Goal: Task Accomplishment & Management: Complete application form

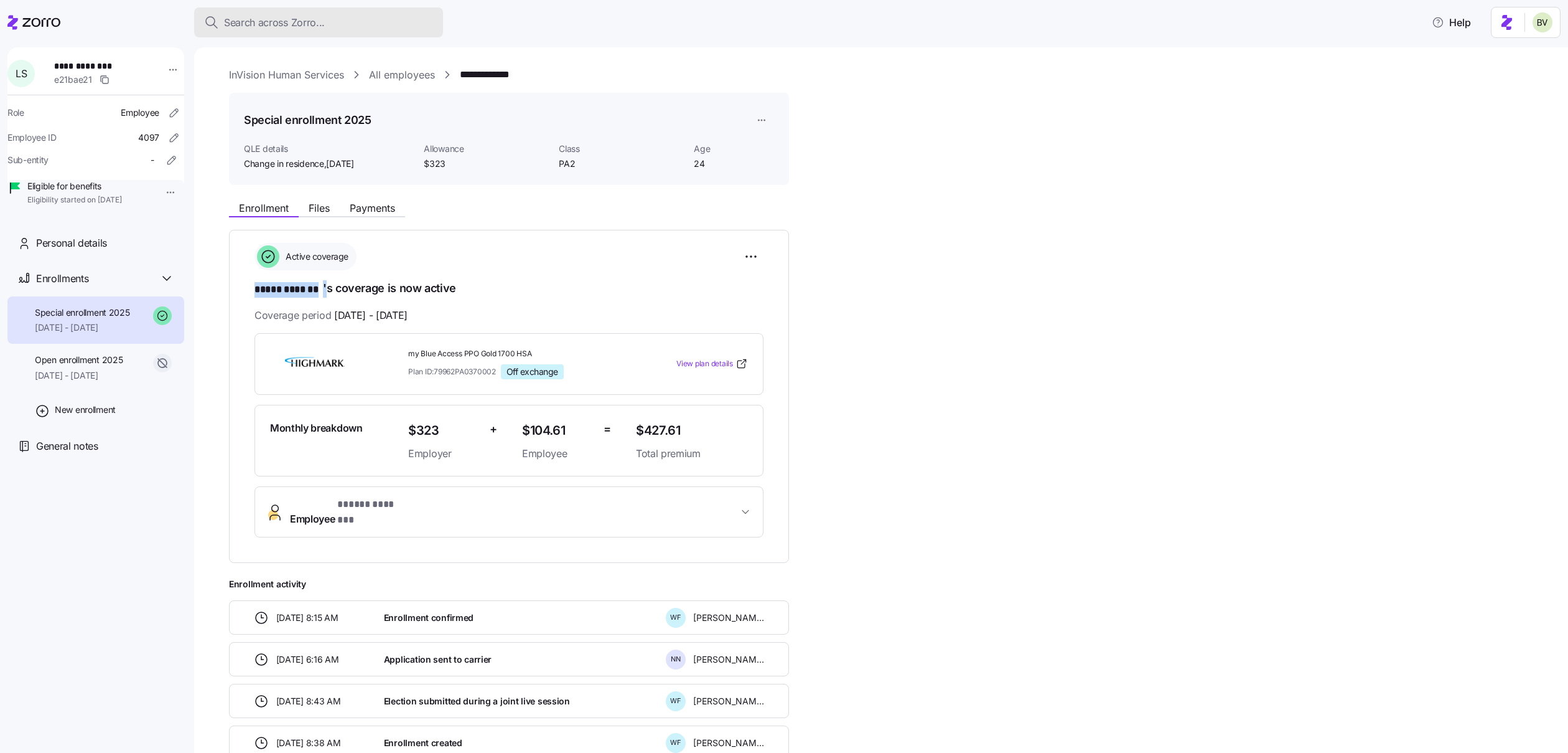
click at [285, 22] on span "Search across Zorro..." at bounding box center [274, 23] width 101 height 16
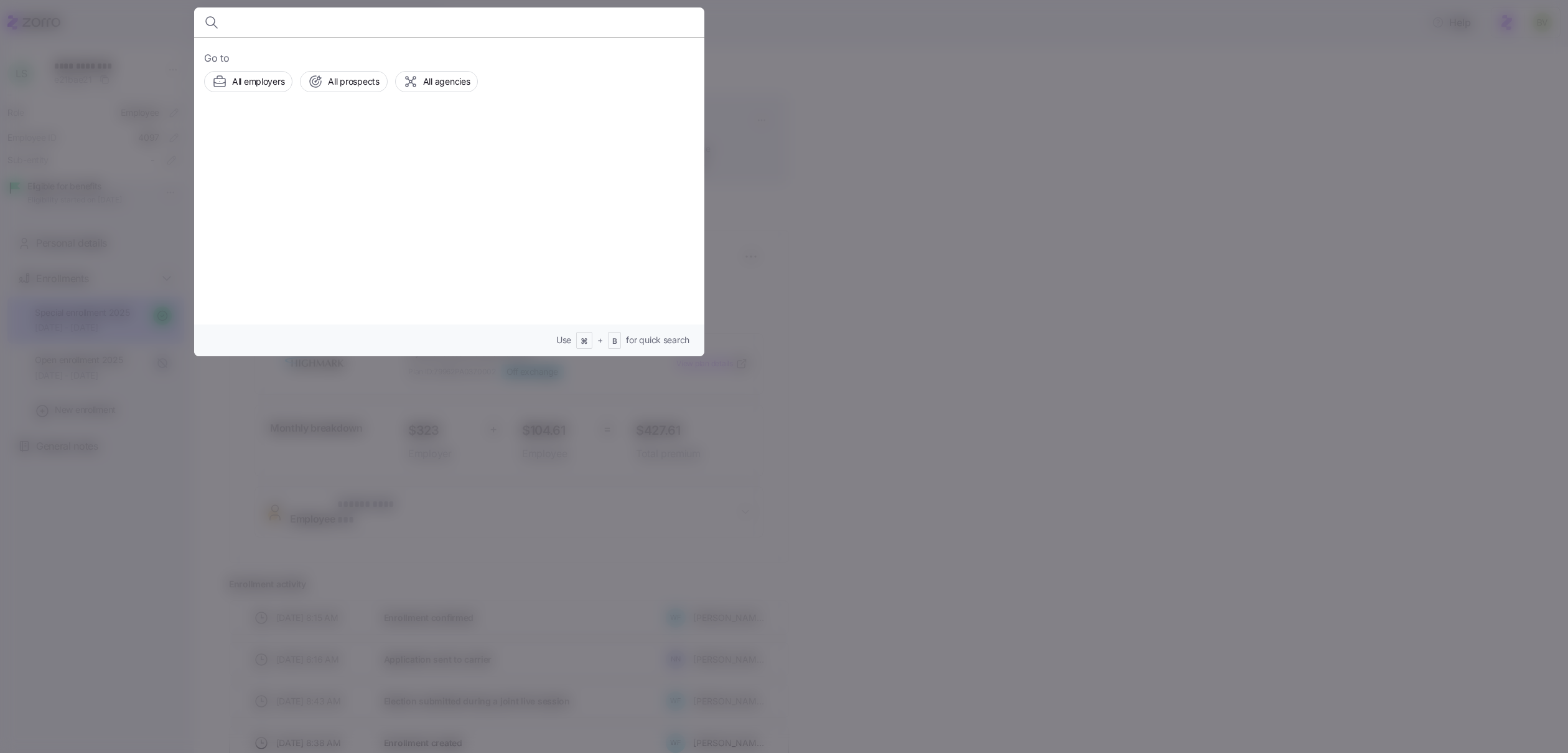
click at [160, 7] on div at bounding box center [784, 376] width 1568 height 753
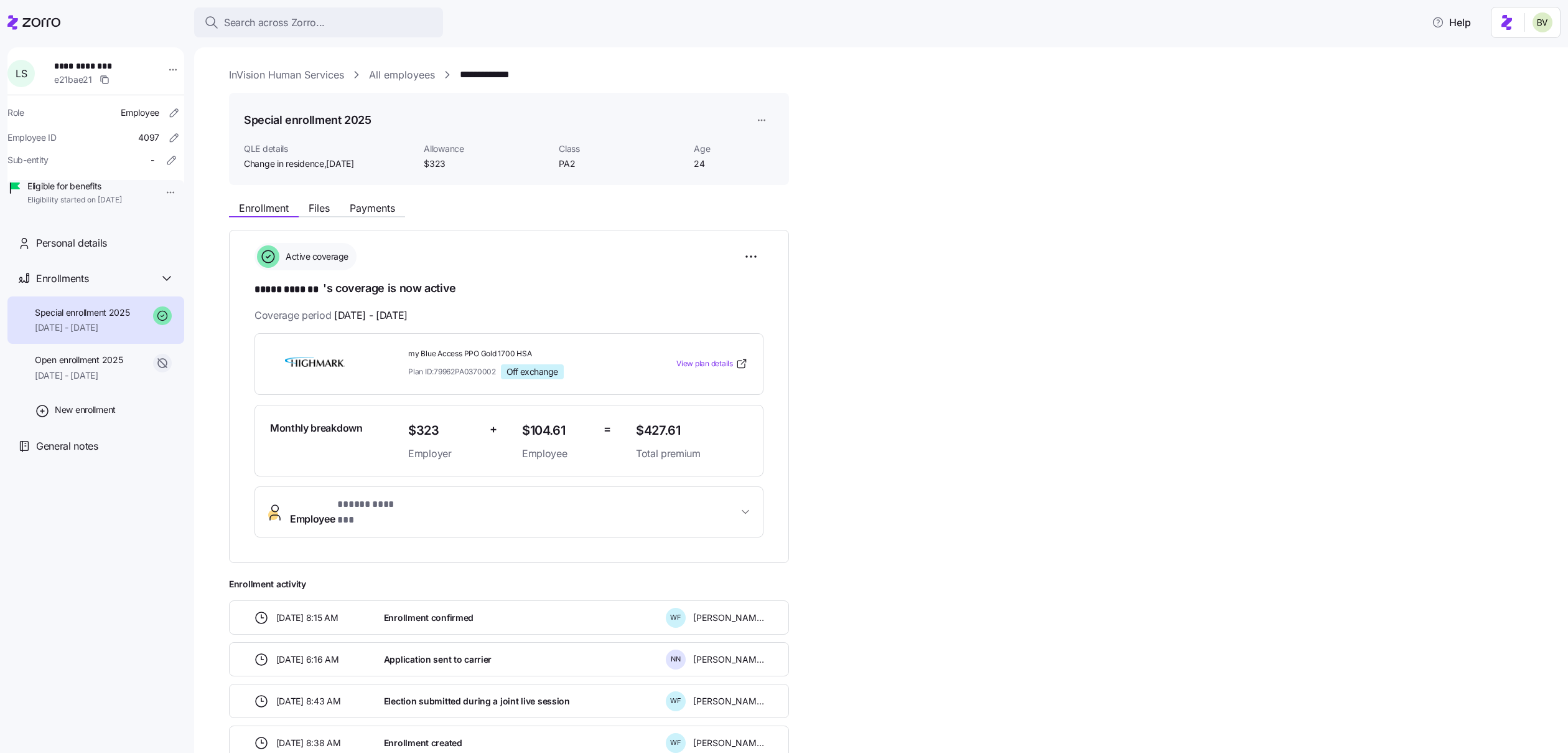
click at [242, 71] on link "InVision Human Services" at bounding box center [287, 75] width 115 height 16
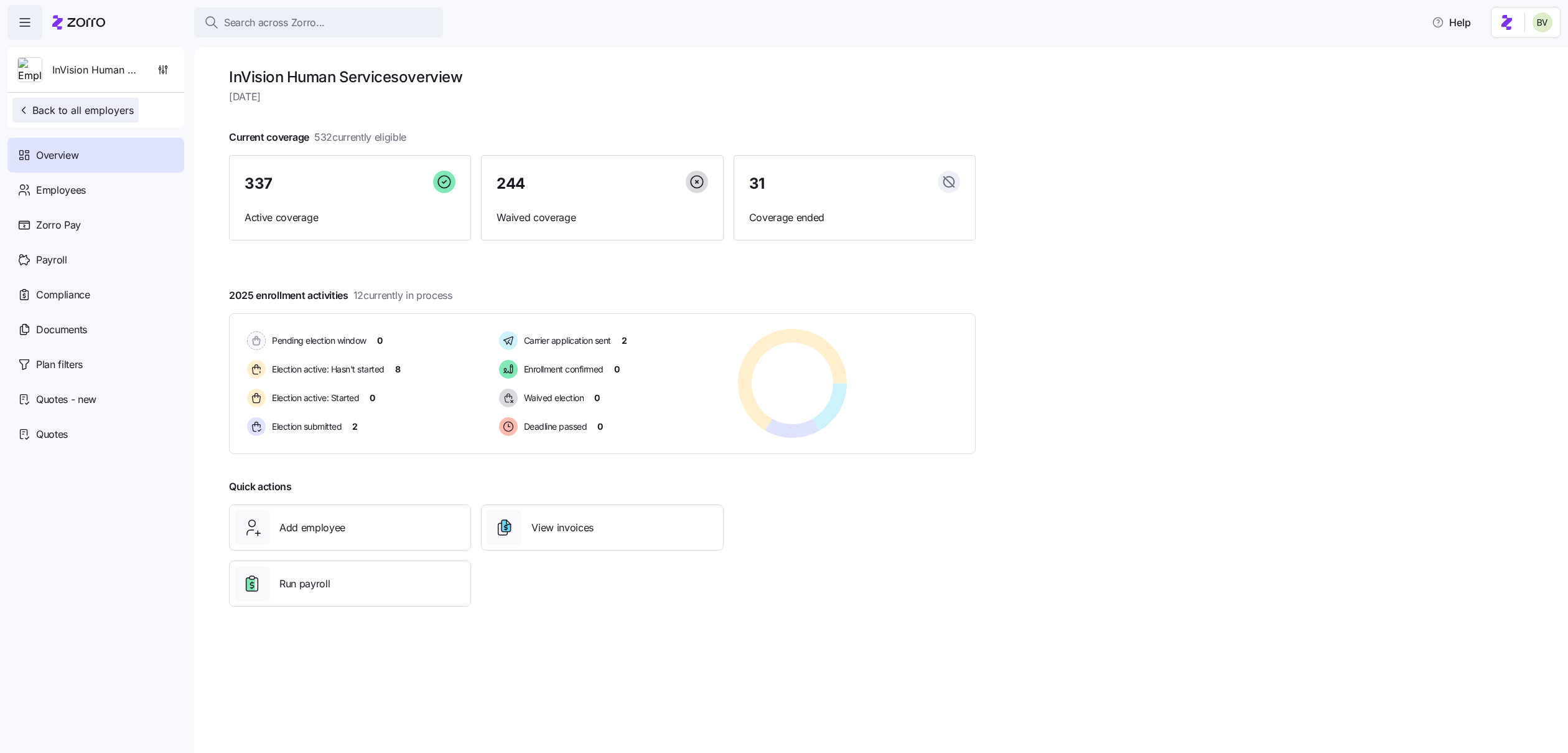
click at [42, 122] on button "Back to all employers" at bounding box center [75, 110] width 126 height 25
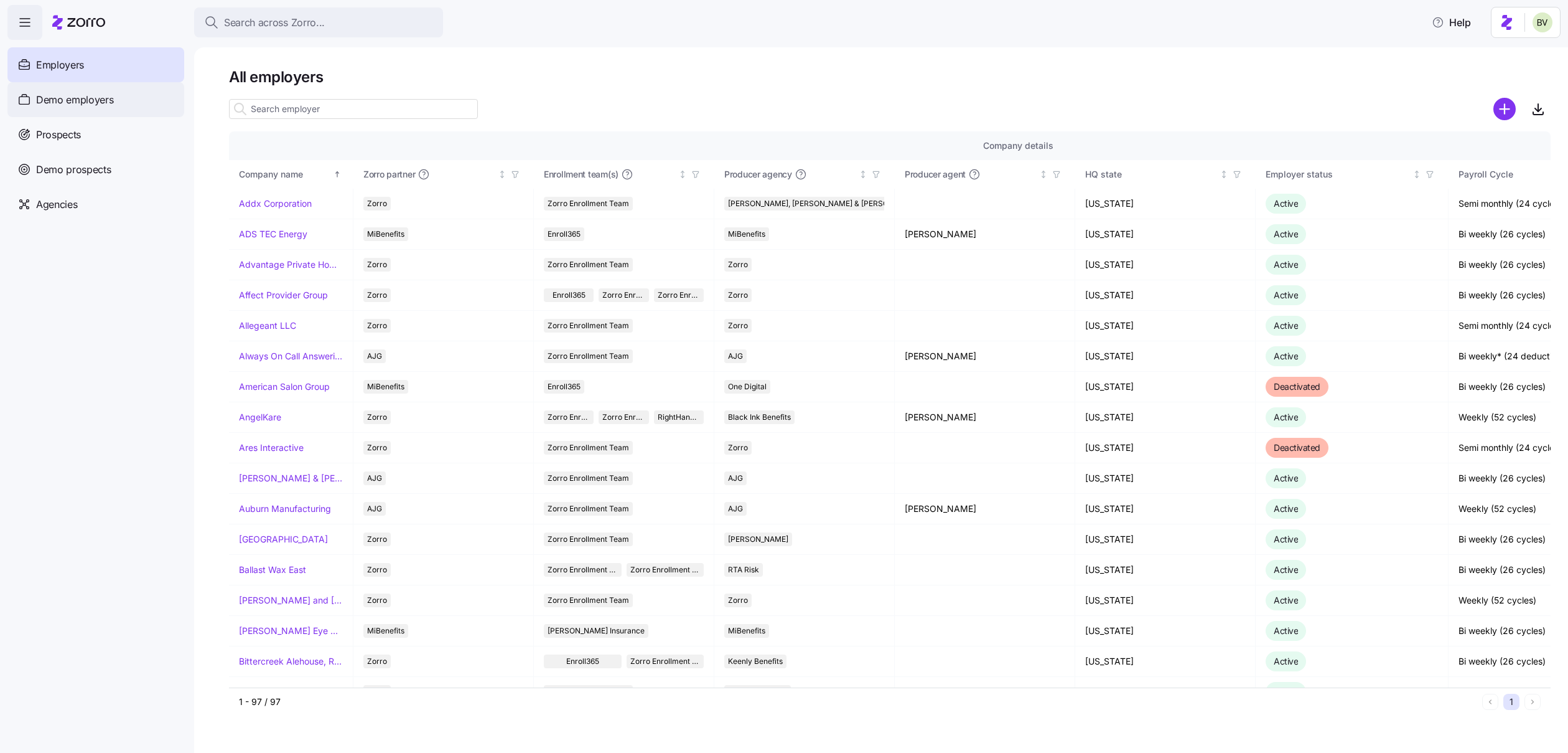
click at [79, 105] on span "Demo employers" at bounding box center [74, 100] width 78 height 16
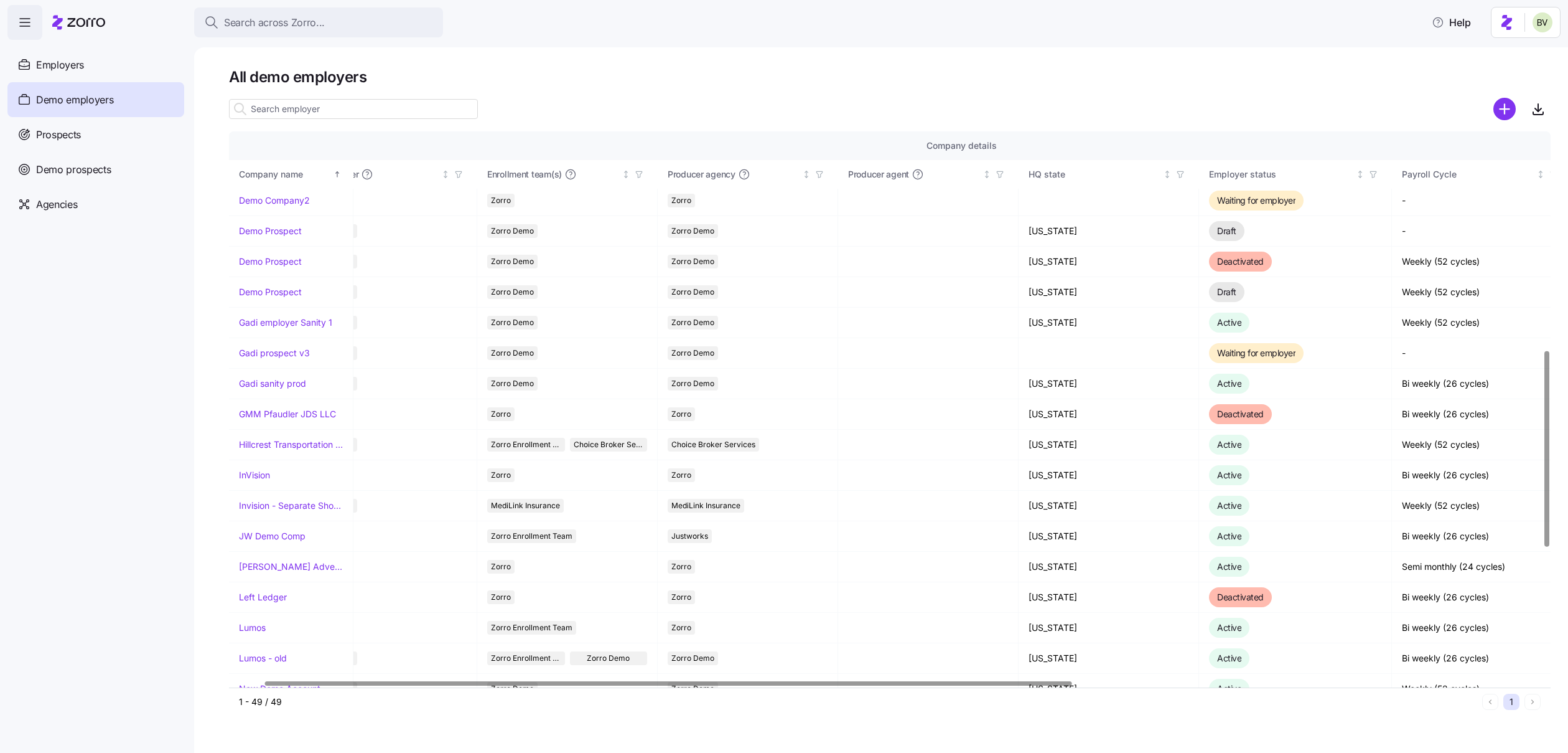
scroll to position [627, 57]
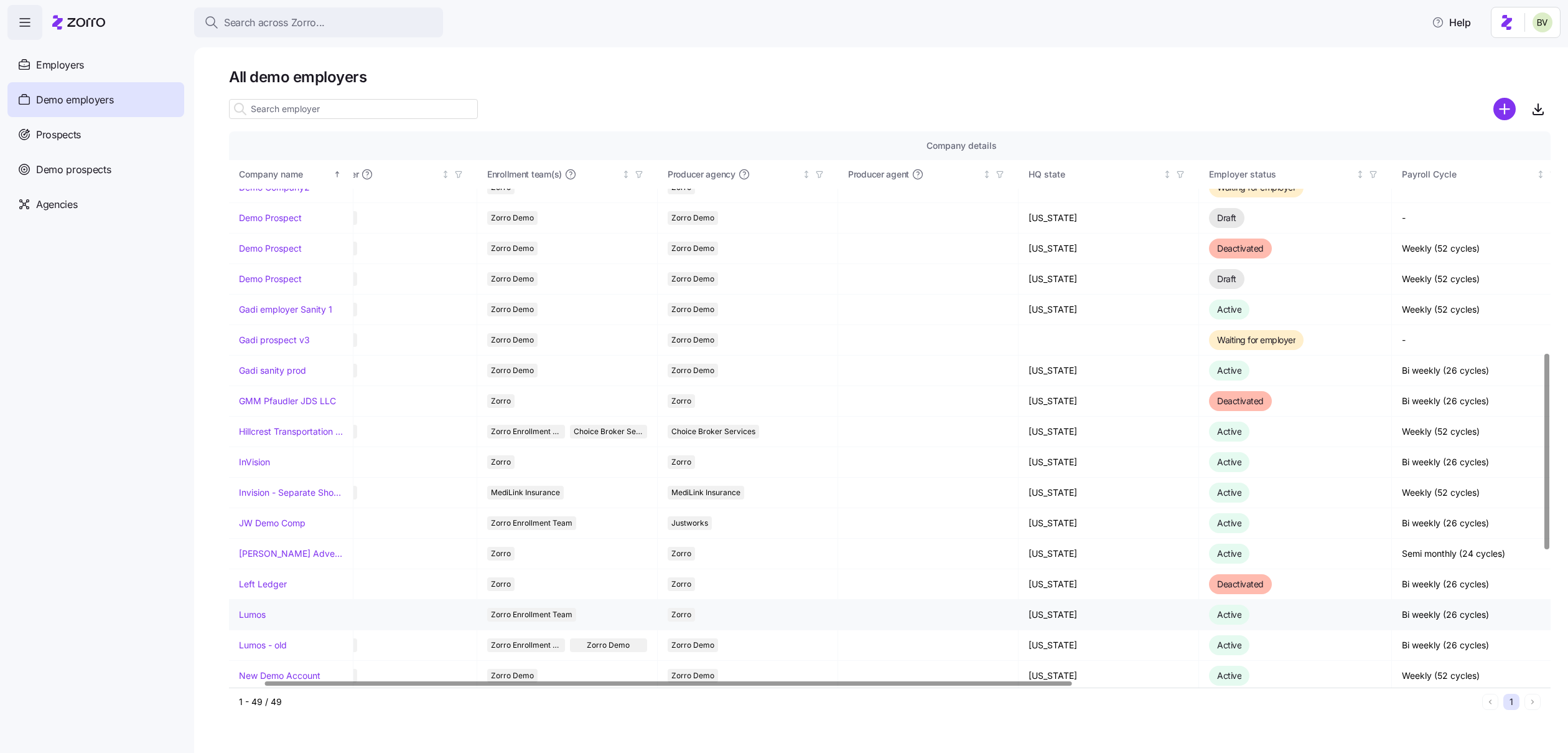
click at [262, 614] on link "Lumos" at bounding box center [252, 614] width 27 height 12
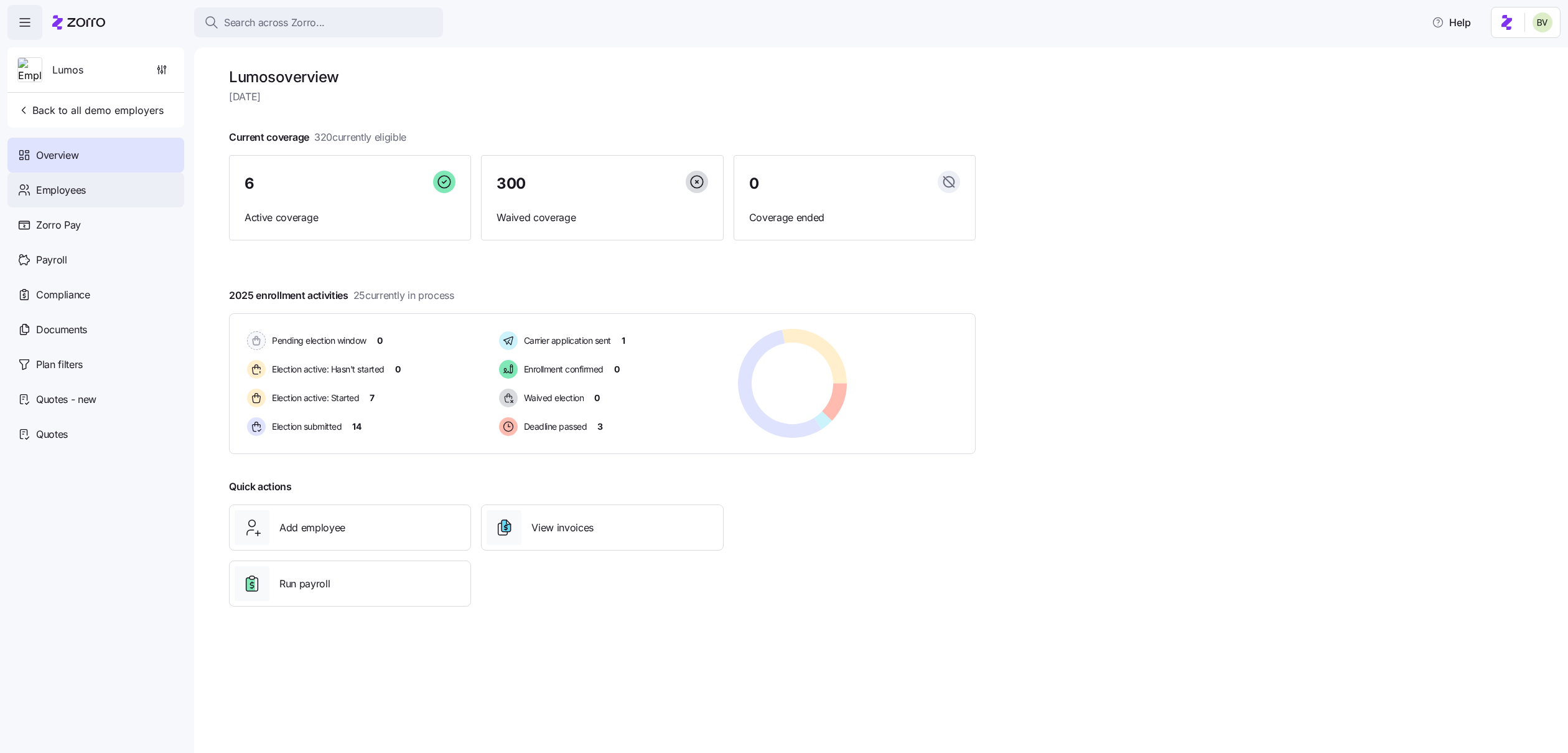
click at [84, 198] on div "Employees" at bounding box center [96, 190] width 177 height 35
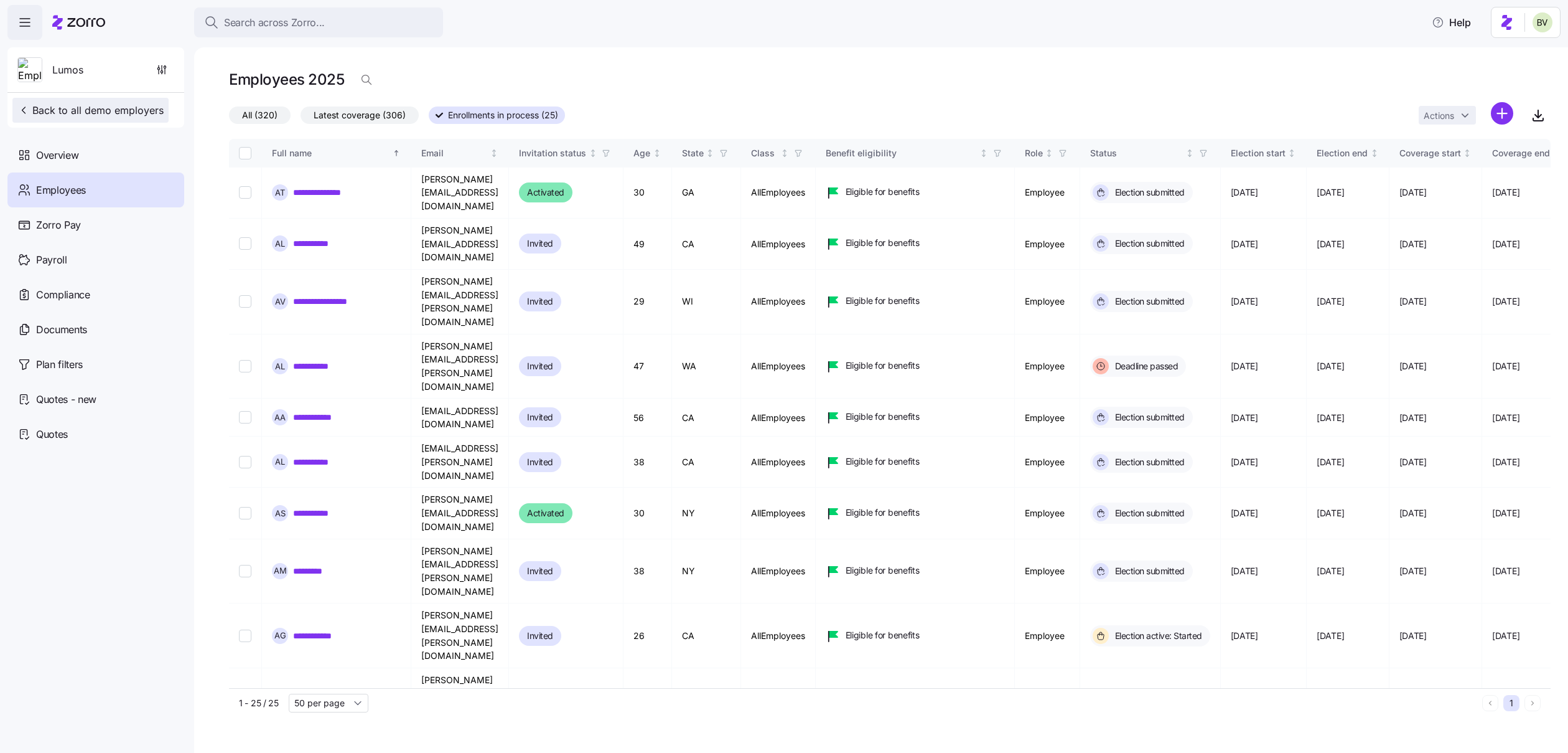
click at [30, 111] on span "Back to all demo employers" at bounding box center [91, 110] width 146 height 15
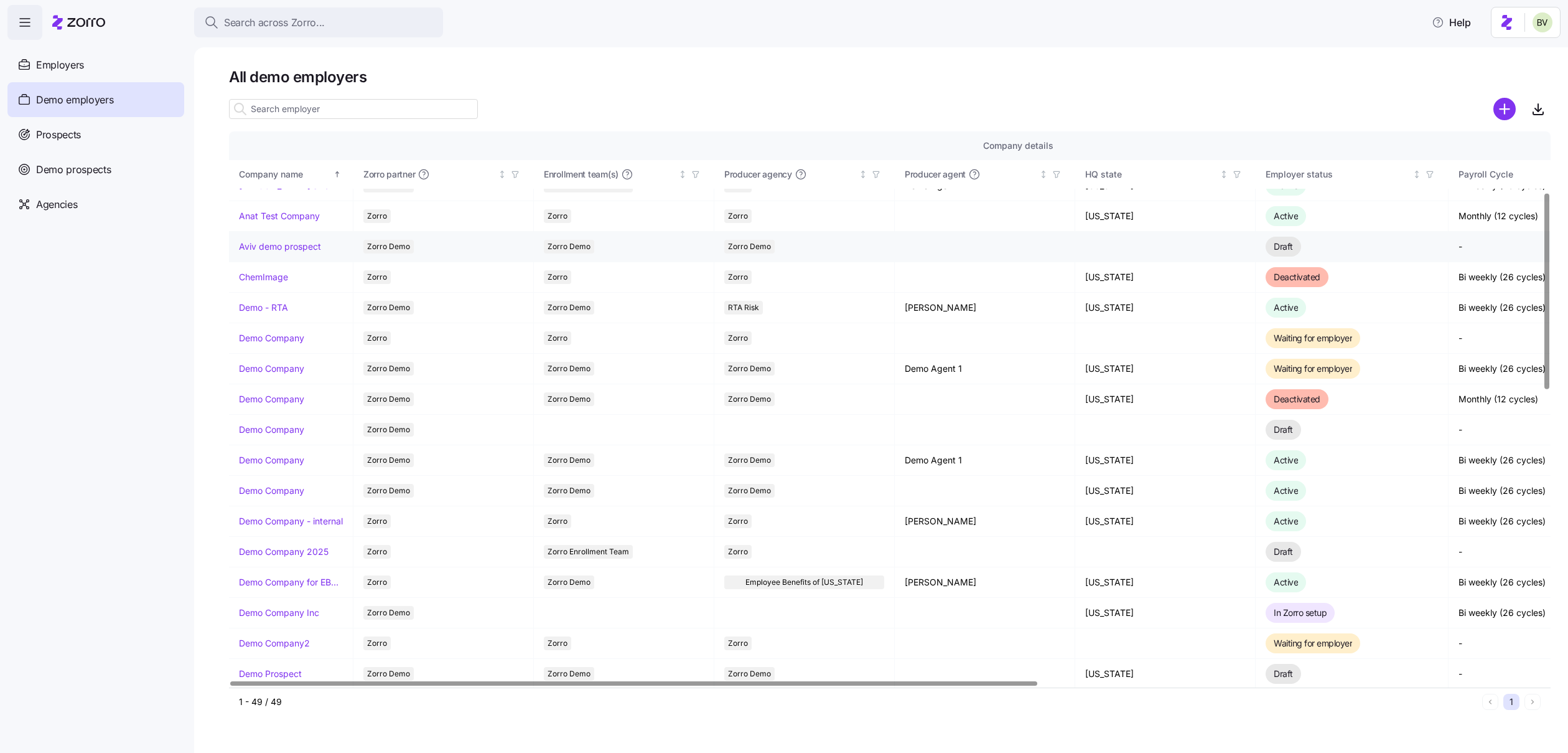
scroll to position [173, 0]
click at [284, 459] on link "Demo Company" at bounding box center [271, 457] width 65 height 12
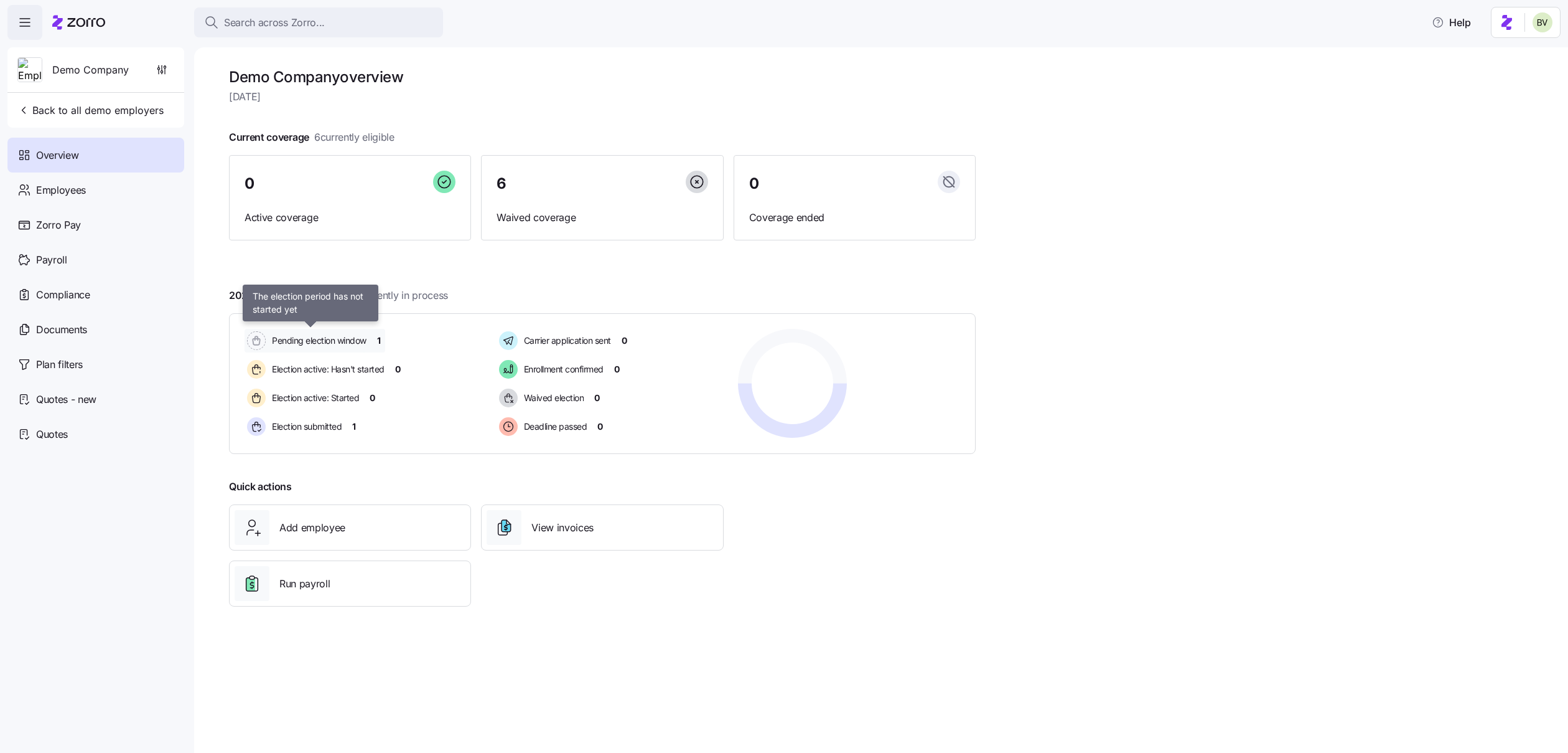
click at [300, 335] on span "Pending election window" at bounding box center [317, 341] width 98 height 12
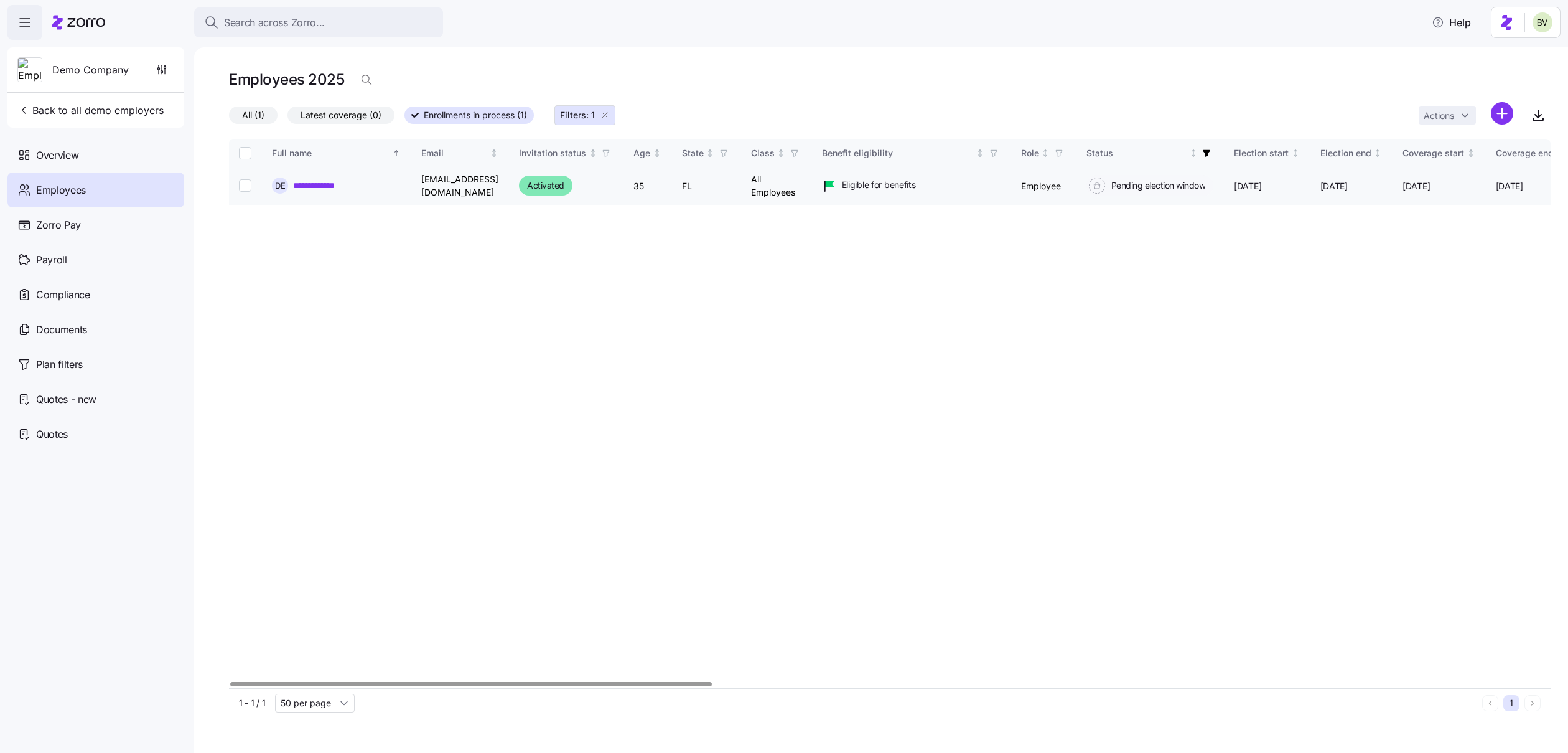
click at [317, 186] on link "**********" at bounding box center [326, 186] width 67 height 12
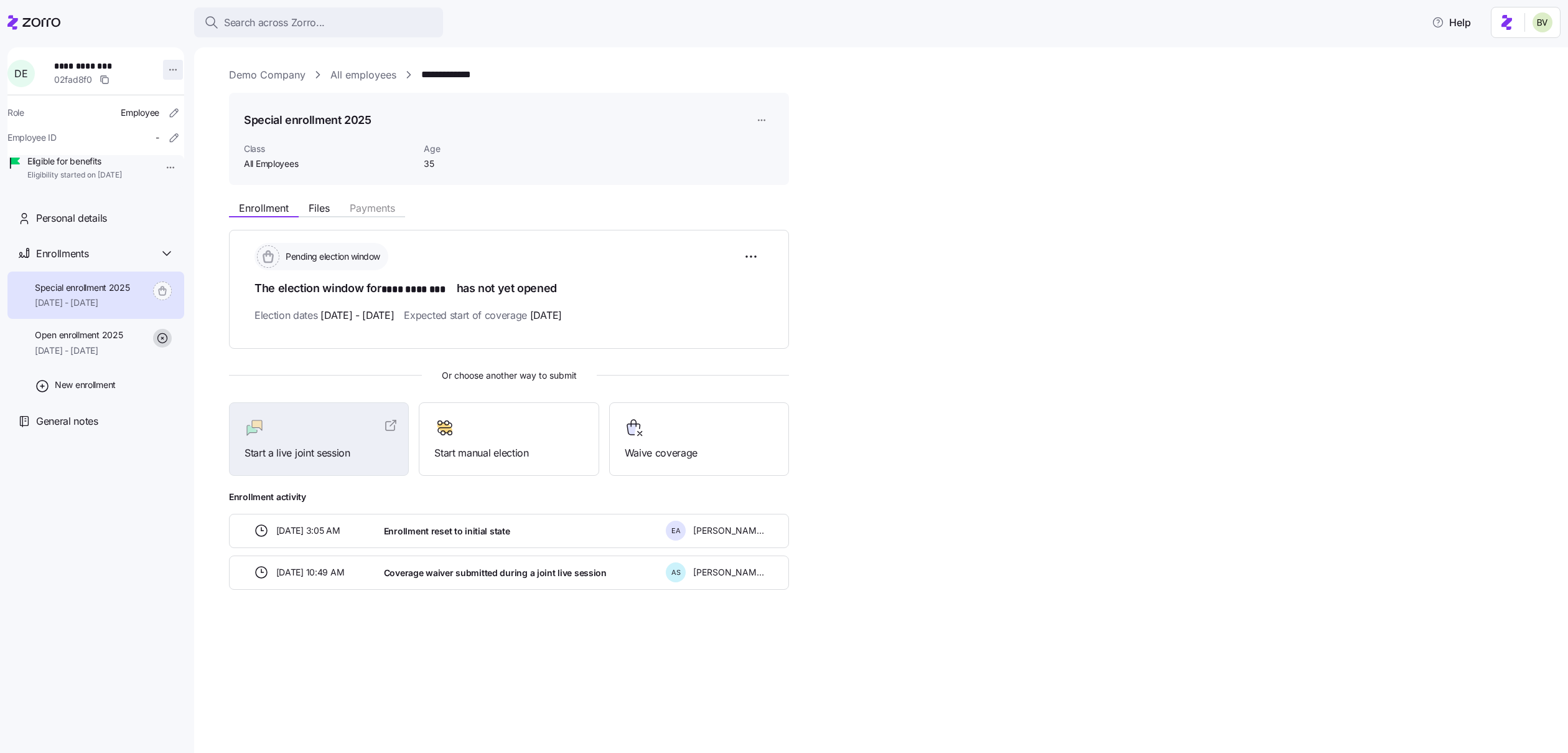
click at [169, 71] on html "**********" at bounding box center [784, 372] width 1568 height 745
click at [199, 156] on div "Log in as" at bounding box center [199, 159] width 37 height 14
click at [105, 342] on span "Open enrollment 2025" at bounding box center [78, 335] width 88 height 12
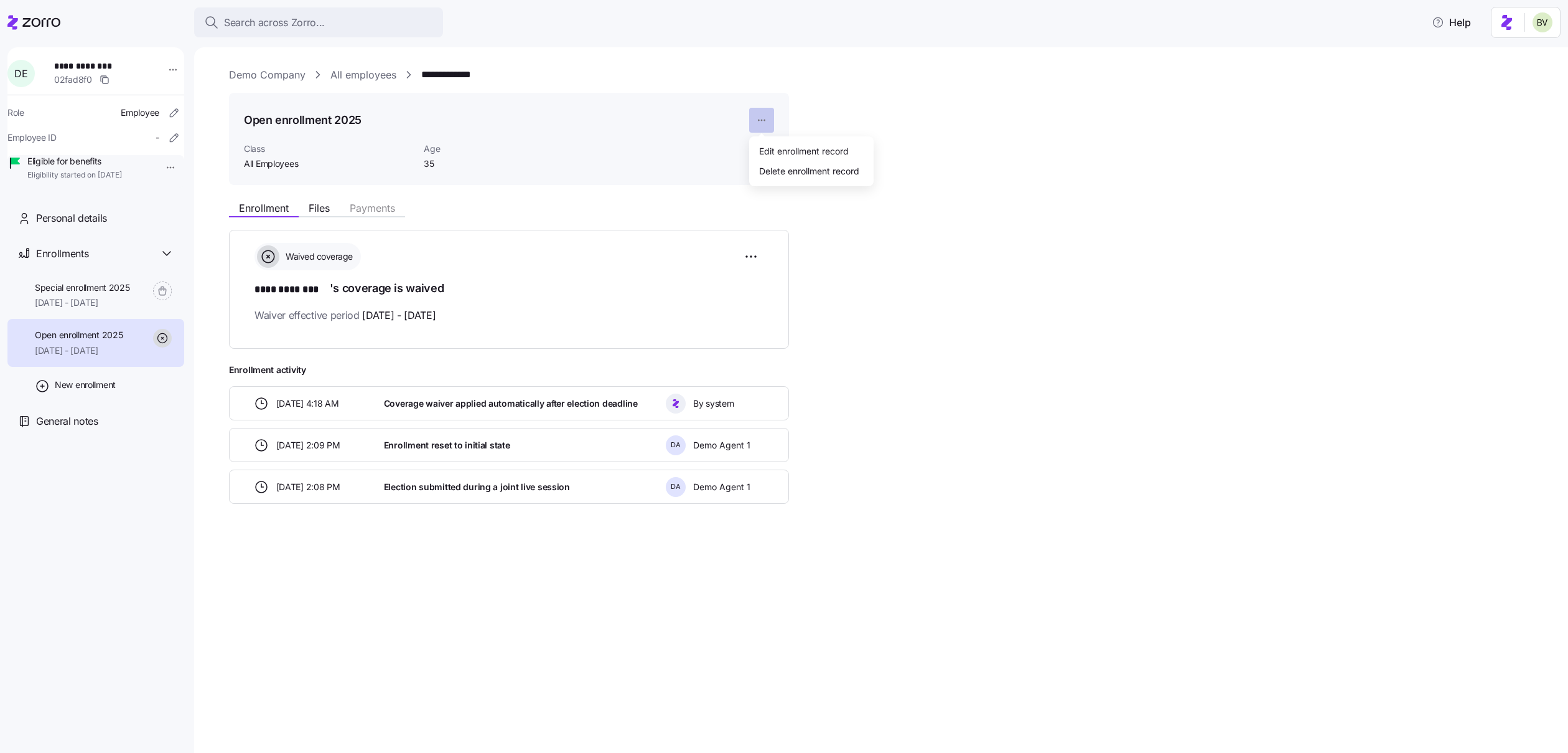
click at [760, 121] on html "**********" at bounding box center [784, 372] width 1568 height 745
click at [761, 167] on div "Delete enrollment record" at bounding box center [809, 171] width 100 height 14
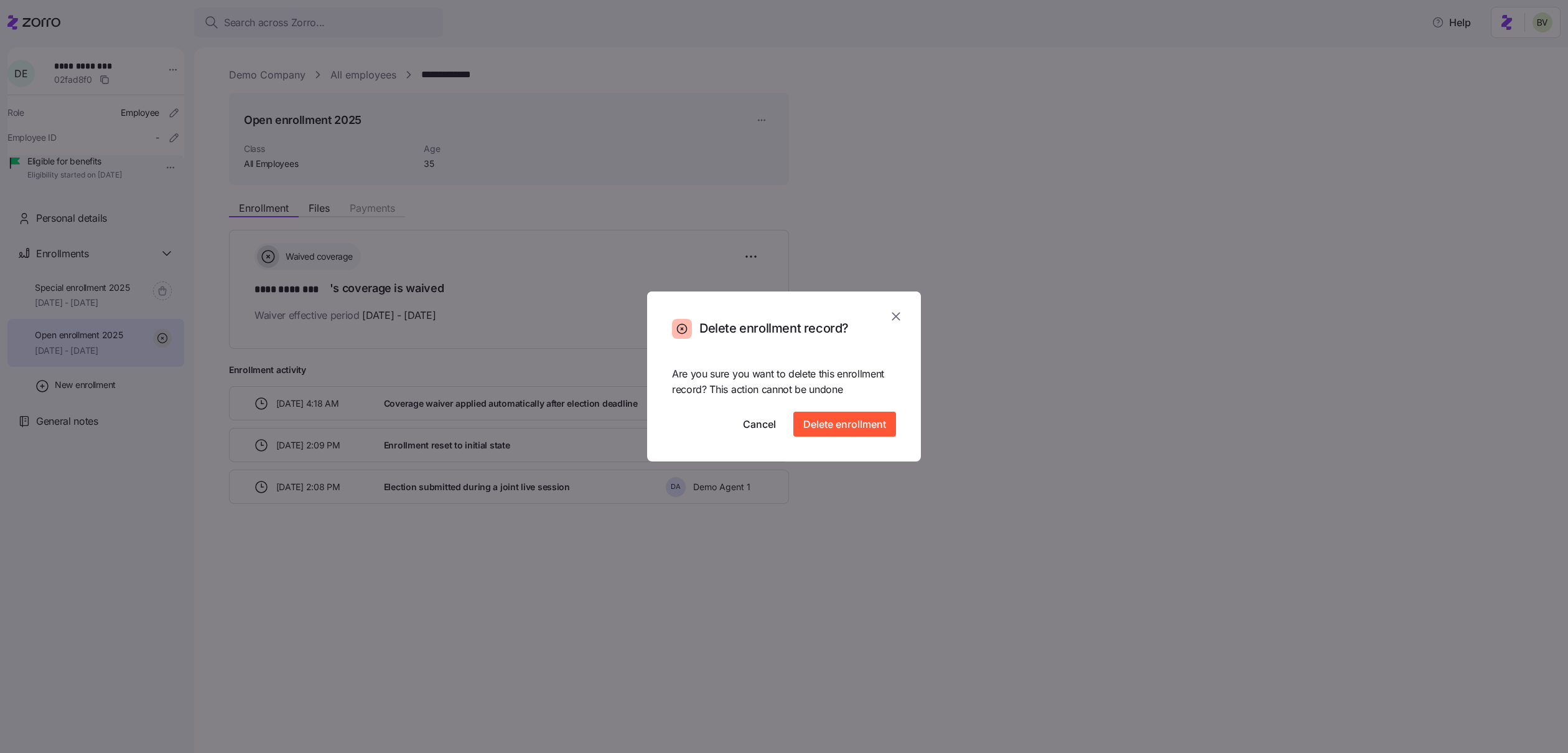
click at [895, 325] on button "button" at bounding box center [896, 316] width 20 height 20
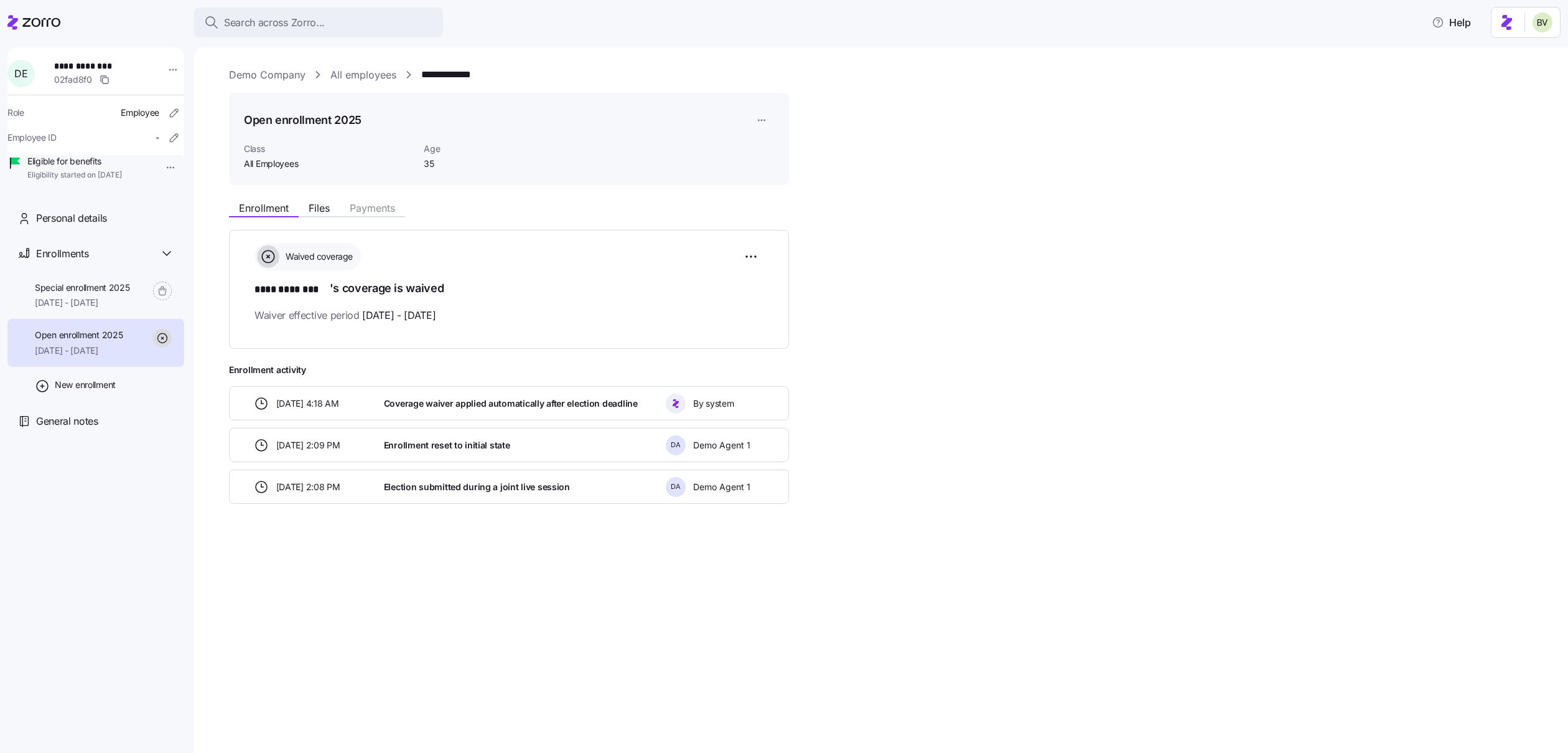
click at [341, 78] on link "All employees" at bounding box center [363, 75] width 66 height 16
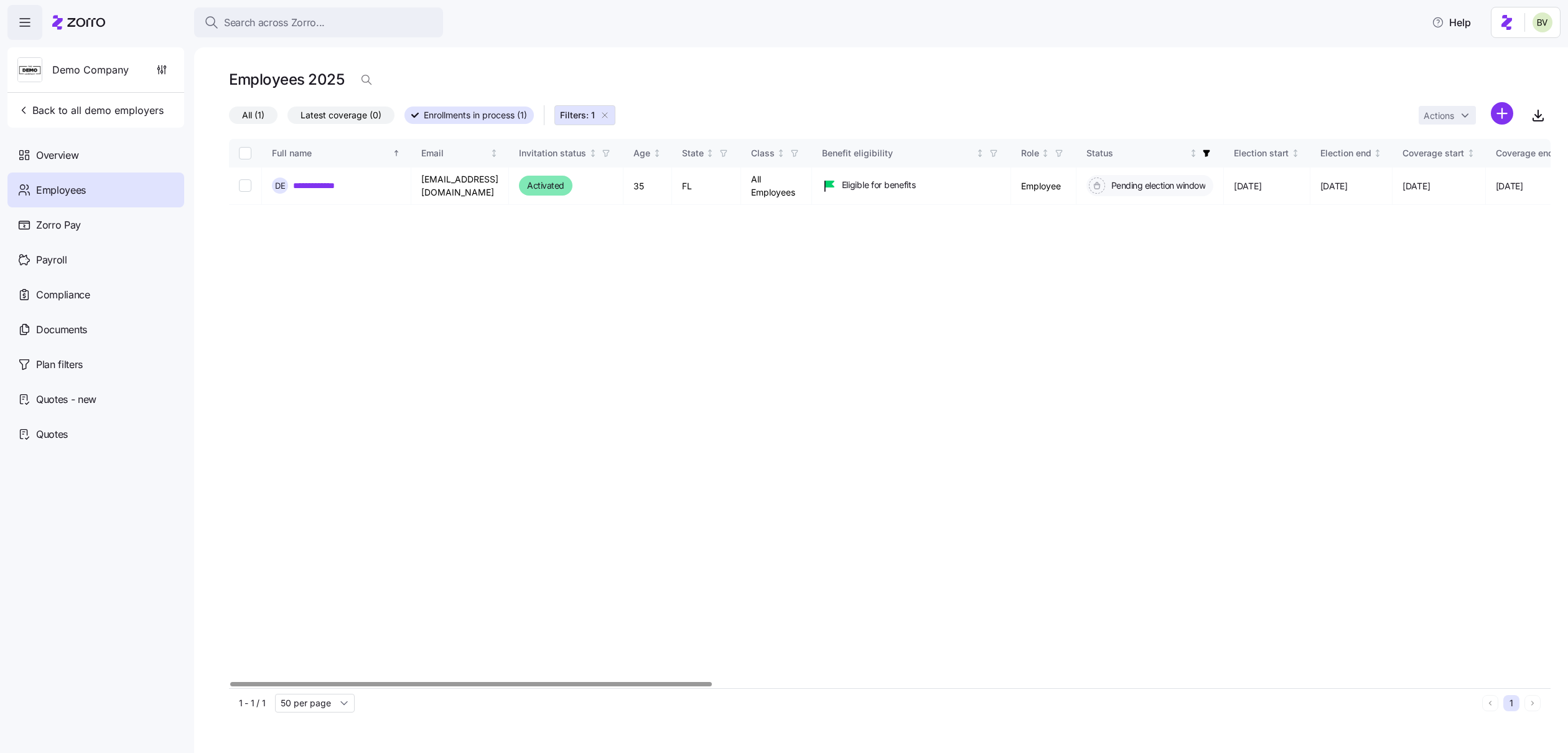
click at [256, 112] on span "All (1)" at bounding box center [253, 115] width 23 height 17
click at [229, 119] on input "All (1)" at bounding box center [229, 119] width 0 height 0
click at [46, 116] on span "Back to all demo employers" at bounding box center [91, 110] width 146 height 15
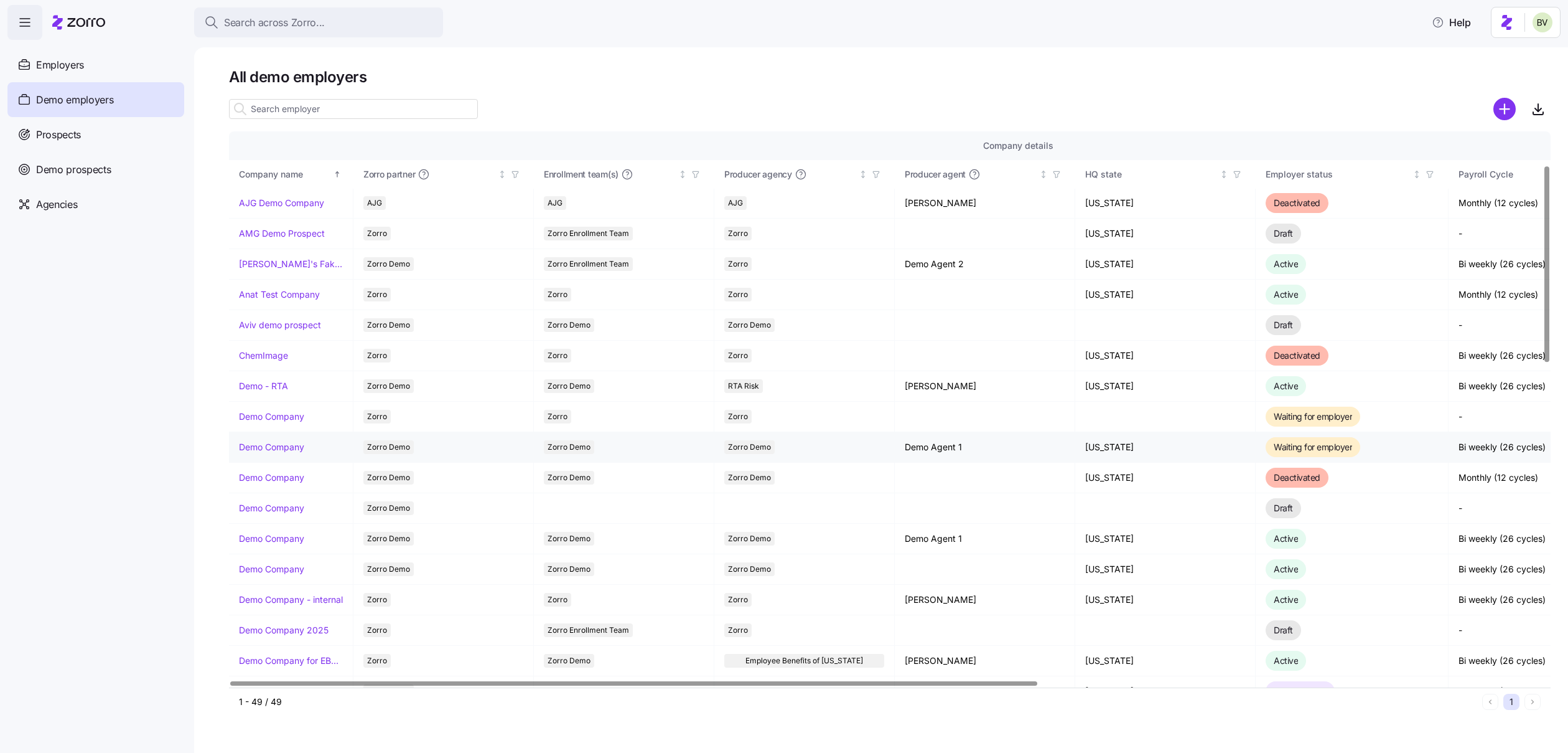
scroll to position [94, 0]
click at [266, 531] on link "Demo Company" at bounding box center [271, 537] width 65 height 12
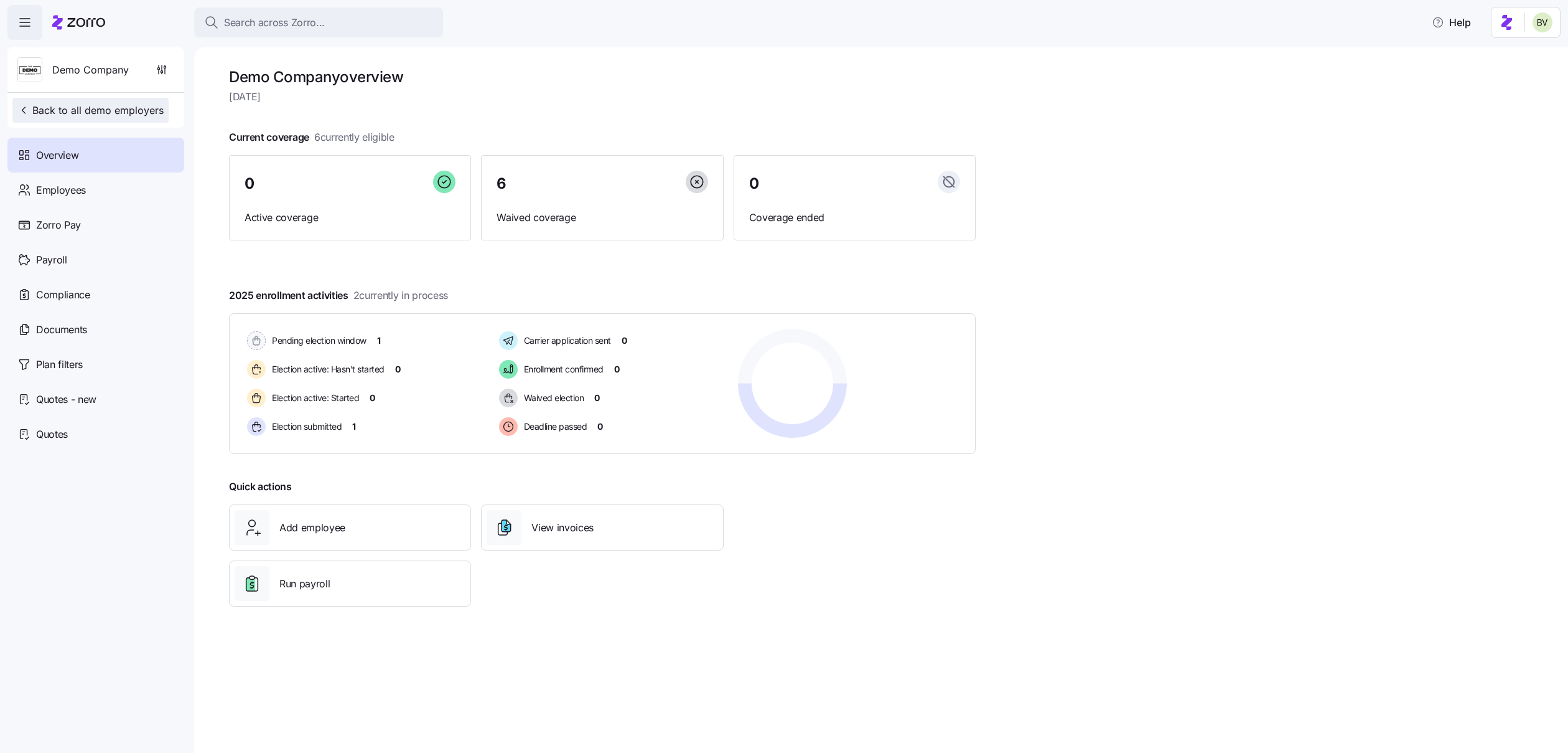
click at [38, 112] on span "Back to all demo employers" at bounding box center [91, 110] width 146 height 15
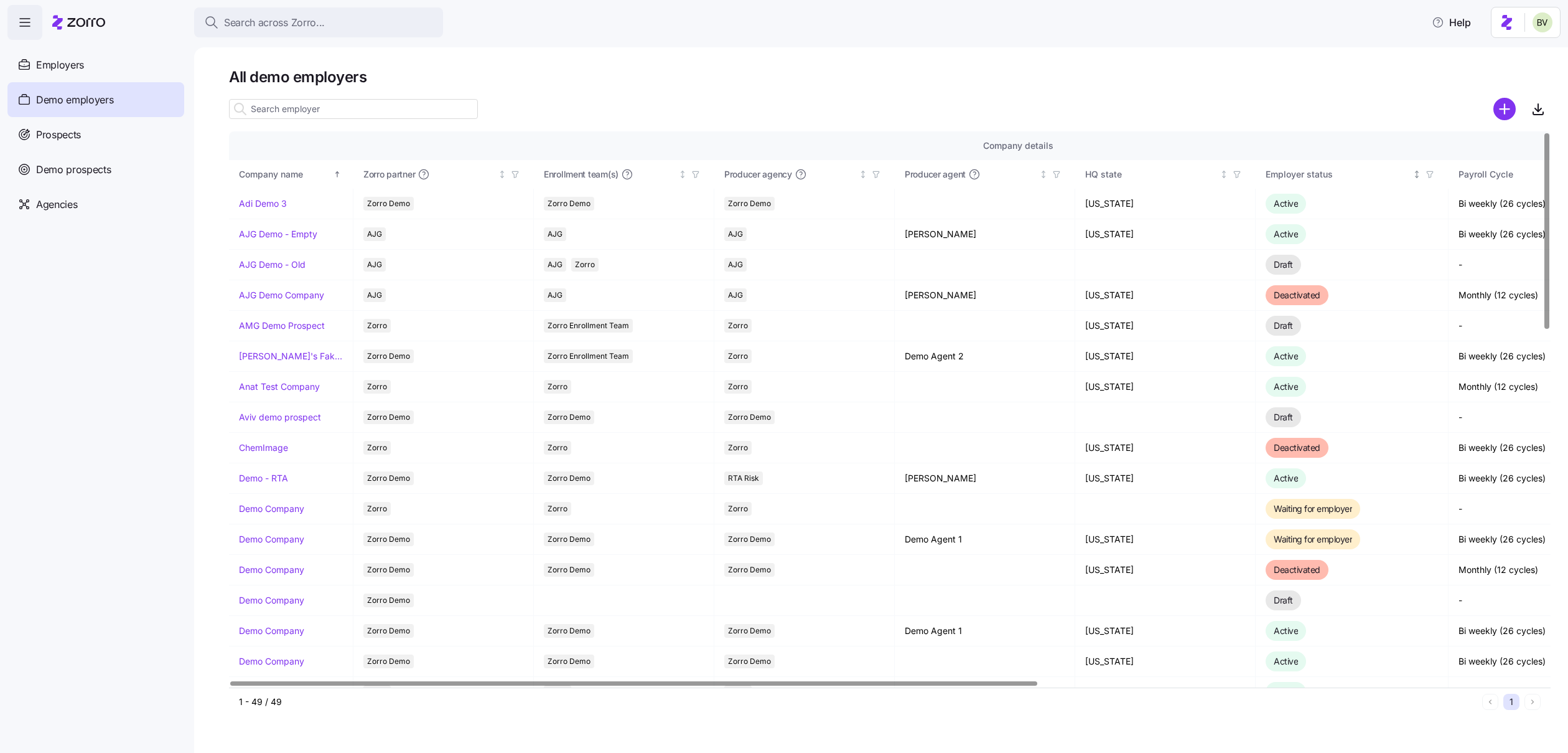
click at [1435, 178] on span "button" at bounding box center [1430, 174] width 14 height 14
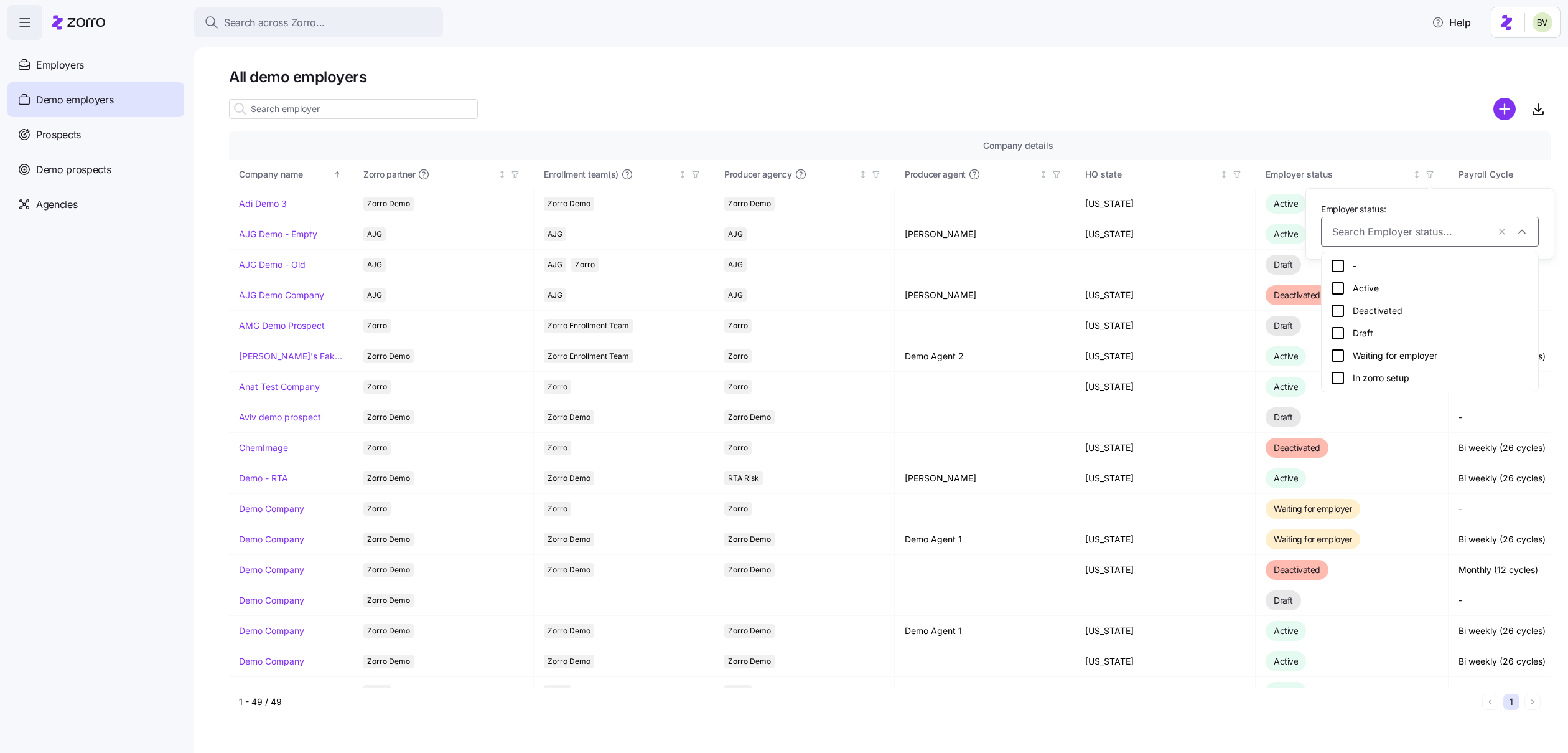
click at [1335, 288] on icon at bounding box center [1337, 288] width 15 height 15
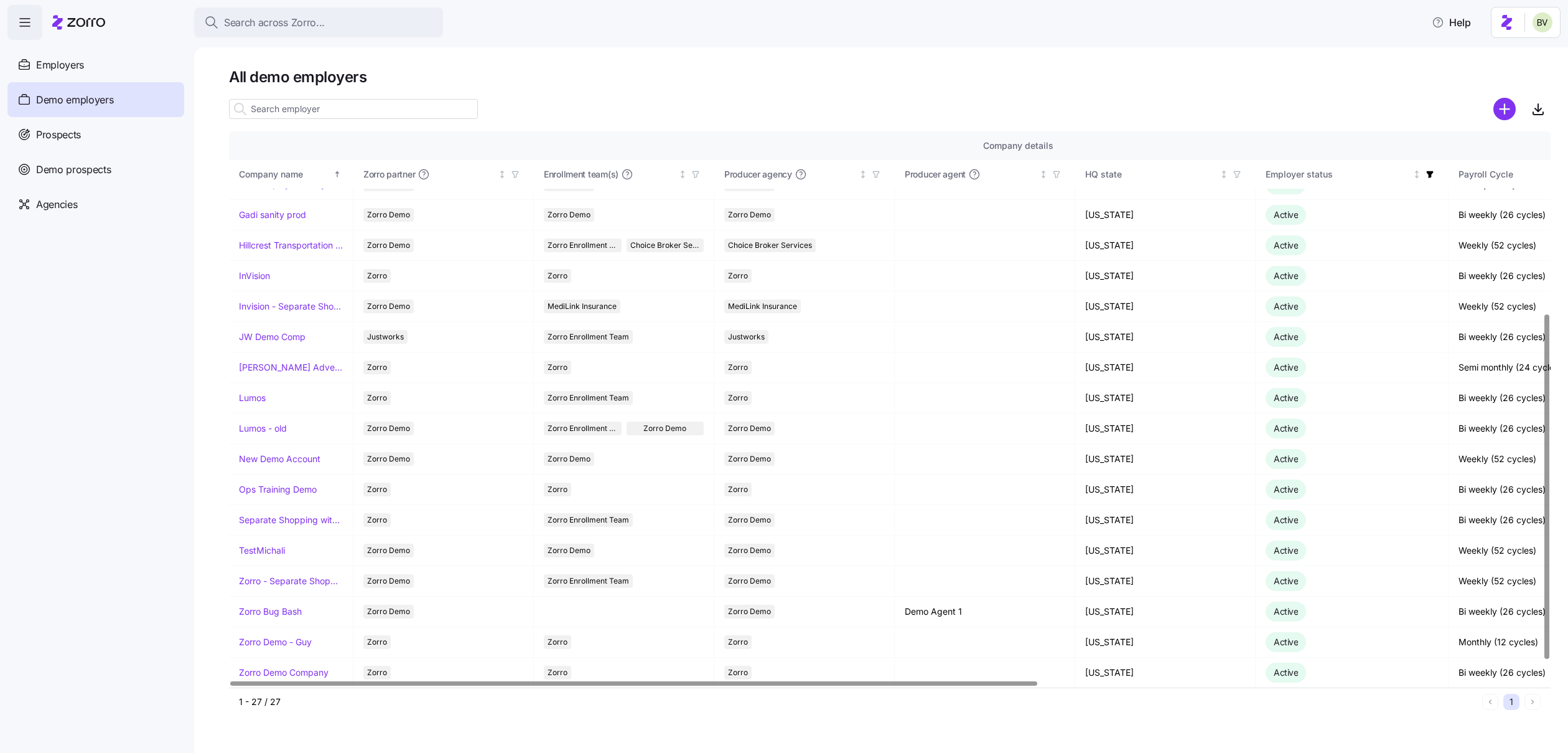
scroll to position [304, 0]
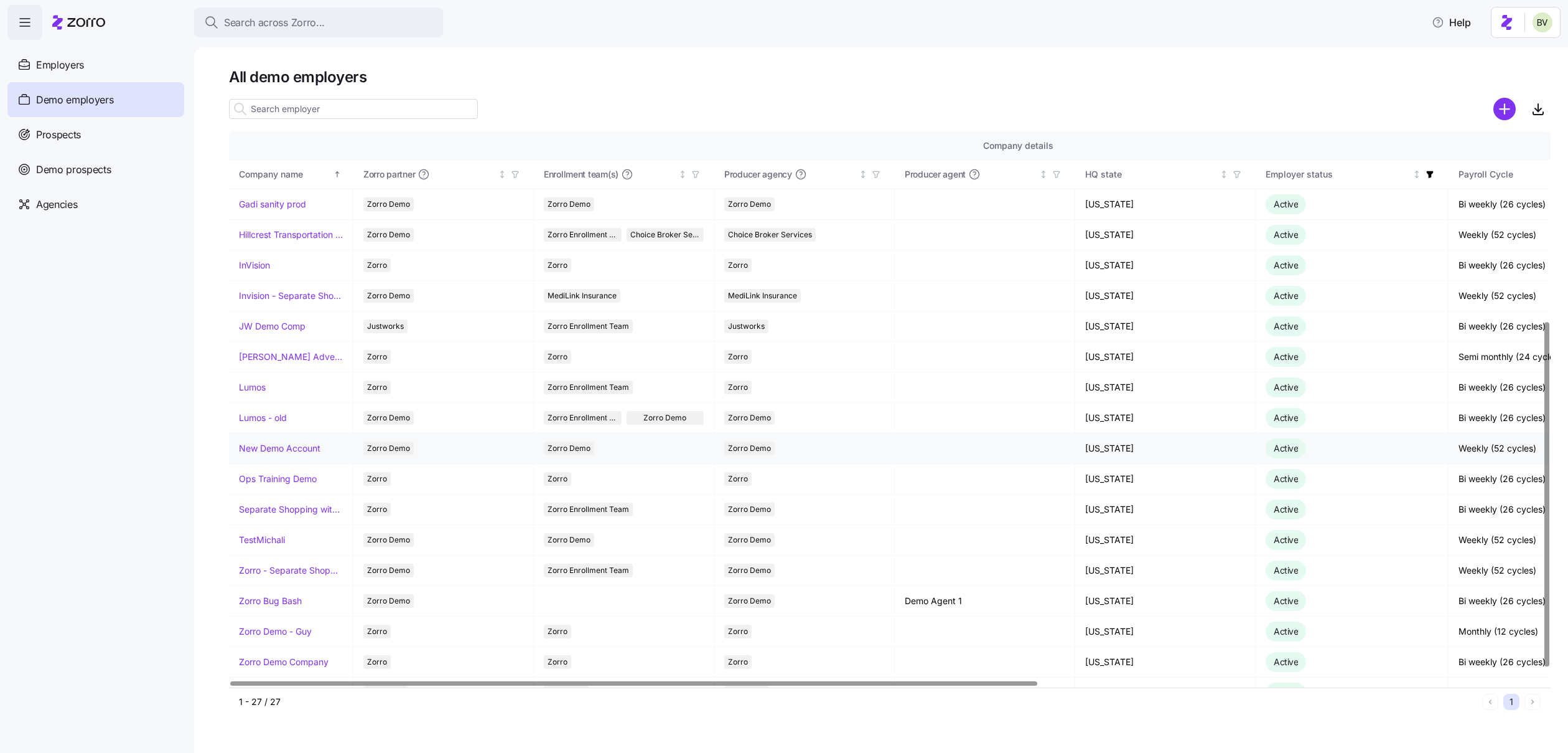
click at [287, 448] on link "New Demo Account" at bounding box center [280, 448] width 82 height 12
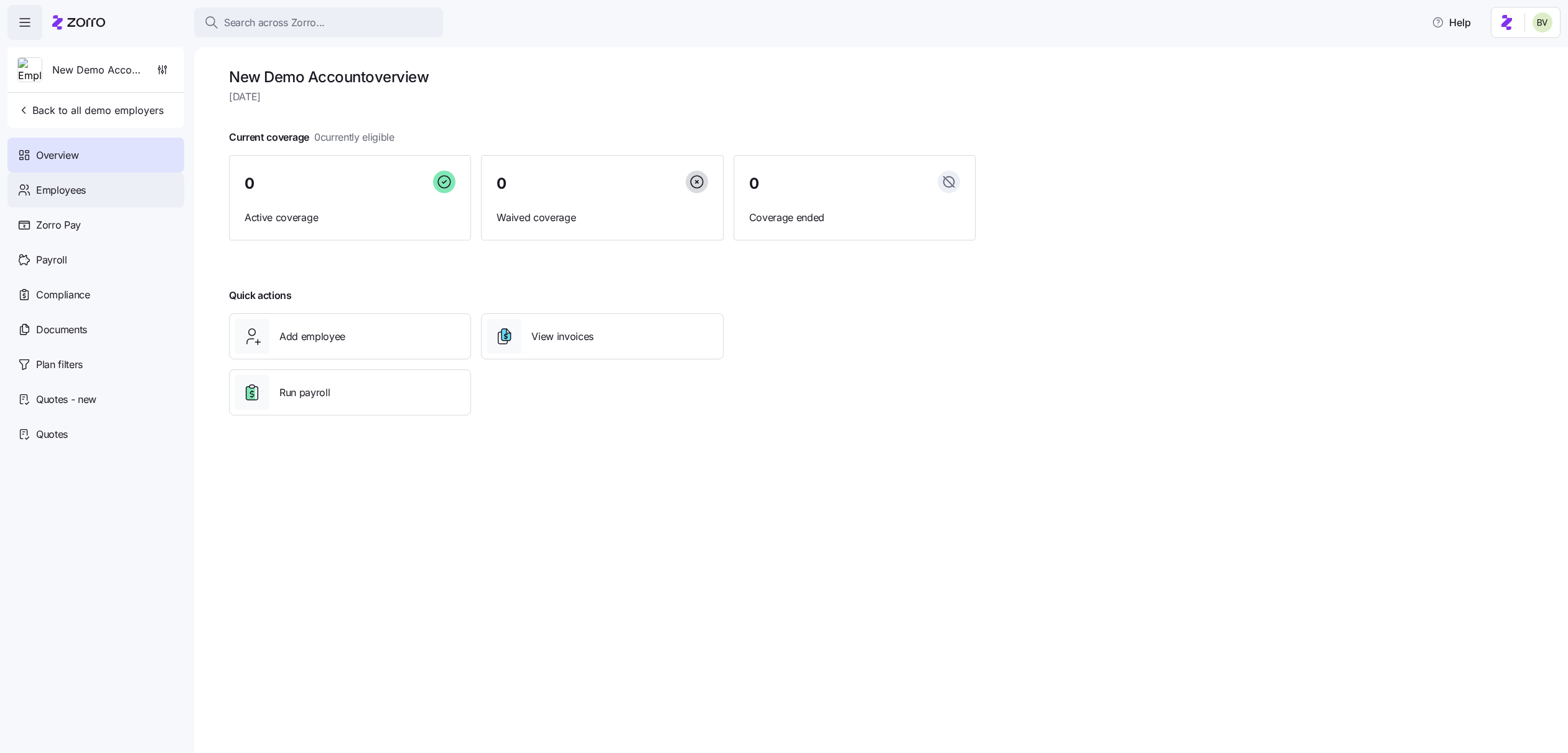
click at [98, 200] on div "Employees" at bounding box center [96, 190] width 177 height 35
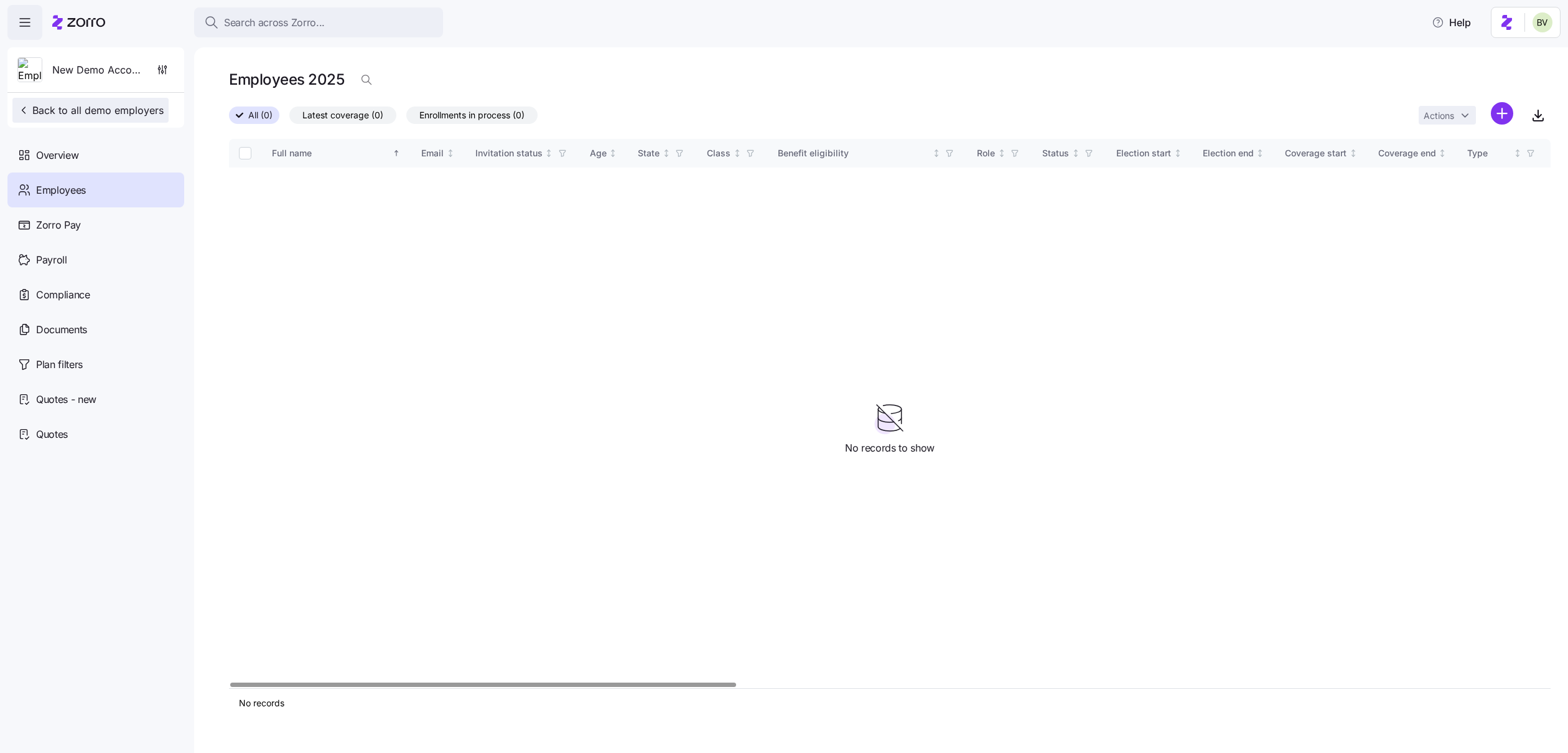
click at [145, 118] on button "Back to all demo employers" at bounding box center [90, 110] width 156 height 25
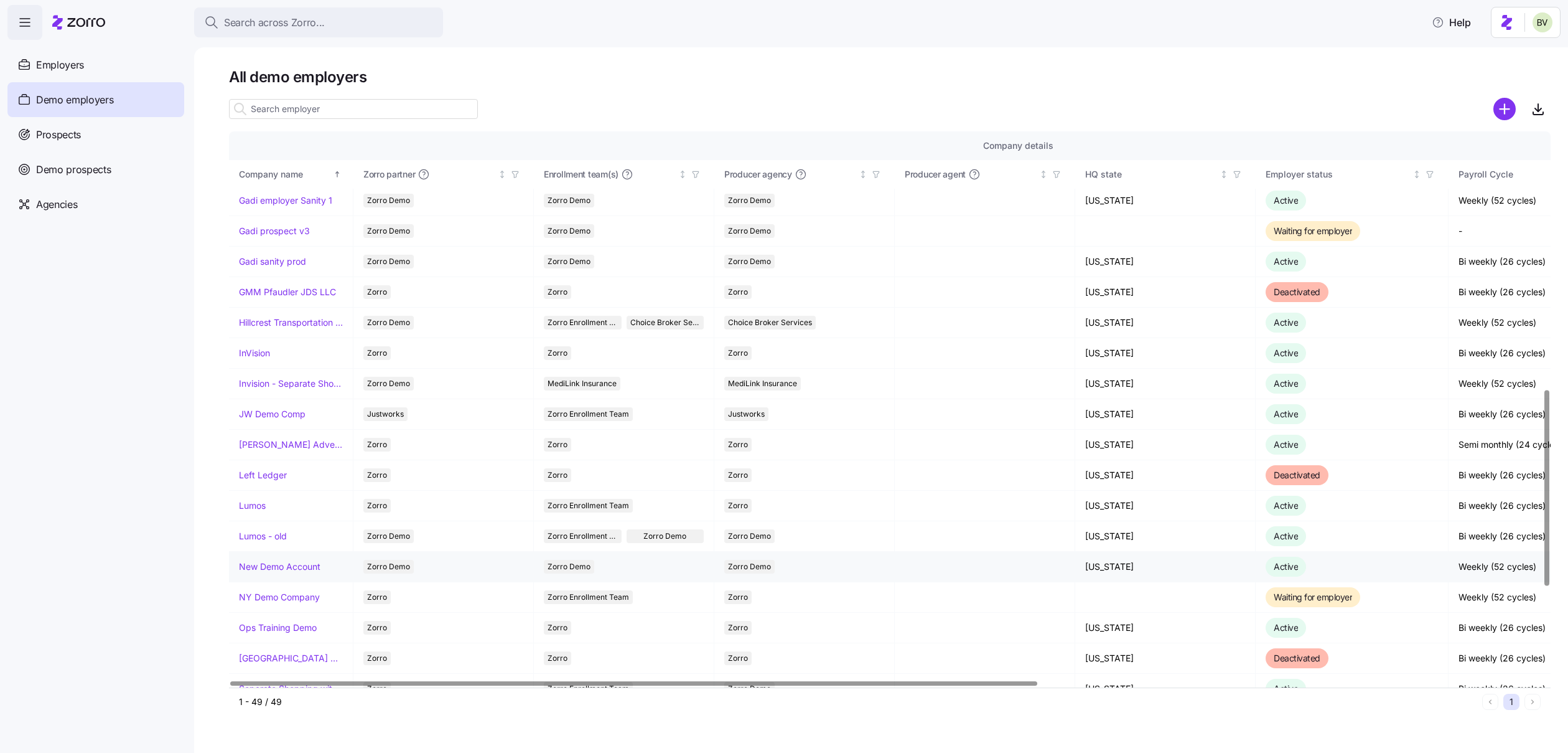
scroll to position [729, 0]
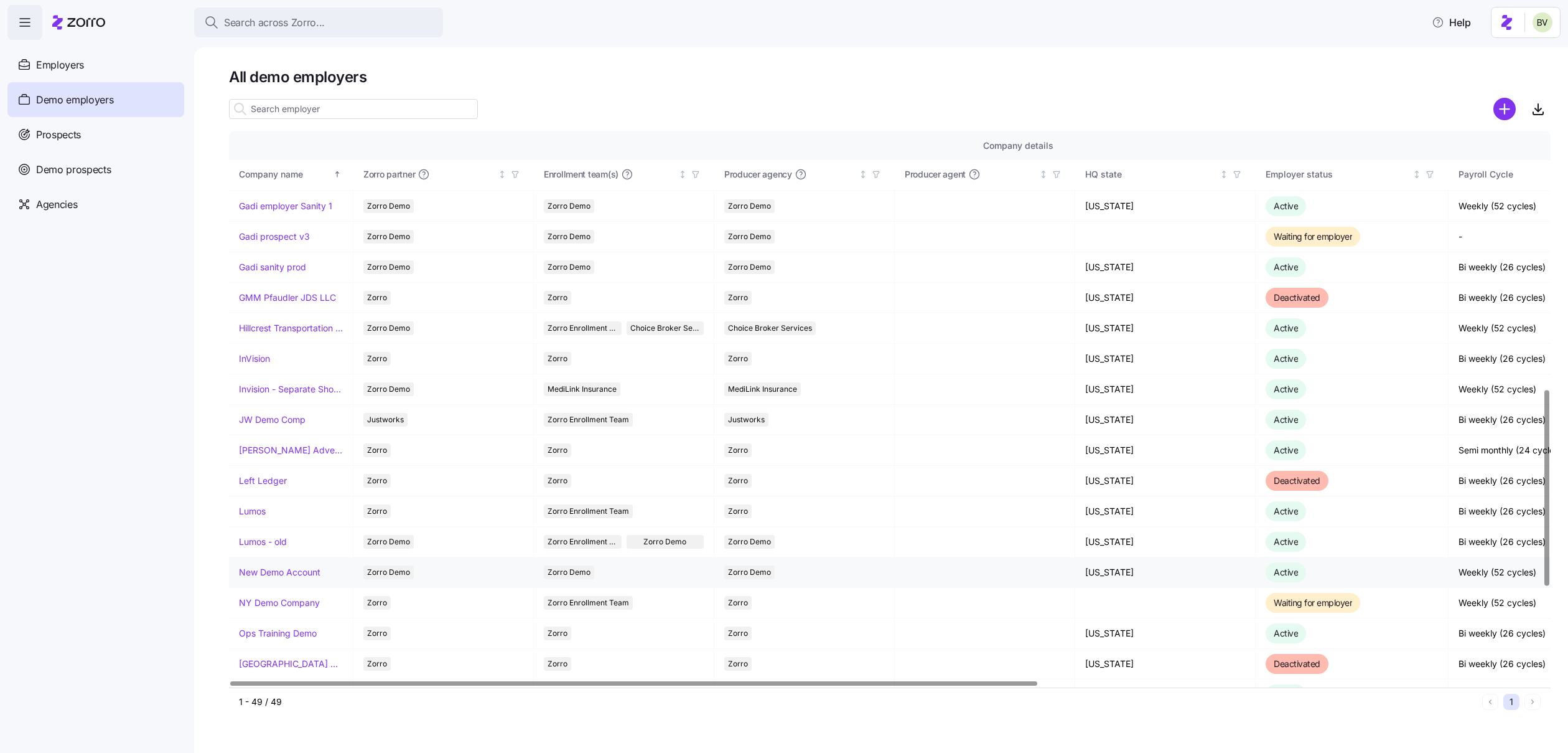
click at [270, 572] on link "New Demo Account" at bounding box center [280, 572] width 82 height 12
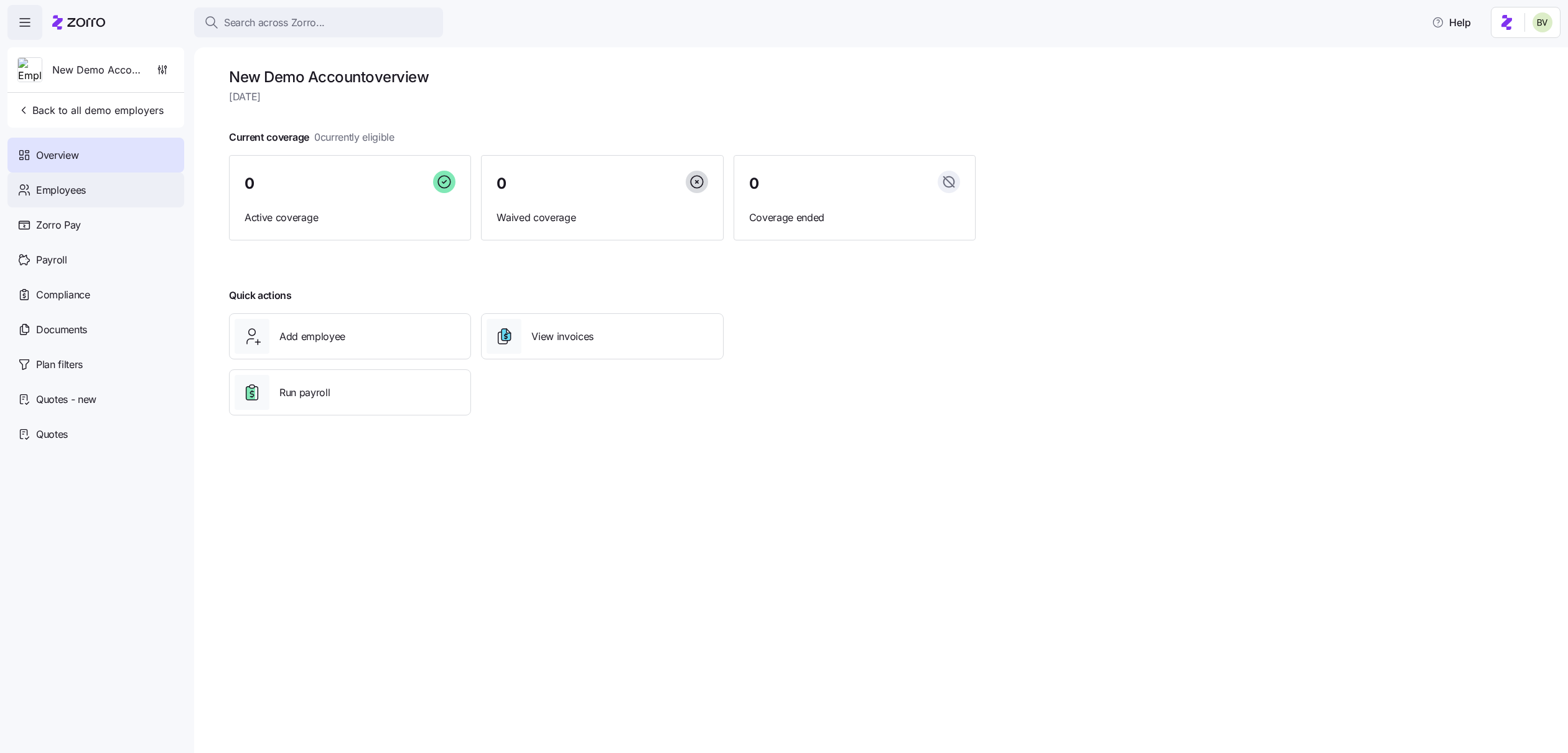
click at [112, 197] on div "Employees" at bounding box center [96, 190] width 177 height 35
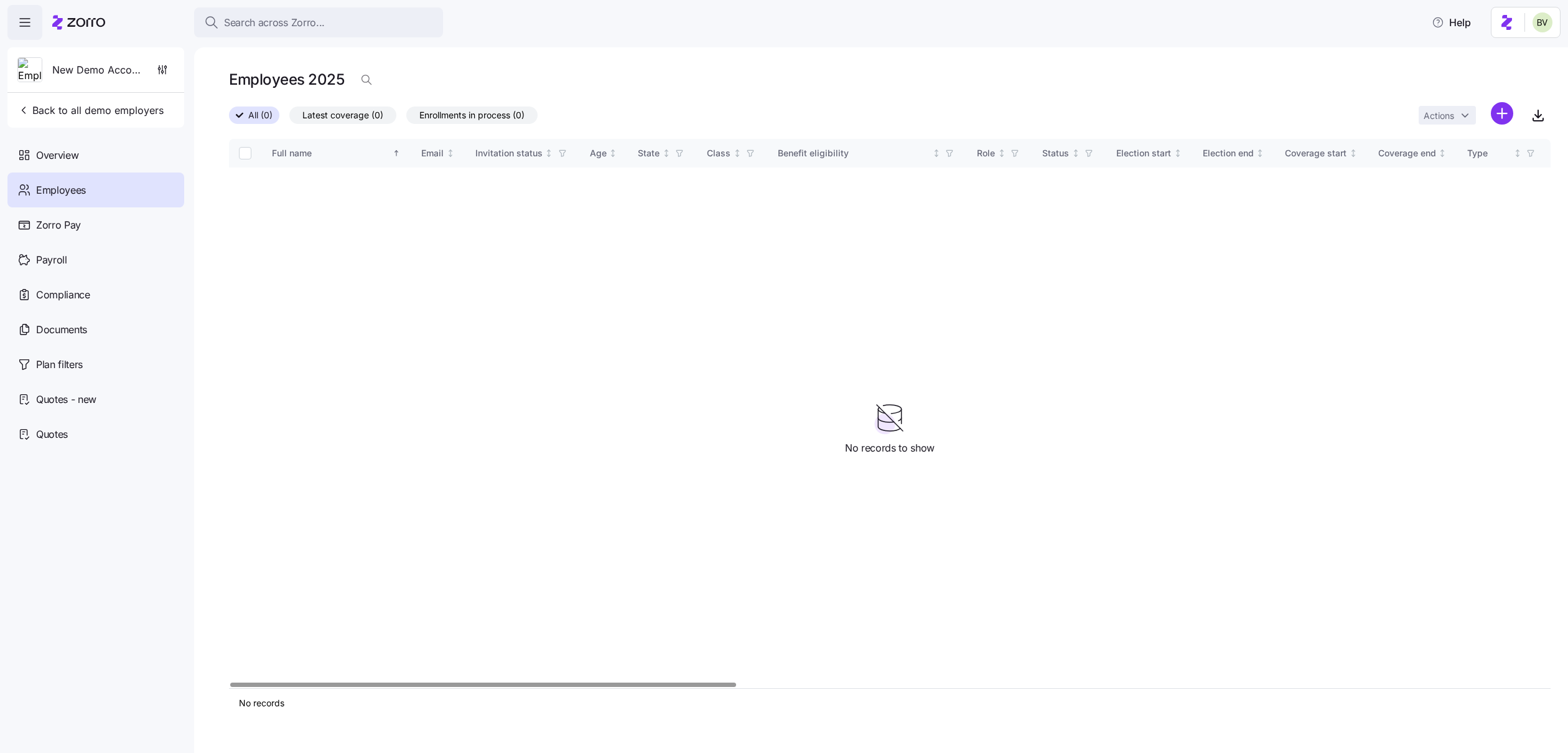
click at [1501, 113] on html "Search across Zorro... Help New Demo Account Back to all demo employers Overvie…" at bounding box center [784, 372] width 1568 height 745
click at [159, 74] on html "Search across Zorro... Help New Demo Account Back to all demo employers Overvie…" at bounding box center [784, 372] width 1568 height 745
click at [160, 68] on icon "button" at bounding box center [162, 70] width 12 height 12
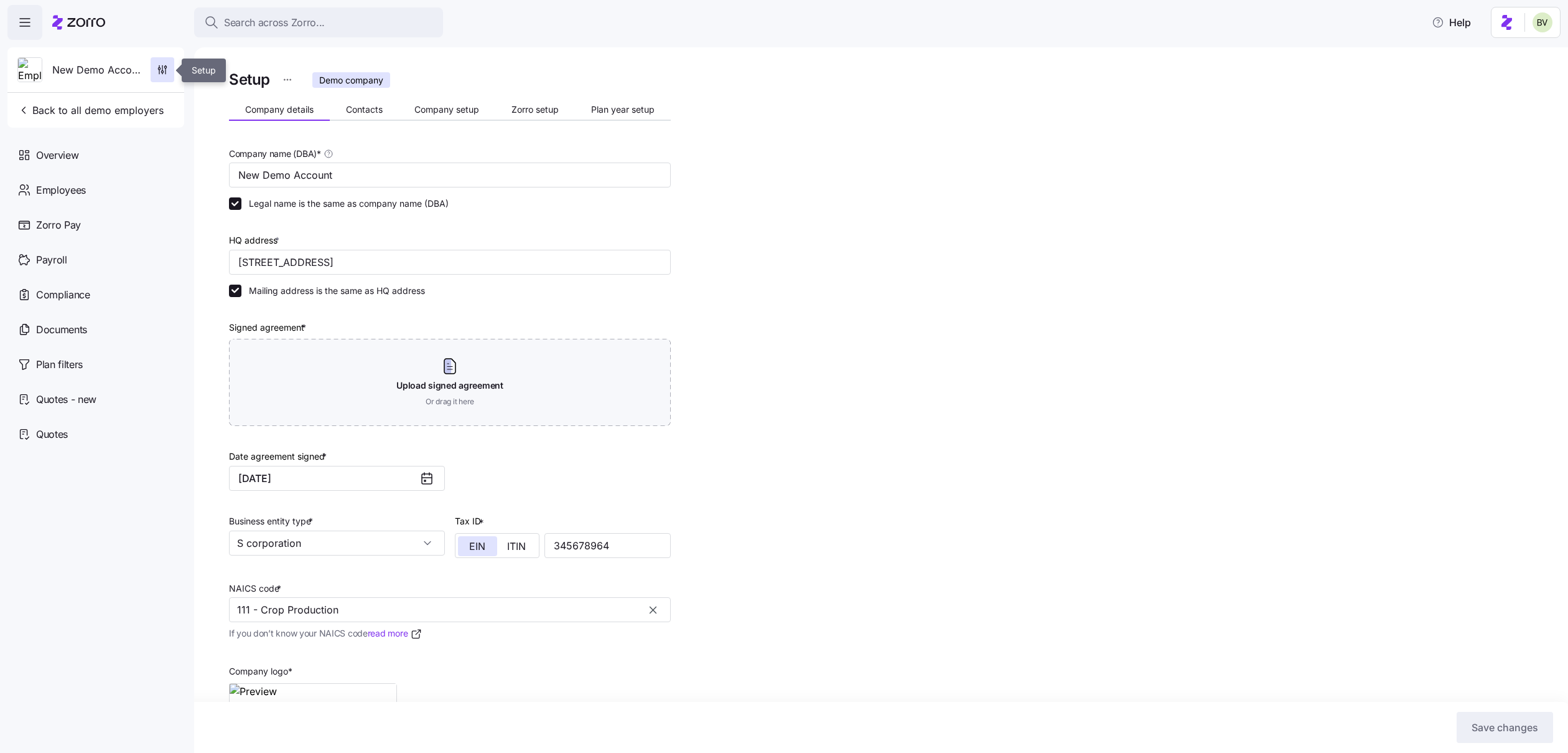
click at [160, 68] on icon "button" at bounding box center [162, 70] width 12 height 12
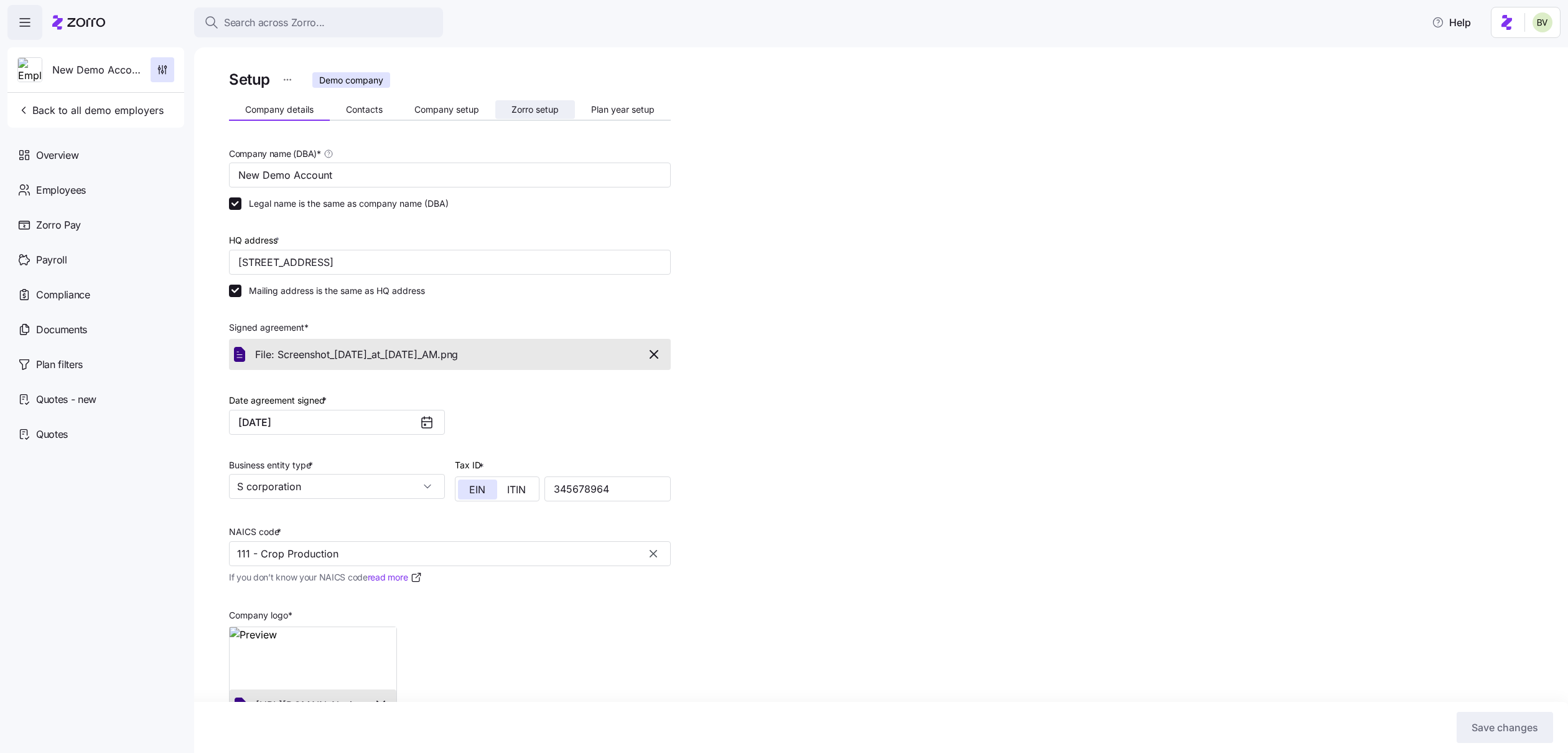
click at [528, 109] on span "Zorro setup" at bounding box center [535, 110] width 47 height 9
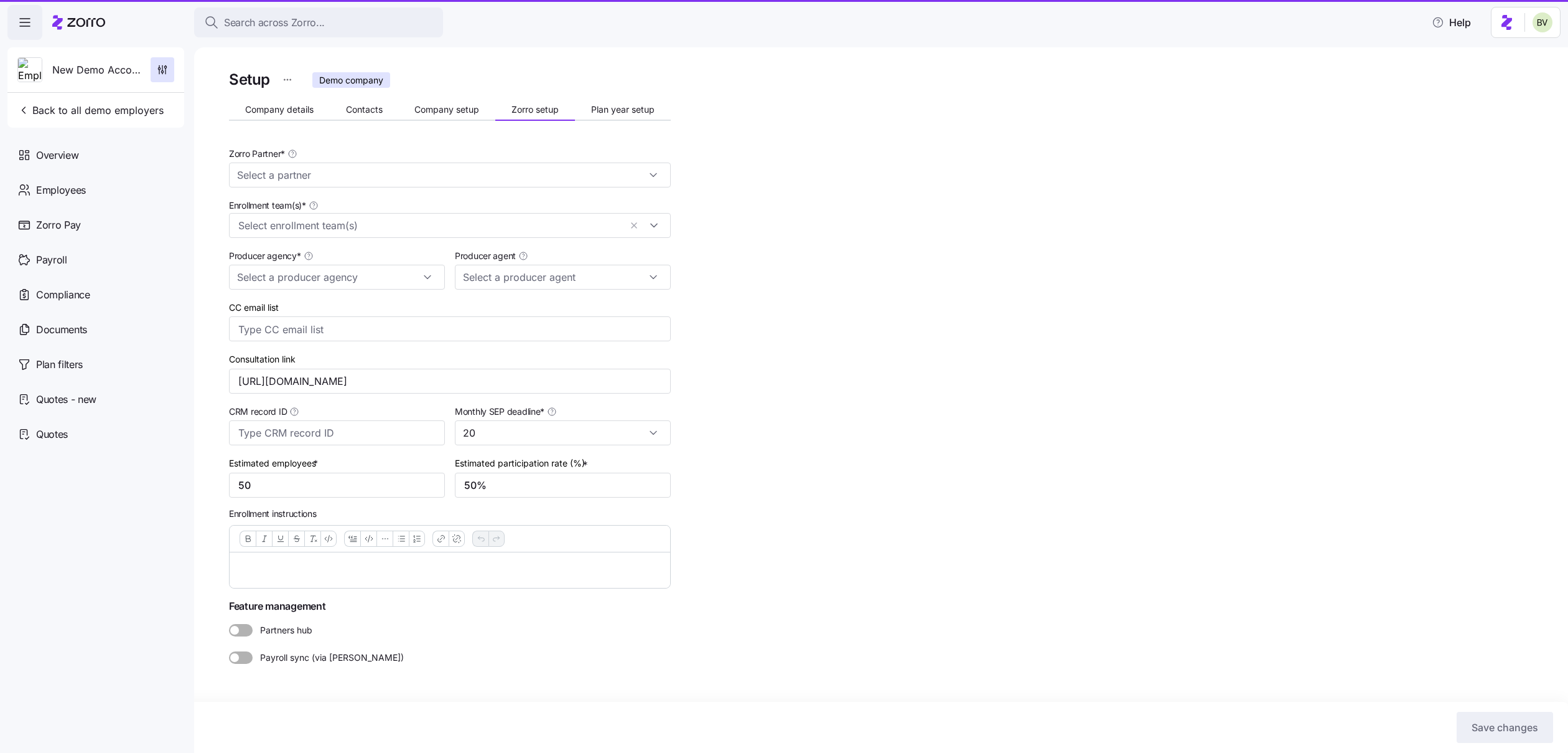
type input "Zorro Demo"
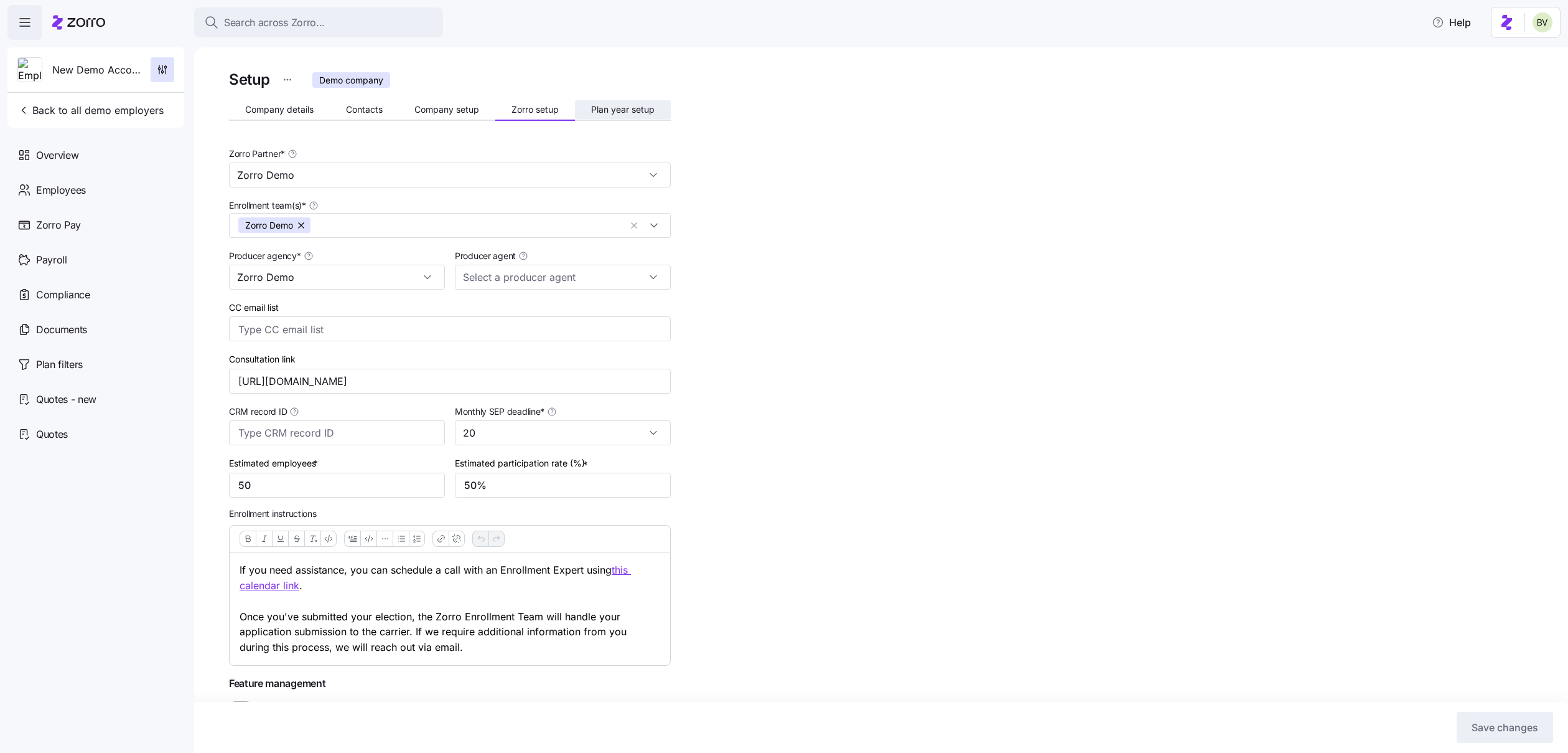
click at [605, 105] on span "Plan year setup" at bounding box center [623, 110] width 64 height 9
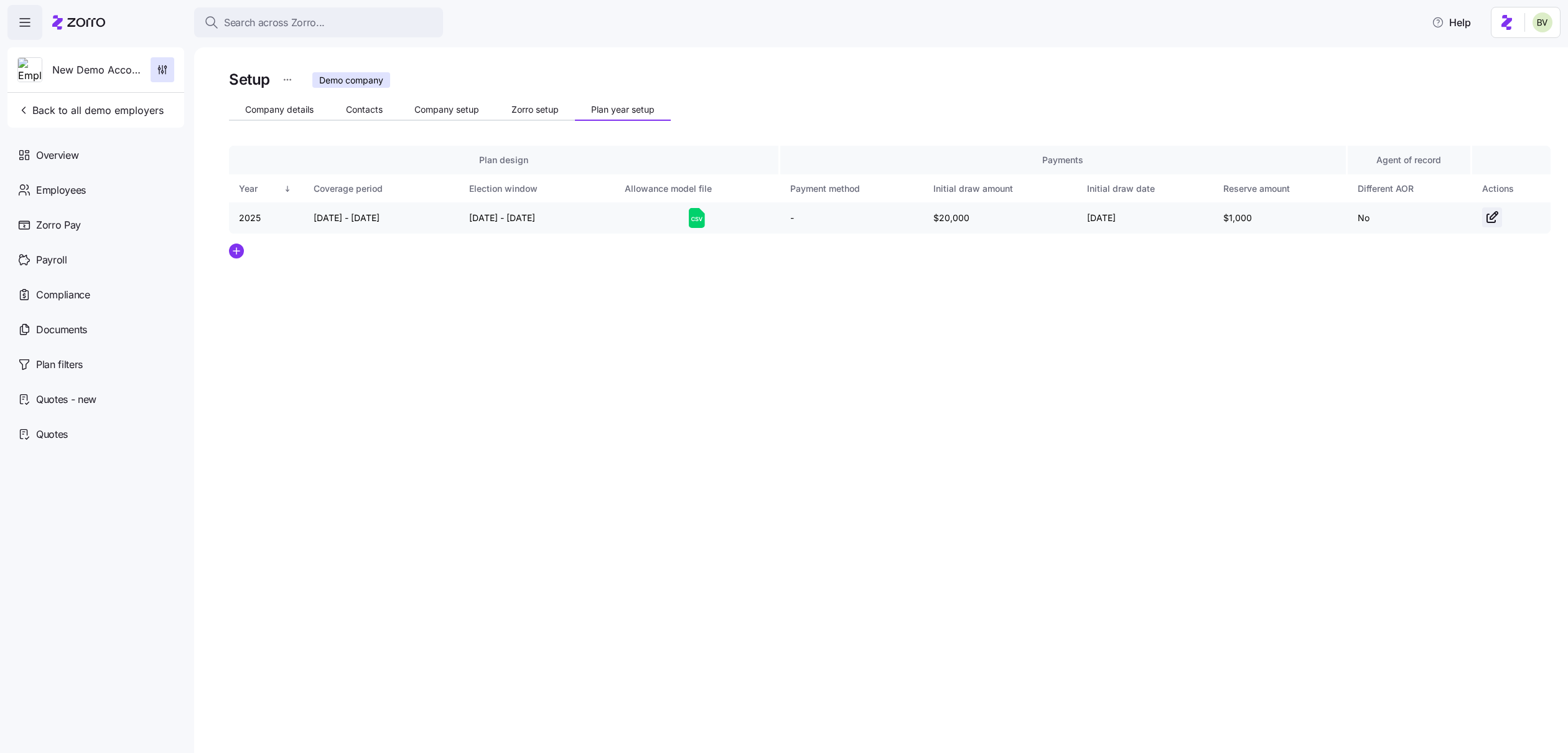
click at [1490, 209] on span "button" at bounding box center [1491, 217] width 18 height 18
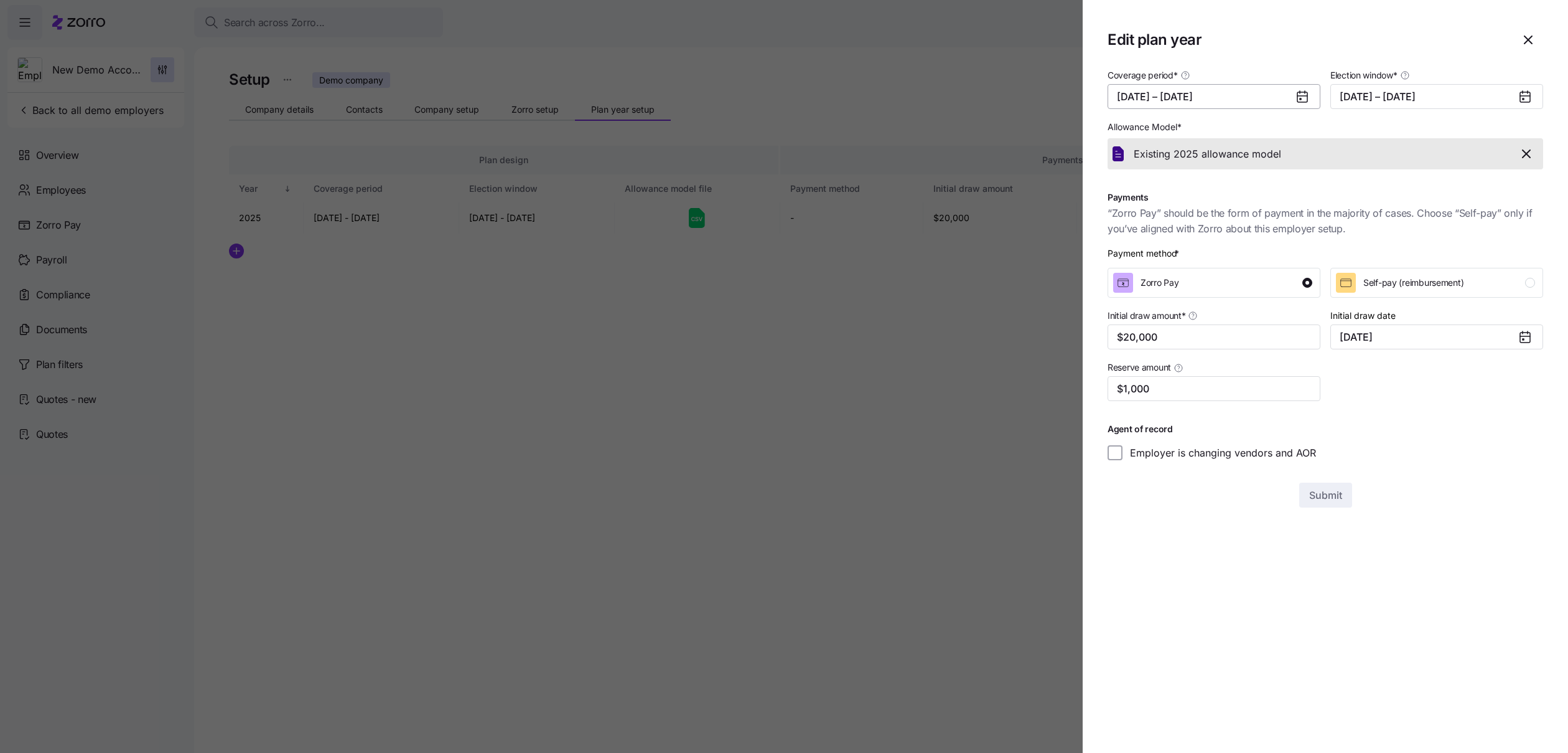
click at [1218, 98] on button "10/01/2025 – 12/31/2025" at bounding box center [1214, 96] width 213 height 25
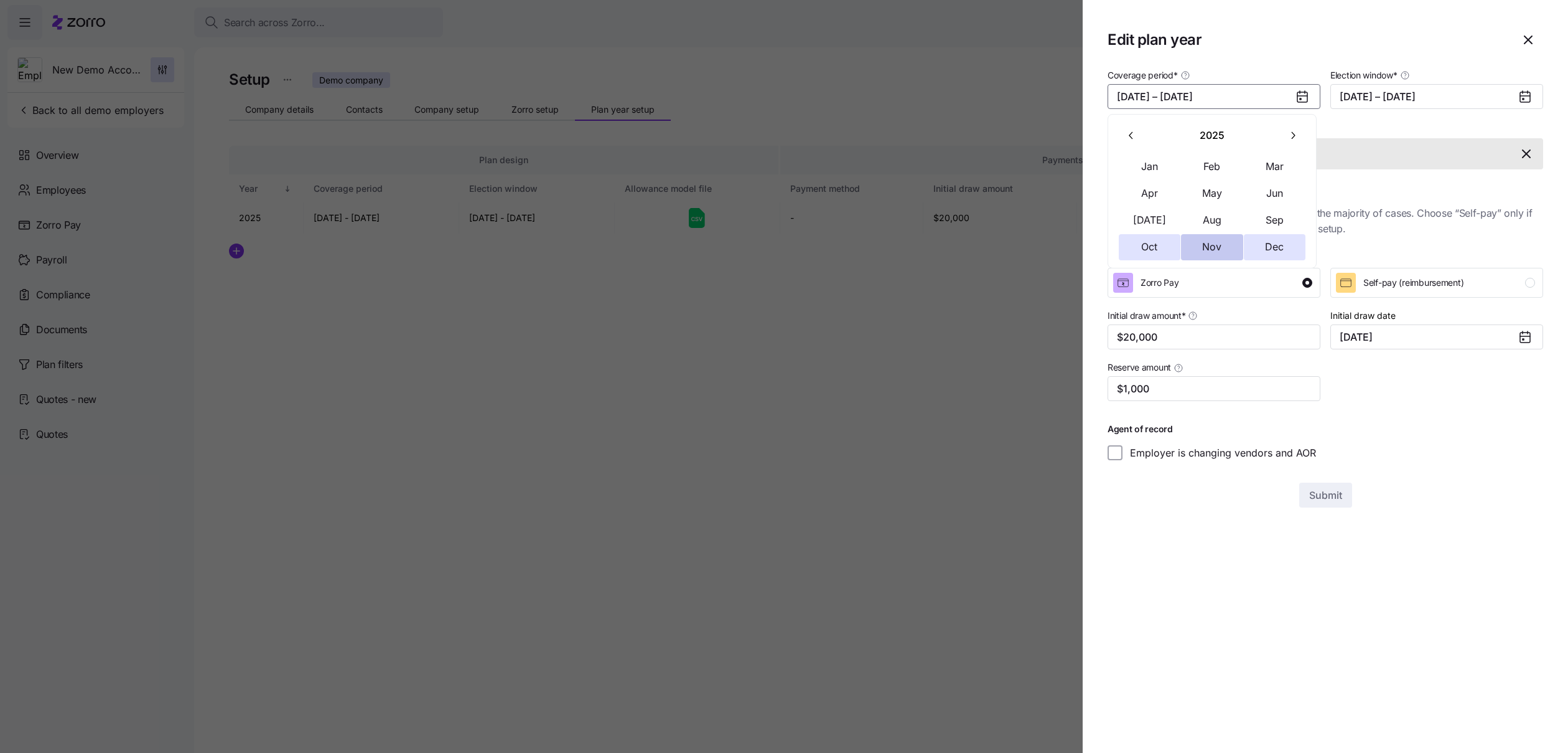
click at [1212, 247] on button "Nov" at bounding box center [1212, 248] width 62 height 26
click at [1258, 248] on button "Dec" at bounding box center [1274, 248] width 62 height 26
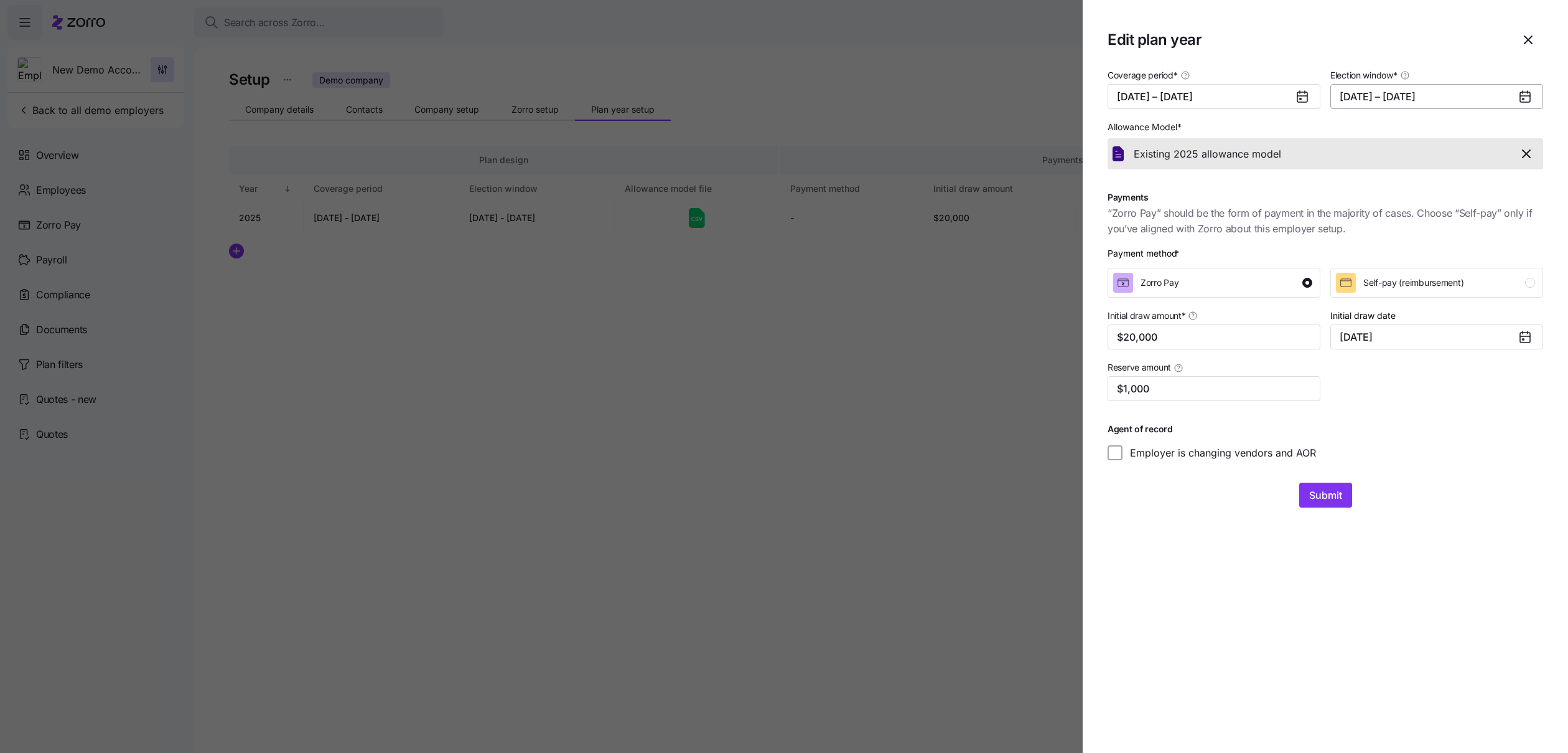
click at [1359, 97] on button "09/01/2025 – 09/10/2025" at bounding box center [1436, 96] width 213 height 25
click at [1516, 130] on icon "button" at bounding box center [1516, 136] width 12 height 12
click at [1407, 228] on button "15" at bounding box center [1409, 241] width 26 height 26
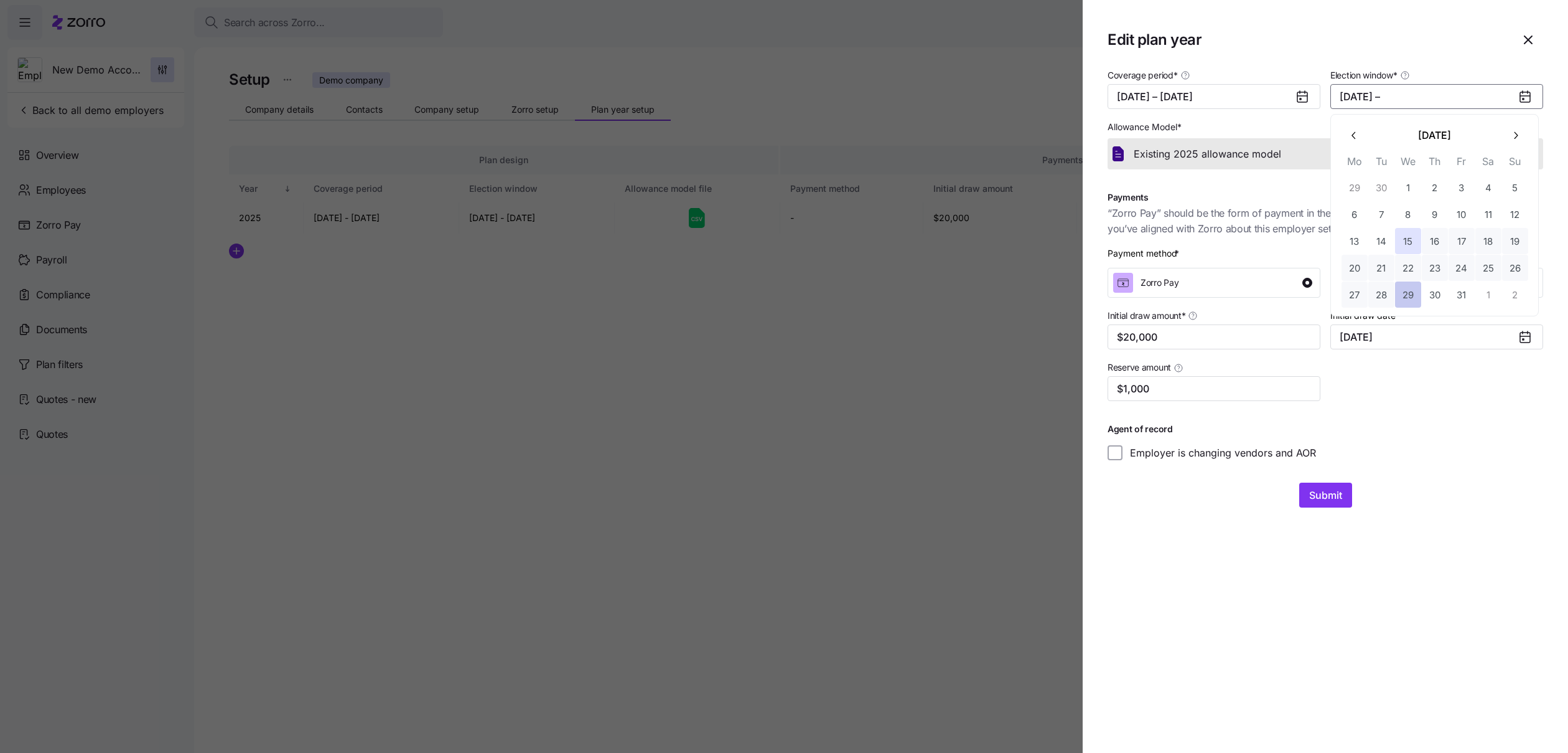
click at [1410, 285] on button "29" at bounding box center [1409, 295] width 26 height 26
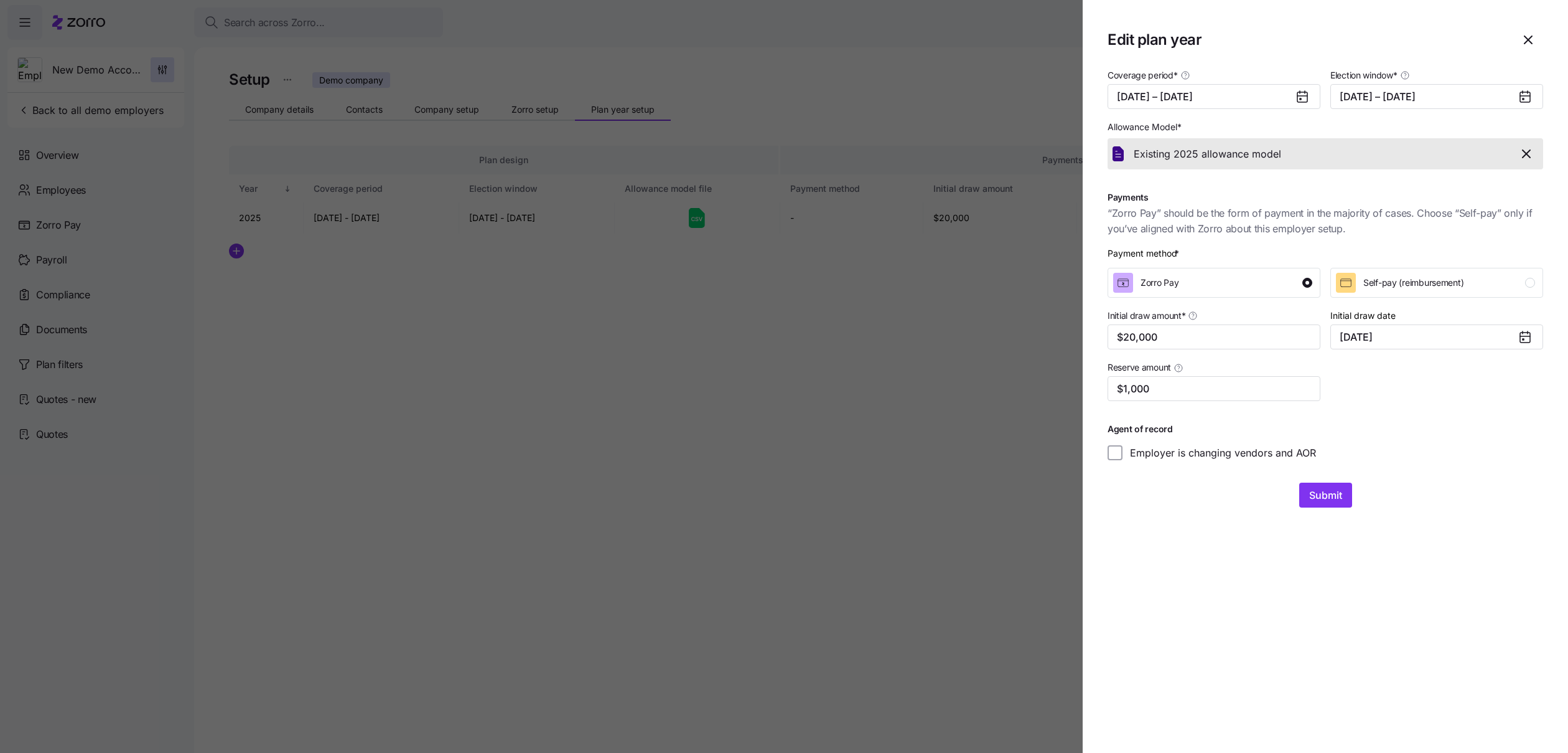
click at [1324, 512] on section "Edit plan year Coverage period * 11/01/2025 – 12/31/2025 Election window * 10/1…" at bounding box center [1325, 376] width 485 height 753
click at [1324, 503] on button "Submit" at bounding box center [1326, 495] width 53 height 25
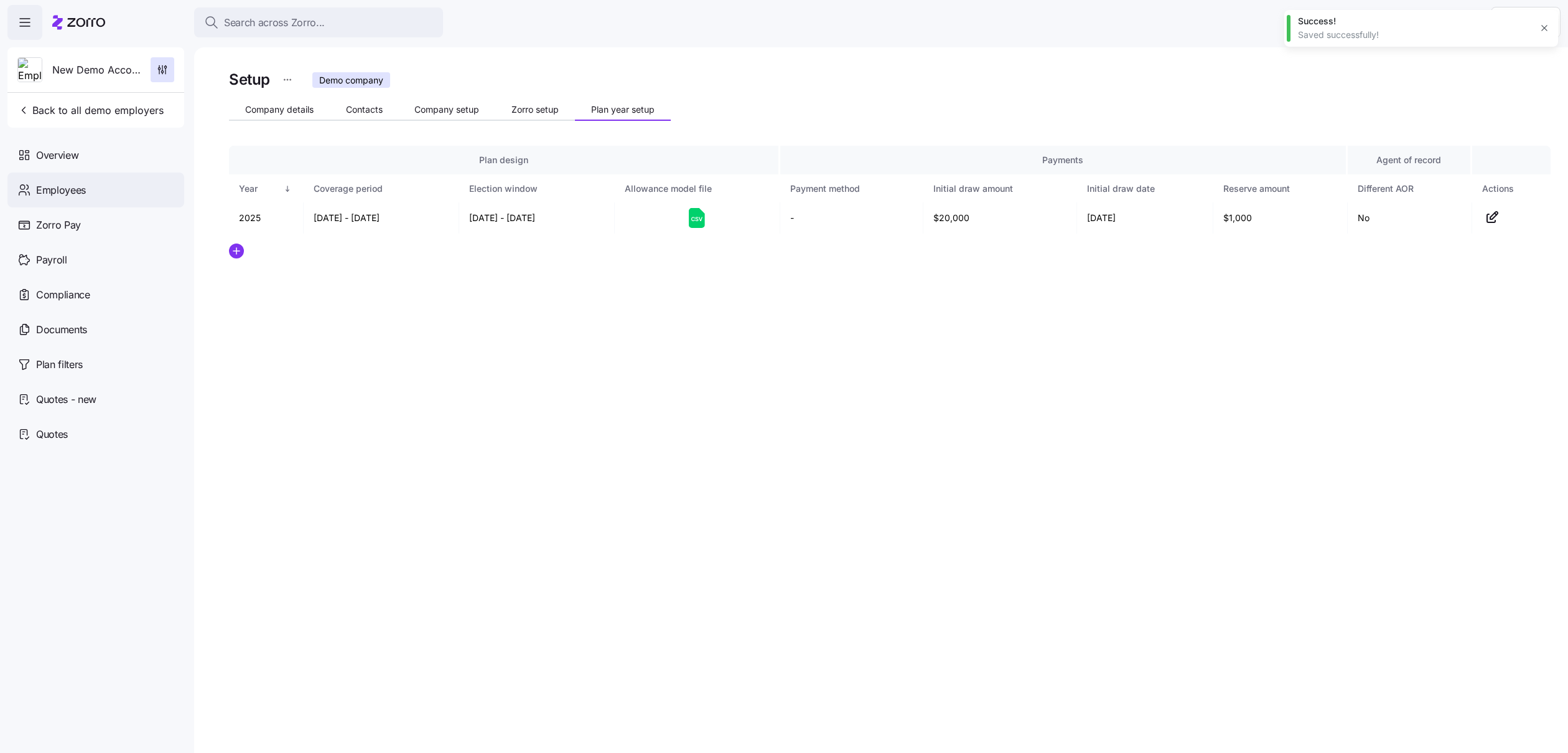
click at [99, 182] on div "Employees" at bounding box center [96, 190] width 177 height 35
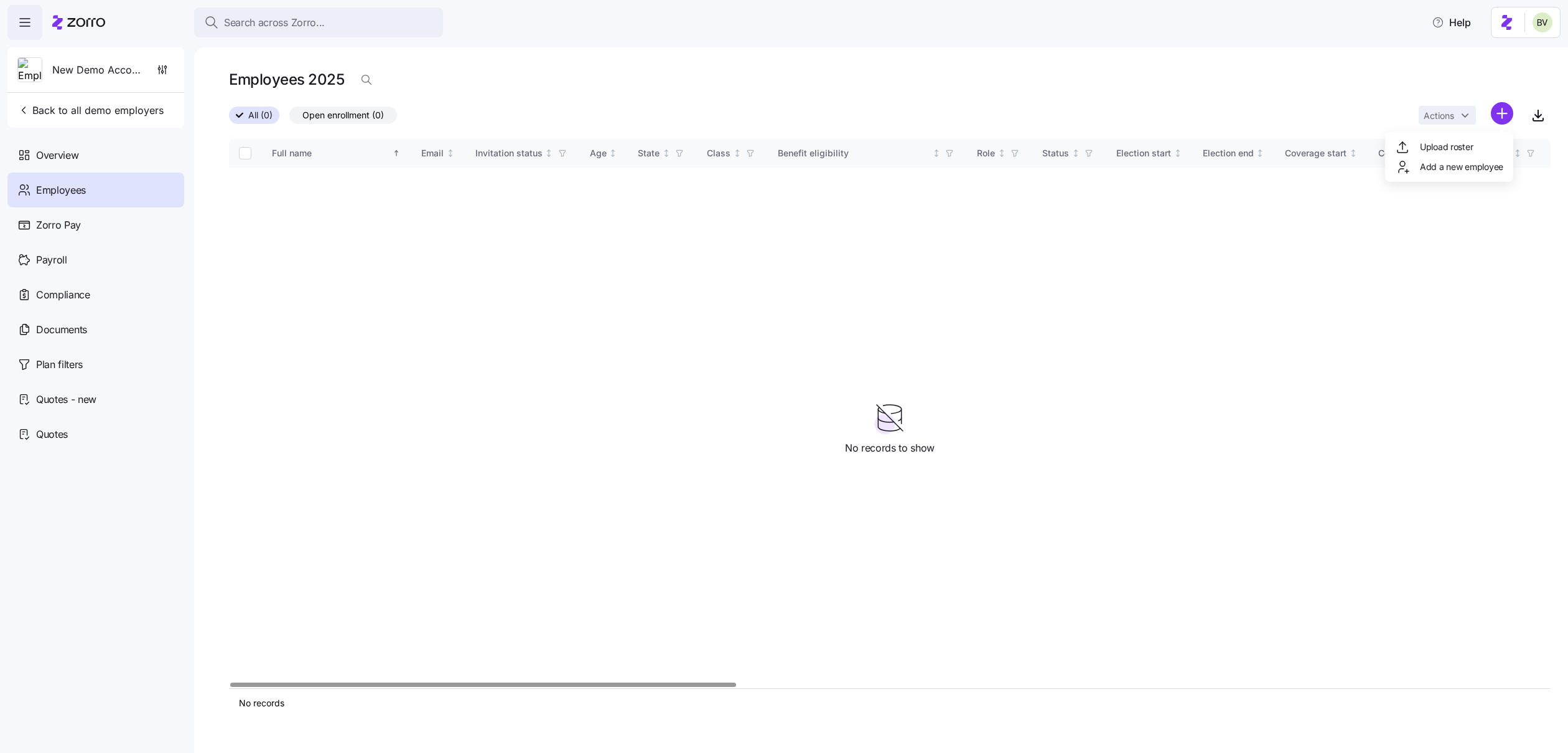
click at [1500, 112] on html "Search across Zorro... Help New Demo Account Back to all demo employers Overvie…" at bounding box center [784, 372] width 1568 height 745
click at [1432, 166] on span "Add a new employee" at bounding box center [1462, 166] width 84 height 12
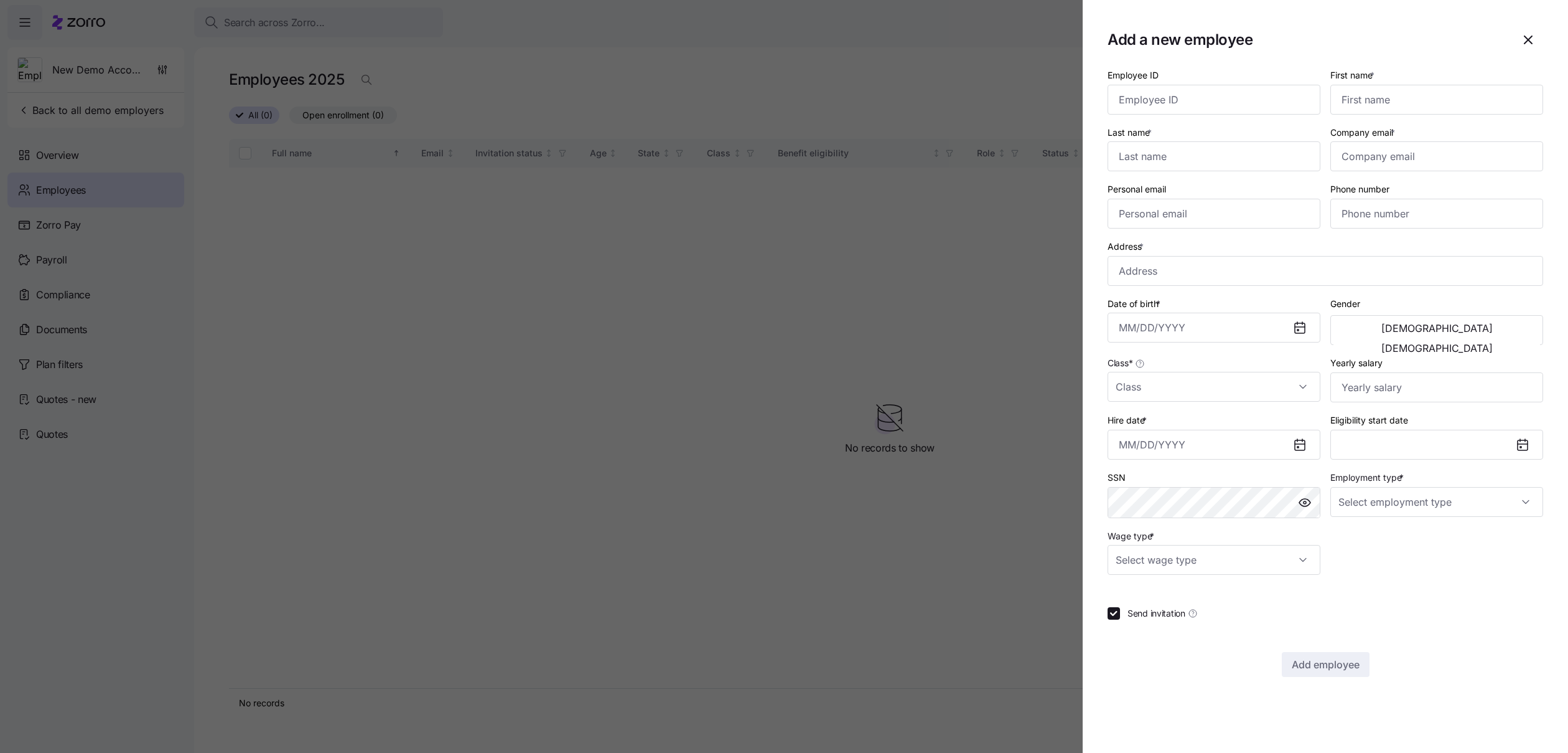
click at [1376, 115] on div "First name *" at bounding box center [1437, 91] width 223 height 58
click at [1370, 105] on input "First name *" at bounding box center [1436, 99] width 213 height 30
type input "Moira"
type input "Rose"
type input "brenda.v+newfakeEE@myzorro.co"
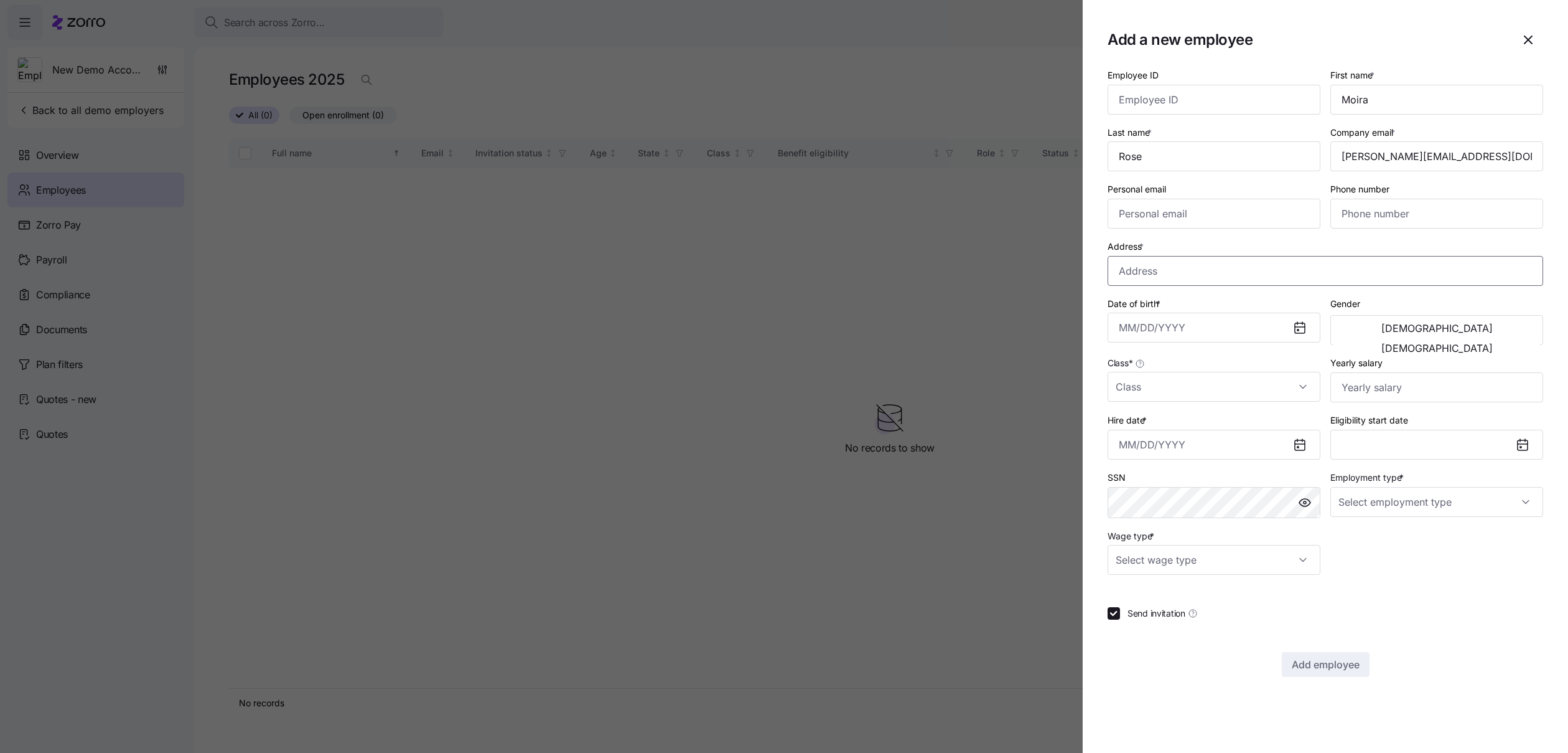
click at [1247, 273] on input "Address *" at bounding box center [1326, 271] width 436 height 30
click at [1238, 271] on input "Address *" at bounding box center [1326, 271] width 436 height 30
type input "d"
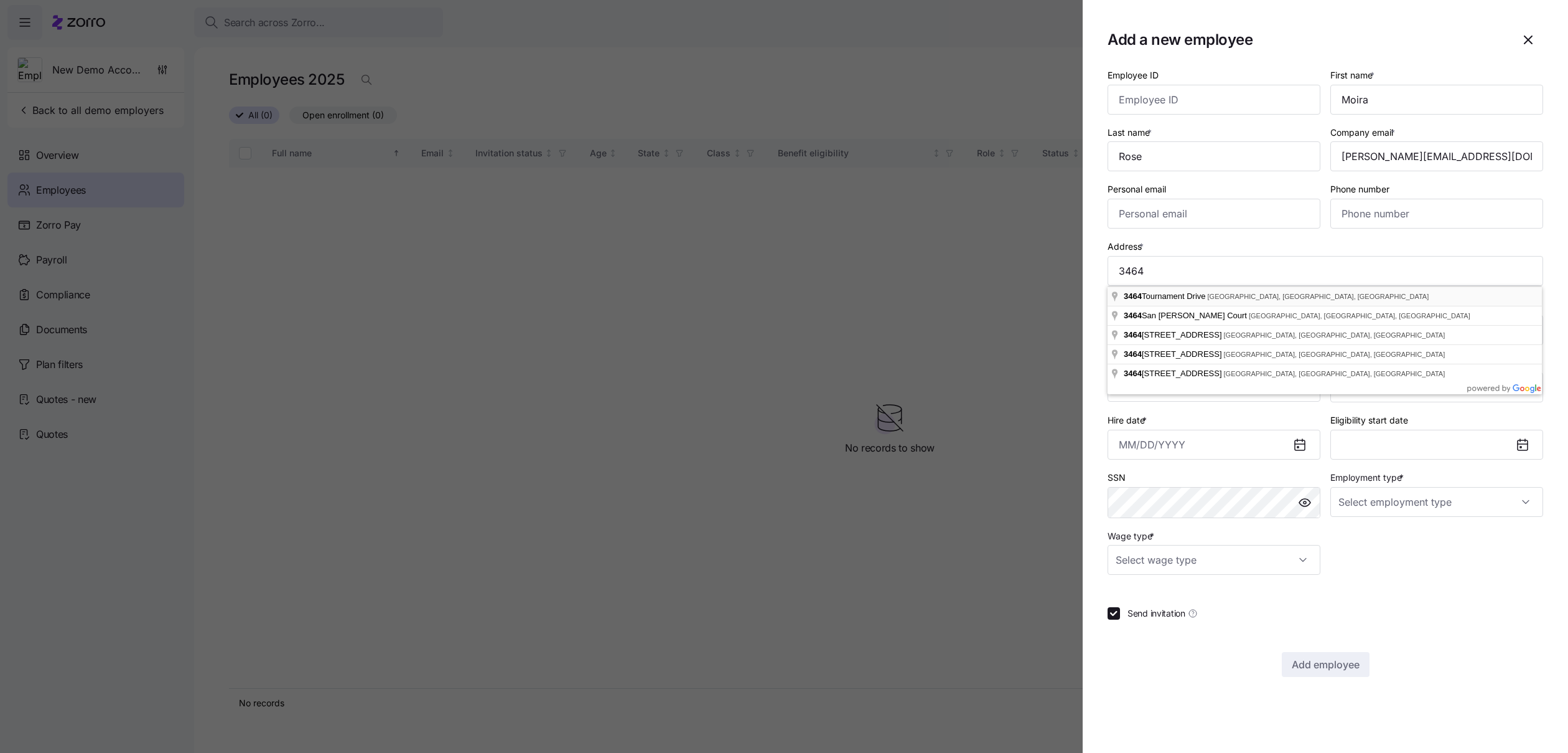
type input "3464 Tournament Dr, Palmdale, CA 93551, USA"
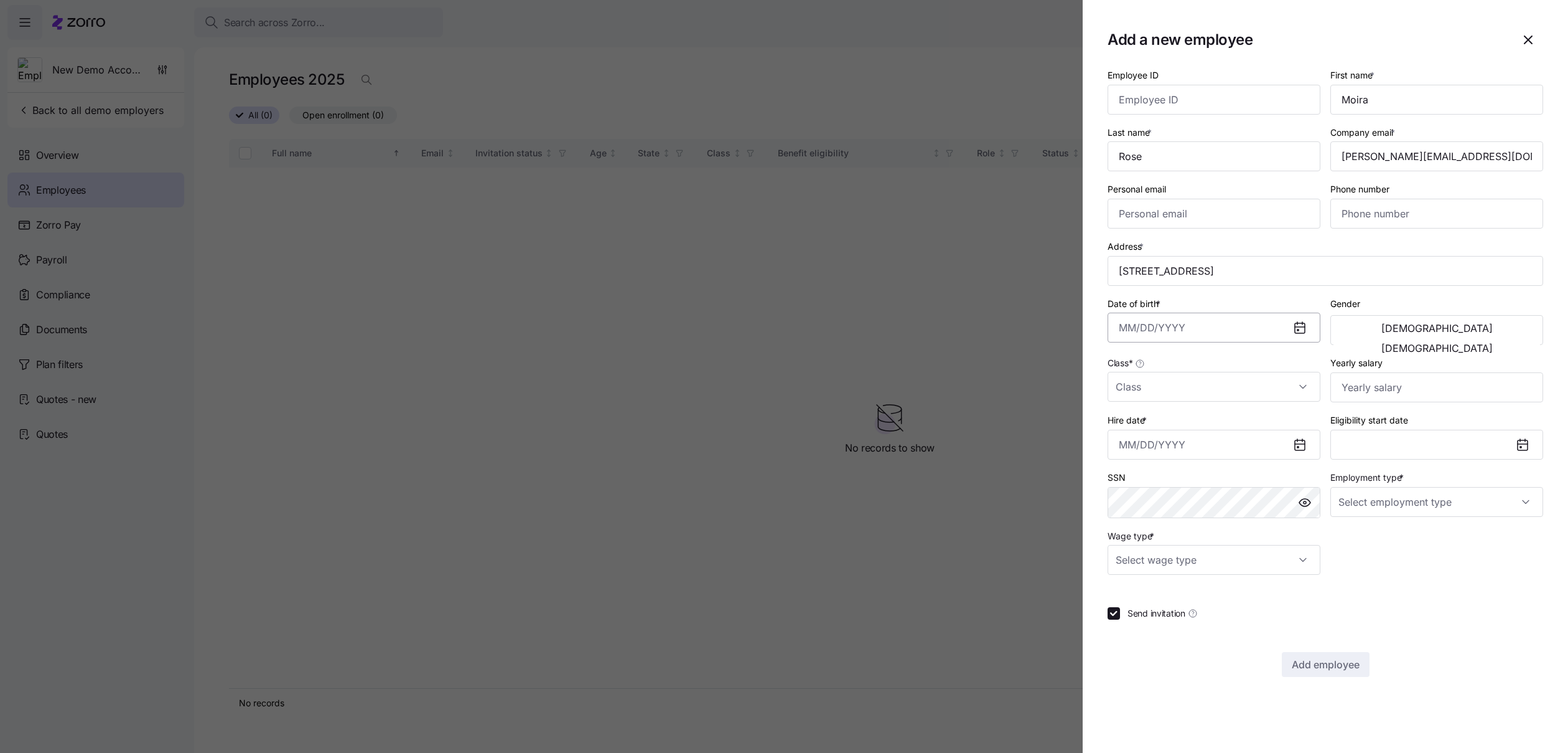
click at [1167, 329] on input "Date of birth *" at bounding box center [1214, 328] width 213 height 30
click at [1213, 404] on button "1991" at bounding box center [1225, 406] width 71 height 30
click at [1213, 404] on button "Feb" at bounding box center [1225, 406] width 71 height 30
click at [1227, 450] on button "7" at bounding box center [1226, 461] width 30 height 30
type input "February 7, 1991"
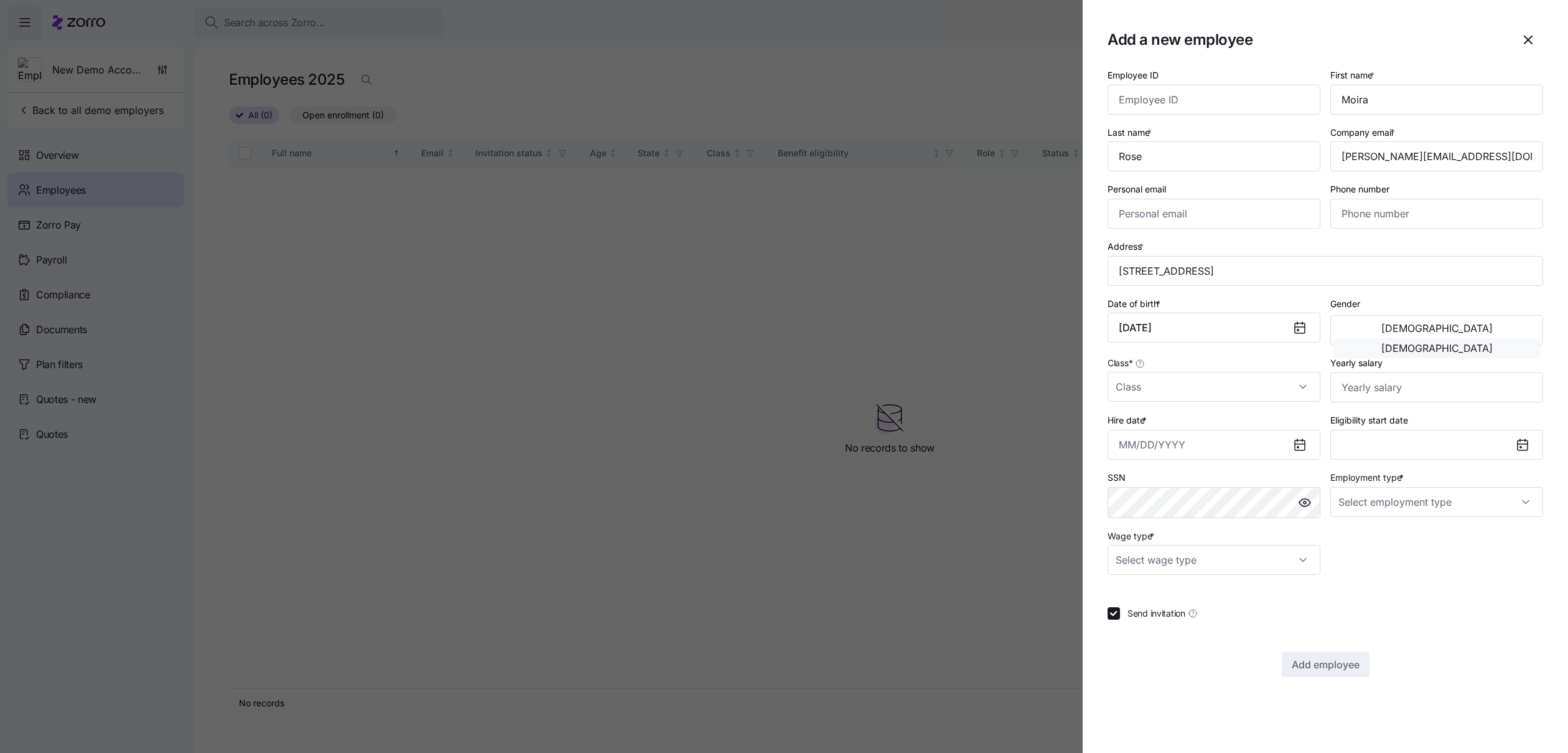
click at [1472, 343] on span "Female" at bounding box center [1437, 348] width 112 height 10
click at [1243, 389] on input "Class *" at bounding box center [1214, 387] width 213 height 30
click at [1219, 426] on div "All_Employees" at bounding box center [1213, 424] width 203 height 26
type input "All_Employees"
click at [1267, 443] on input "Hire date *" at bounding box center [1214, 444] width 213 height 30
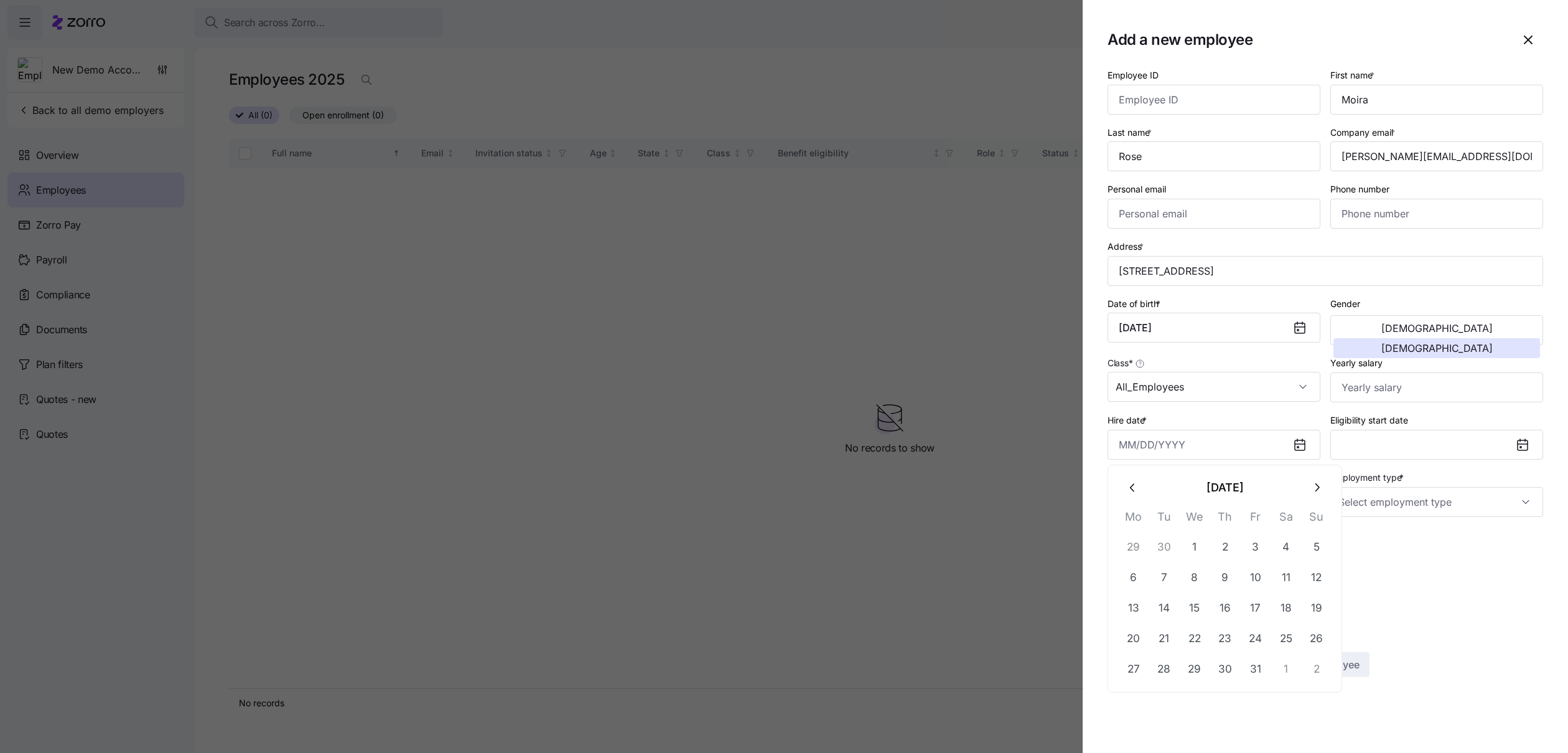
click at [1134, 503] on div "October 2025 Mo Tu We Th Fr Sa Su 29 30 1 2 3 4 5 6 7 8 9 10 11 12 13 14 15 16 …" at bounding box center [1225, 578] width 213 height 212
click at [1134, 497] on button "button" at bounding box center [1133, 487] width 30 height 30
click at [1139, 580] on button "4" at bounding box center [1134, 577] width 30 height 30
type input "August 4, 2025"
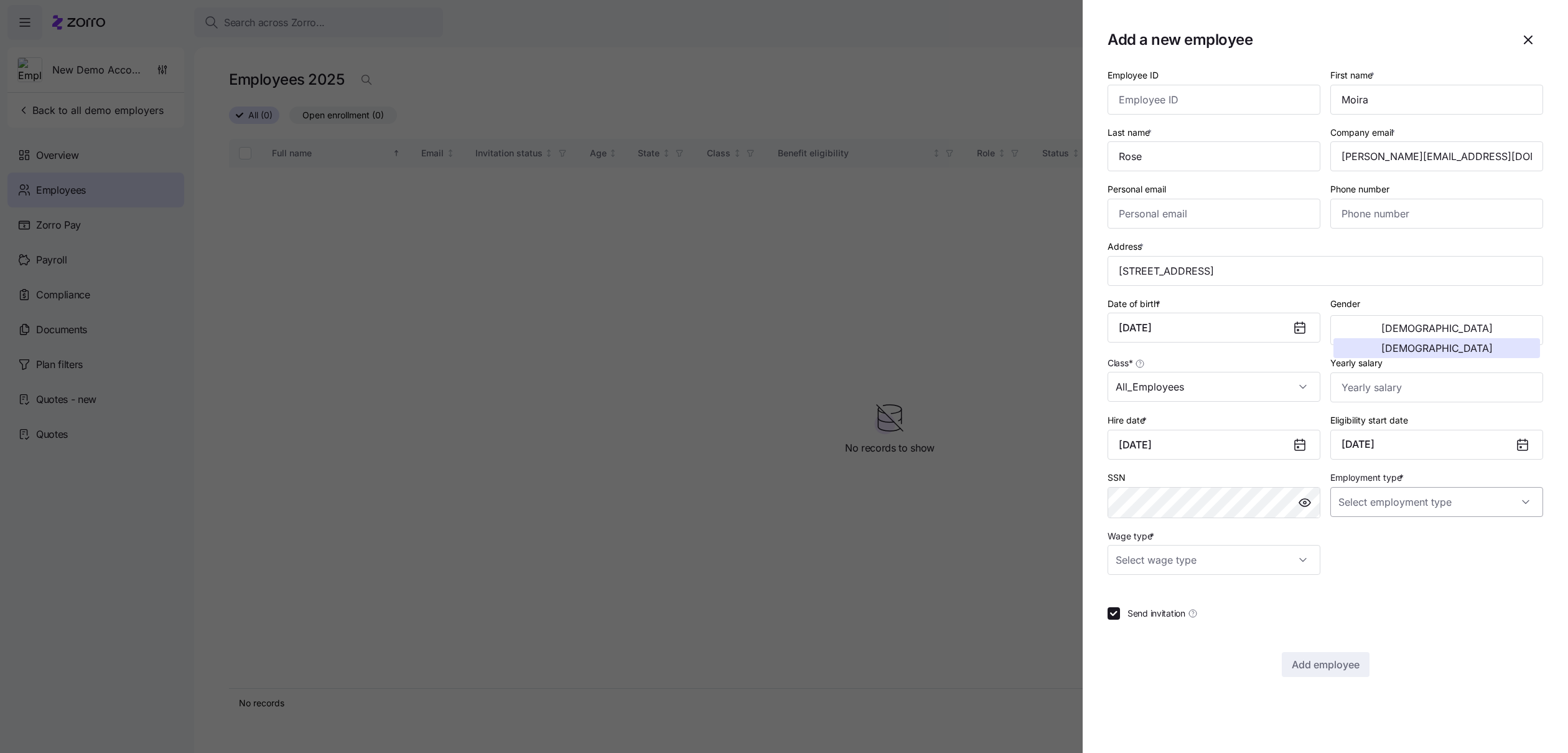
click at [1396, 504] on input "Employment type *" at bounding box center [1436, 502] width 213 height 30
click at [1368, 538] on span "Full Time" at bounding box center [1363, 540] width 36 height 14
type input "Full Time"
click at [1297, 548] on input "Wage type *" at bounding box center [1214, 560] width 213 height 30
click at [1236, 596] on div "Salary" at bounding box center [1213, 598] width 203 height 26
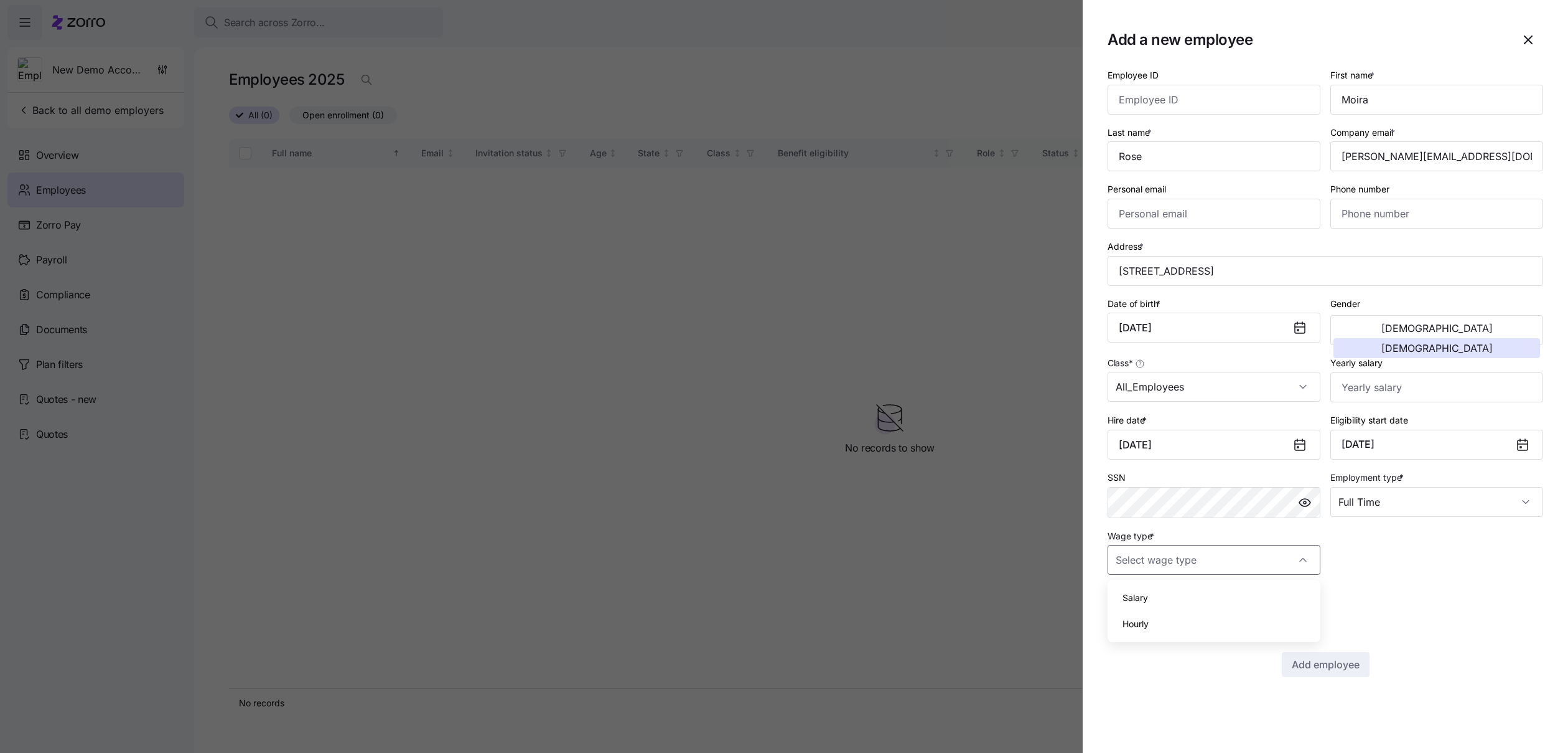
type input "Salary"
click at [1302, 662] on span "Add employee" at bounding box center [1326, 664] width 68 height 15
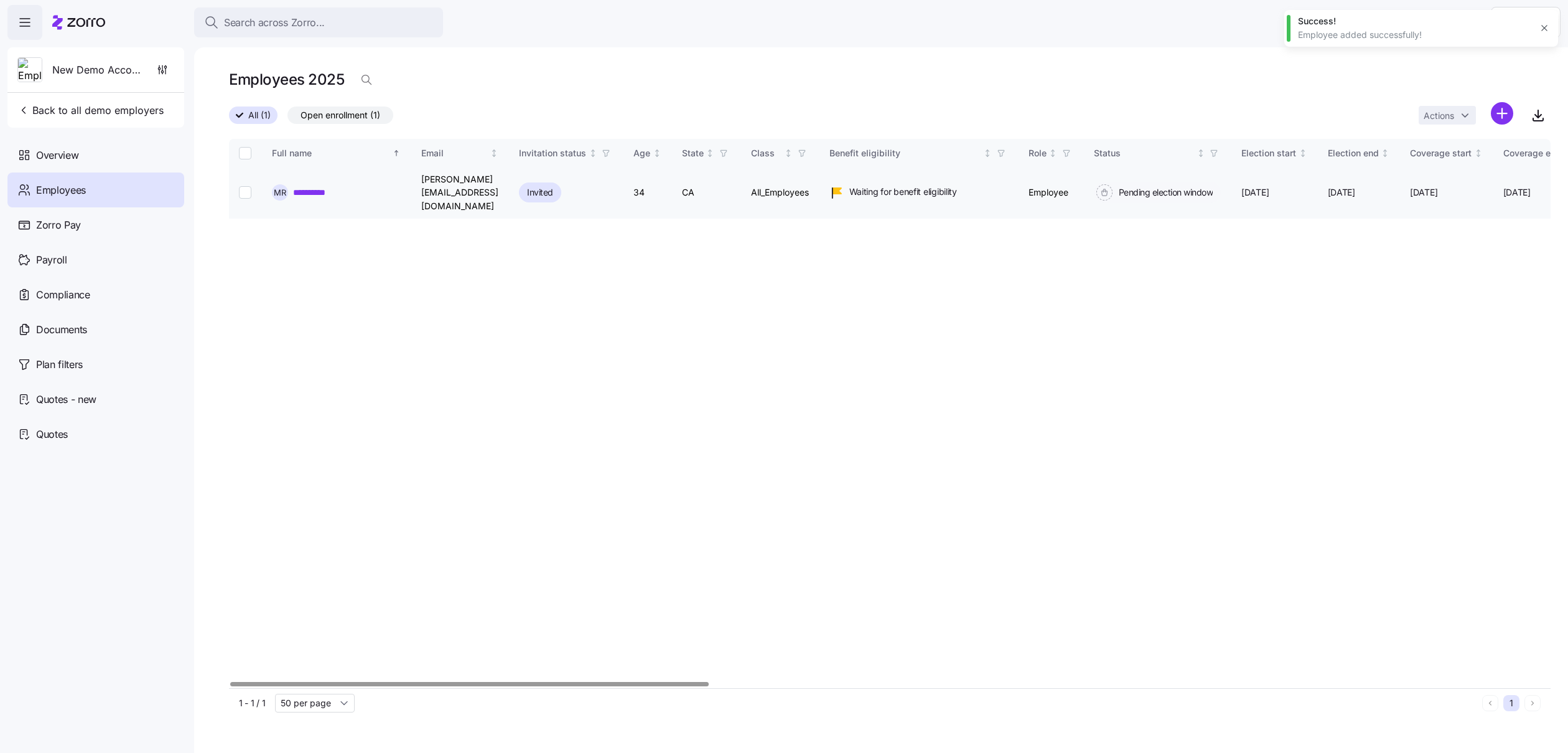
click at [310, 187] on link "**********" at bounding box center [315, 193] width 46 height 12
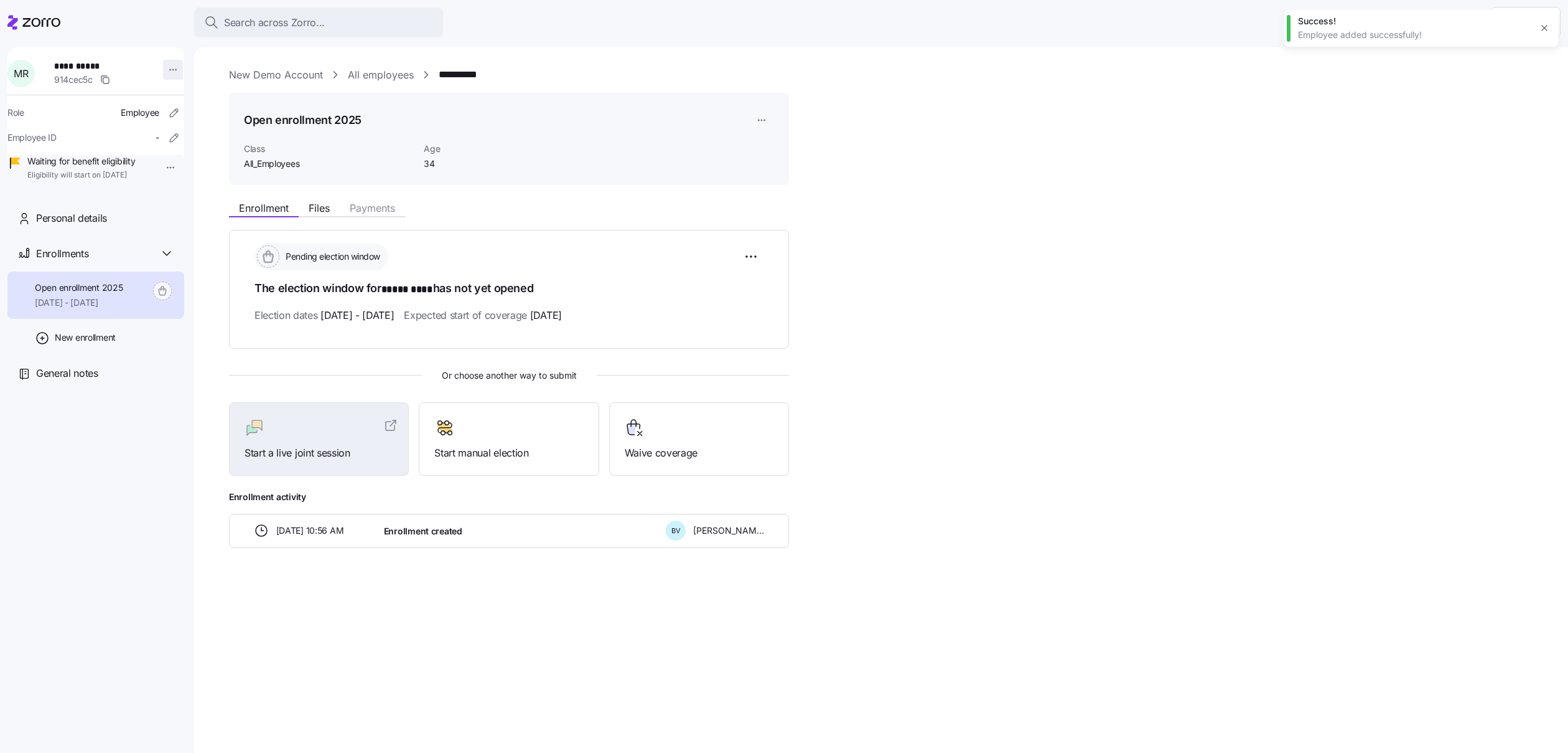
click at [165, 75] on html "**********" at bounding box center [784, 372] width 1568 height 745
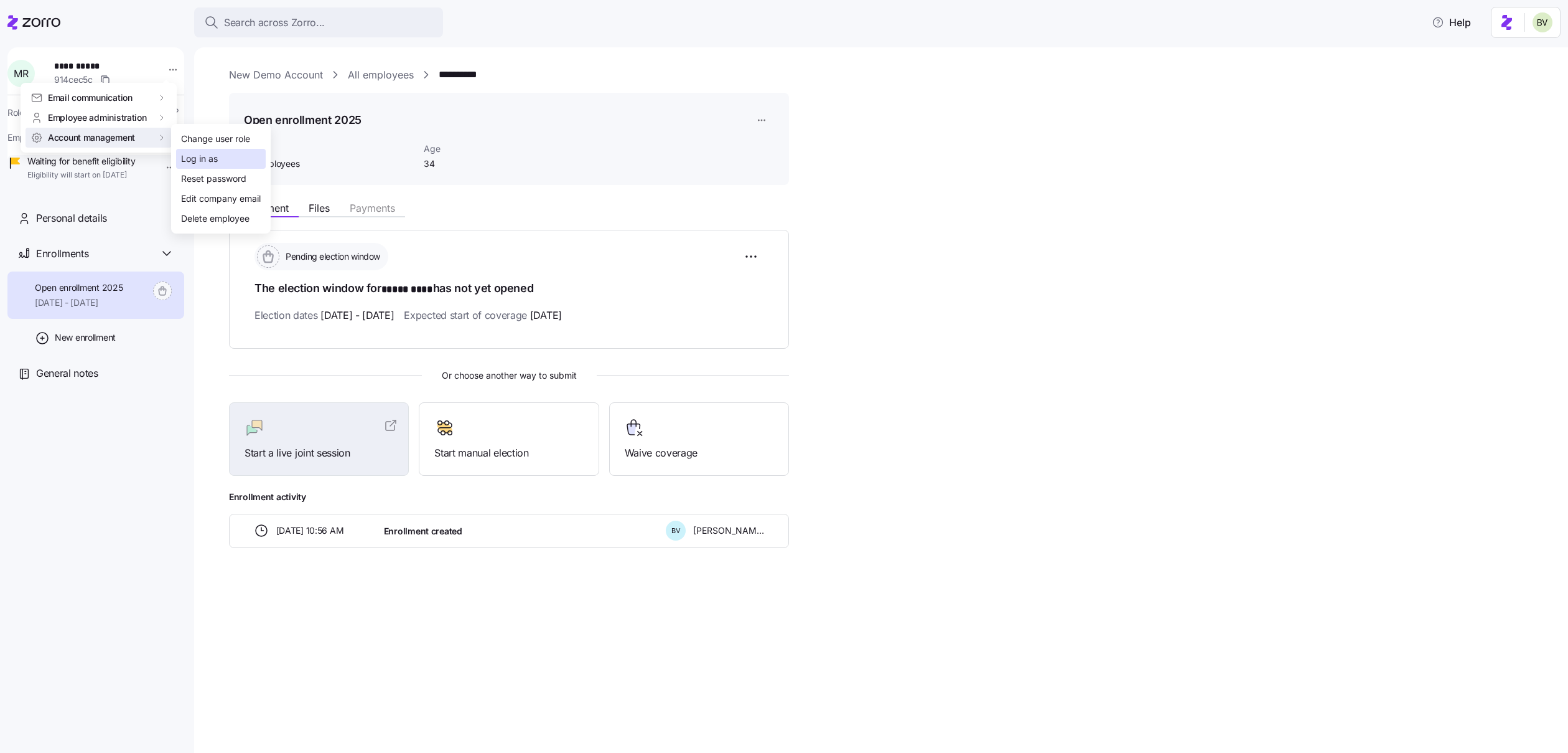
click at [182, 153] on div "Log in as" at bounding box center [199, 159] width 37 height 14
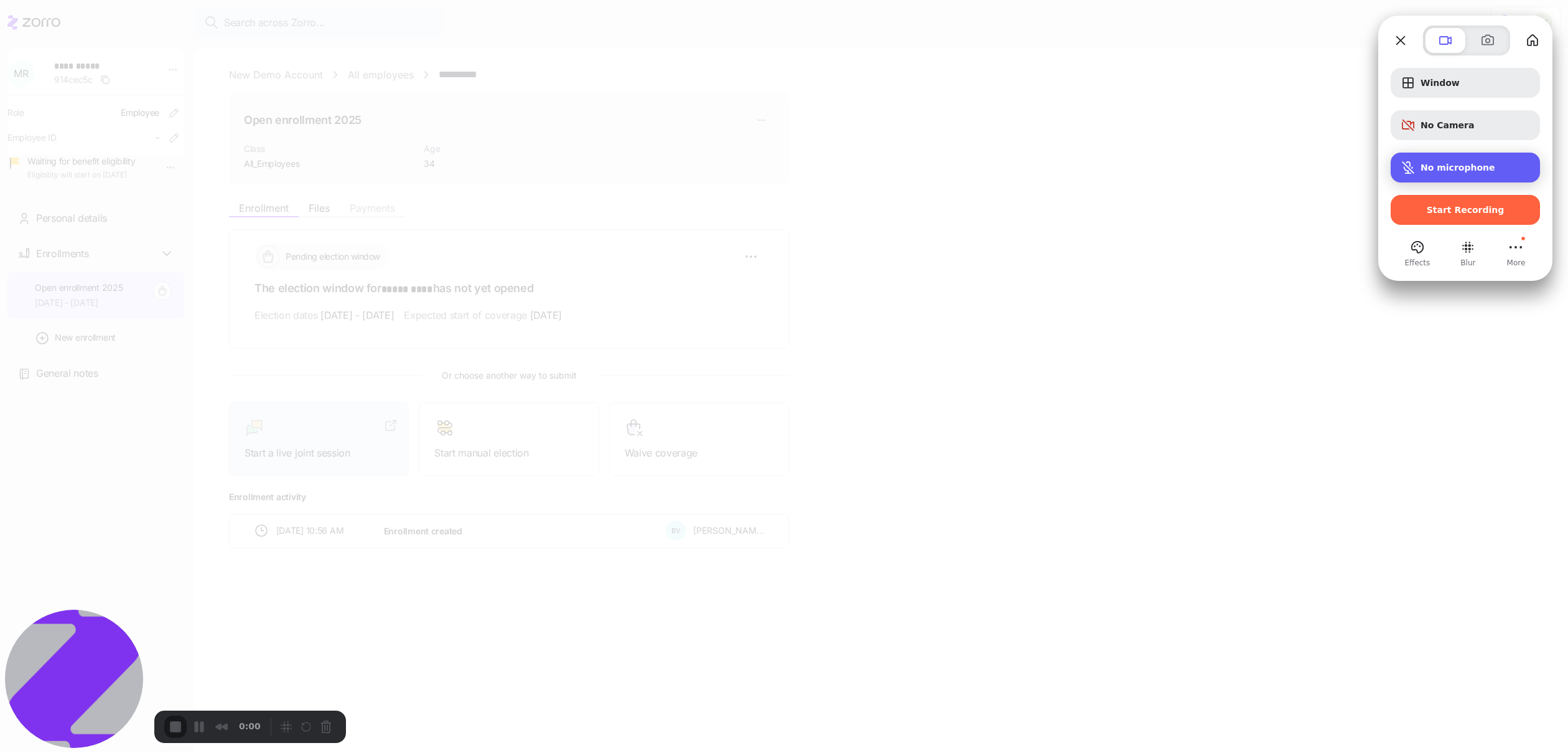
click at [1428, 168] on span "No microphone" at bounding box center [1458, 166] width 75 height 10
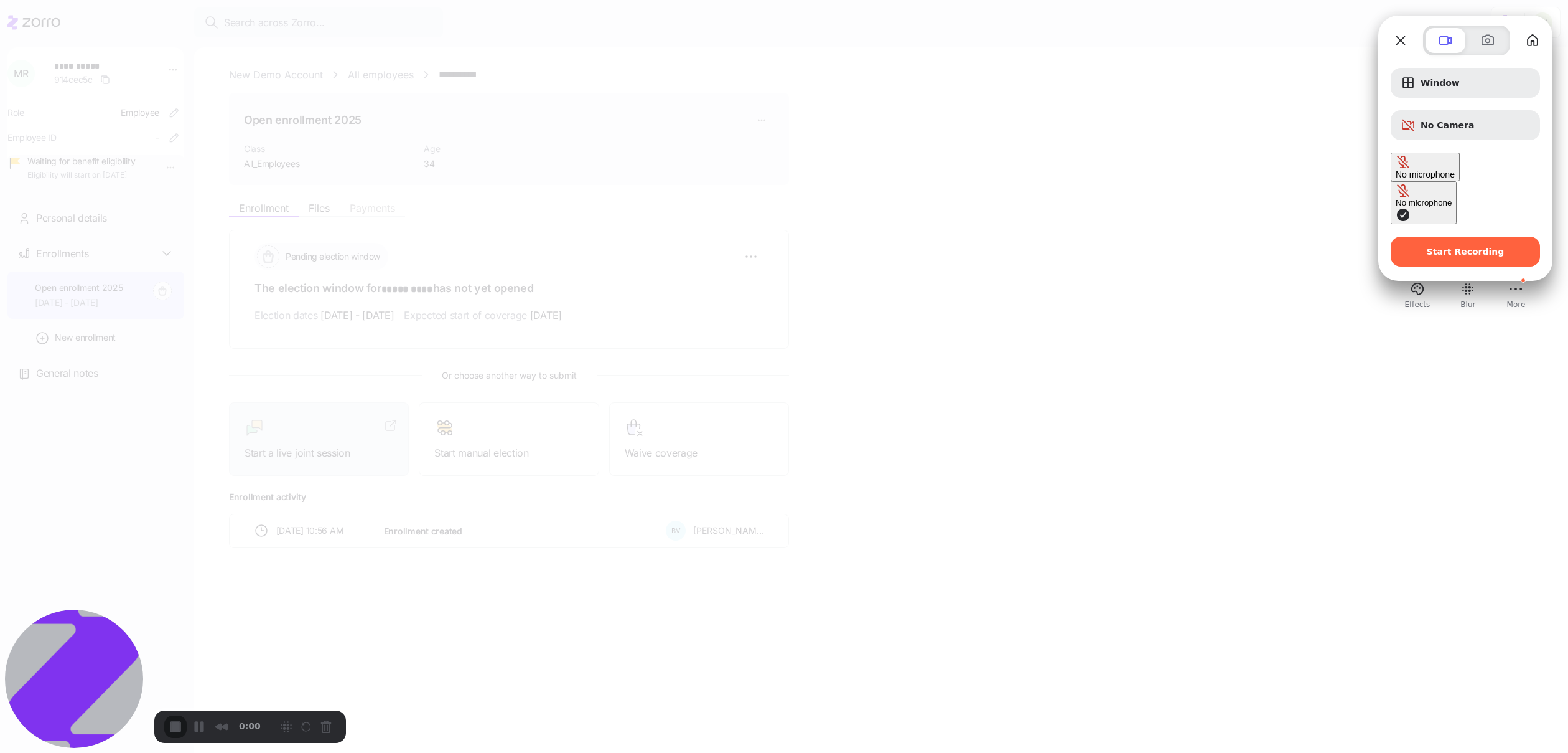
click at [1391, 181] on button "No microphone" at bounding box center [1424, 202] width 66 height 43
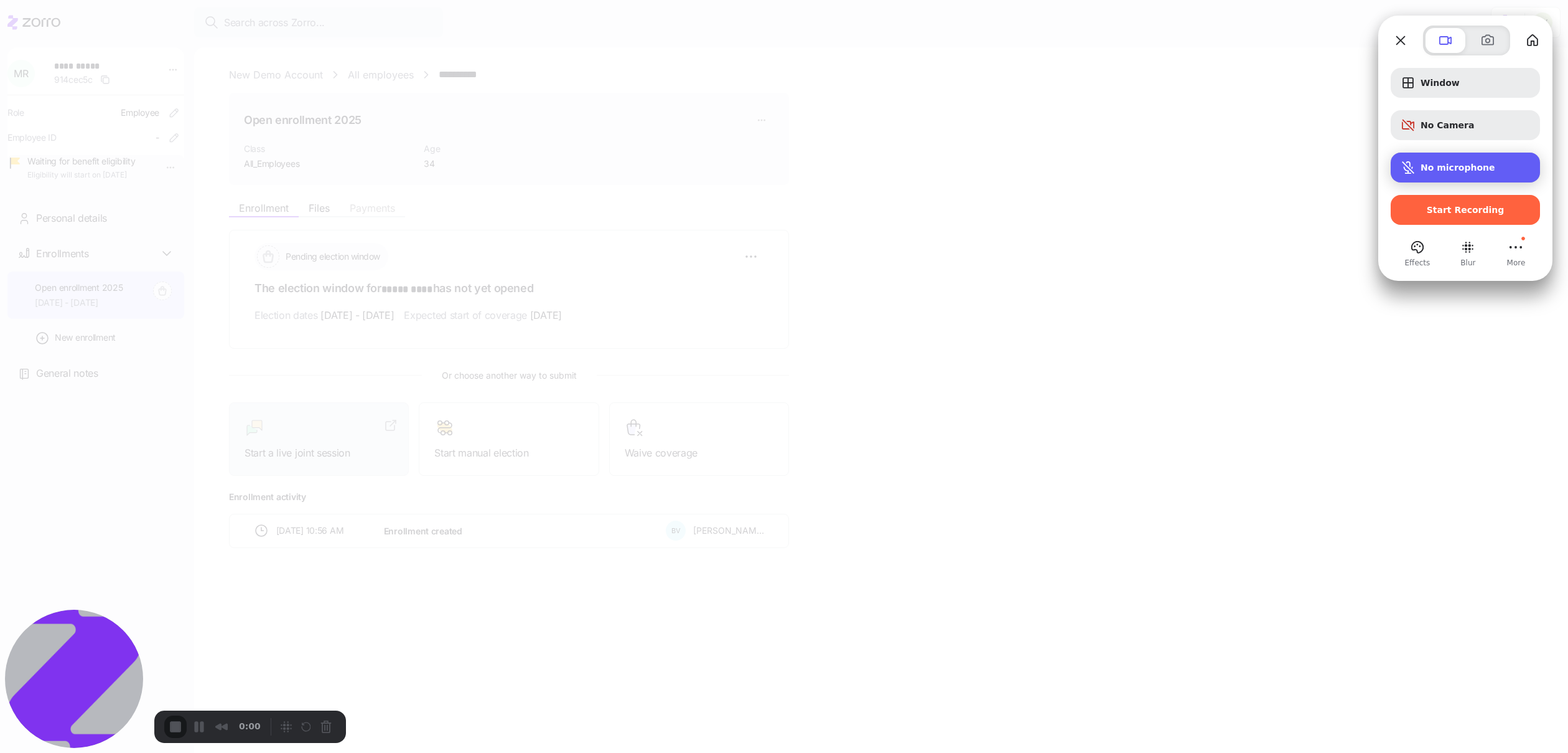
click at [1401, 169] on span "Microphone options" at bounding box center [1408, 167] width 15 height 15
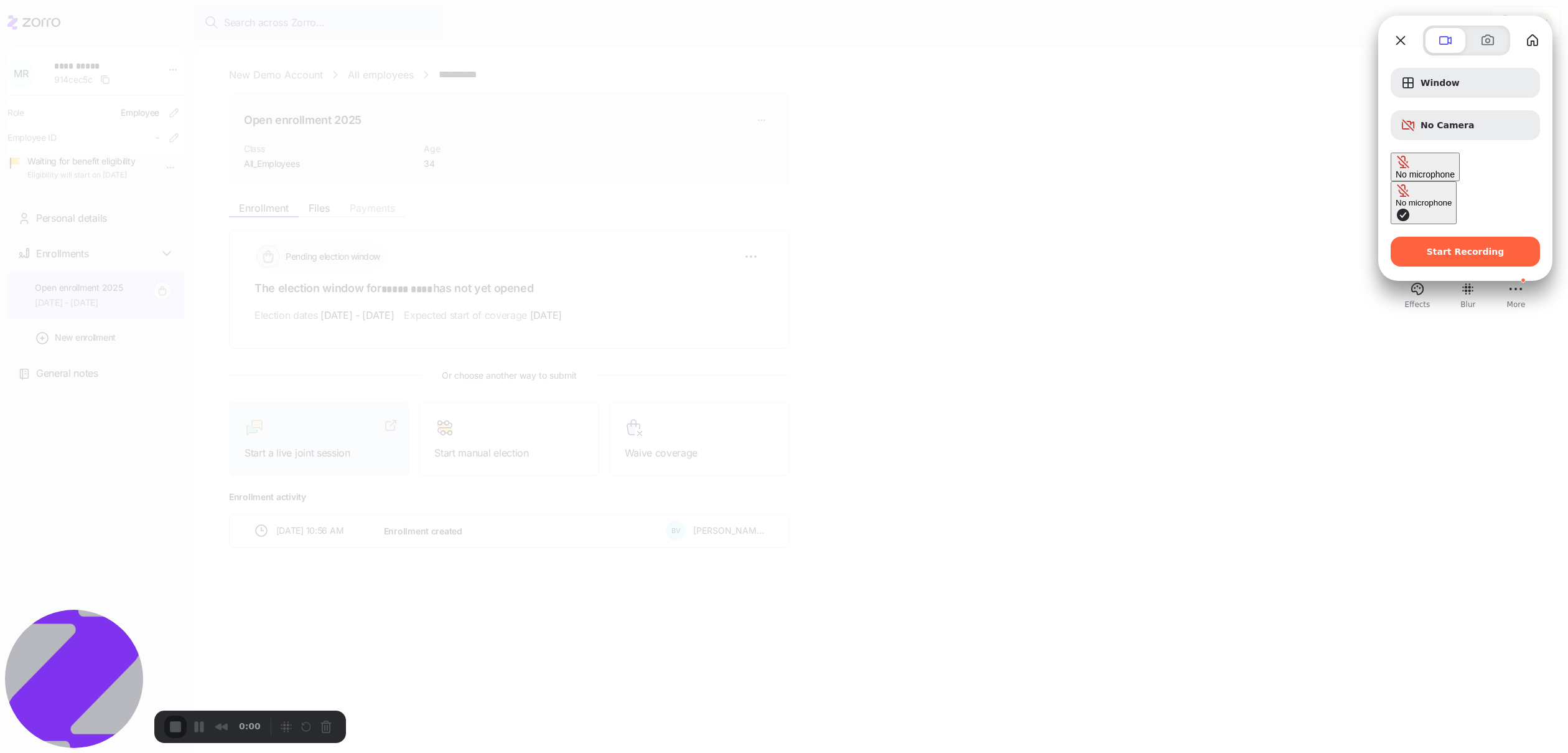
click at [1401, 169] on span "Microphone options" at bounding box center [1402, 161] width 15 height 15
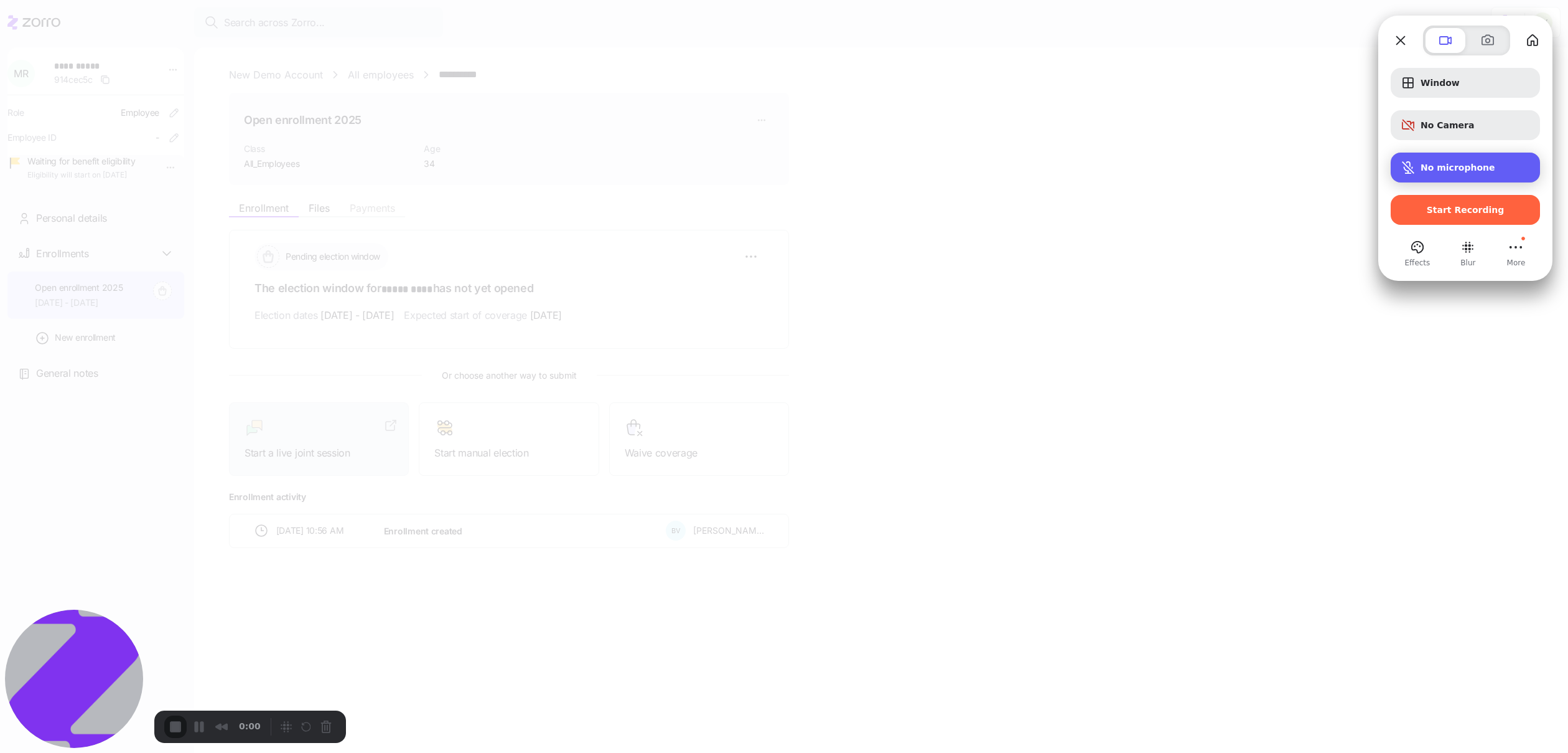
click at [1401, 169] on span "Microphone options" at bounding box center [1408, 167] width 15 height 15
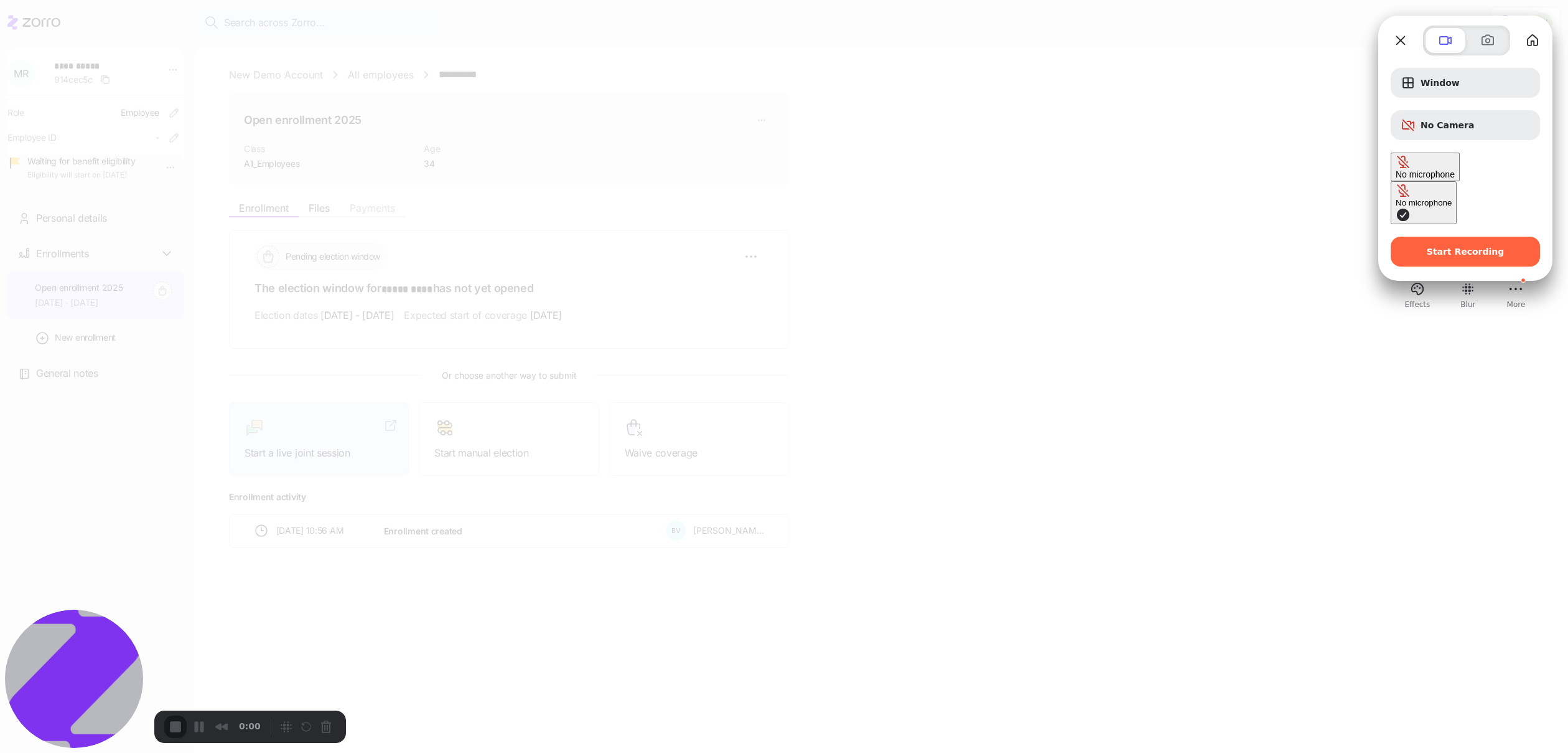
click at [1391, 181] on button "No microphone" at bounding box center [1424, 202] width 66 height 43
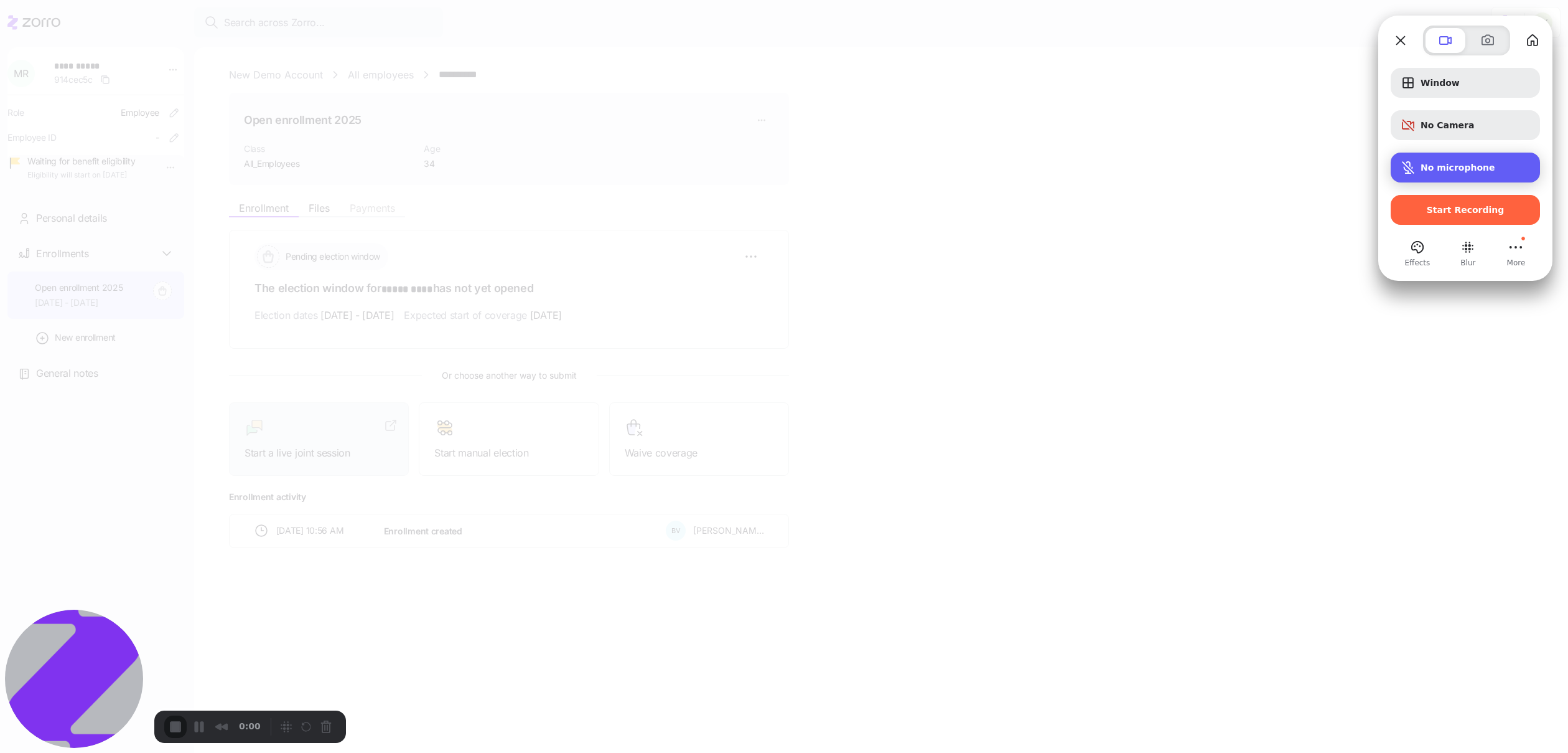
click at [1411, 169] on span "Microphone options" at bounding box center [1408, 167] width 15 height 15
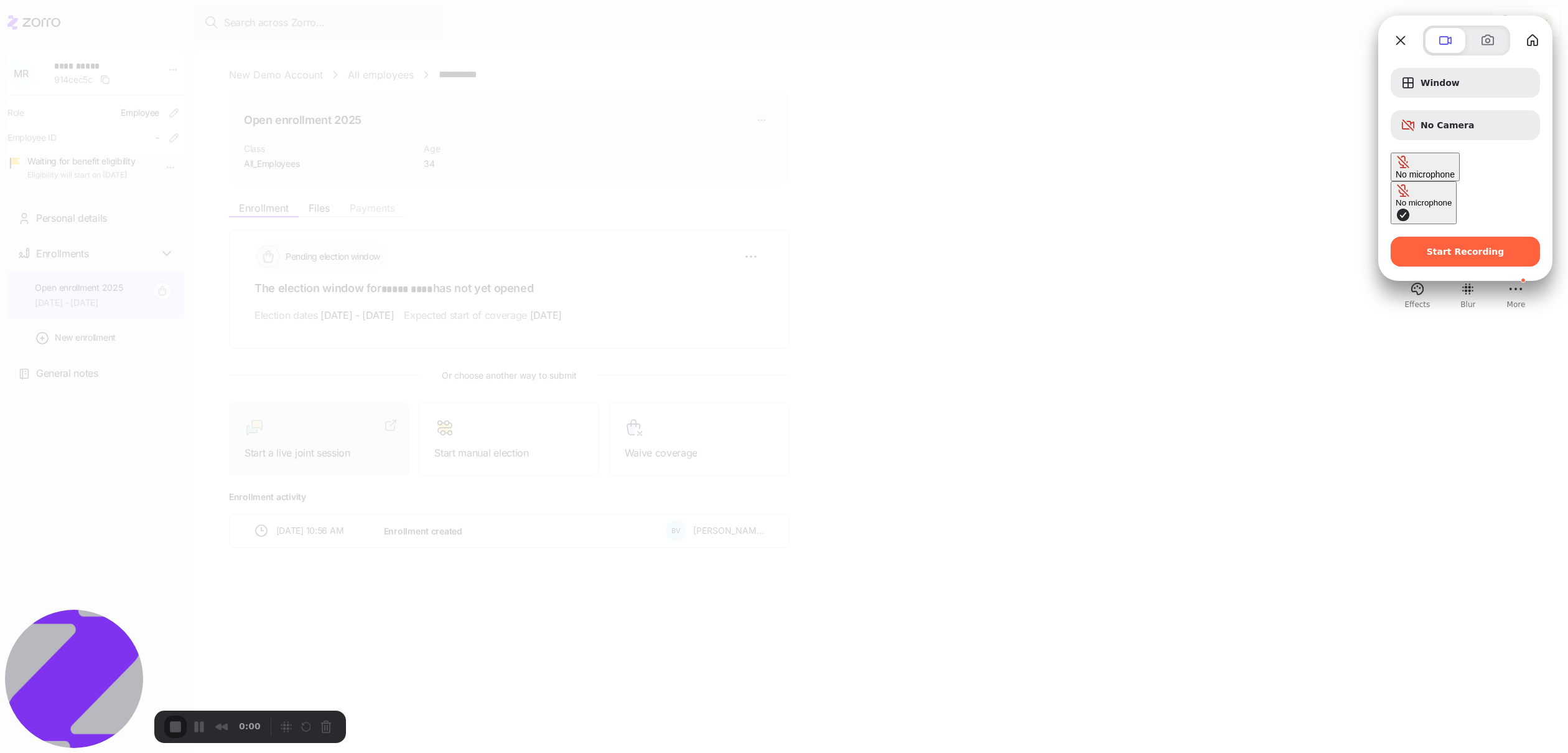
click at [1411, 169] on span "Microphone options" at bounding box center [1402, 161] width 15 height 15
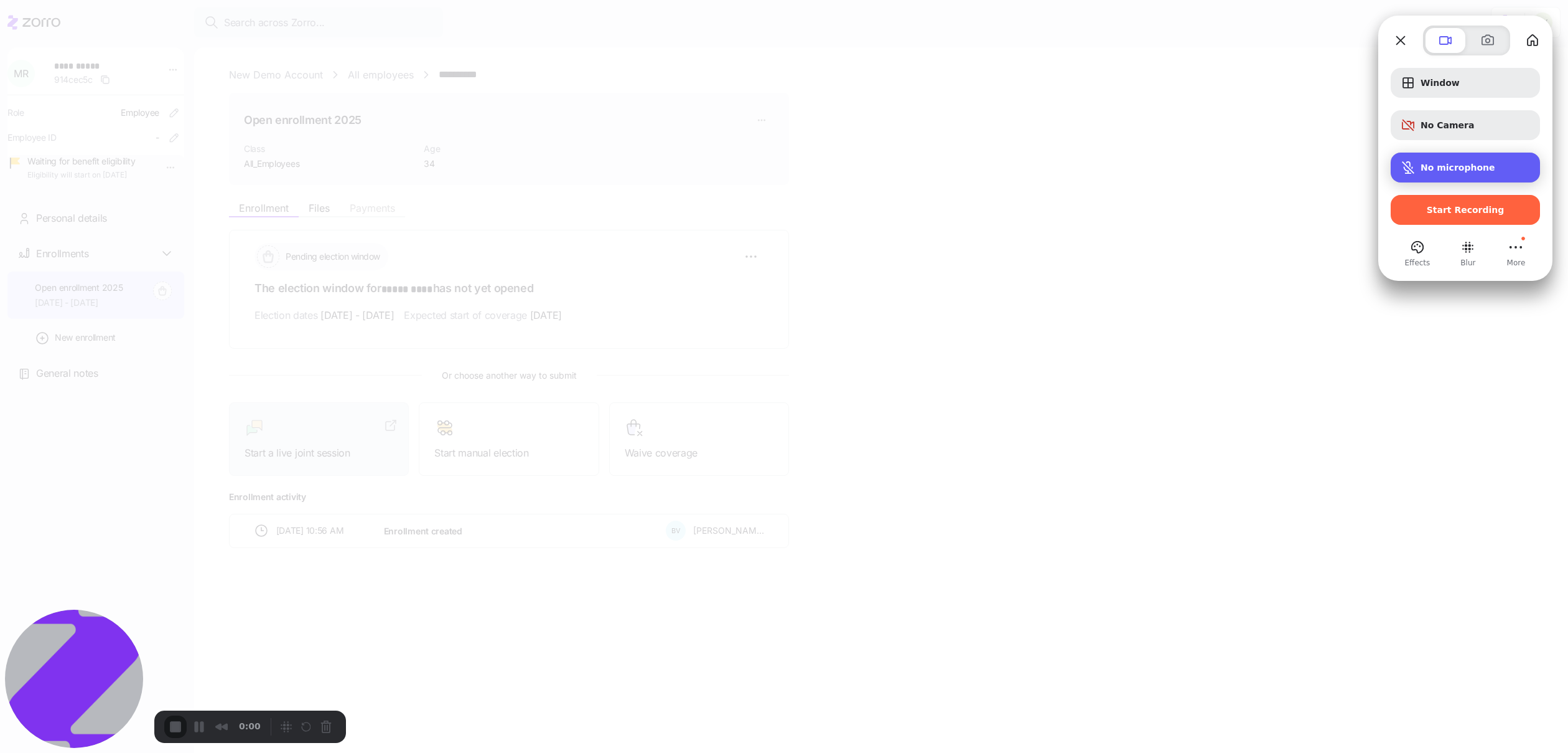
click at [1411, 169] on span "Microphone options" at bounding box center [1408, 167] width 15 height 15
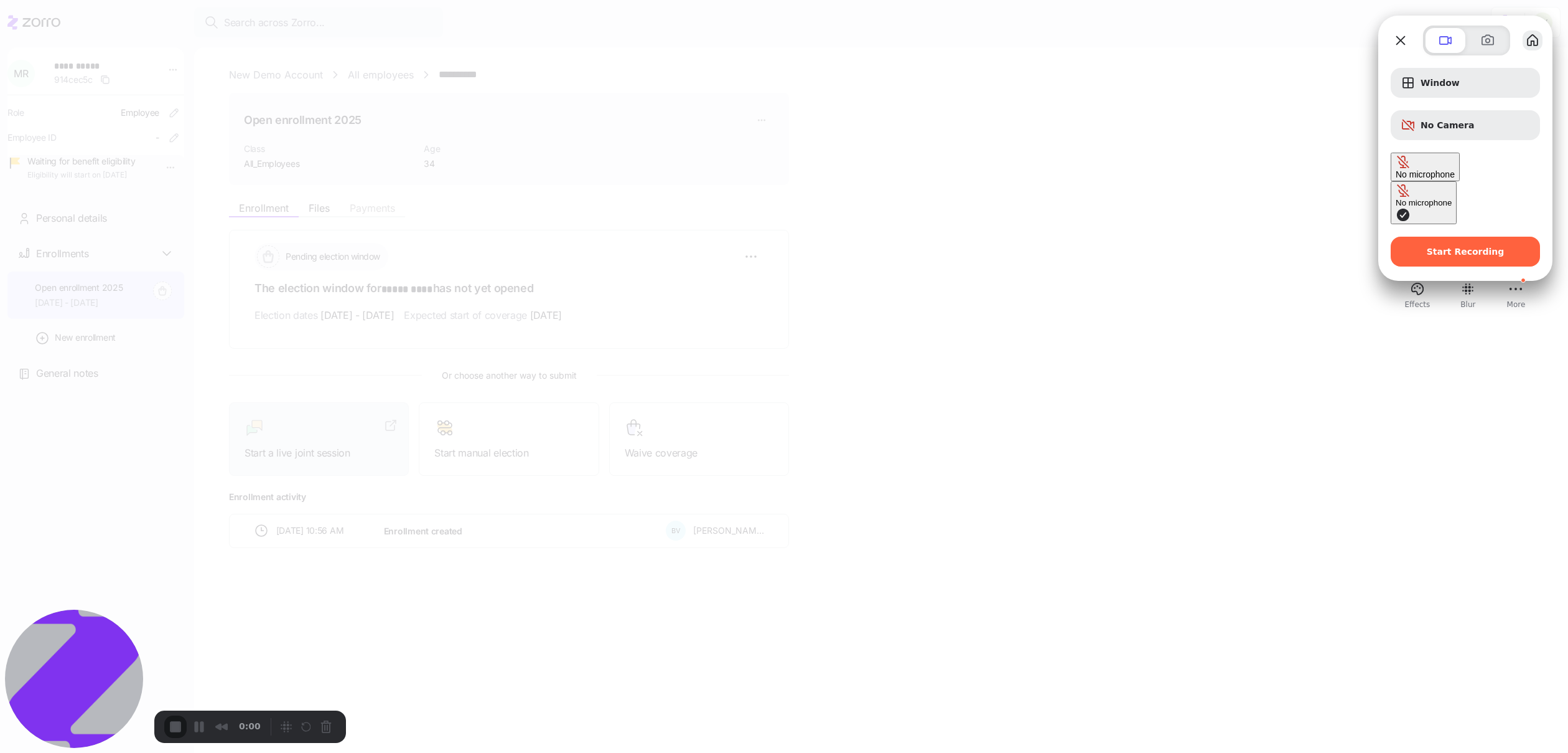
click at [1529, 43] on button "My library" at bounding box center [1532, 40] width 20 height 20
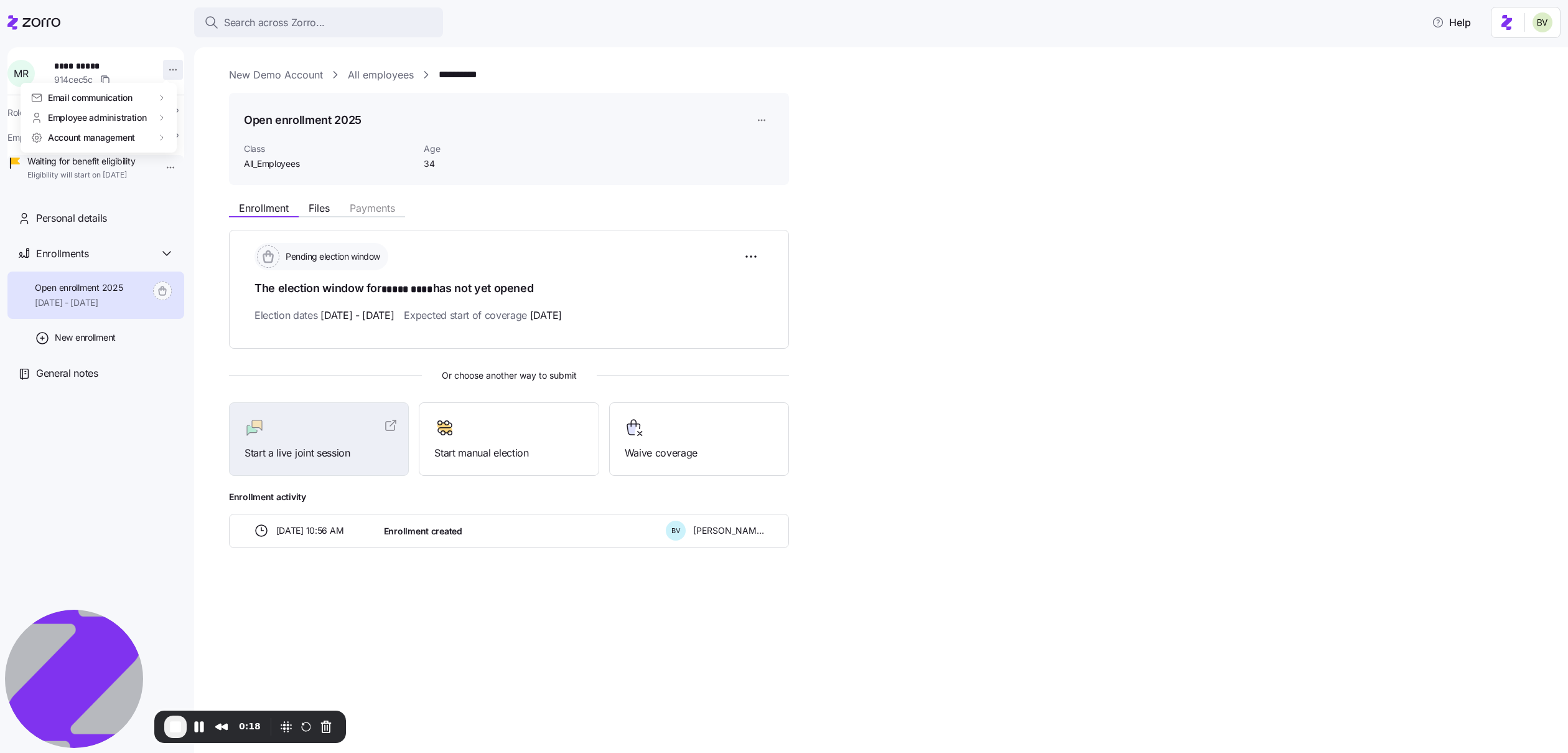
click at [162, 72] on html "**********" at bounding box center [784, 372] width 1568 height 745
click at [177, 158] on div "Log in as" at bounding box center [220, 159] width 90 height 20
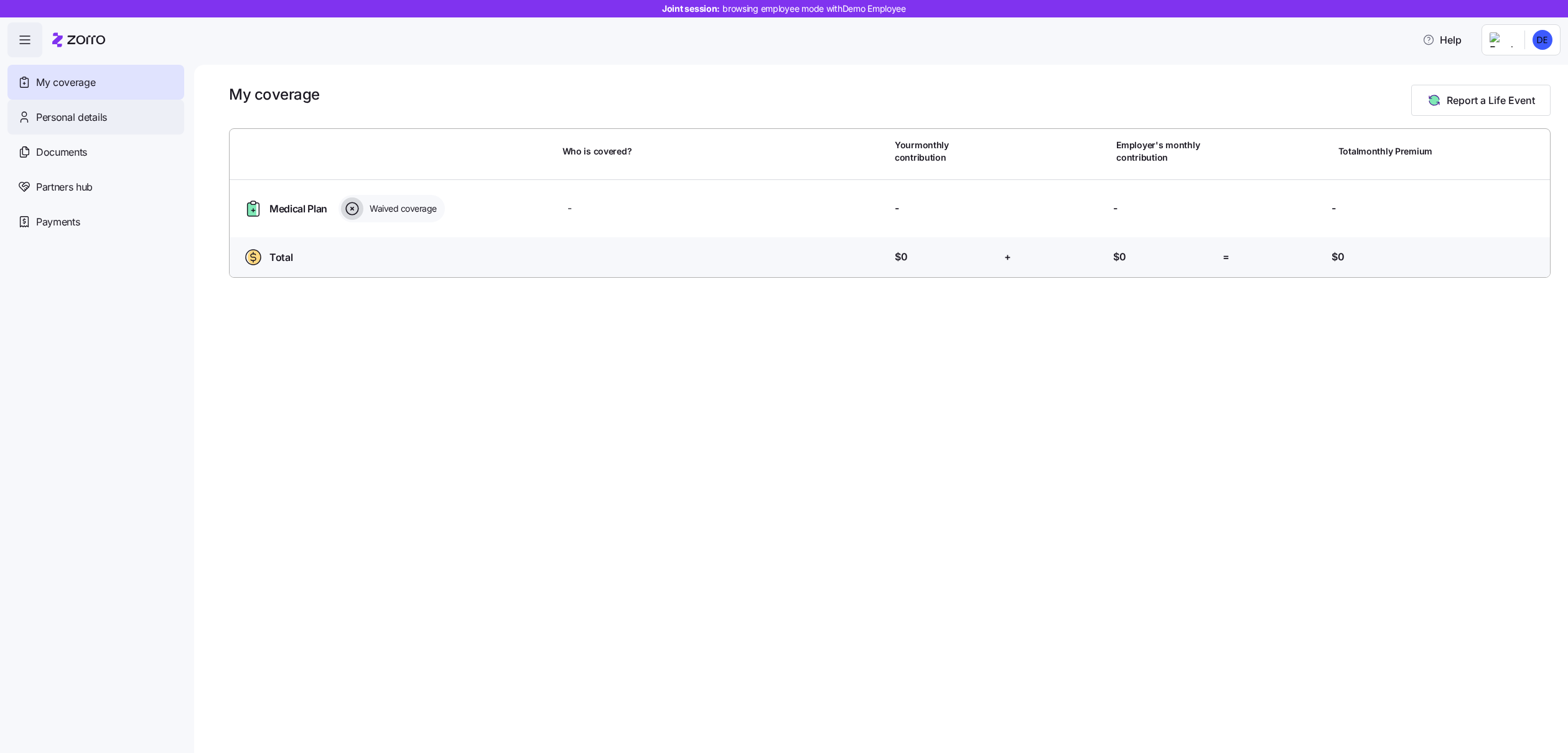
click at [97, 122] on span "Personal details" at bounding box center [71, 118] width 71 height 16
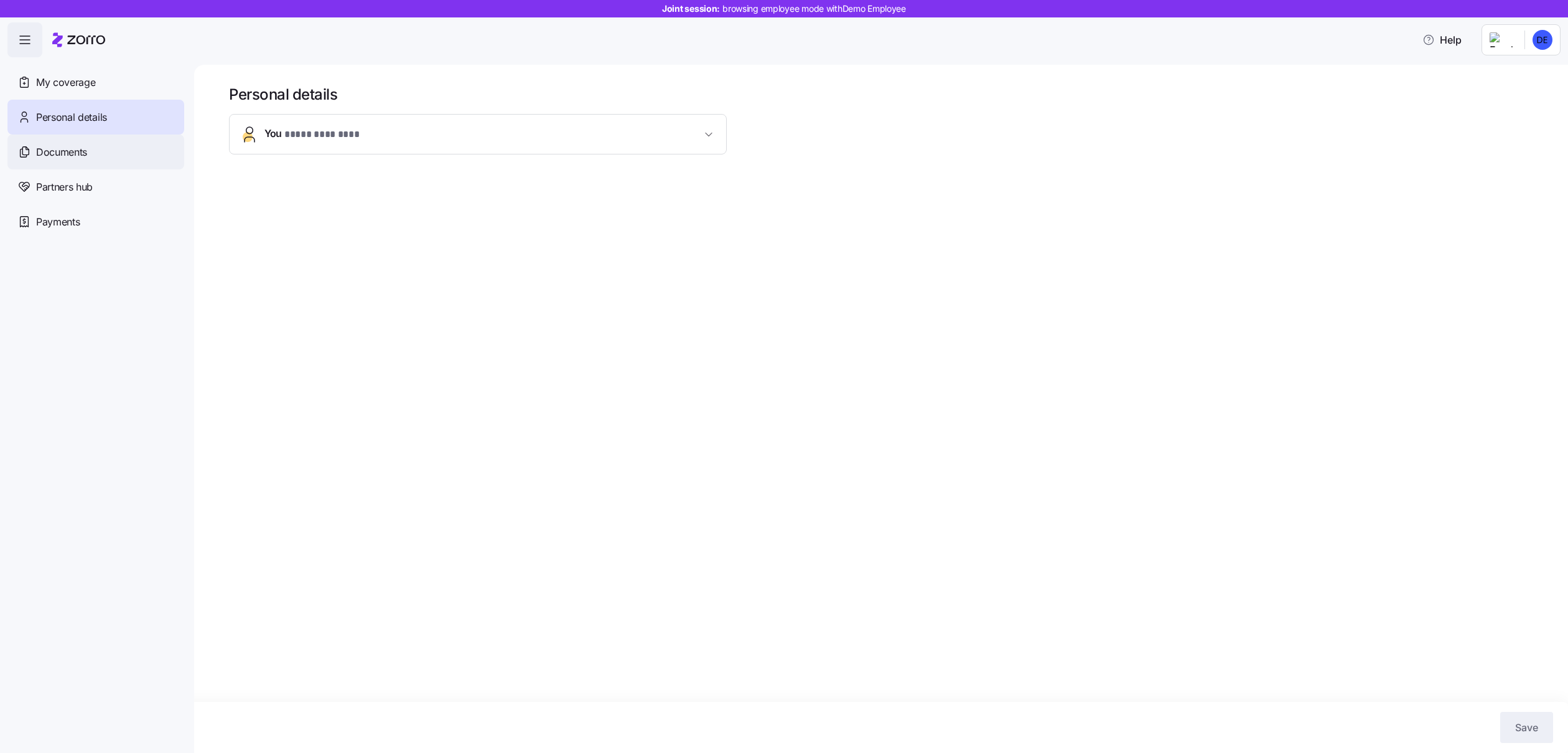
click at [83, 153] on span "Documents" at bounding box center [61, 153] width 51 height 16
click at [83, 86] on span "My coverage" at bounding box center [65, 83] width 59 height 16
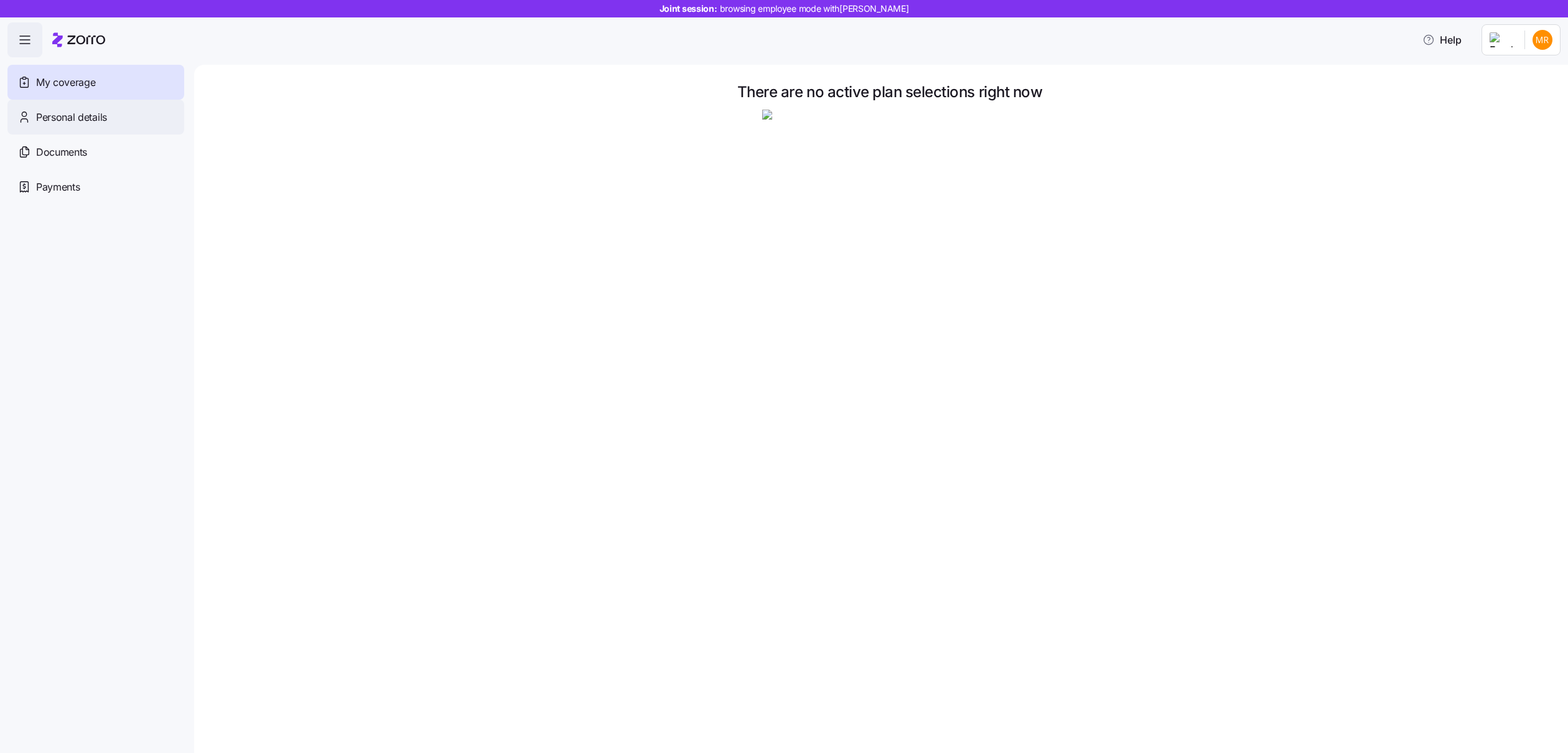
click at [130, 117] on div "Personal details" at bounding box center [96, 117] width 177 height 35
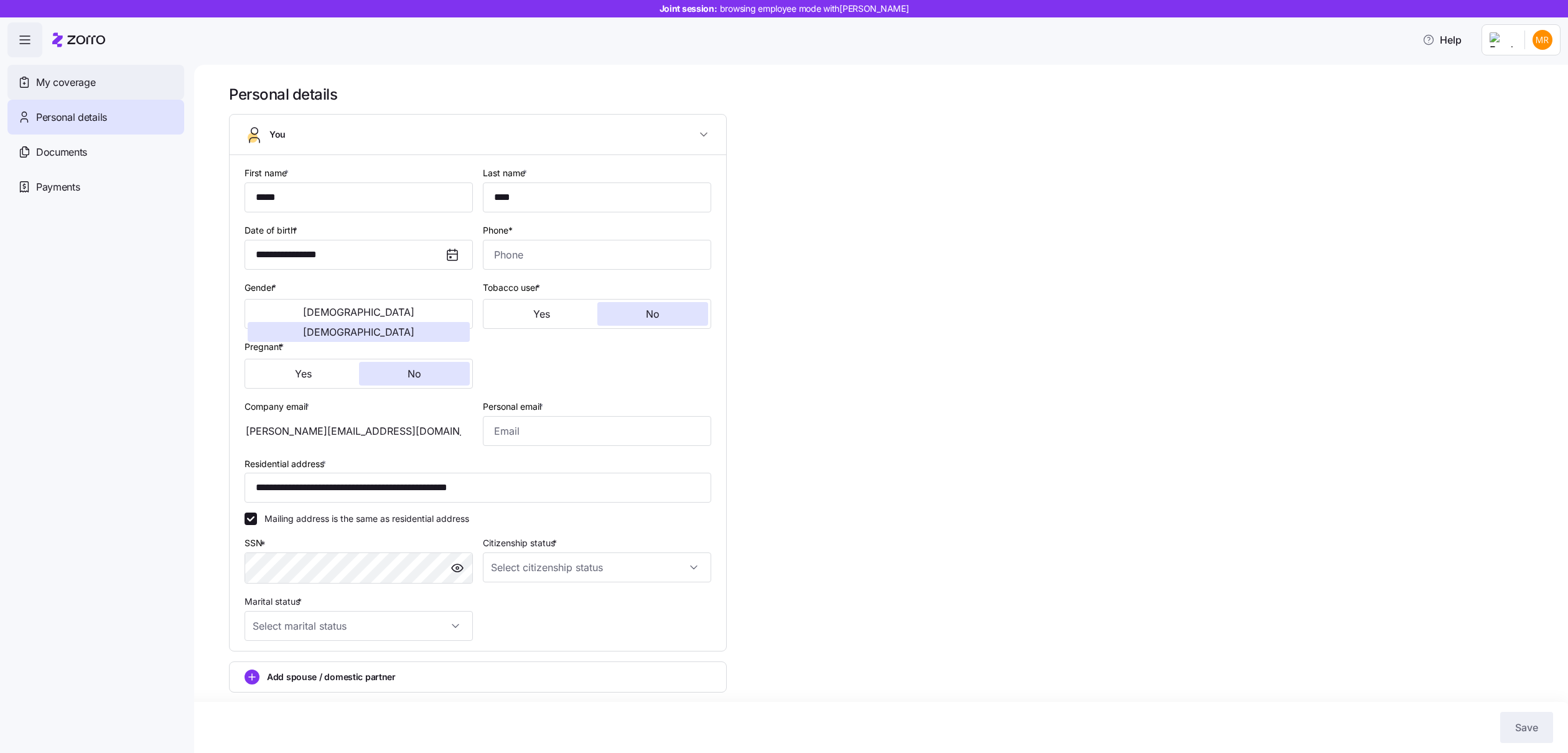
click at [118, 88] on div "My coverage" at bounding box center [96, 82] width 177 height 35
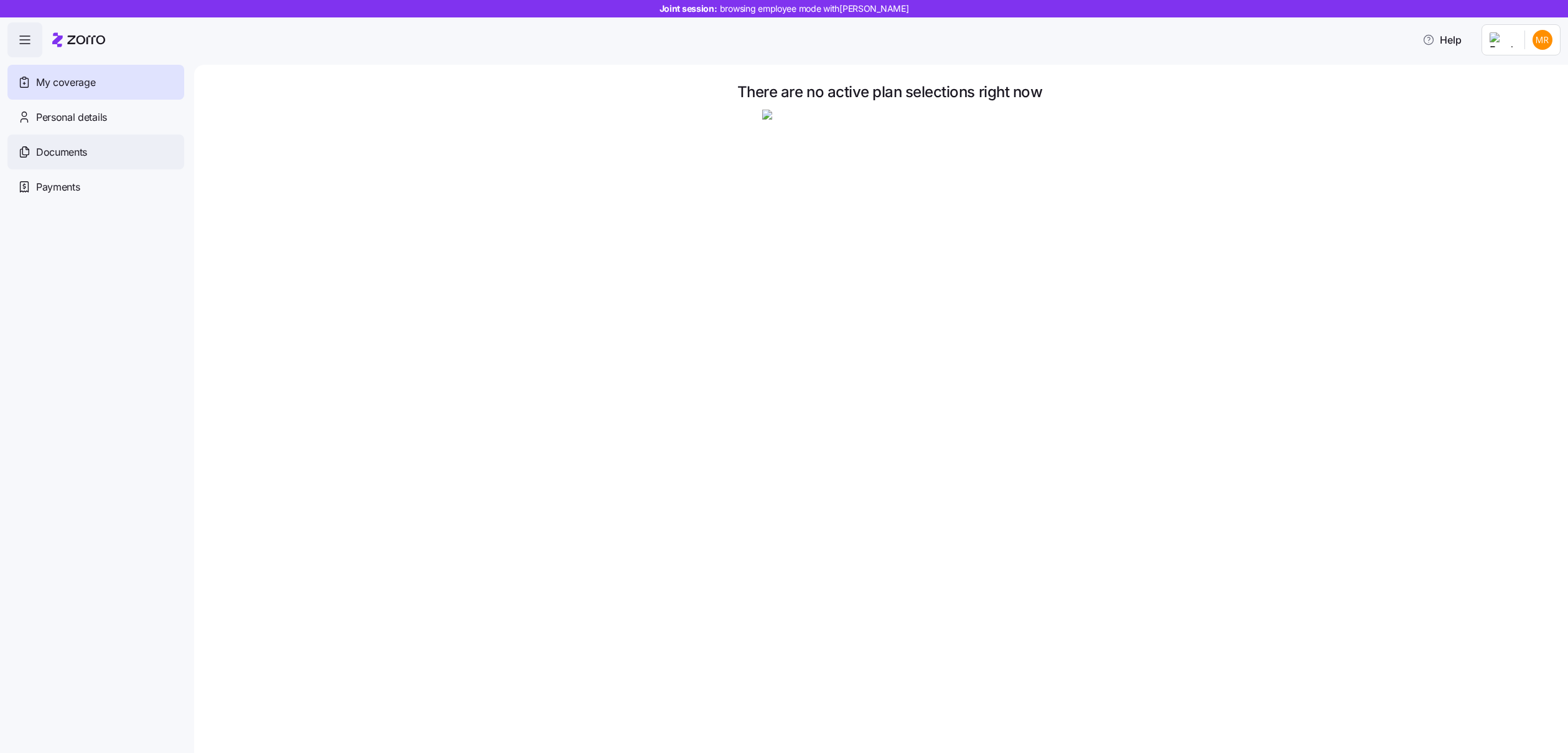
click at [85, 154] on span "Documents" at bounding box center [61, 153] width 51 height 16
click at [81, 191] on div "Payments" at bounding box center [96, 187] width 177 height 35
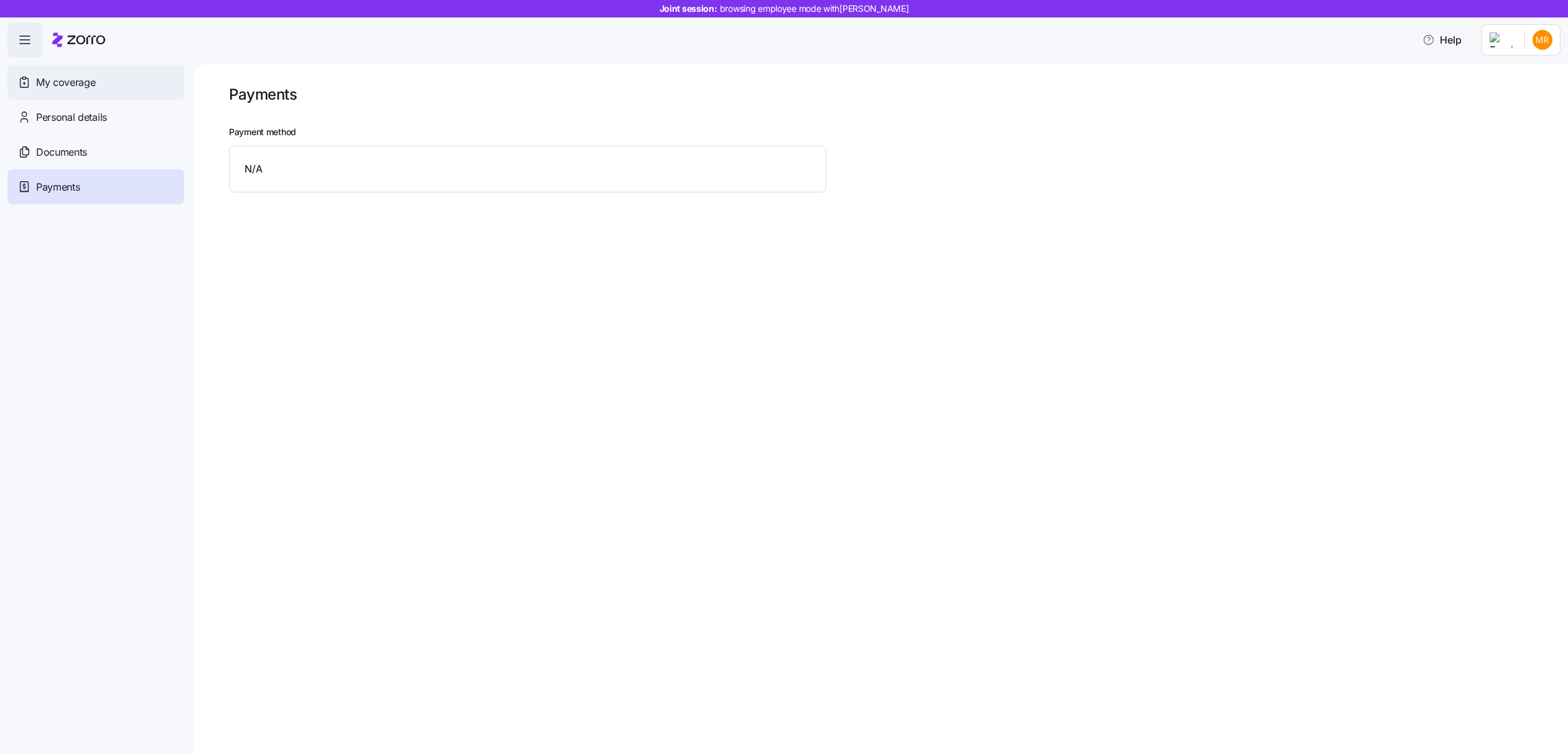
click at [75, 84] on span "My coverage" at bounding box center [65, 83] width 59 height 16
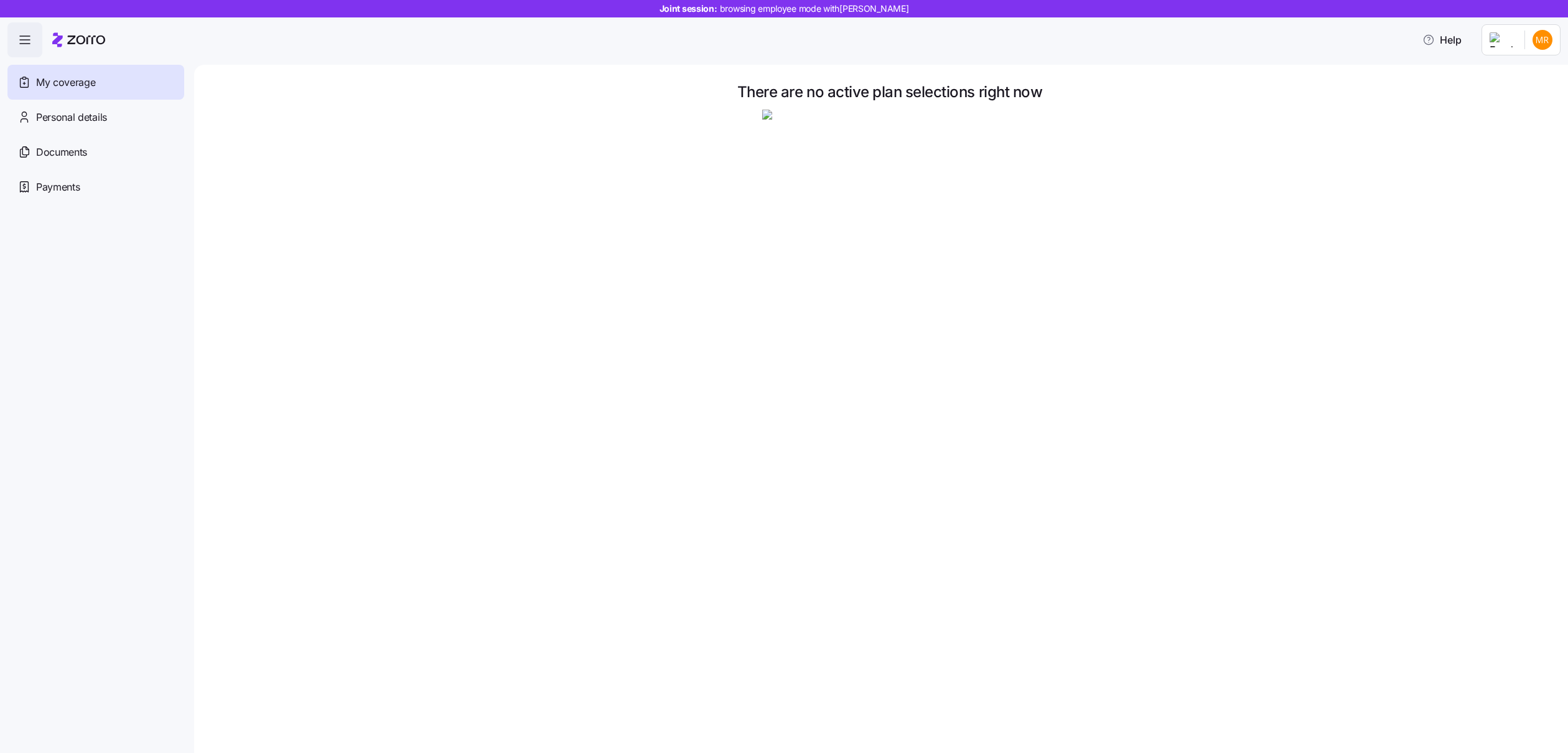
click at [73, 36] on icon at bounding box center [86, 40] width 38 height 9
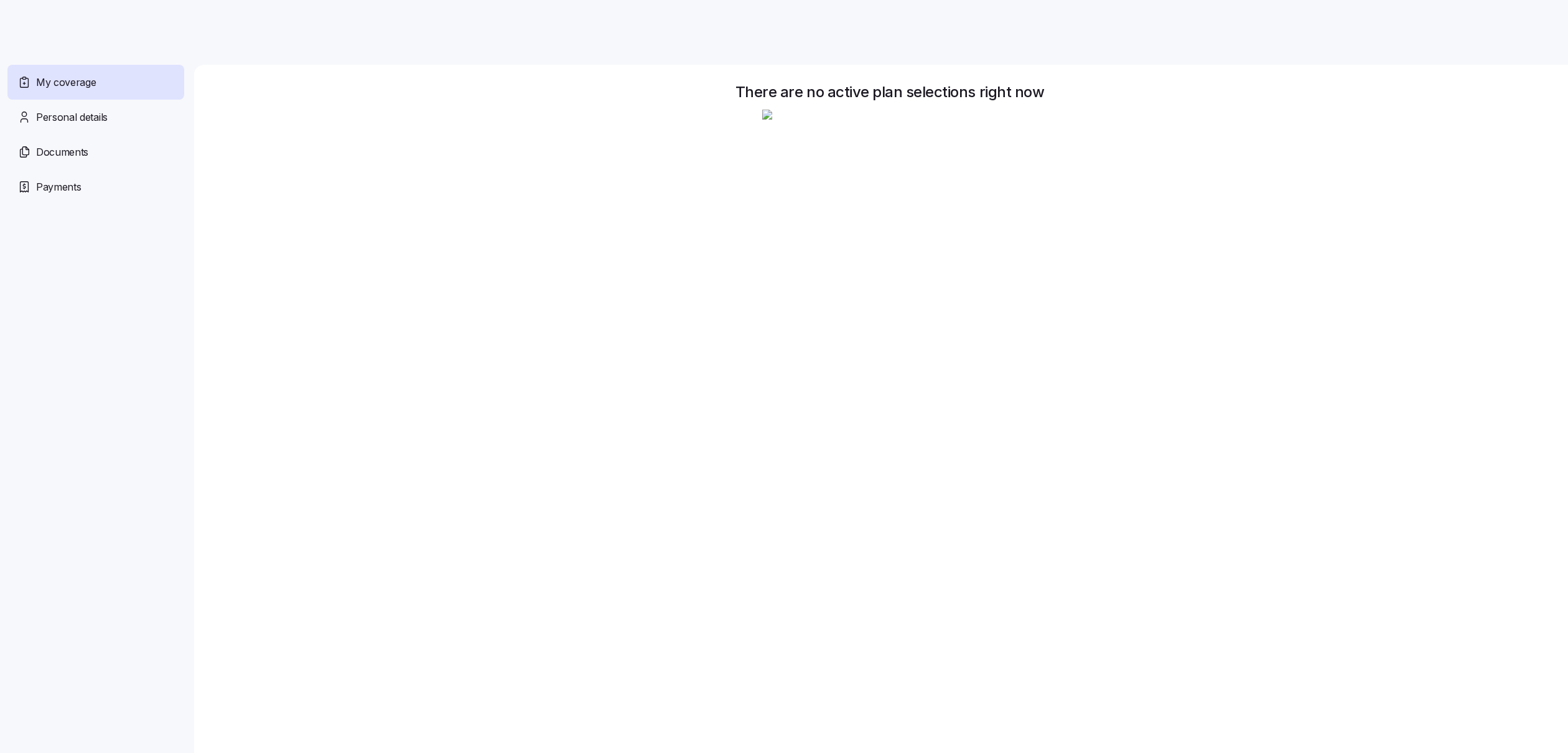
click at [118, 91] on div "My coverage" at bounding box center [96, 82] width 177 height 35
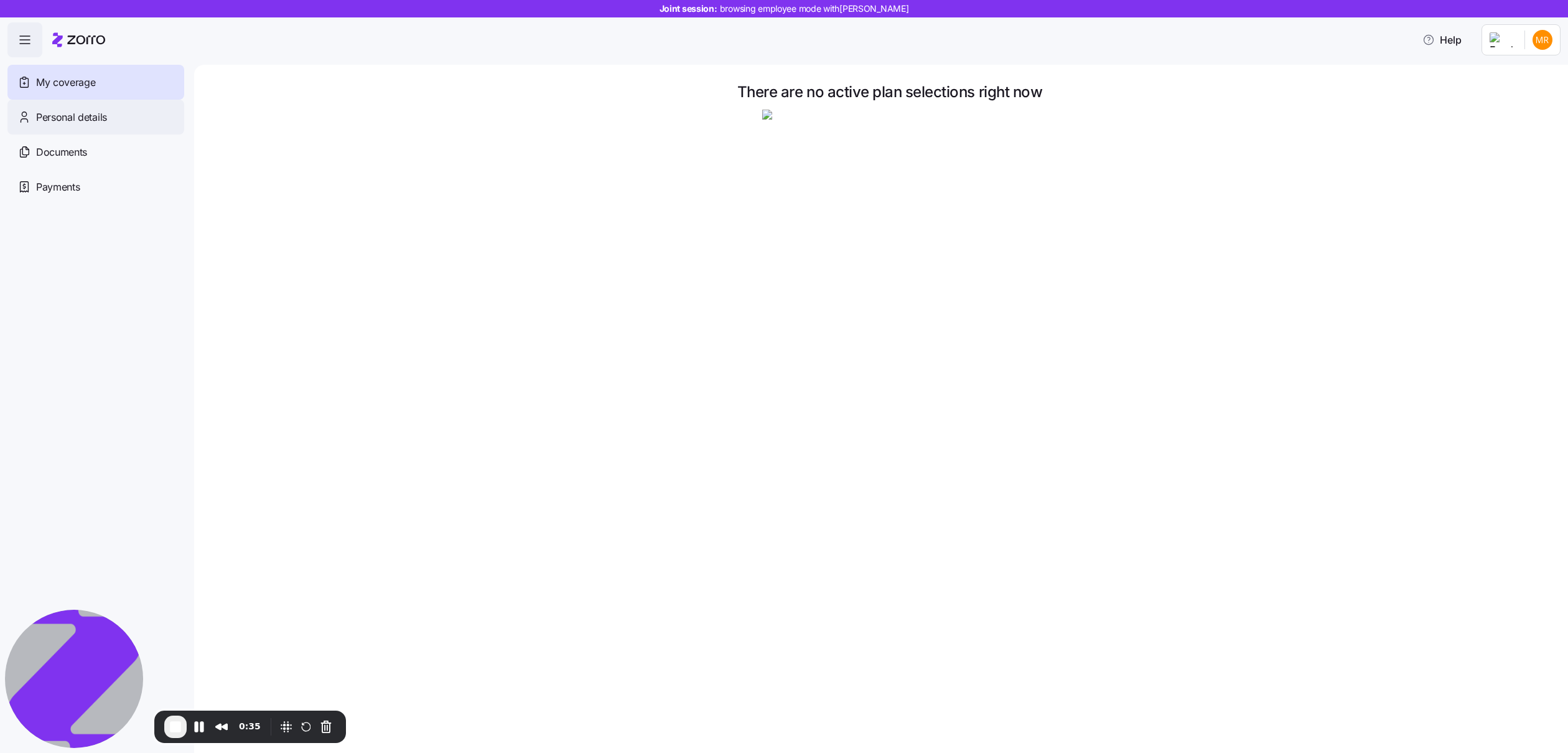
click at [125, 108] on div "Personal details" at bounding box center [96, 117] width 177 height 35
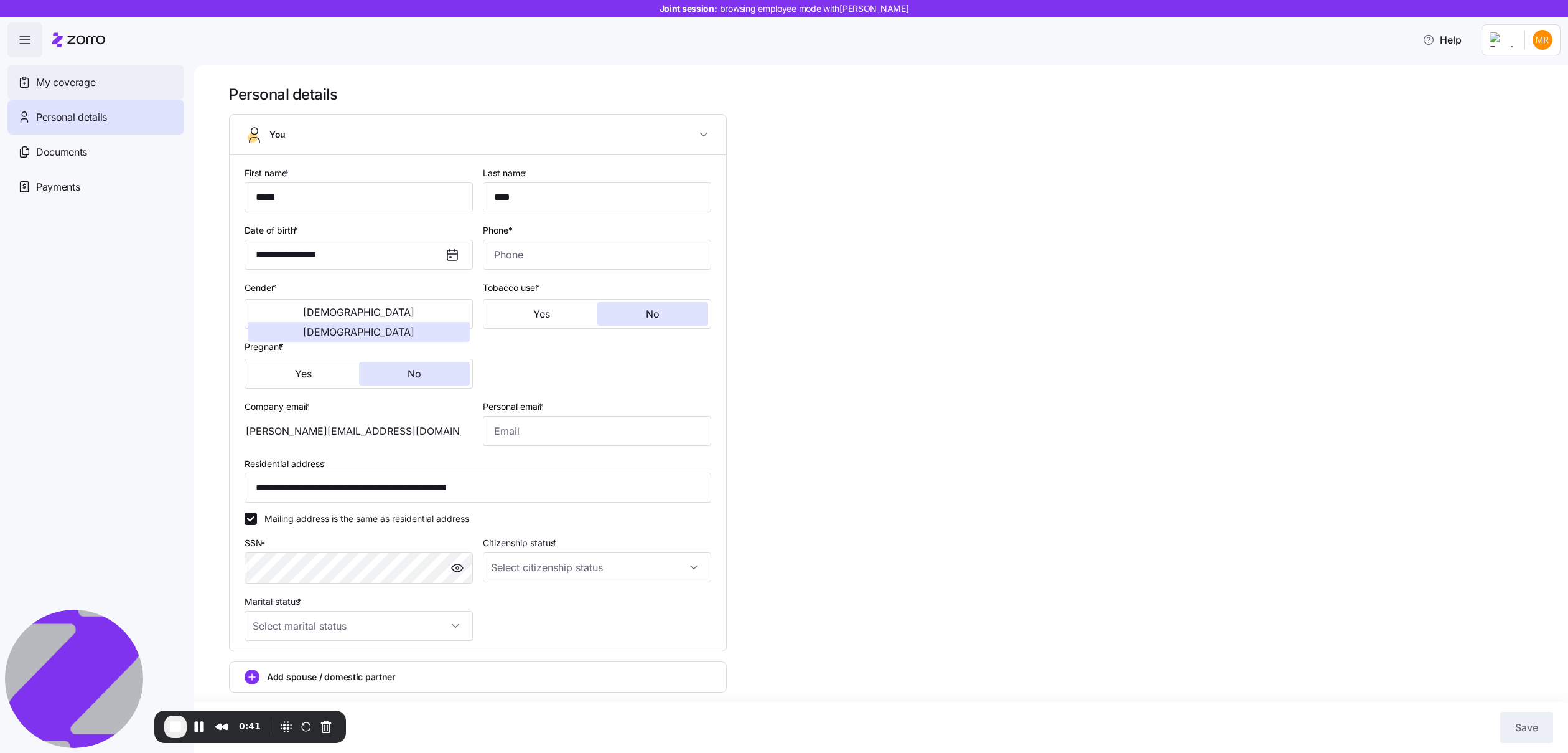
click at [78, 82] on span "My coverage" at bounding box center [65, 83] width 59 height 16
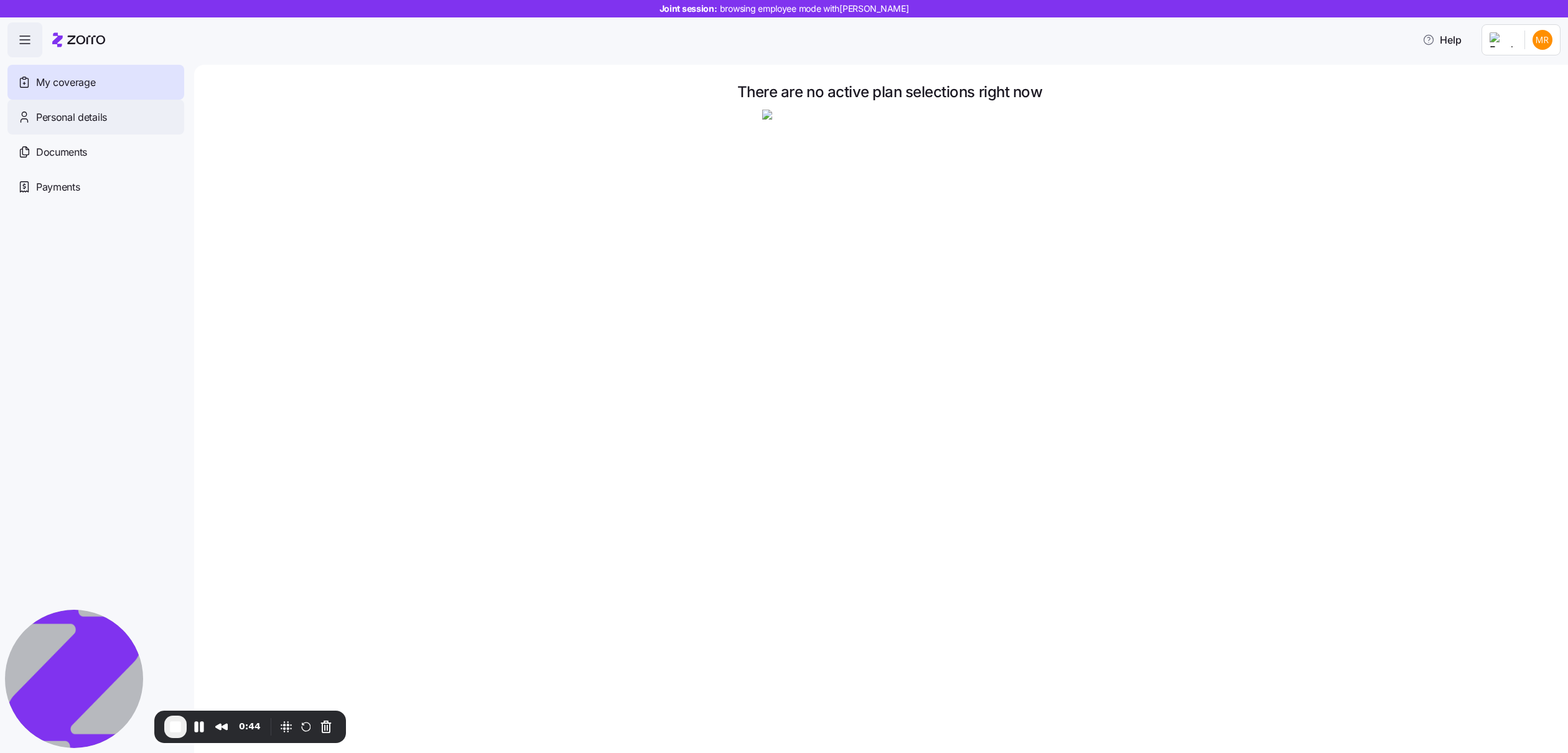
click at [92, 124] on span "Personal details" at bounding box center [71, 118] width 71 height 16
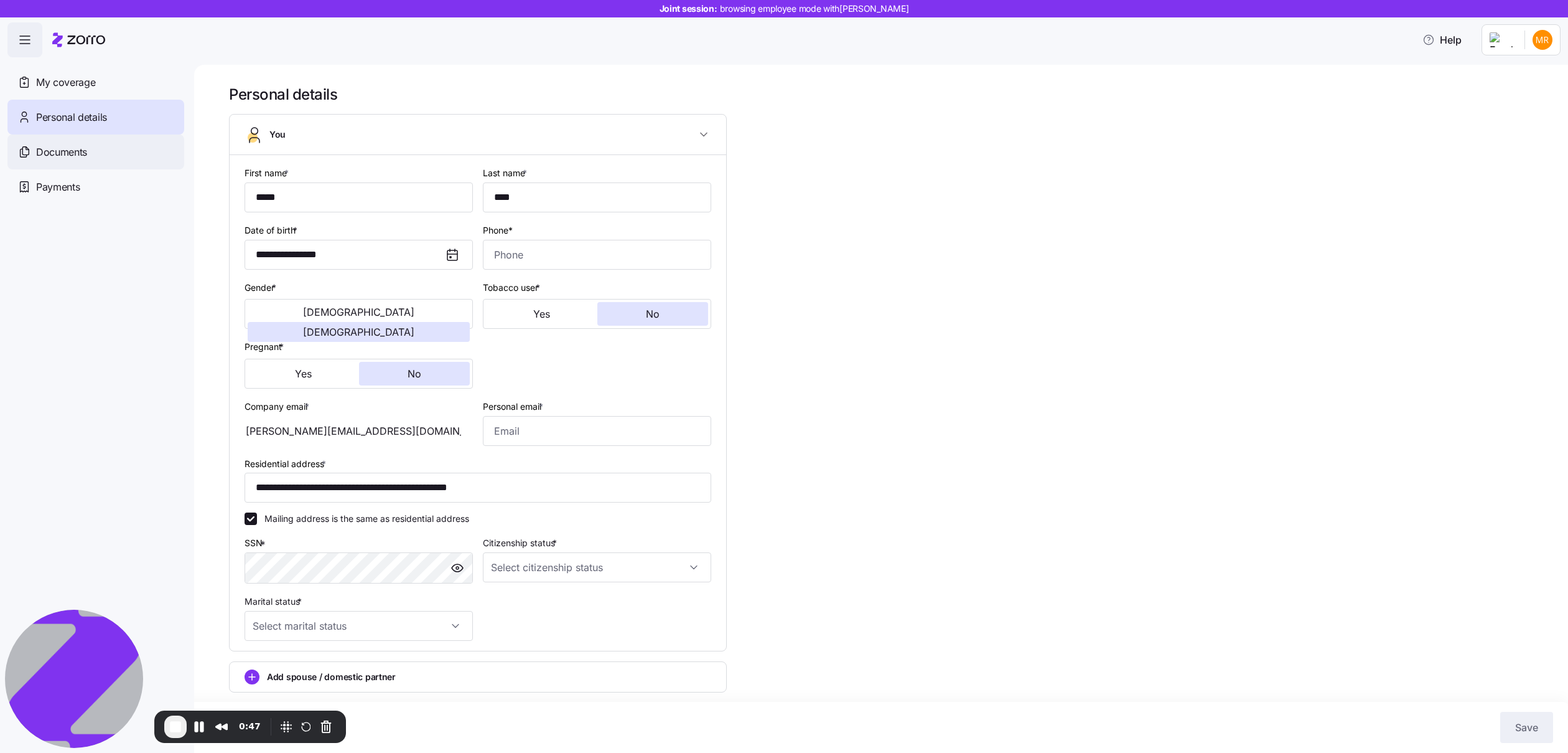
click at [93, 151] on div "Documents" at bounding box center [96, 152] width 177 height 35
click at [78, 191] on span "Payments" at bounding box center [57, 187] width 44 height 16
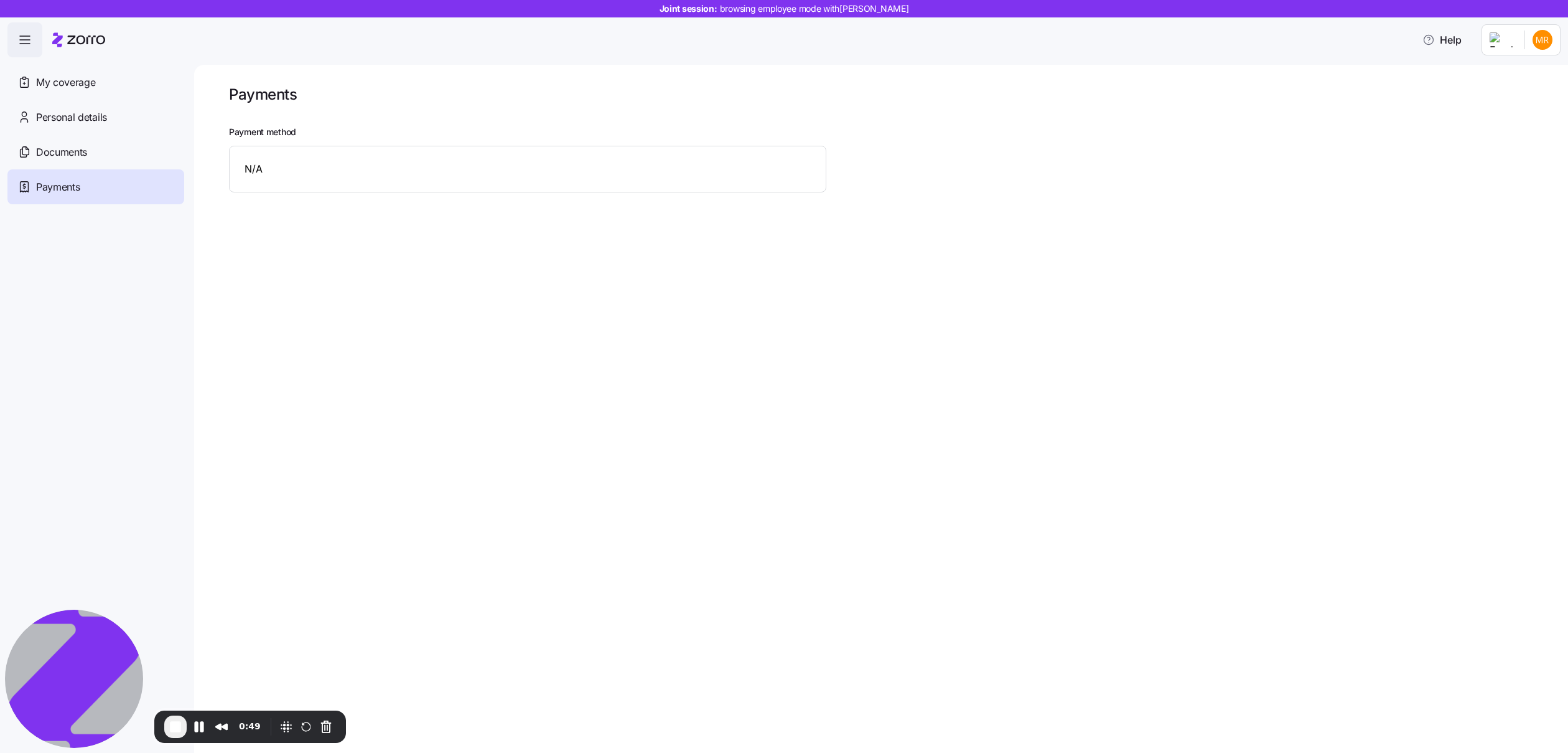
click at [89, 119] on span "Personal details" at bounding box center [71, 118] width 71 height 16
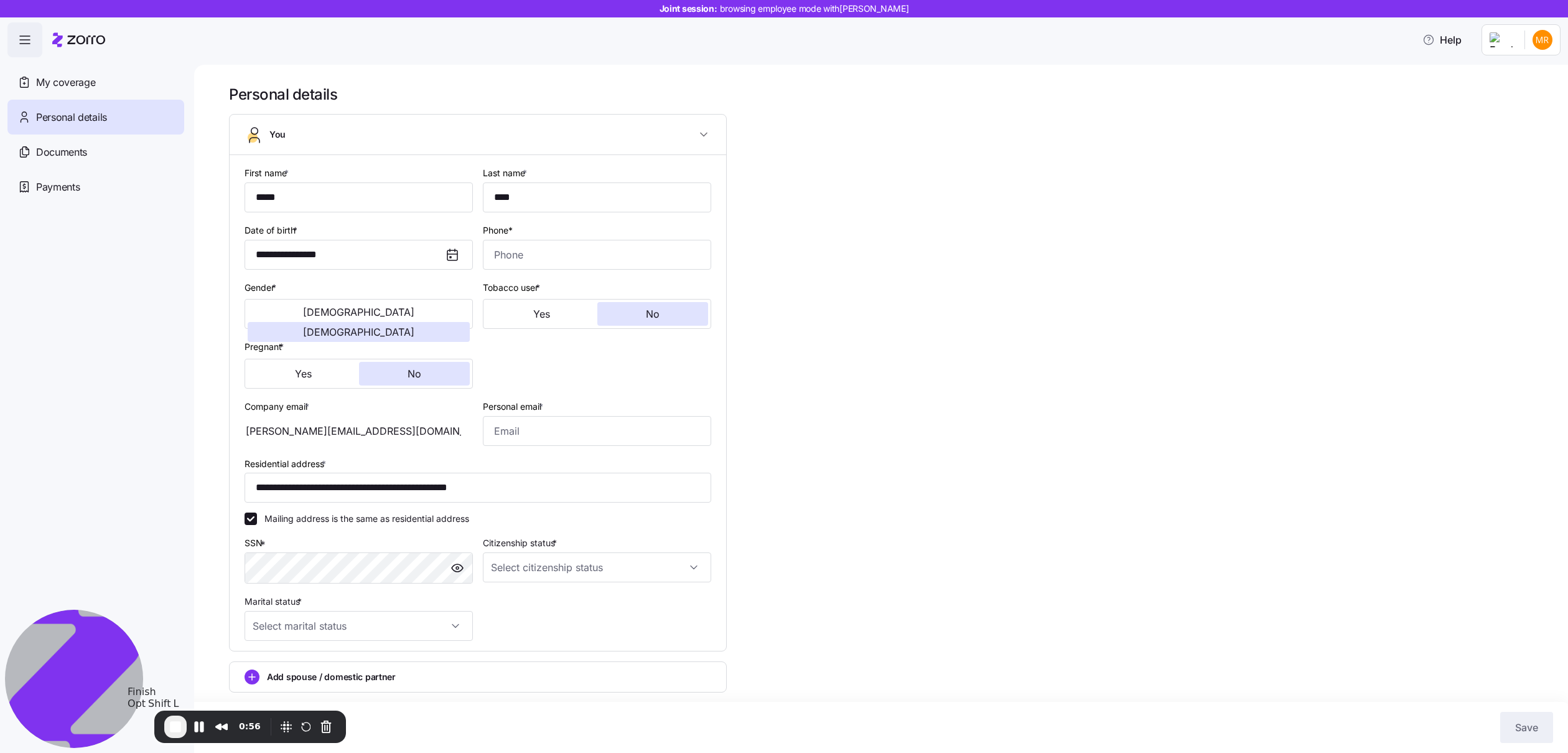
click at [174, 729] on span "End Recording" at bounding box center [175, 726] width 15 height 15
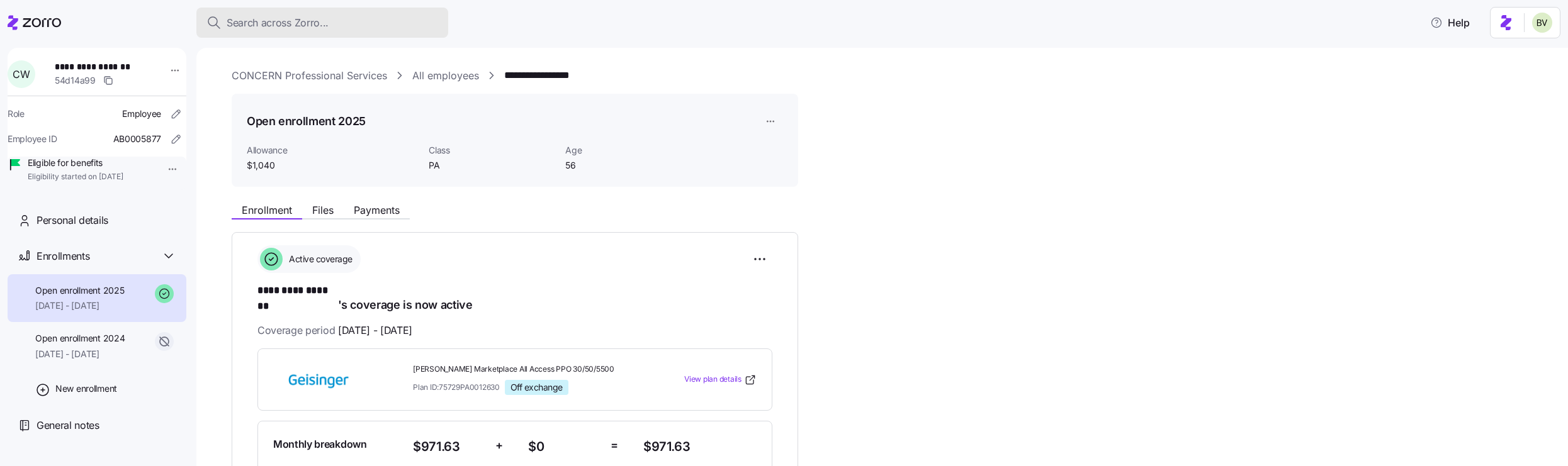
click at [314, 22] on span "Search across Zorro..." at bounding box center [277, 23] width 102 height 16
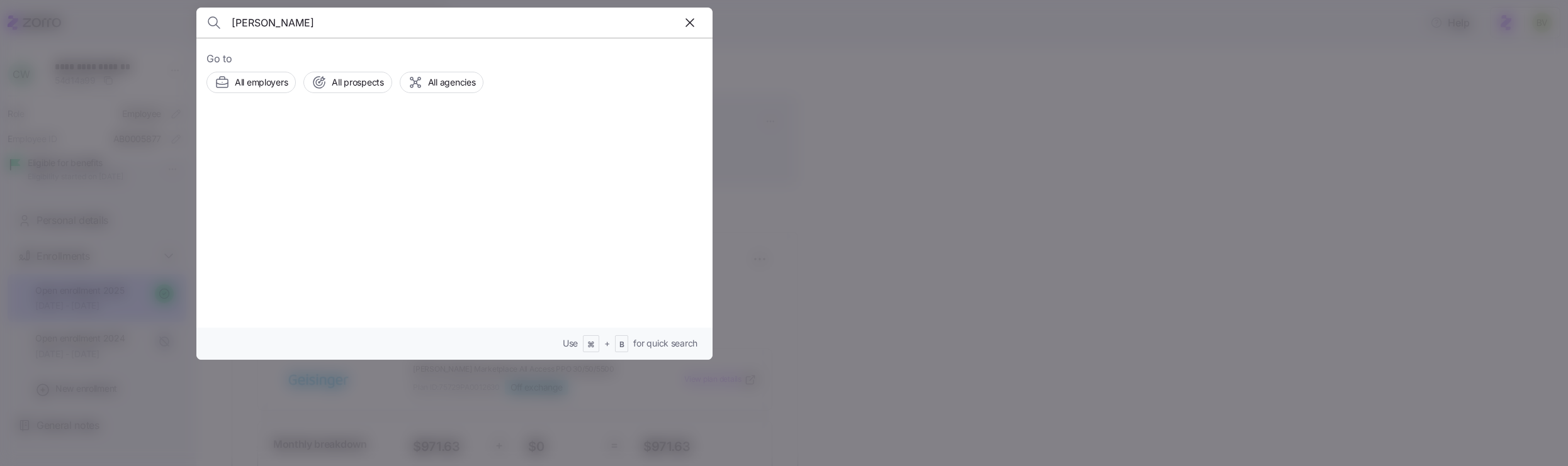
type input "Heather Bardin"
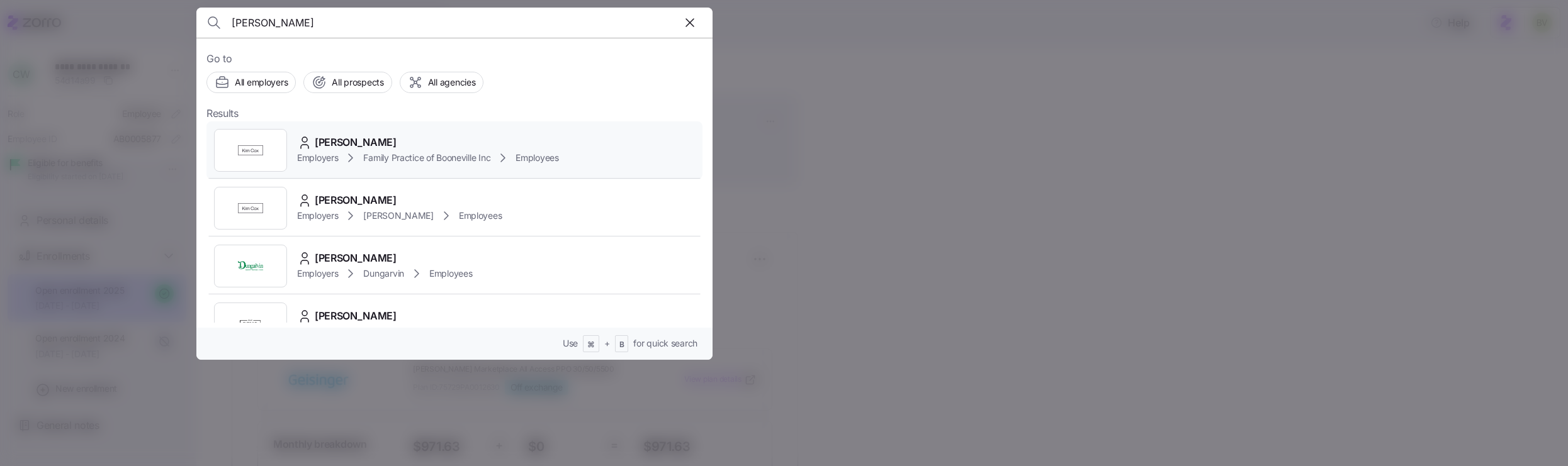
click at [262, 142] on img at bounding box center [250, 150] width 26 height 26
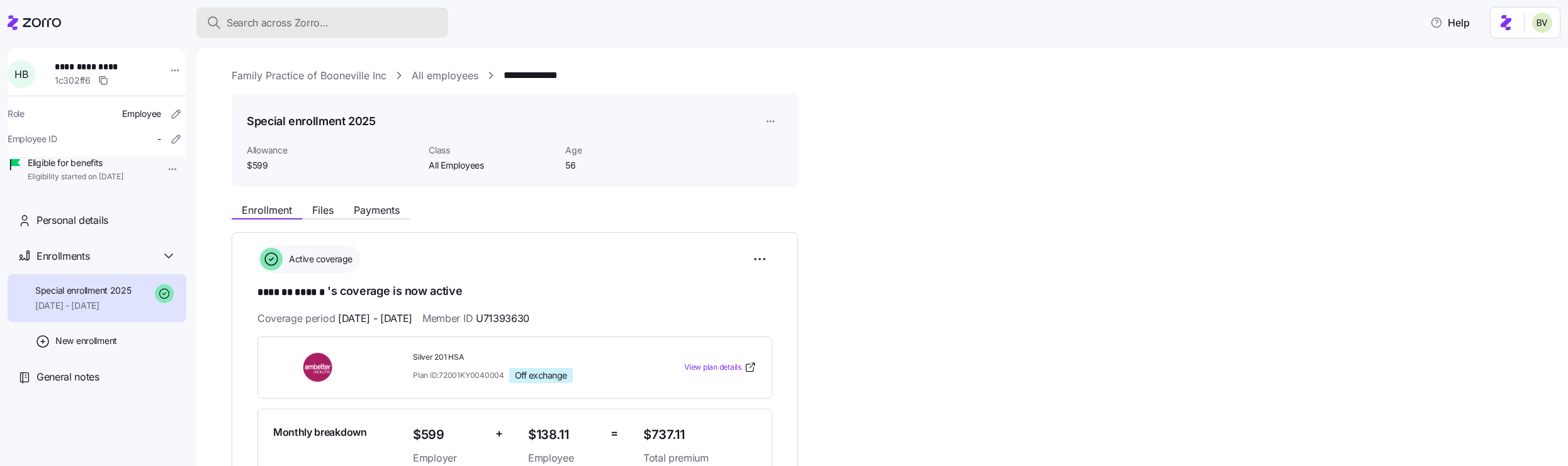
click at [296, 26] on span "Search across Zorro..." at bounding box center [277, 23] width 102 height 16
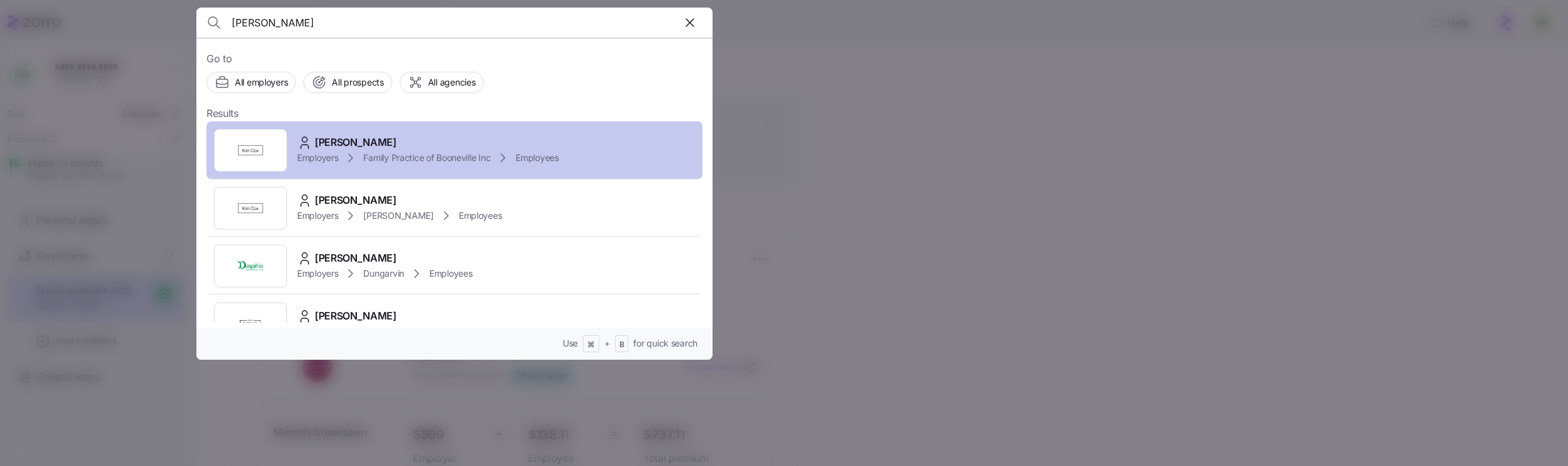
type input "Heather Bardin"
click at [254, 168] on div at bounding box center [250, 150] width 73 height 43
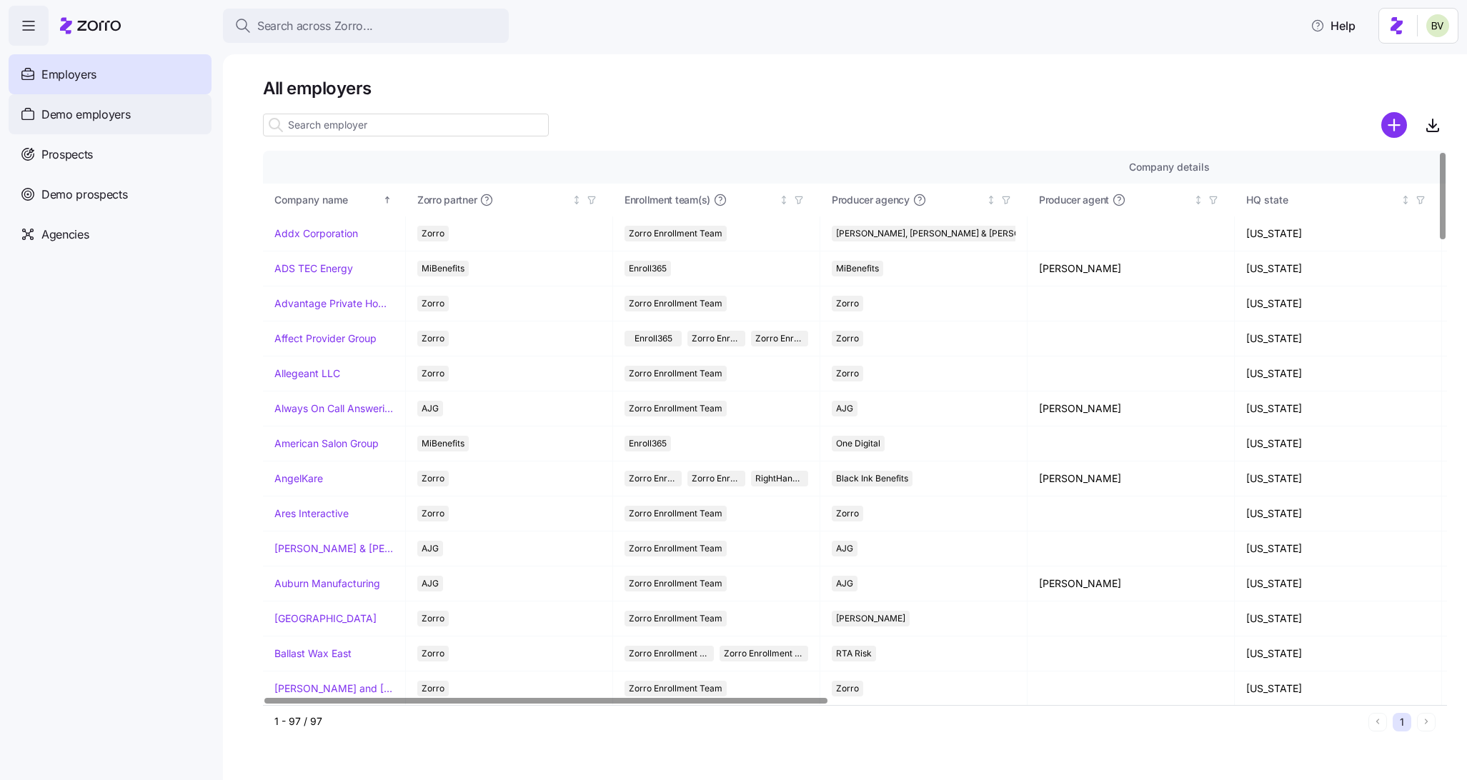
click at [141, 116] on div "Demo employers" at bounding box center [110, 114] width 203 height 40
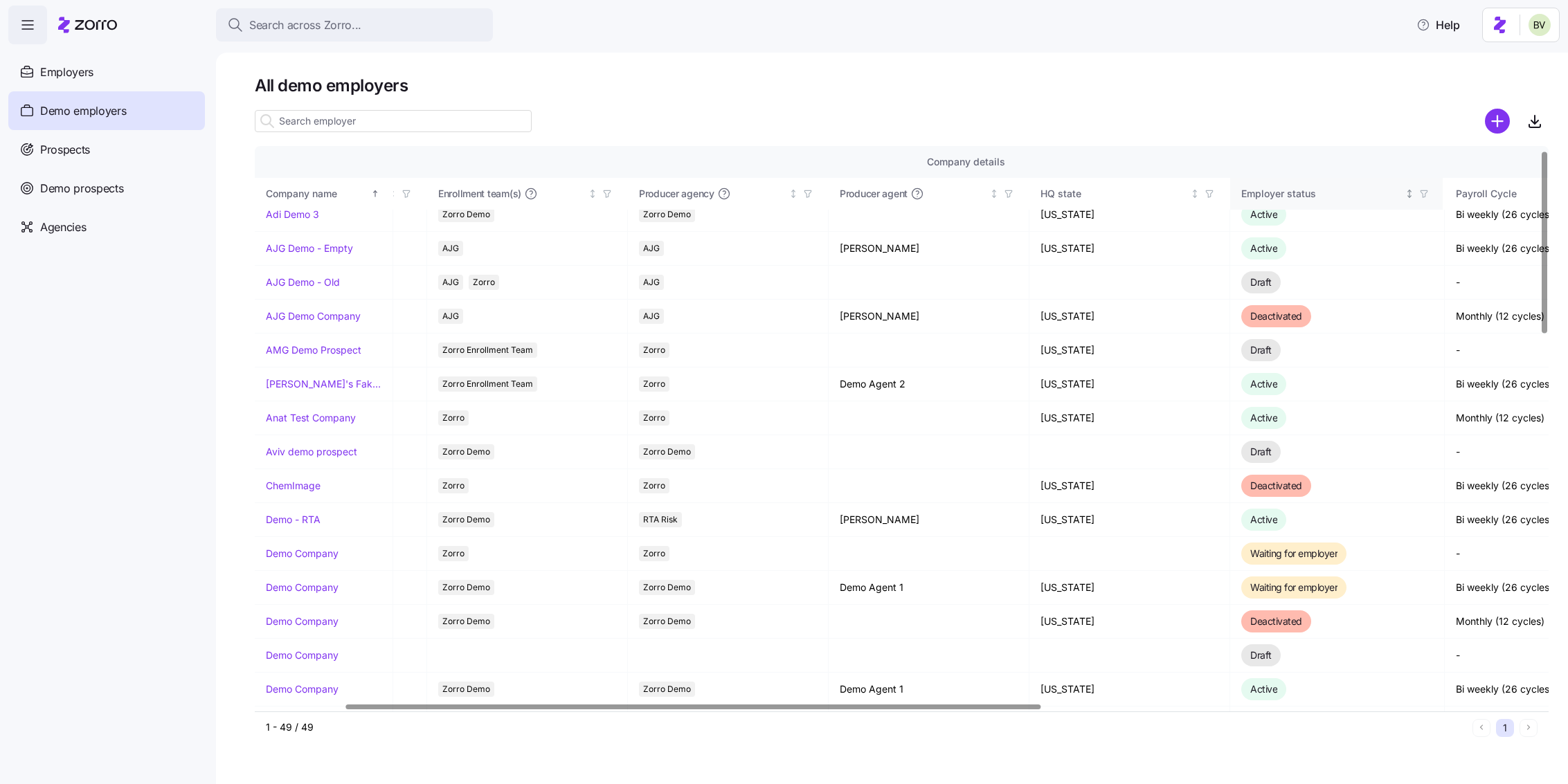
scroll to position [12, 228]
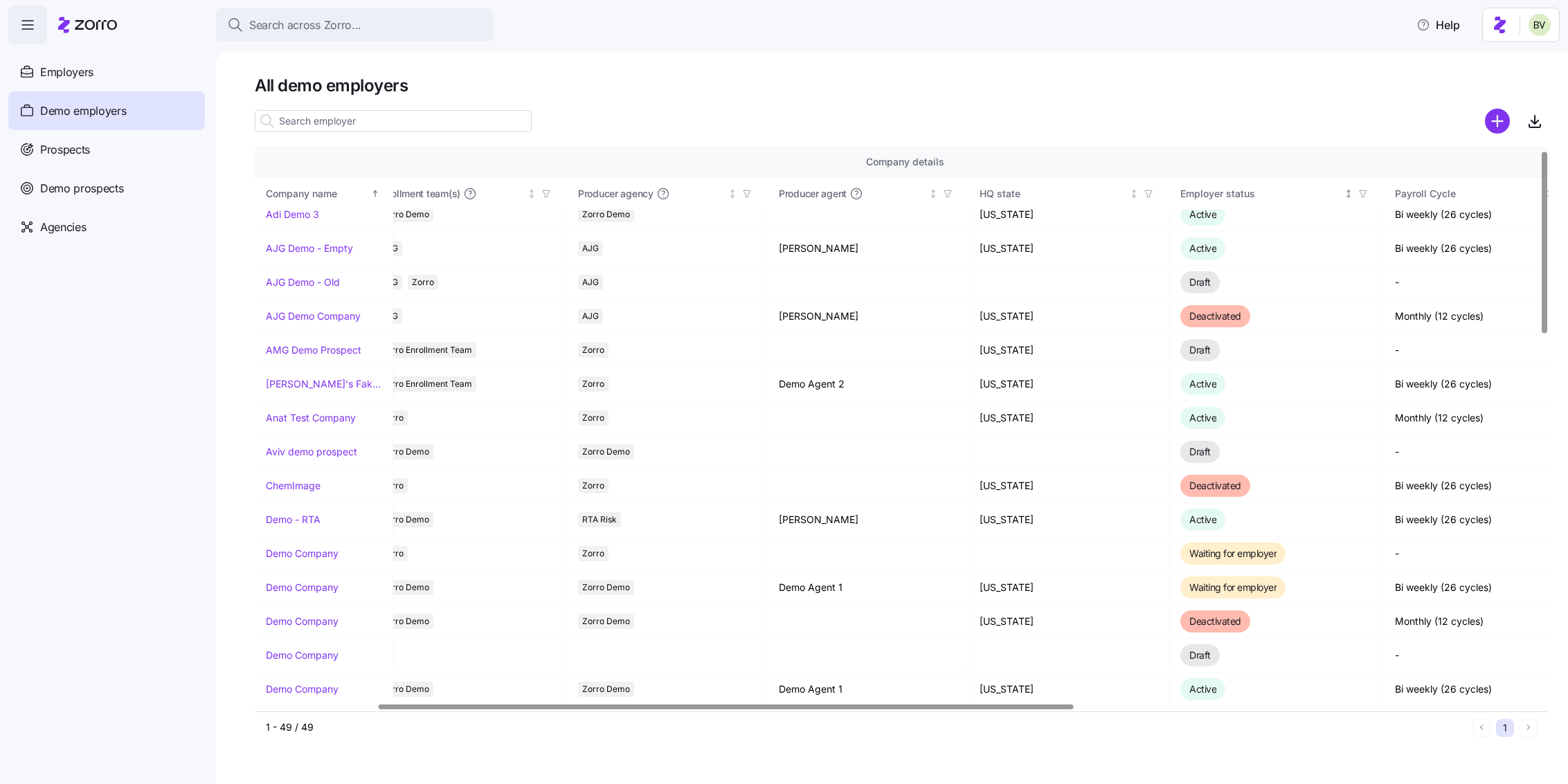
click at [1365, 192] on icon "button" at bounding box center [1364, 194] width 10 height 10
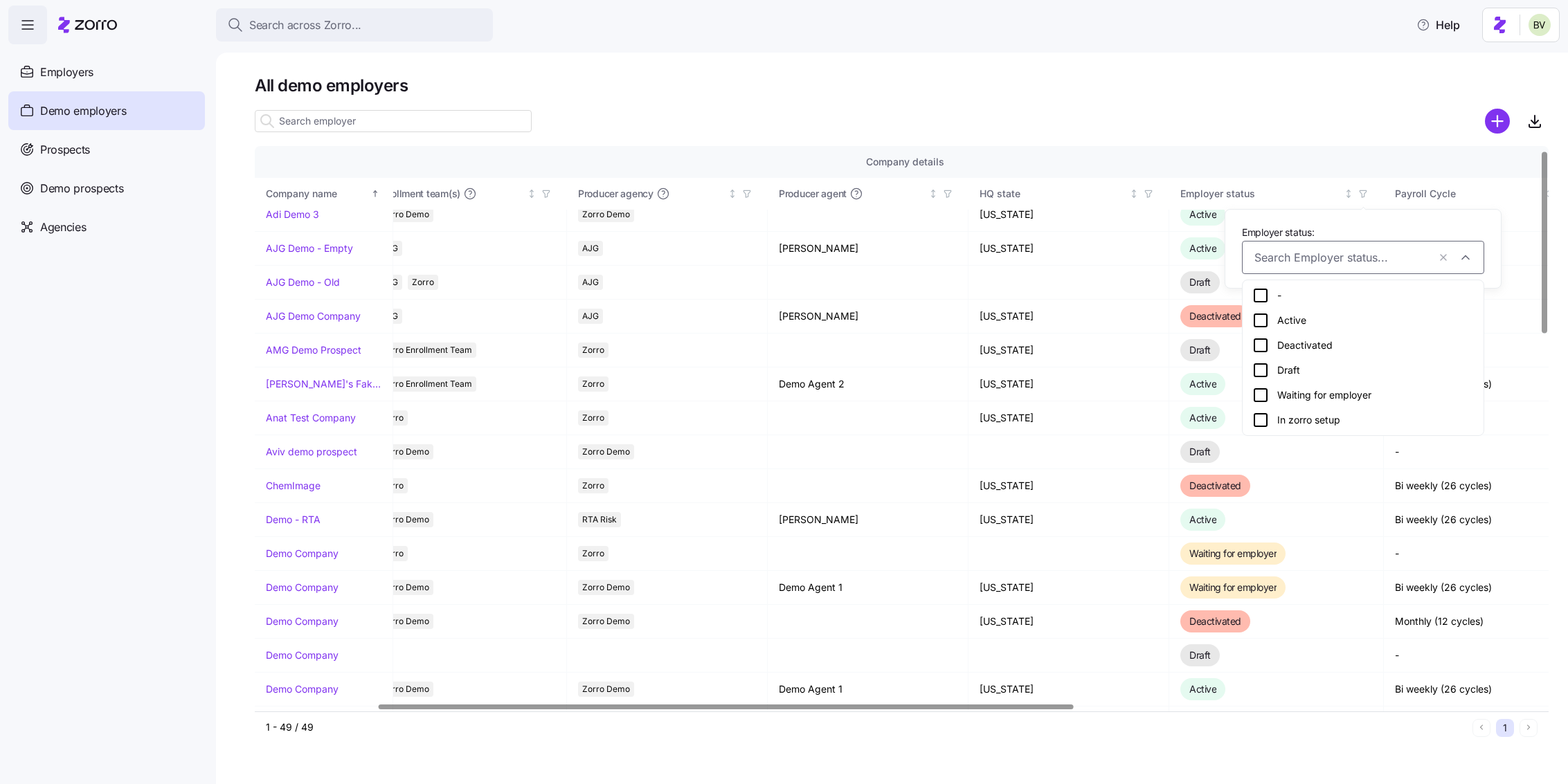
click at [1260, 320] on icon at bounding box center [1260, 320] width 16 height 16
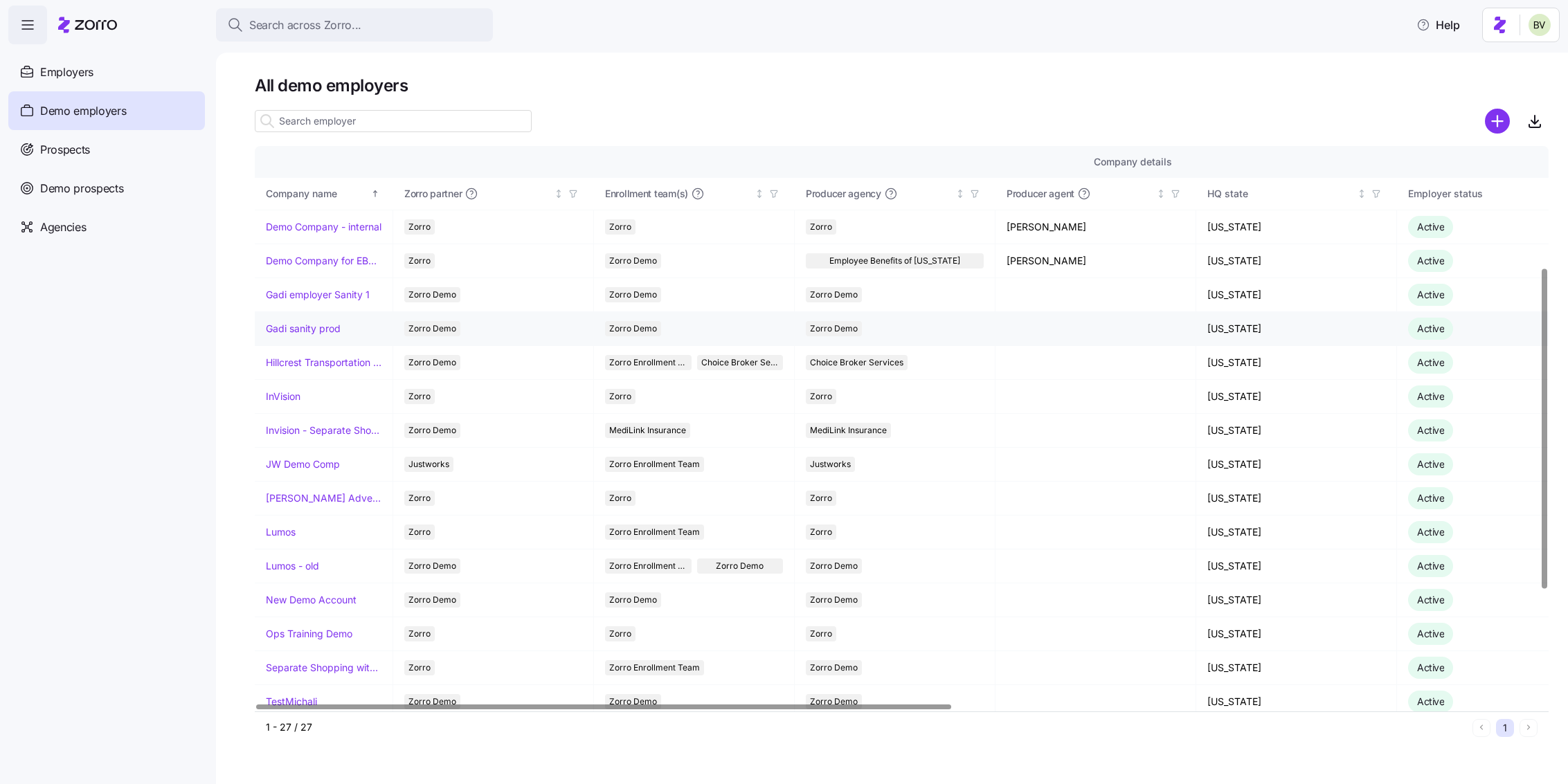
scroll to position [248, 0]
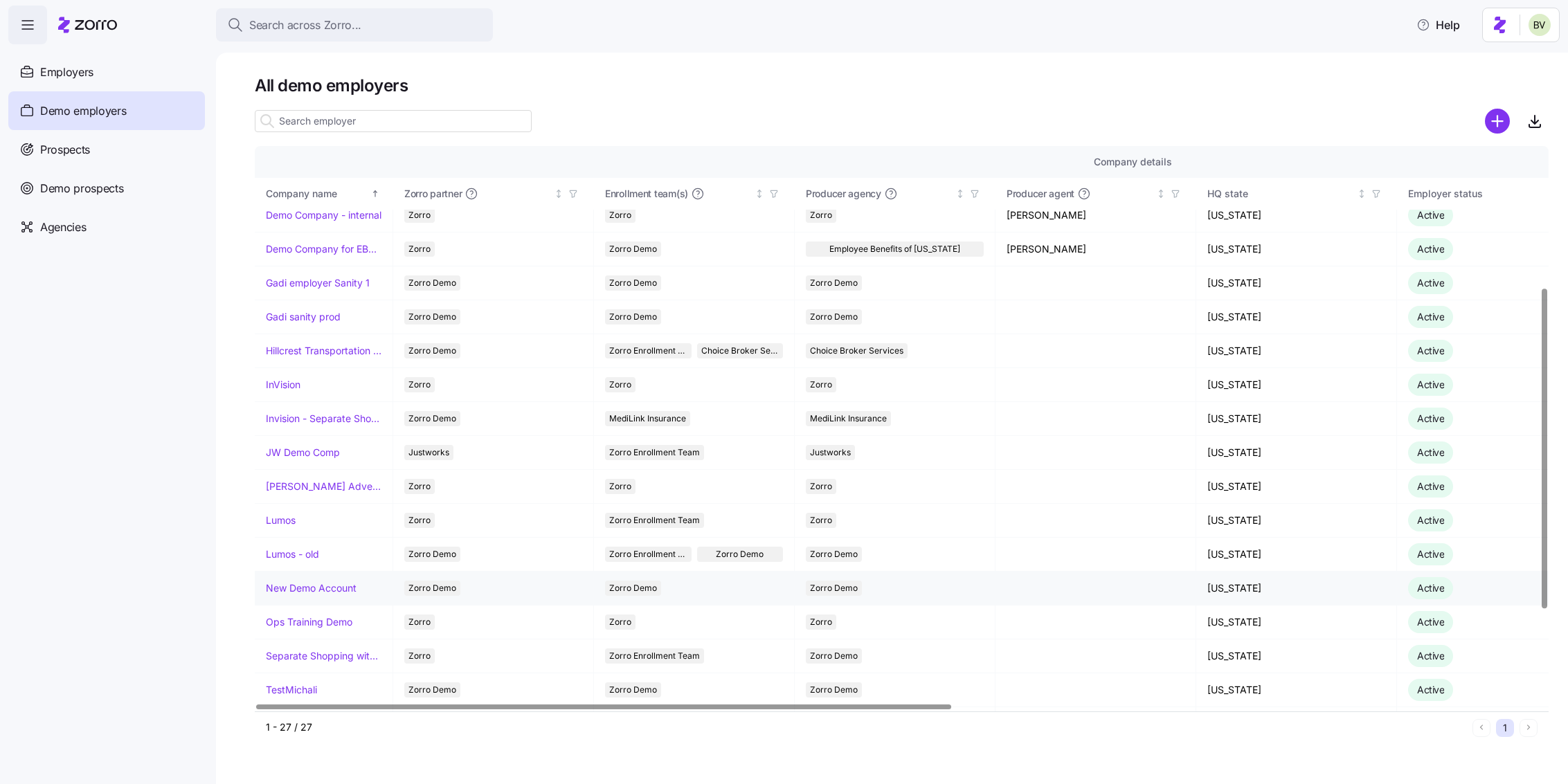
click at [329, 590] on link "New Demo Account" at bounding box center [311, 588] width 91 height 14
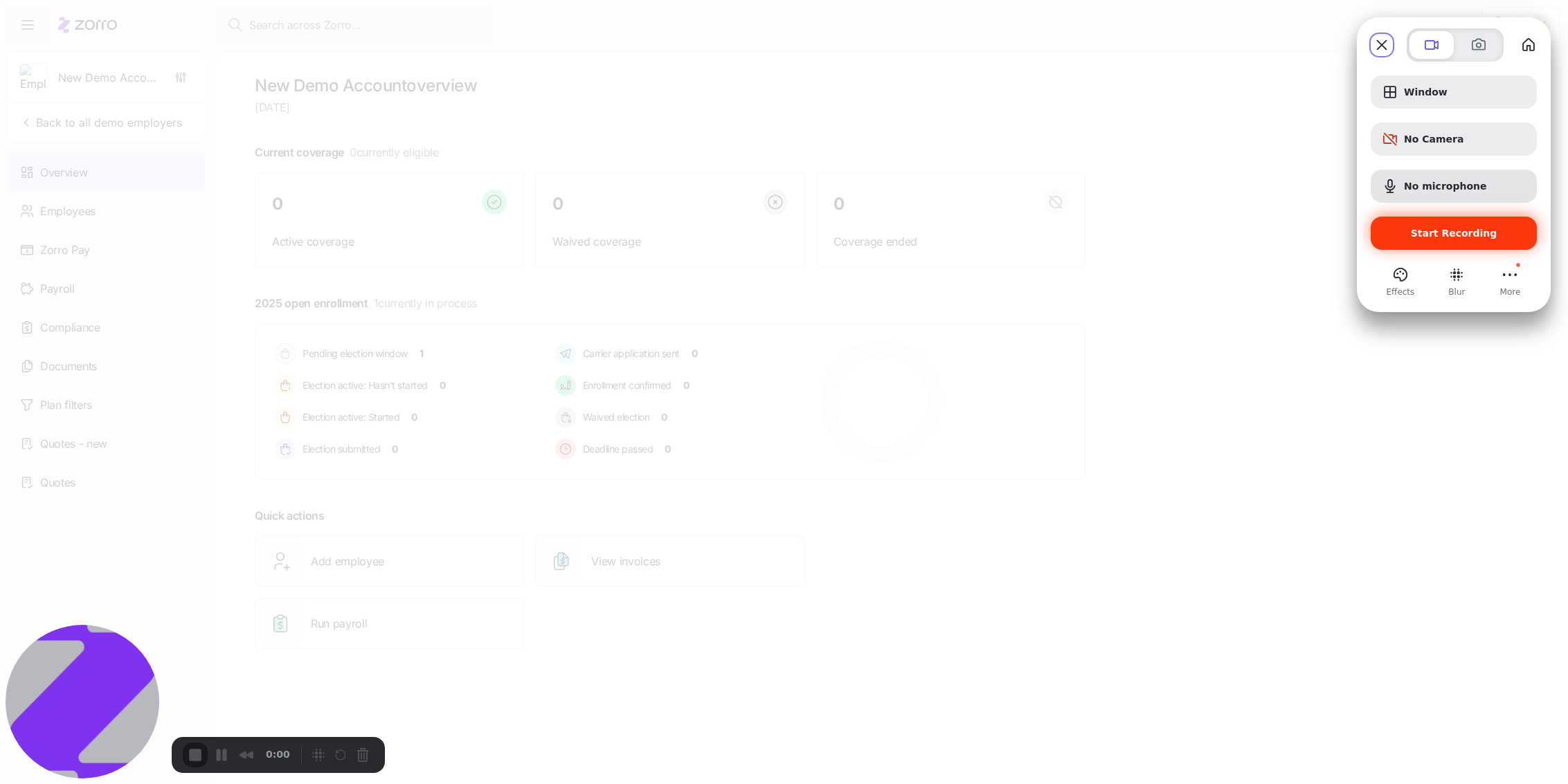
click at [1398, 238] on span "Start Recording" at bounding box center [1454, 233] width 144 height 11
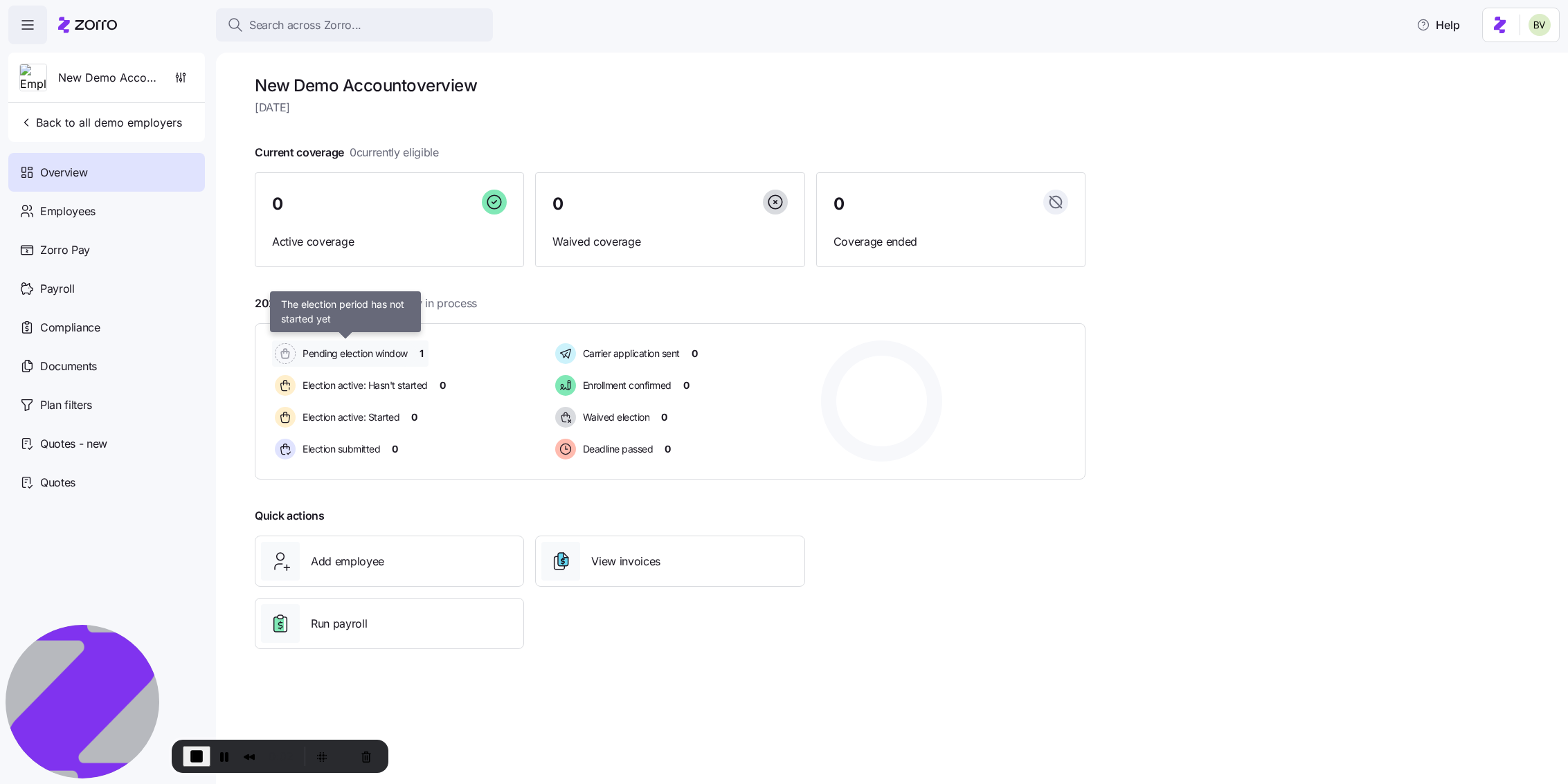
click at [339, 355] on span "Pending election window" at bounding box center [353, 354] width 110 height 14
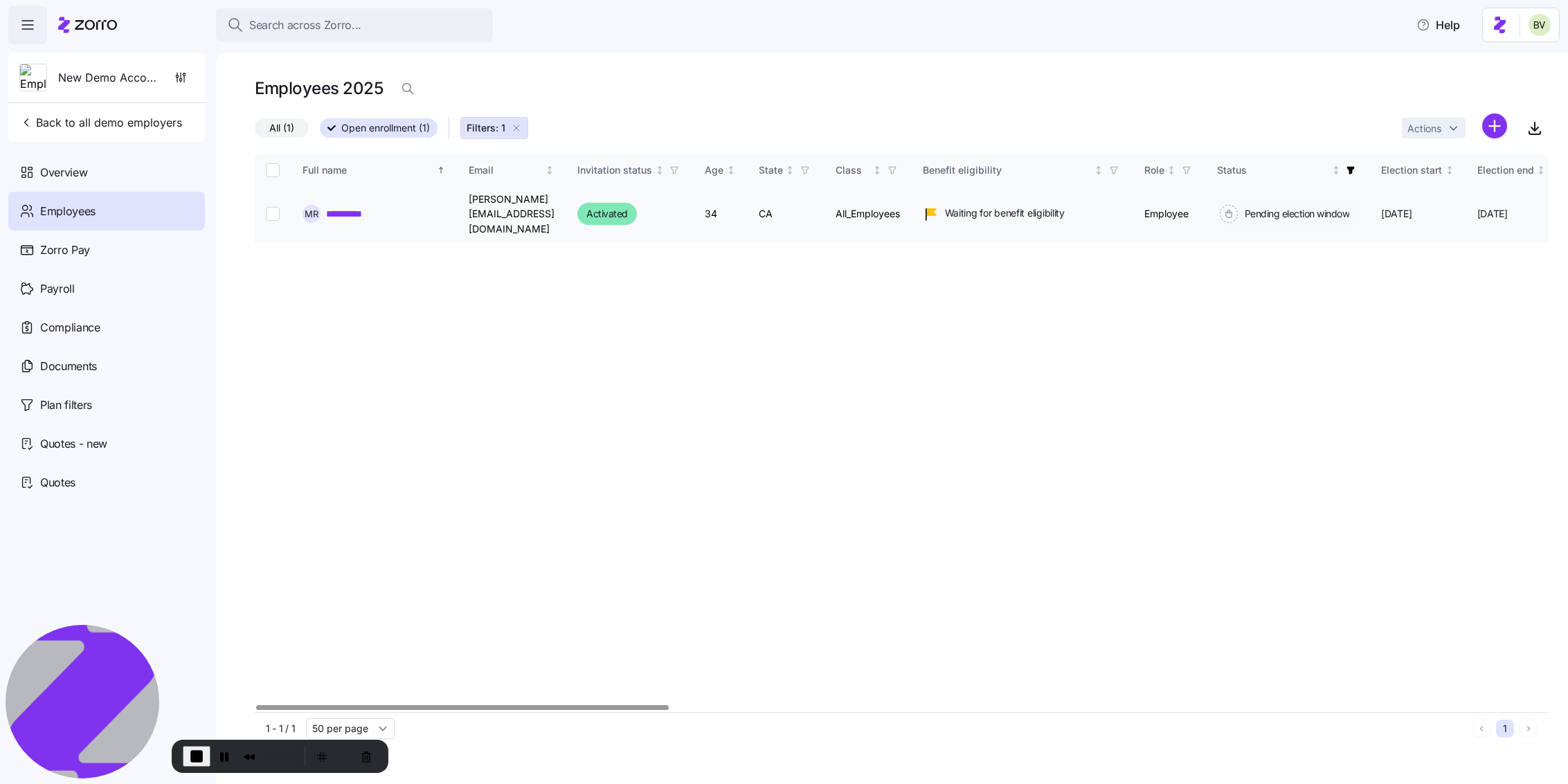
click at [357, 207] on link "**********" at bounding box center [351, 214] width 51 height 14
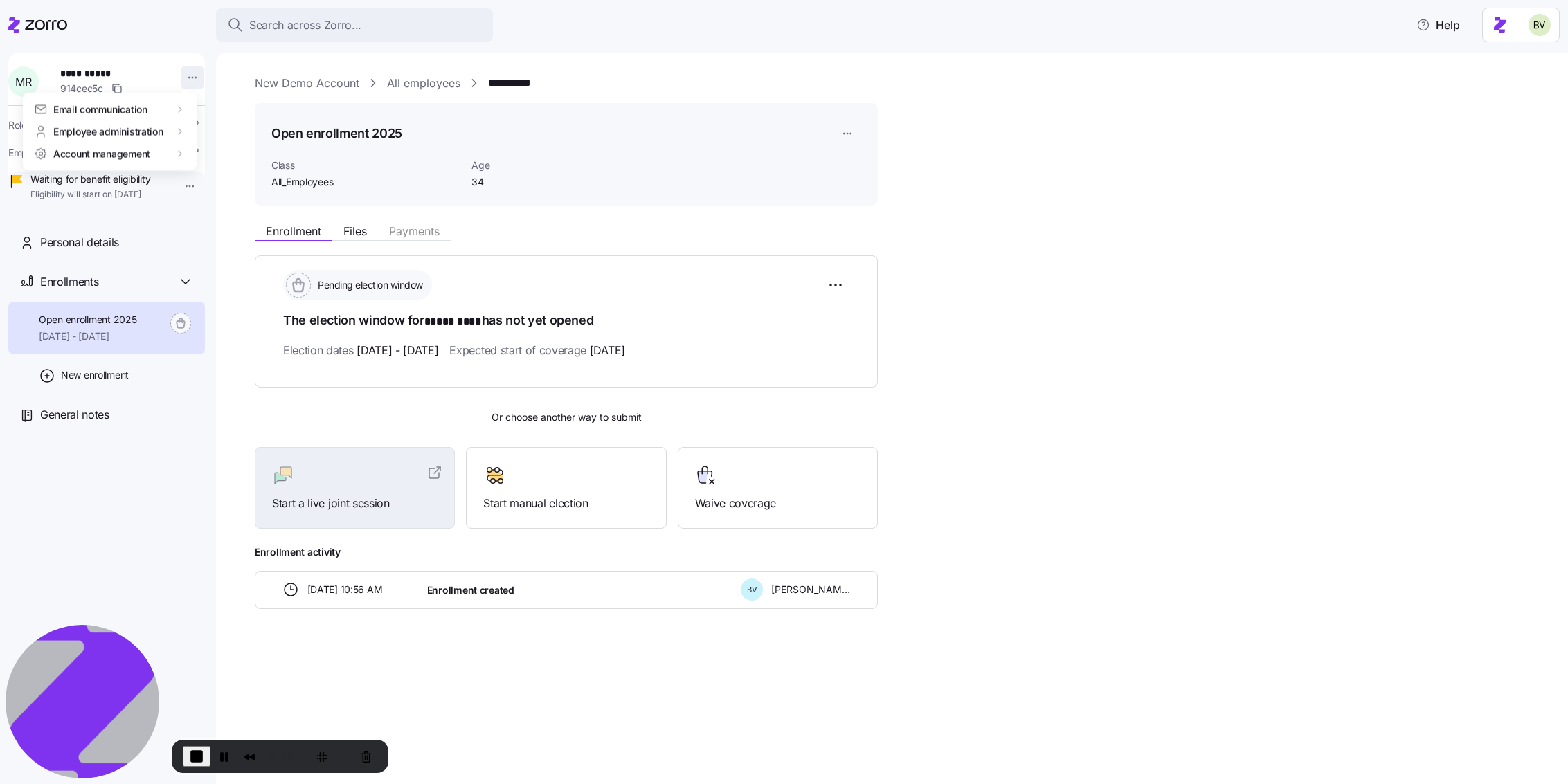
click at [190, 80] on html "**********" at bounding box center [784, 388] width 1568 height 776
click at [207, 172] on div "Log in as" at bounding box center [222, 176] width 41 height 16
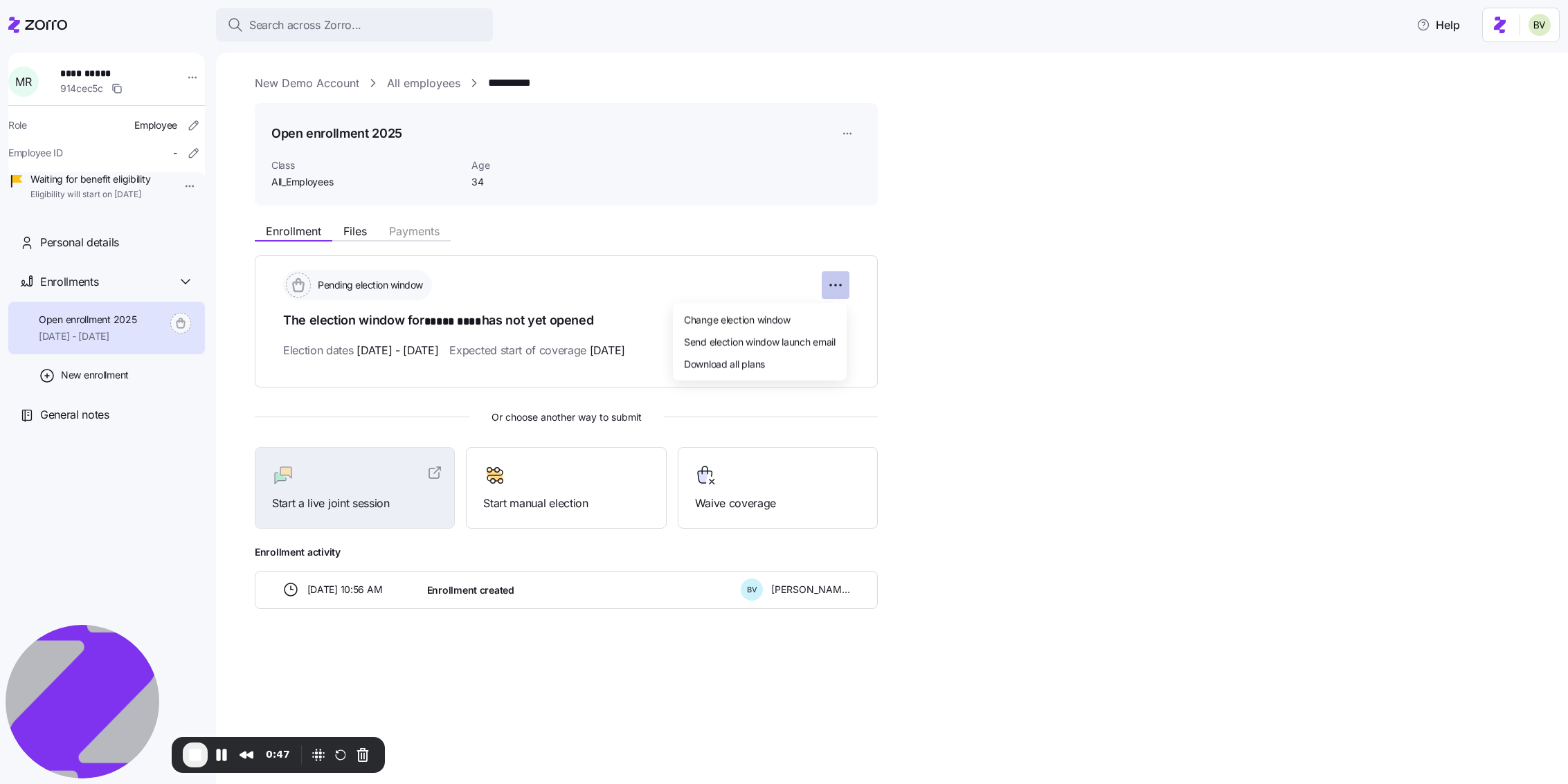
click at [841, 292] on html "**********" at bounding box center [784, 388] width 1568 height 776
click at [805, 321] on div "Change election window" at bounding box center [760, 319] width 163 height 22
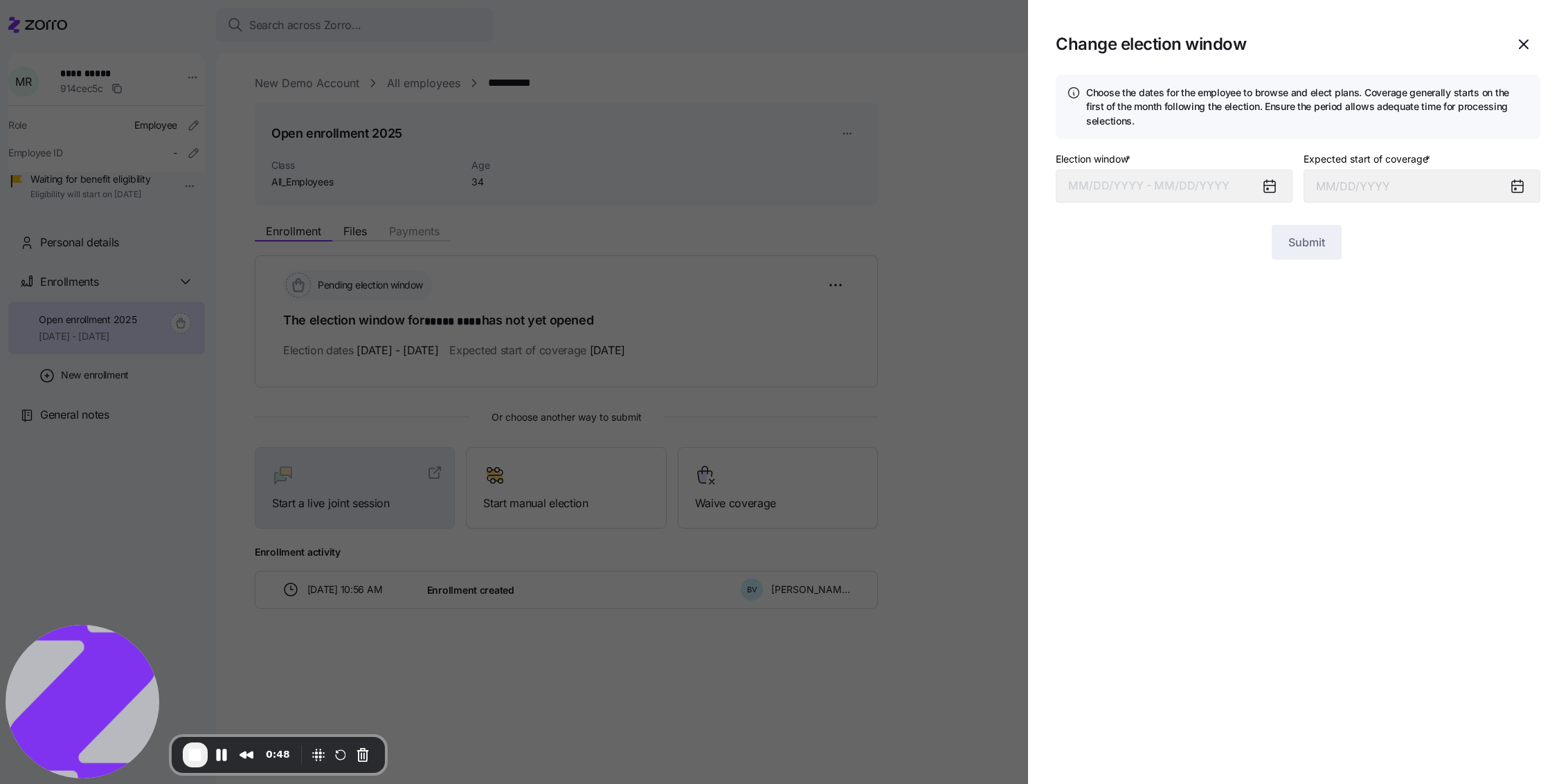
type input "November 1, 2025"
click at [1158, 192] on button "10/15/2025 – 10/29/2025" at bounding box center [1175, 186] width 236 height 33
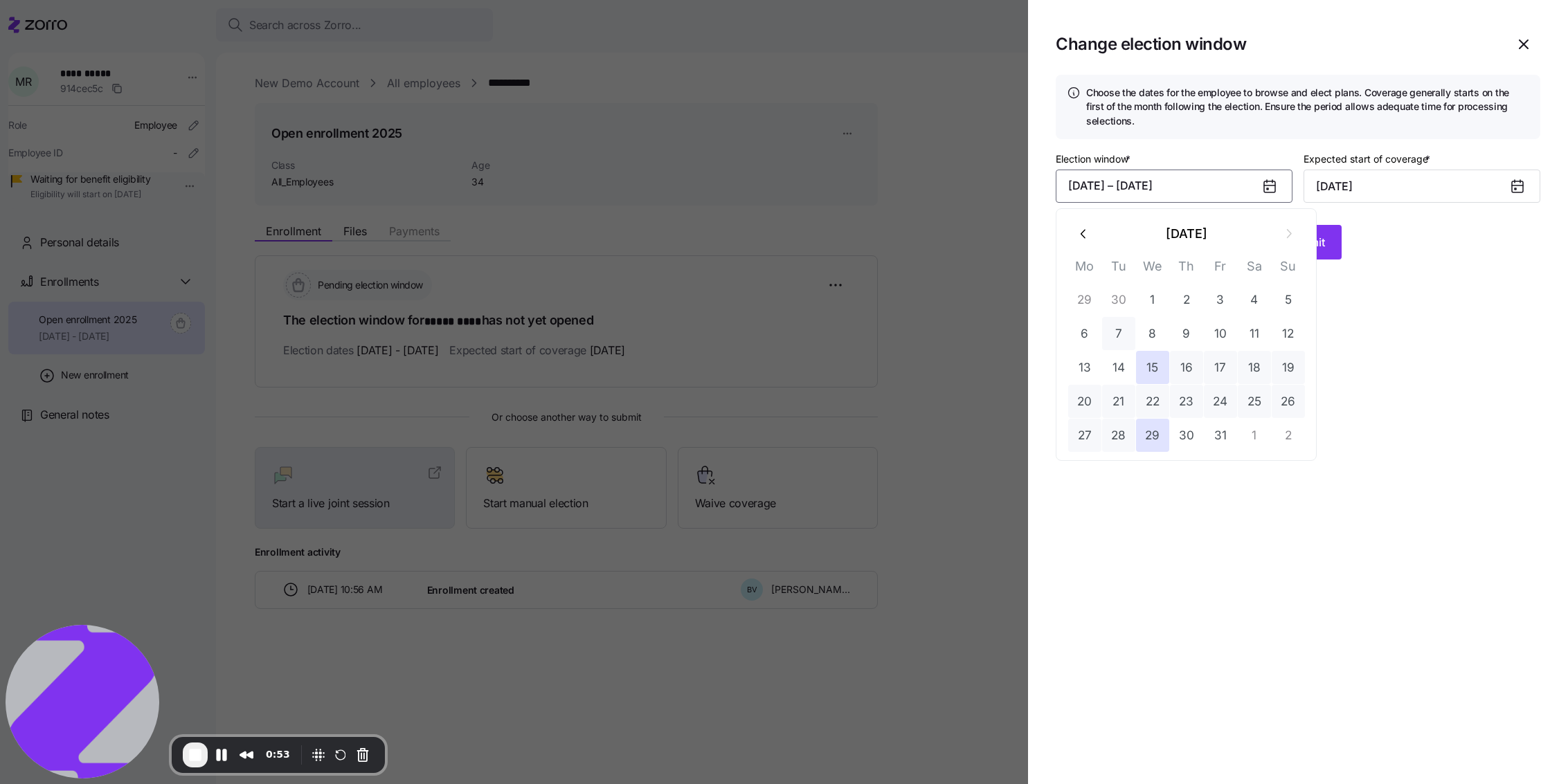
click at [1112, 337] on button "7" at bounding box center [1118, 333] width 33 height 33
click at [1142, 361] on button "15" at bounding box center [1152, 367] width 33 height 33
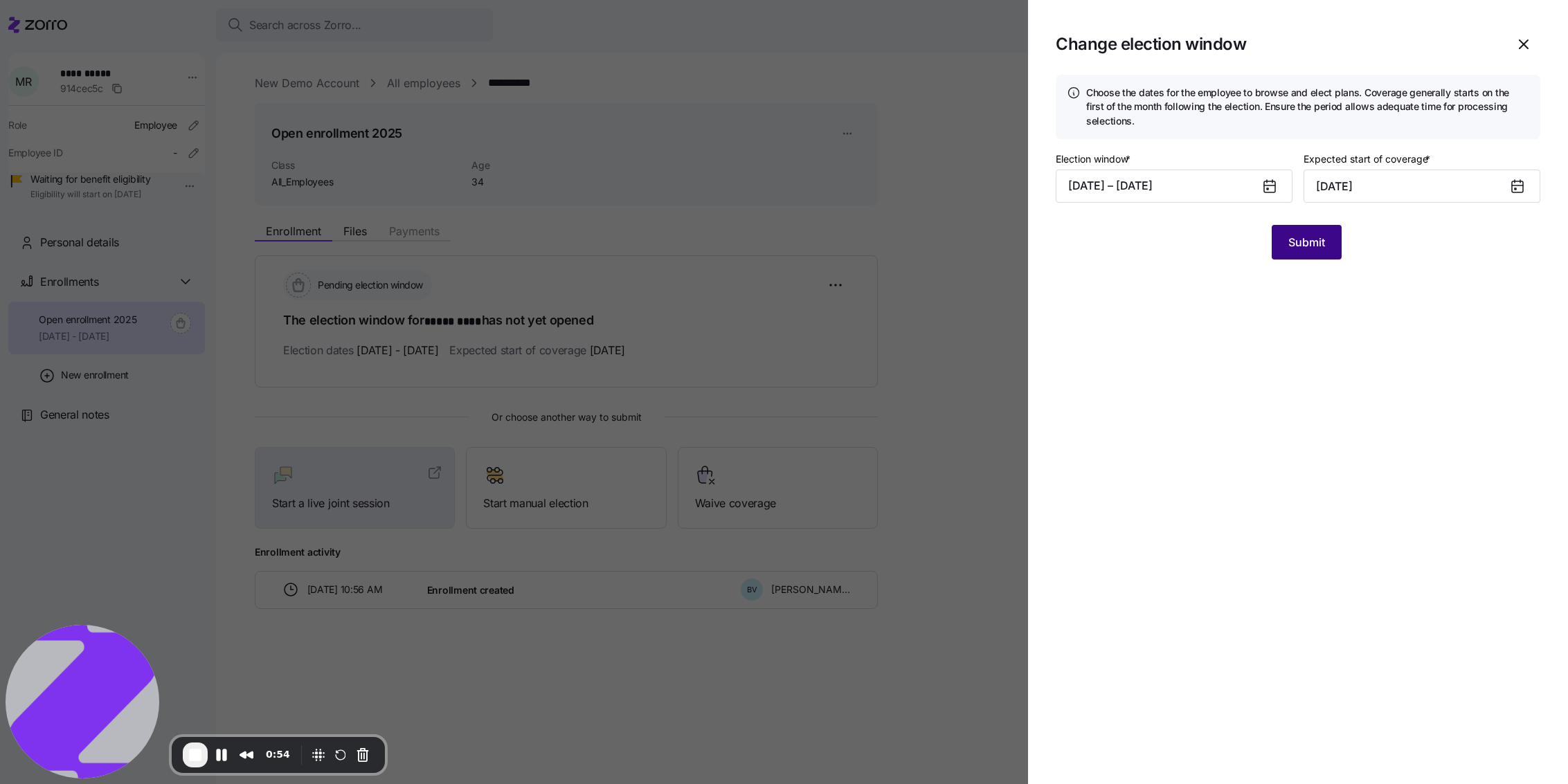
click at [1334, 234] on button "Submit" at bounding box center [1306, 242] width 70 height 35
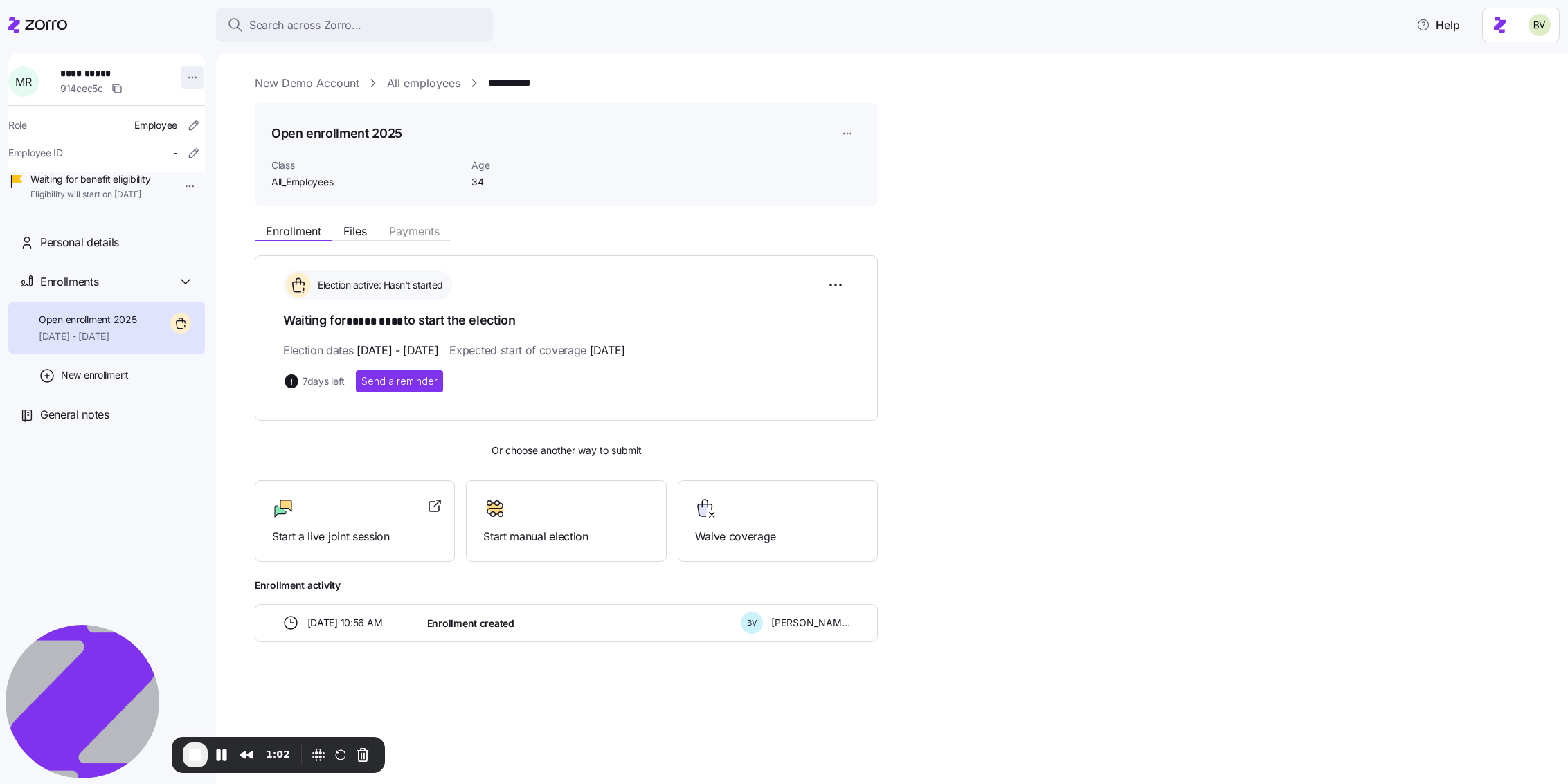
click at [187, 76] on html "**********" at bounding box center [784, 388] width 1568 height 776
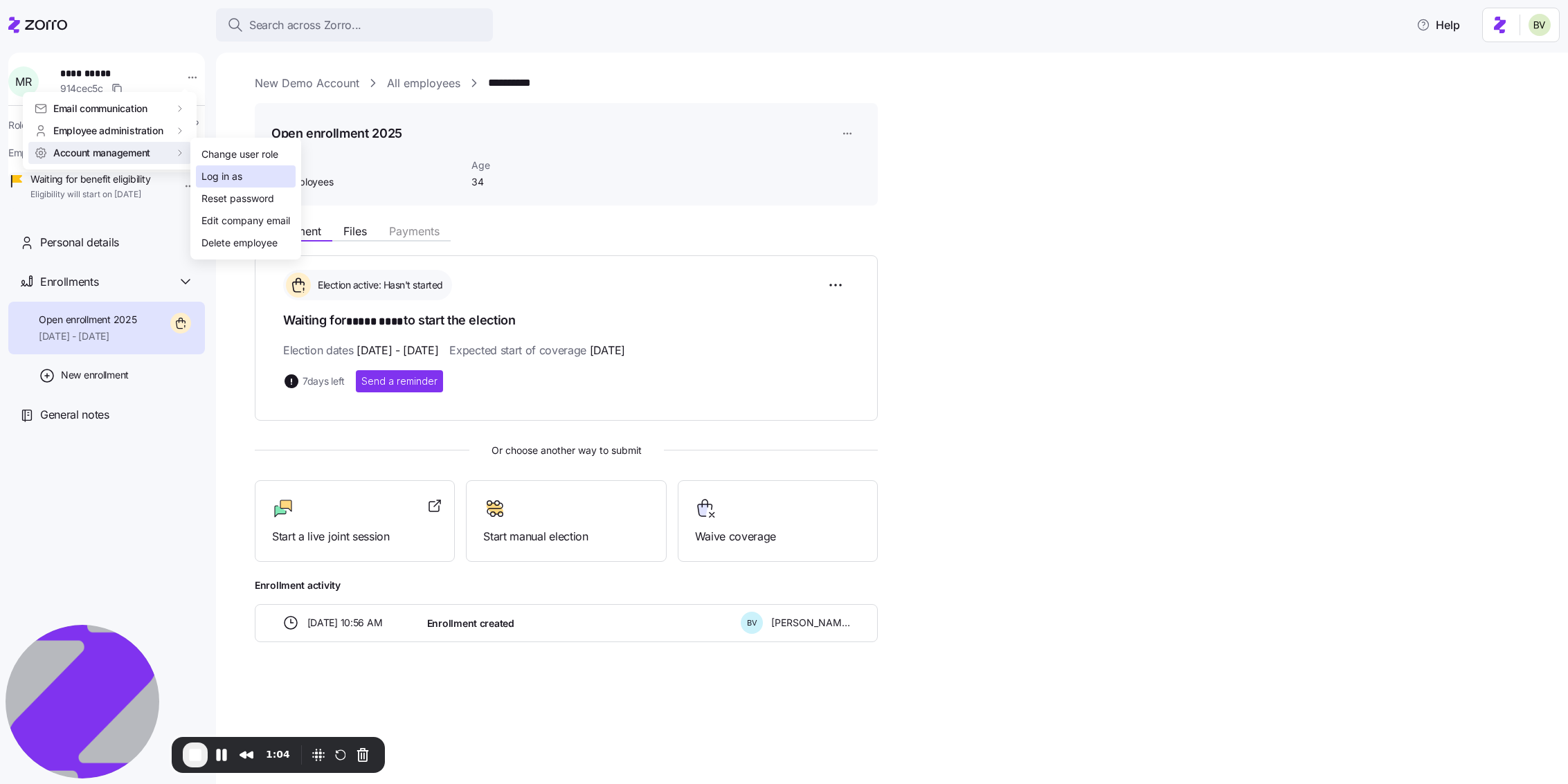
click at [198, 177] on div "Log in as" at bounding box center [245, 176] width 100 height 22
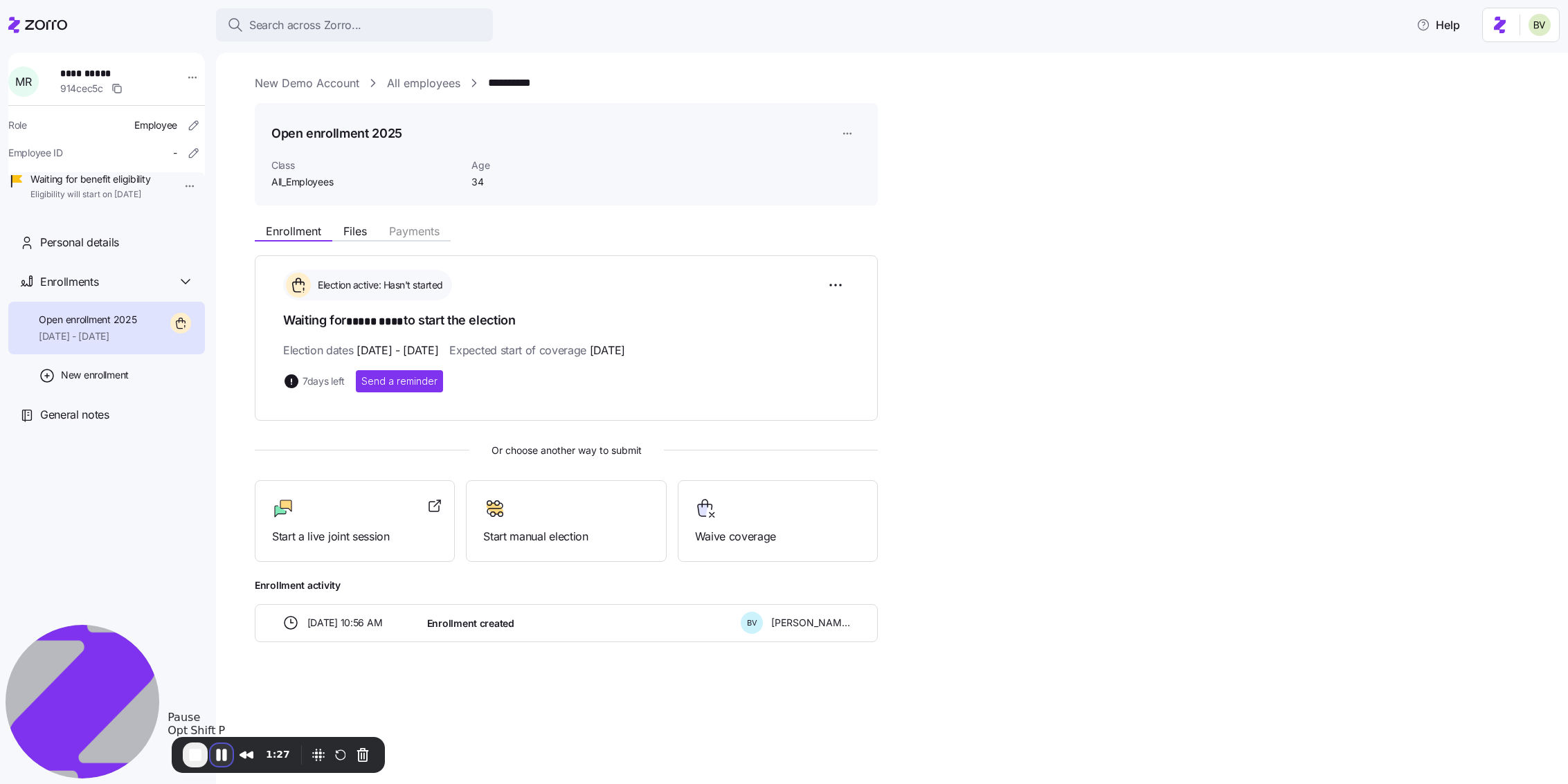
click at [222, 736] on button "Pause Recording" at bounding box center [221, 755] width 22 height 22
click at [188, 736] on button "End Recording" at bounding box center [194, 756] width 22 height 22
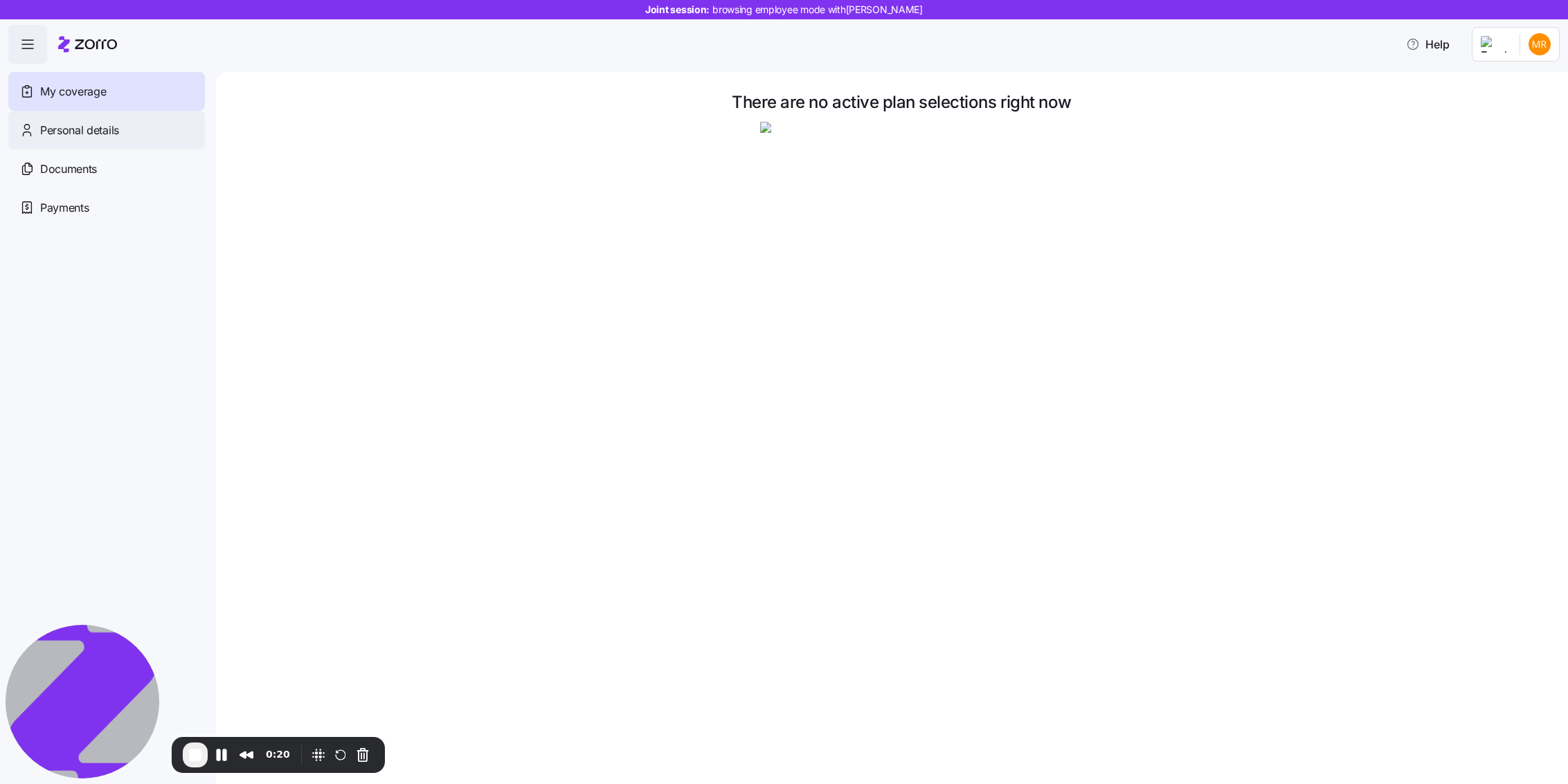
click at [106, 132] on span "Personal details" at bounding box center [78, 131] width 78 height 17
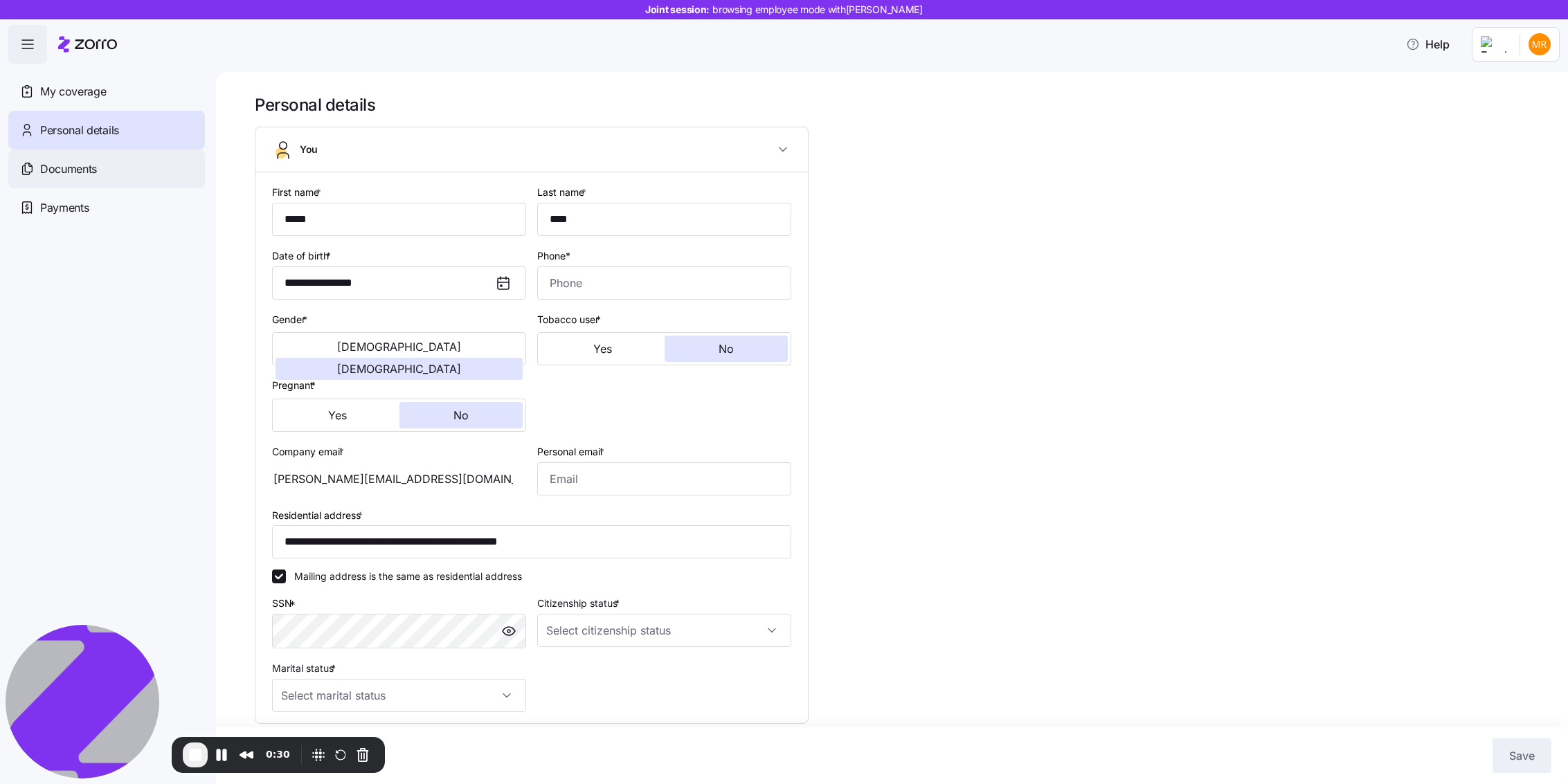
click at [101, 180] on div "Documents" at bounding box center [107, 169] width 197 height 39
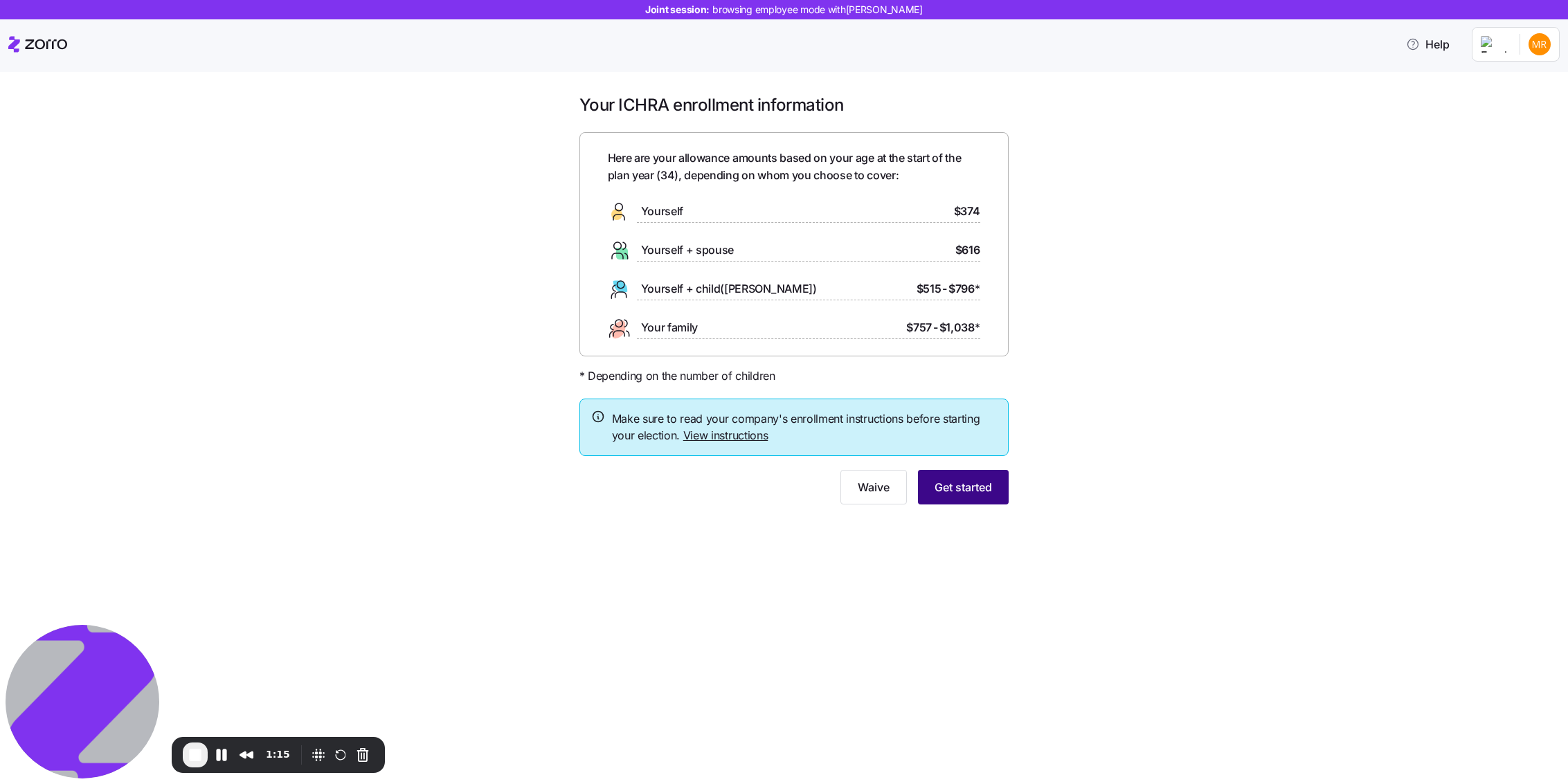
click at [969, 484] on span "Get started" at bounding box center [962, 486] width 57 height 16
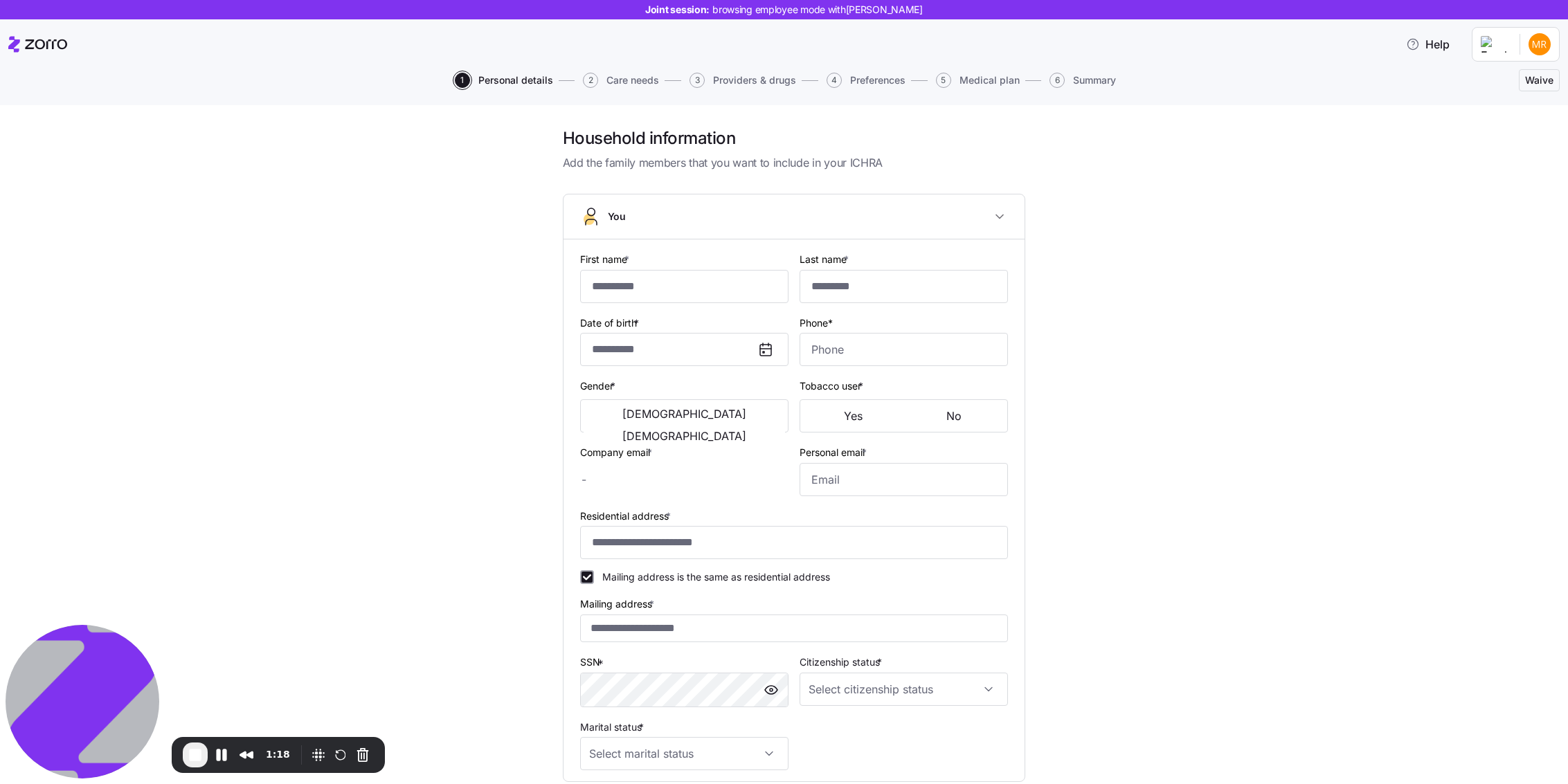
type input "*****"
type input "****"
type input "[PERSON_NAME][EMAIL_ADDRESS][DOMAIN_NAME]"
type input "**********"
checkbox input "true"
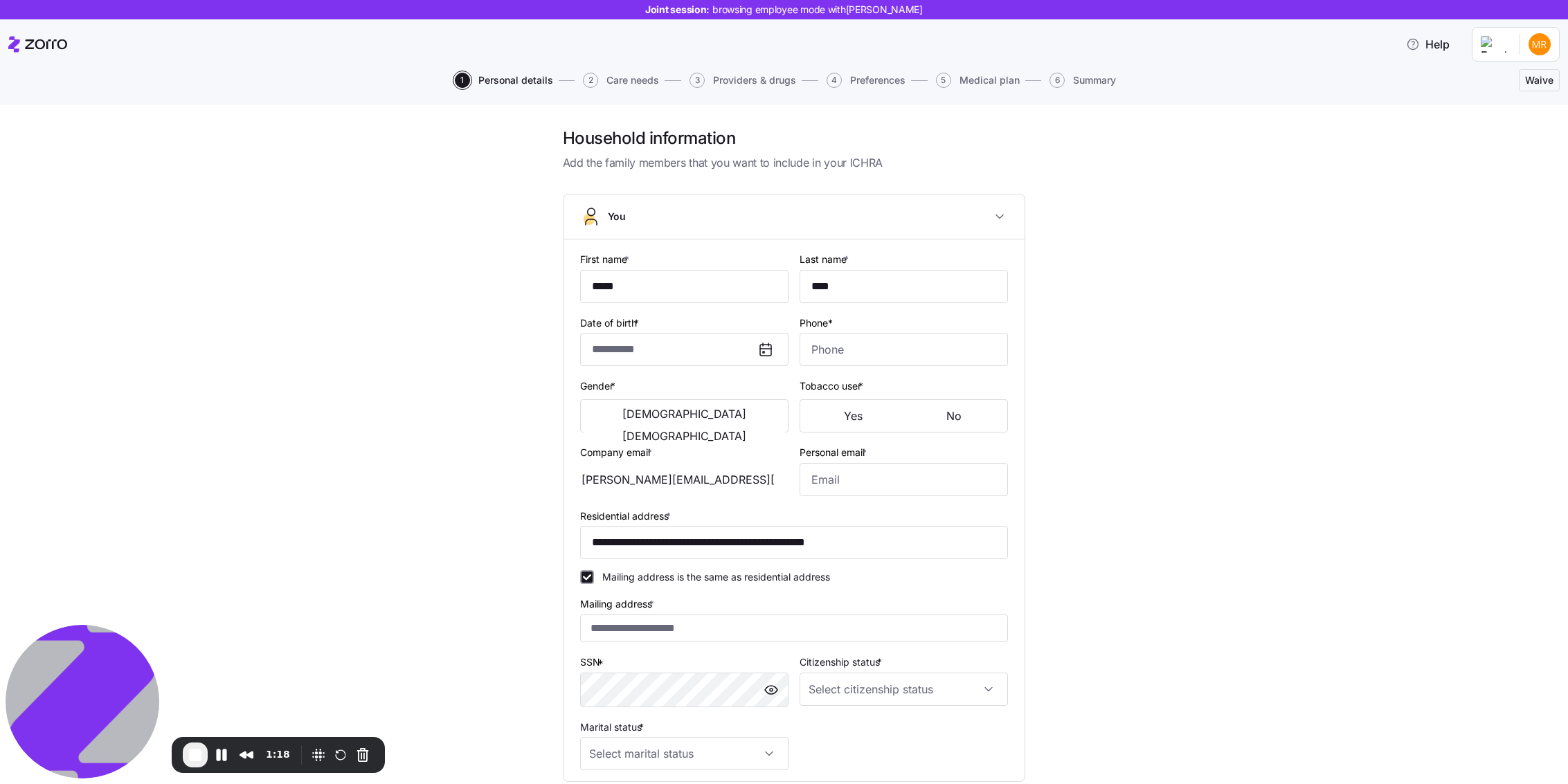
type input "**********"
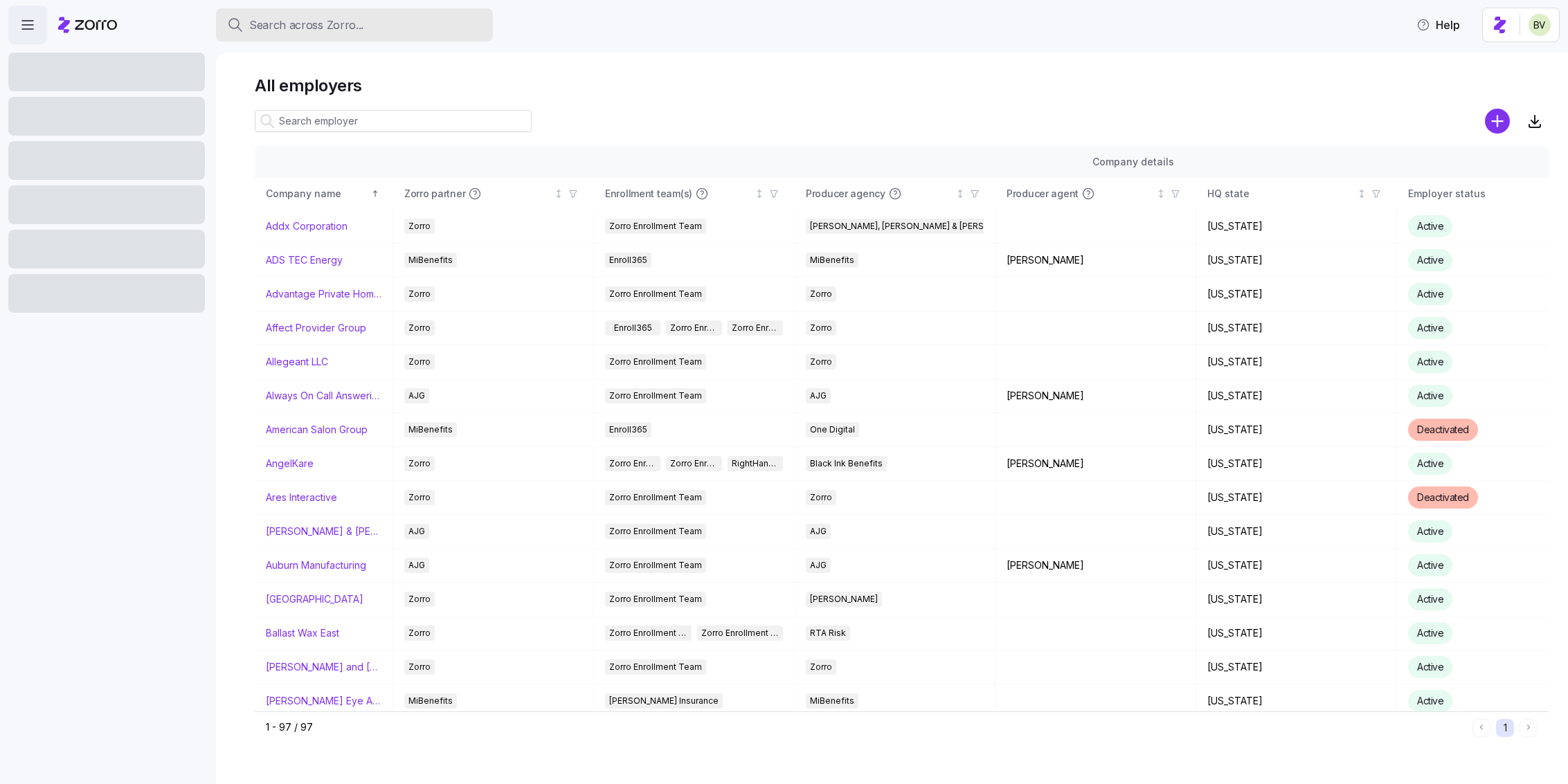
click at [344, 30] on span "Search across Zorro..." at bounding box center [306, 25] width 114 height 17
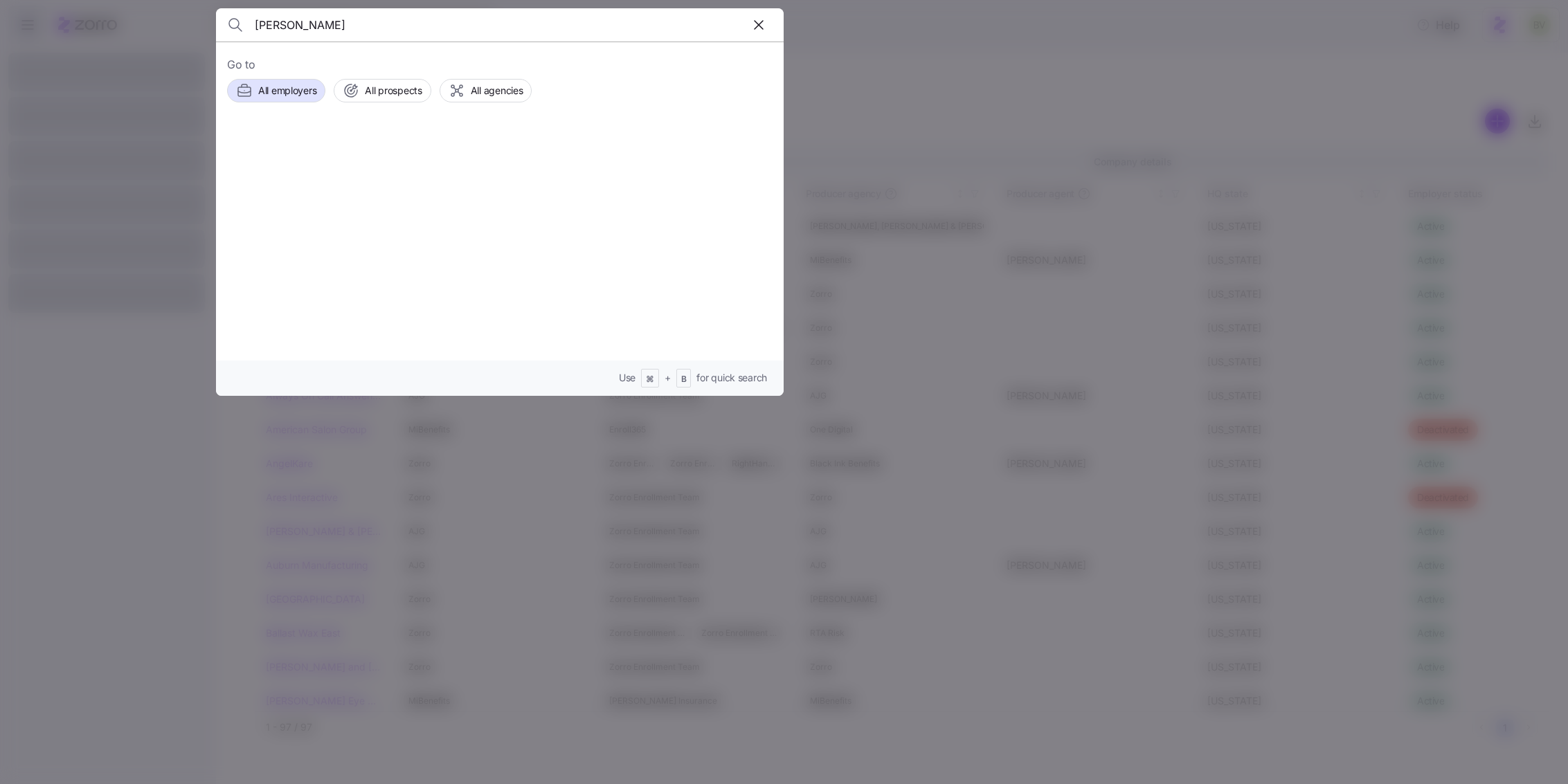
type input "Efren Ruiz Cortes"
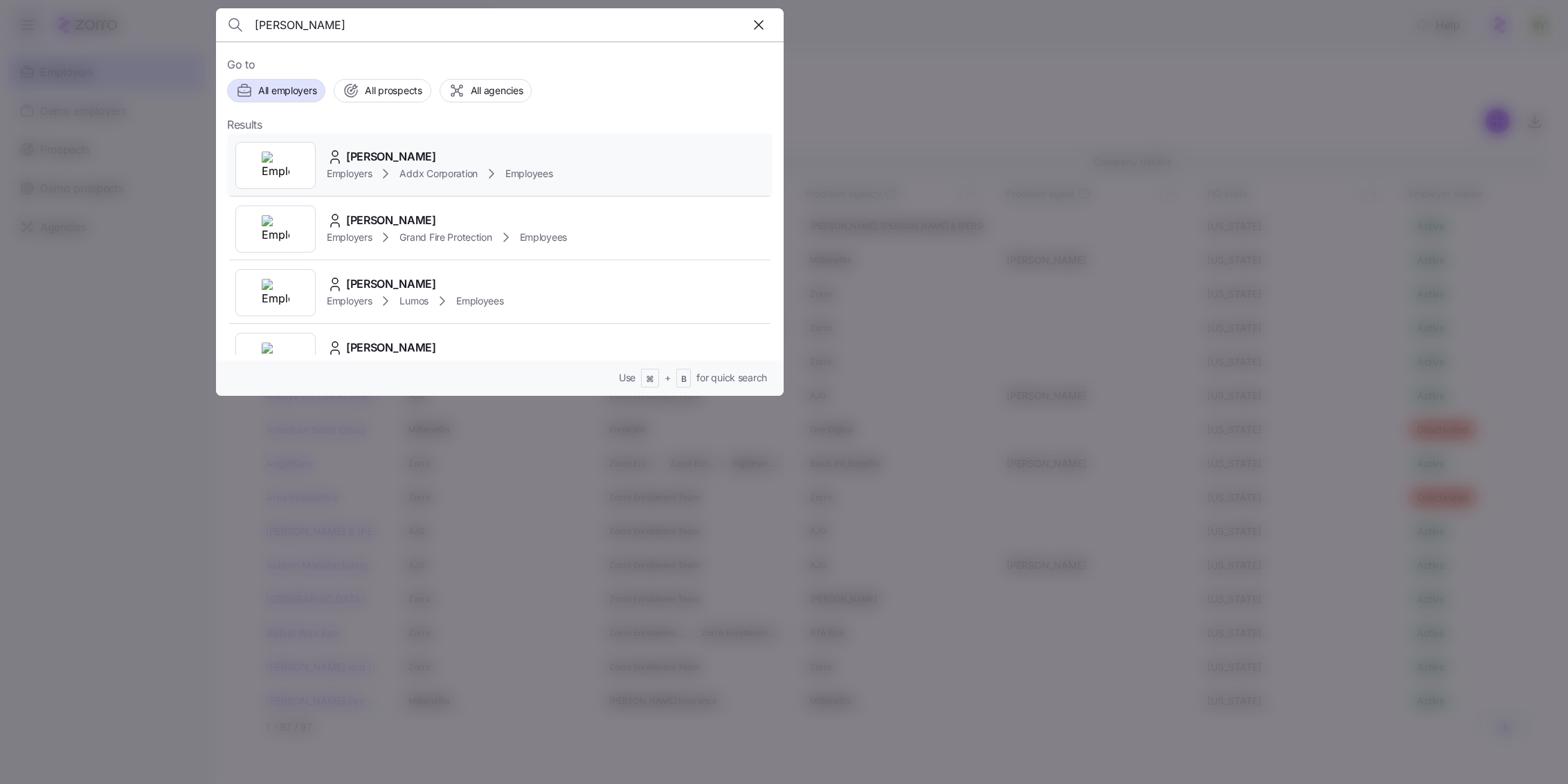
click at [274, 174] on img at bounding box center [275, 165] width 28 height 28
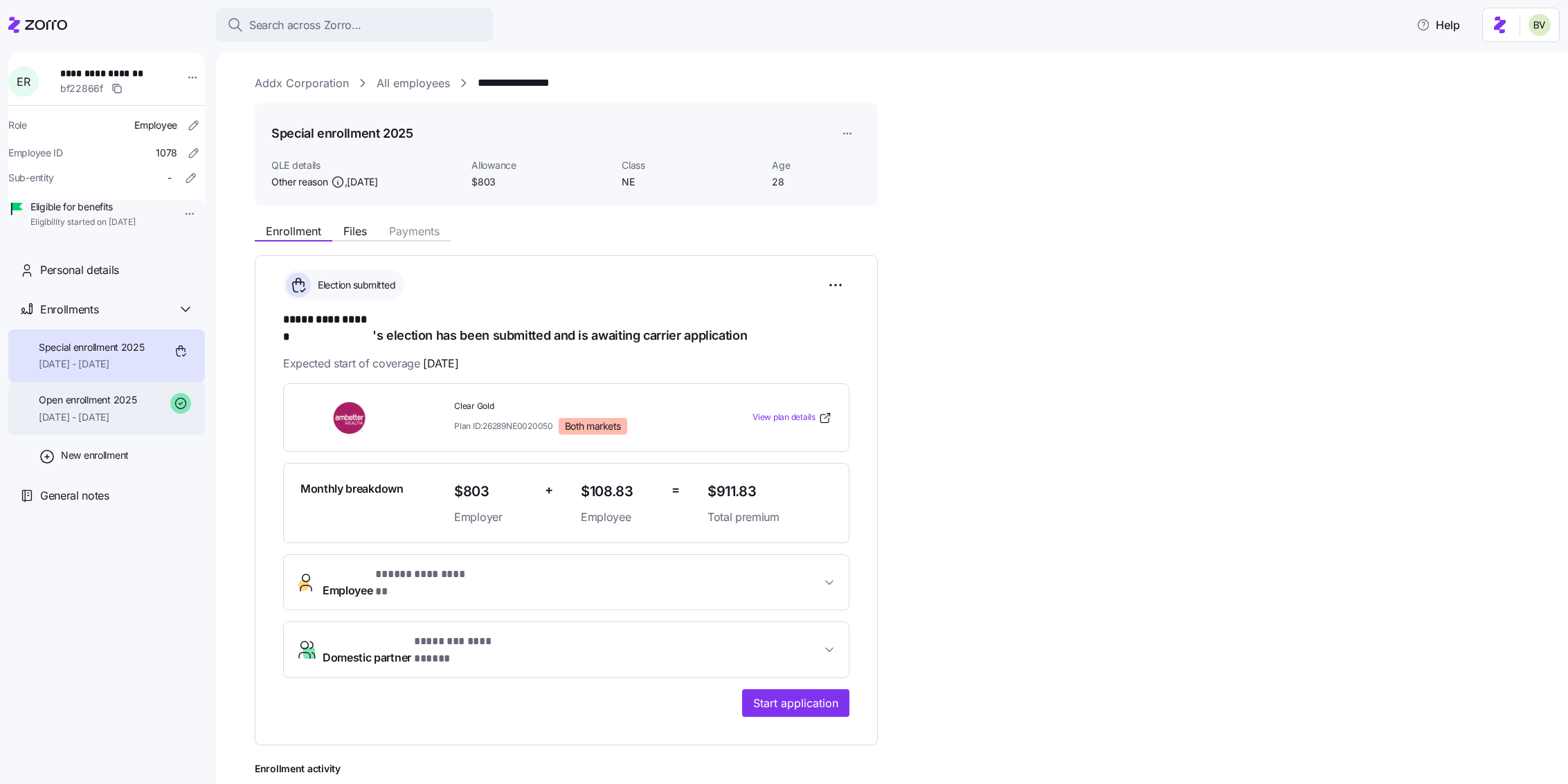
click at [127, 407] on span "Open enrollment 2025" at bounding box center [87, 400] width 98 height 14
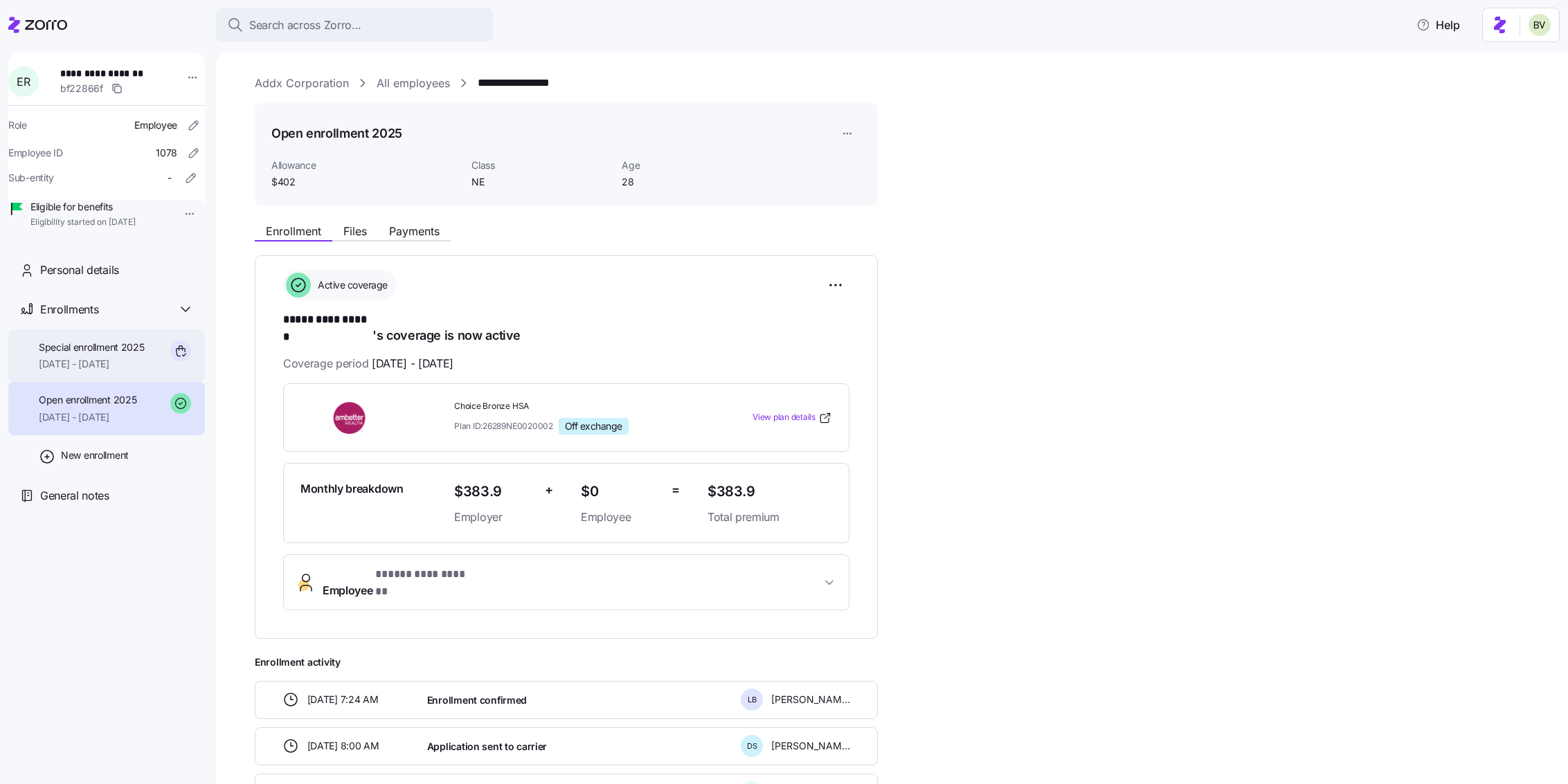
click at [138, 371] on span "11/01/2025 - 12/31/2025" at bounding box center [91, 364] width 106 height 14
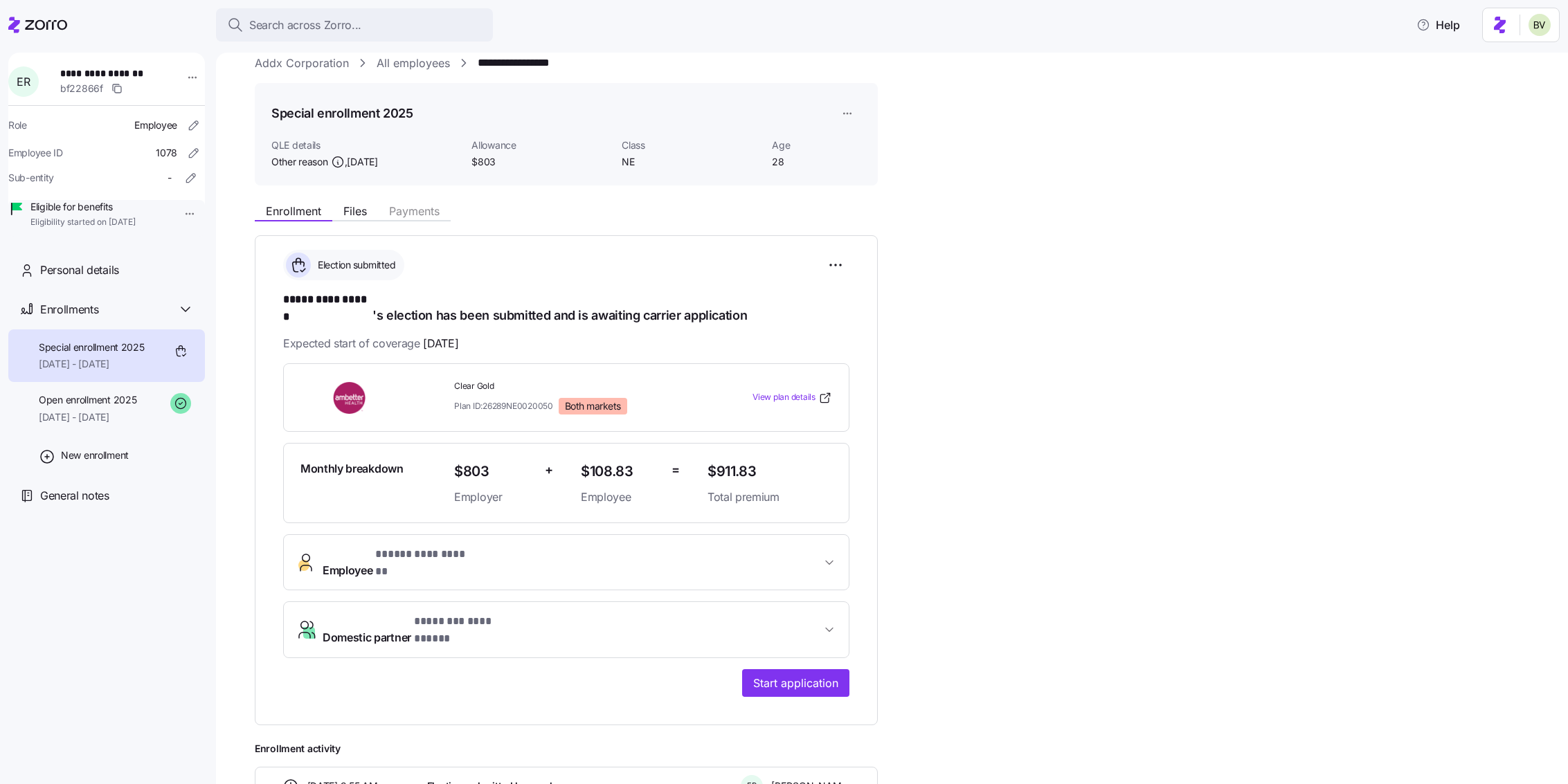
scroll to position [11, 0]
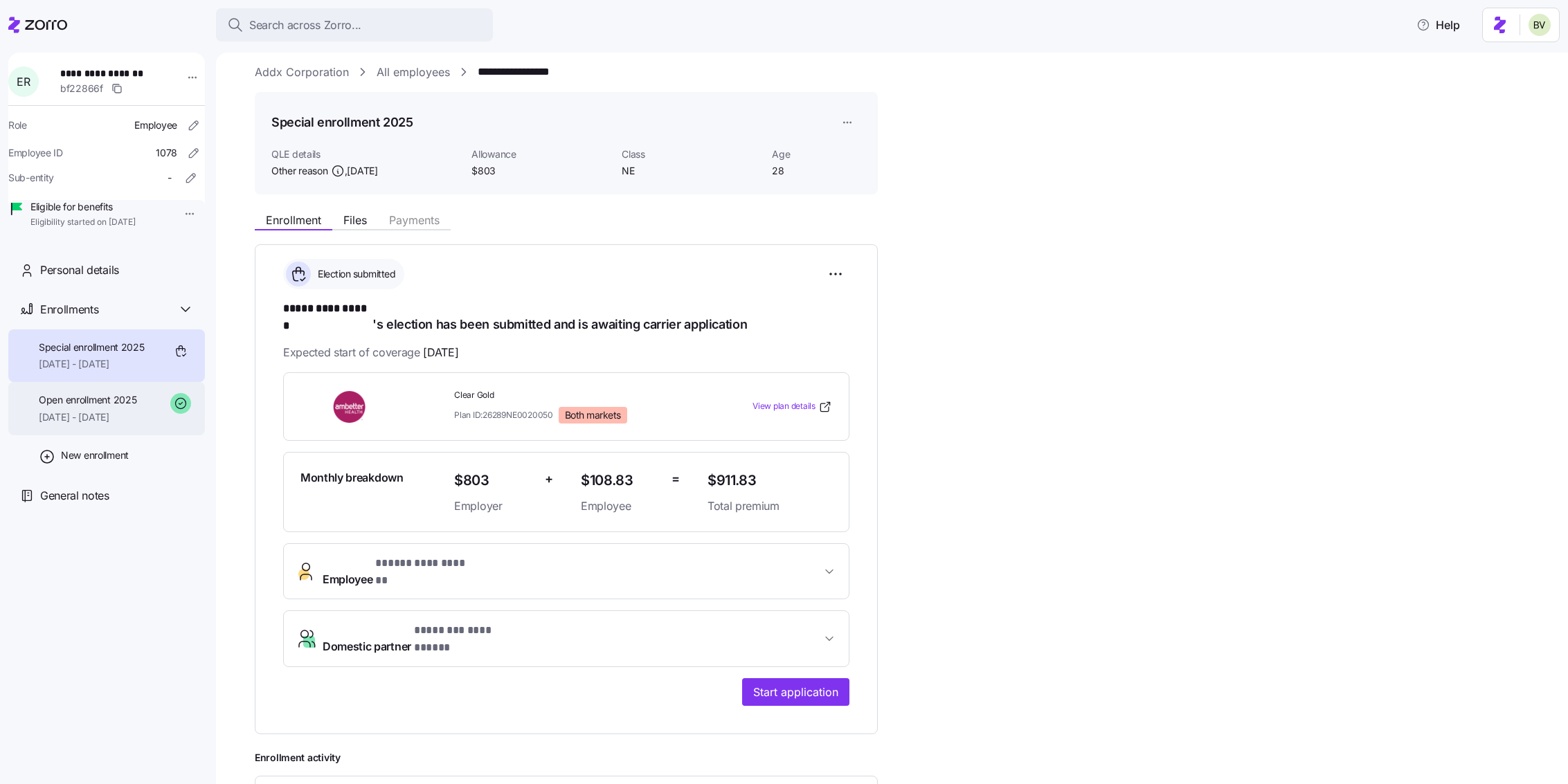
click at [100, 424] on span "07/01/2025 - 12/31/2025" at bounding box center [87, 418] width 98 height 14
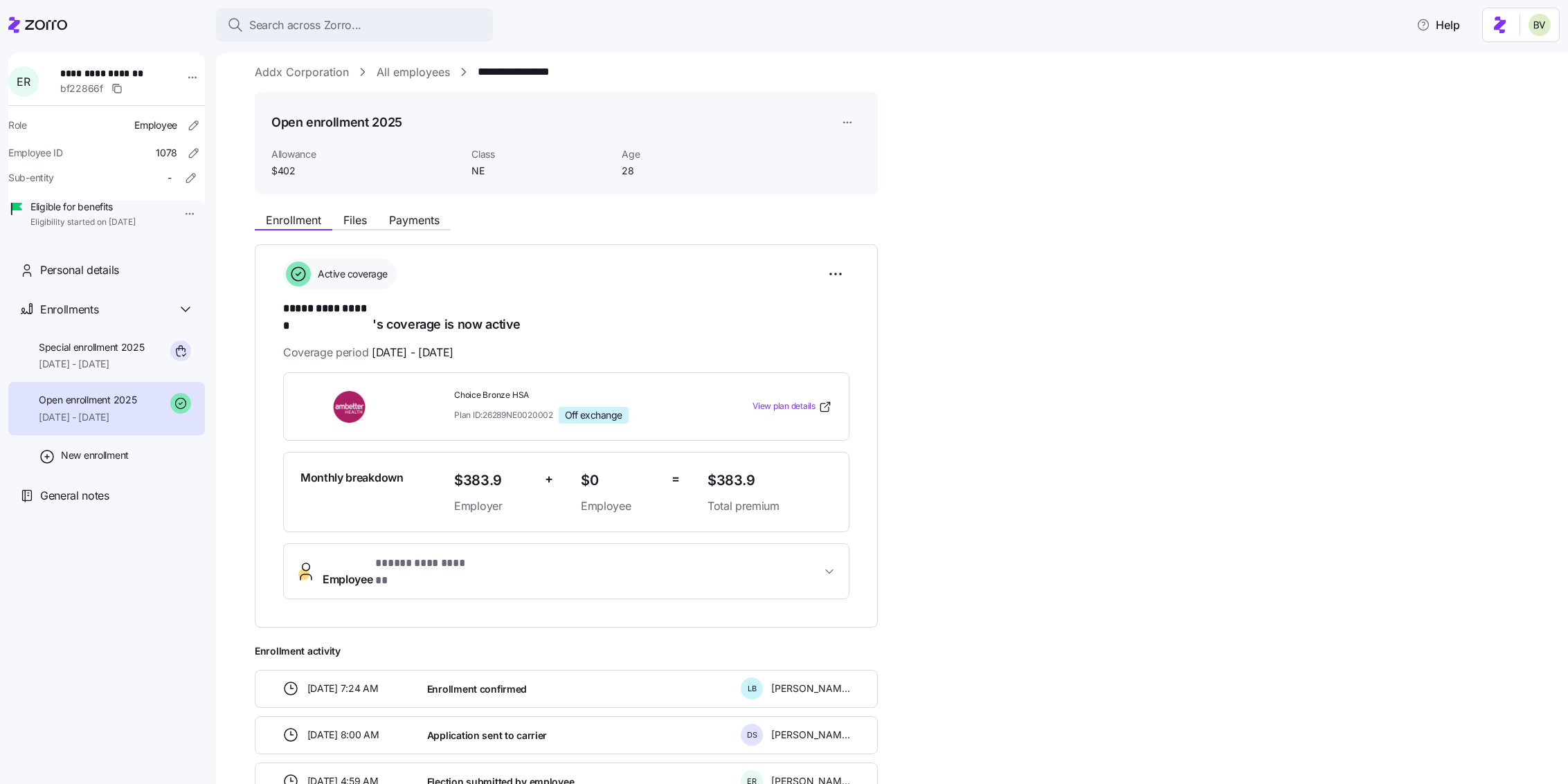
scroll to position [84, 0]
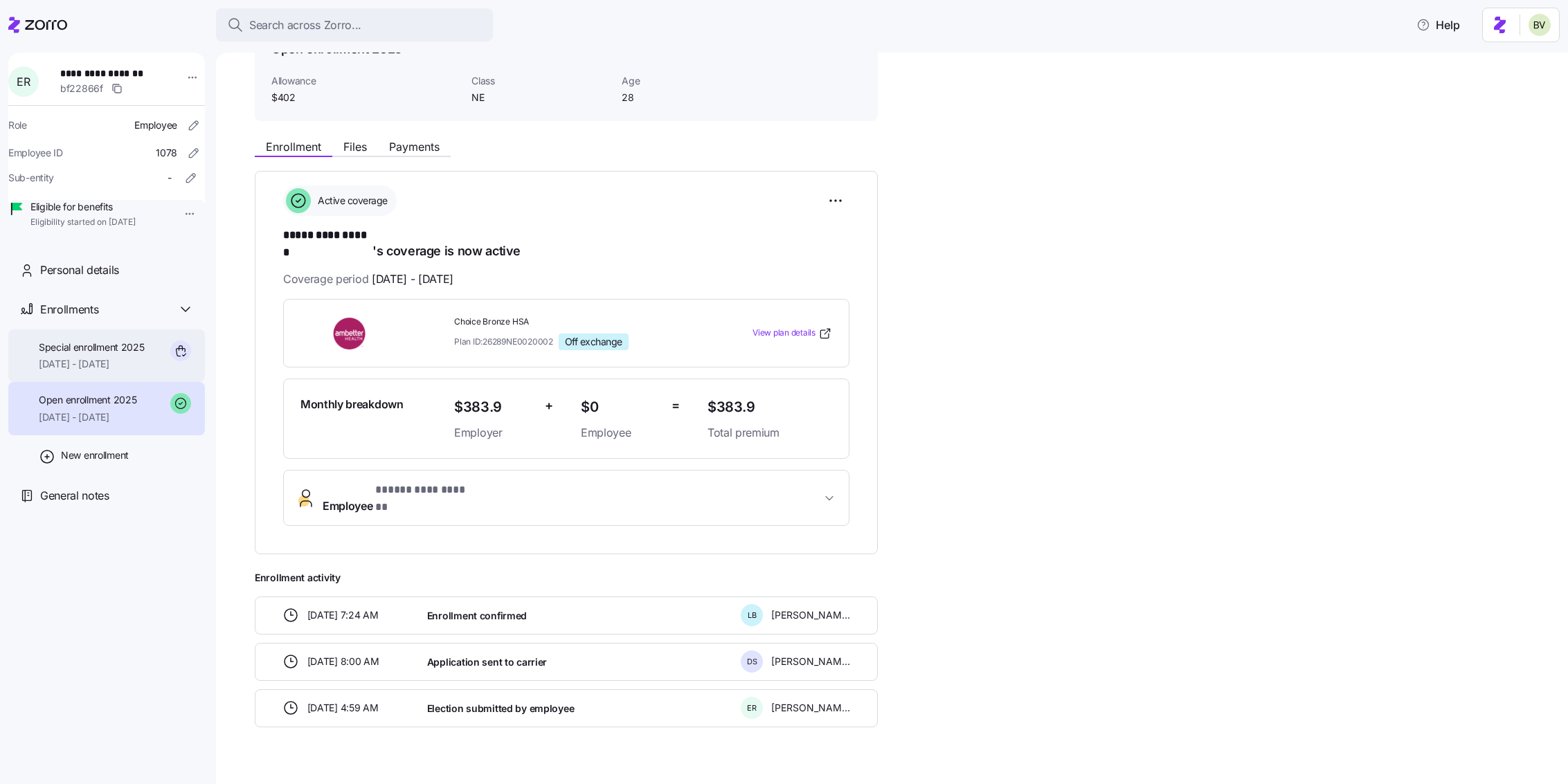
click at [69, 371] on span "11/01/2025 - 12/31/2025" at bounding box center [91, 364] width 106 height 14
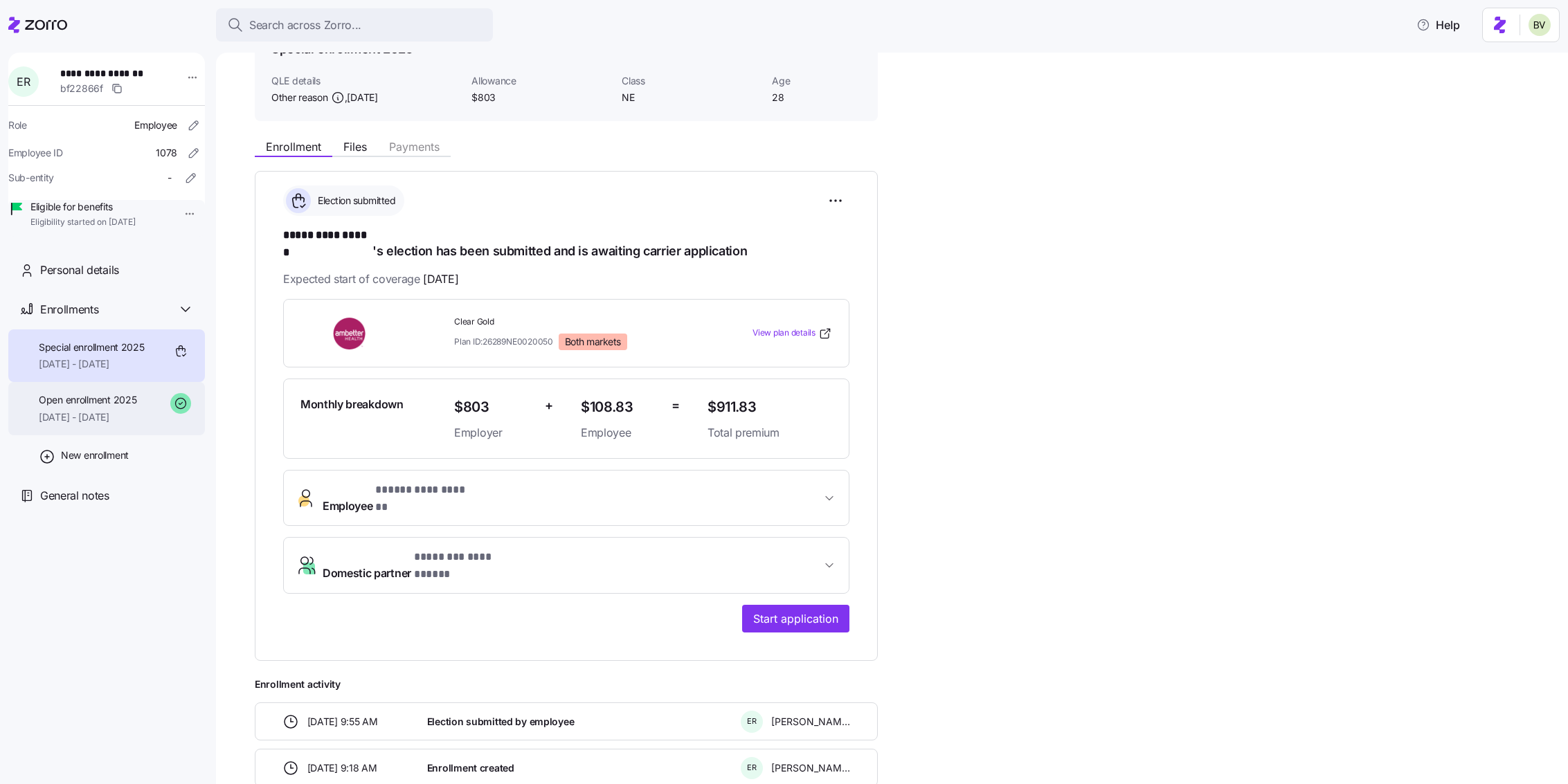
click at [73, 407] on span "Open enrollment 2025" at bounding box center [87, 400] width 98 height 14
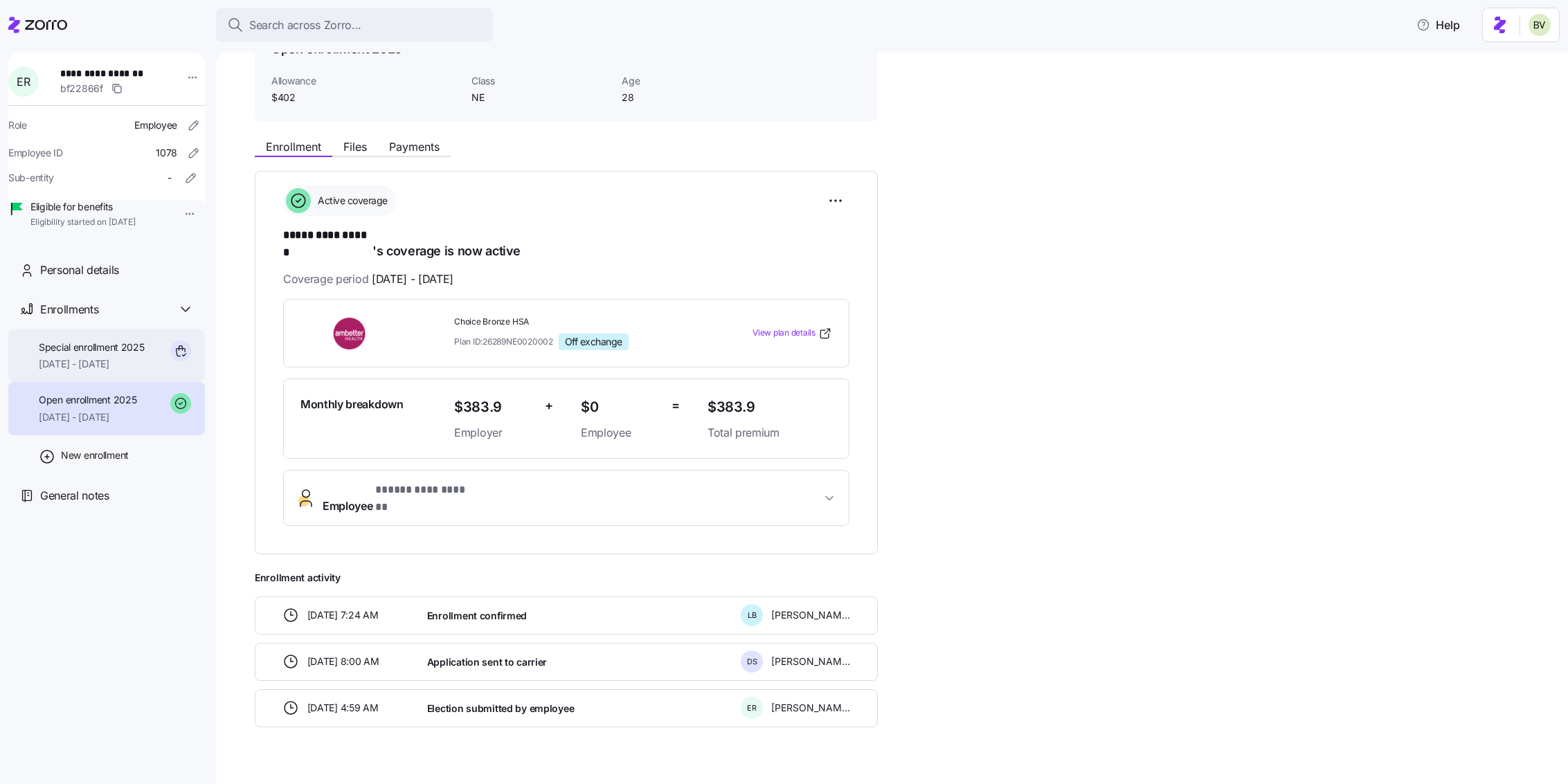
click at [73, 383] on div "Special enrollment 2025 11/01/2025 - 12/31/2025" at bounding box center [107, 356] width 197 height 53
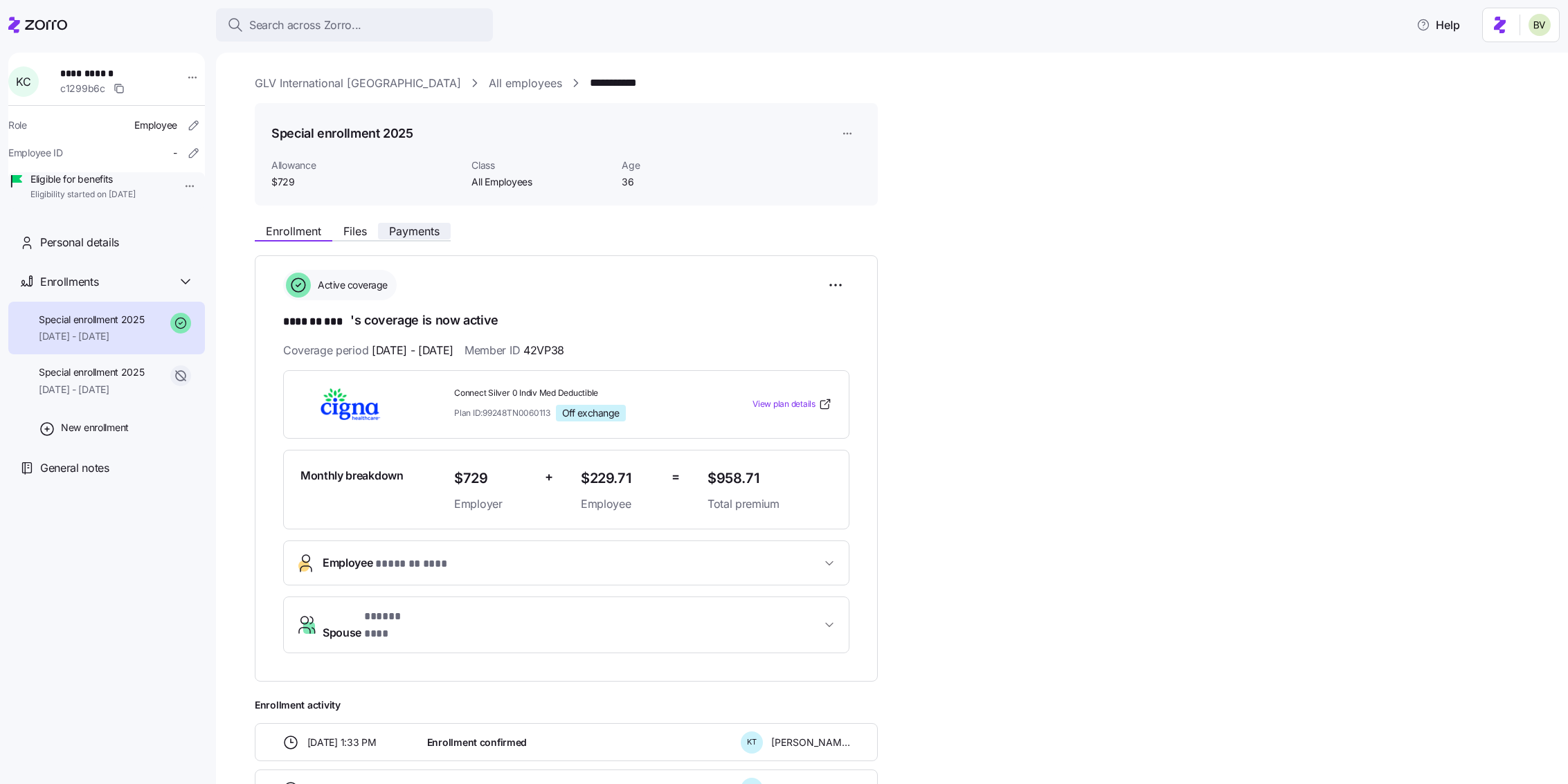
click at [409, 232] on span "Payments" at bounding box center [415, 231] width 50 height 11
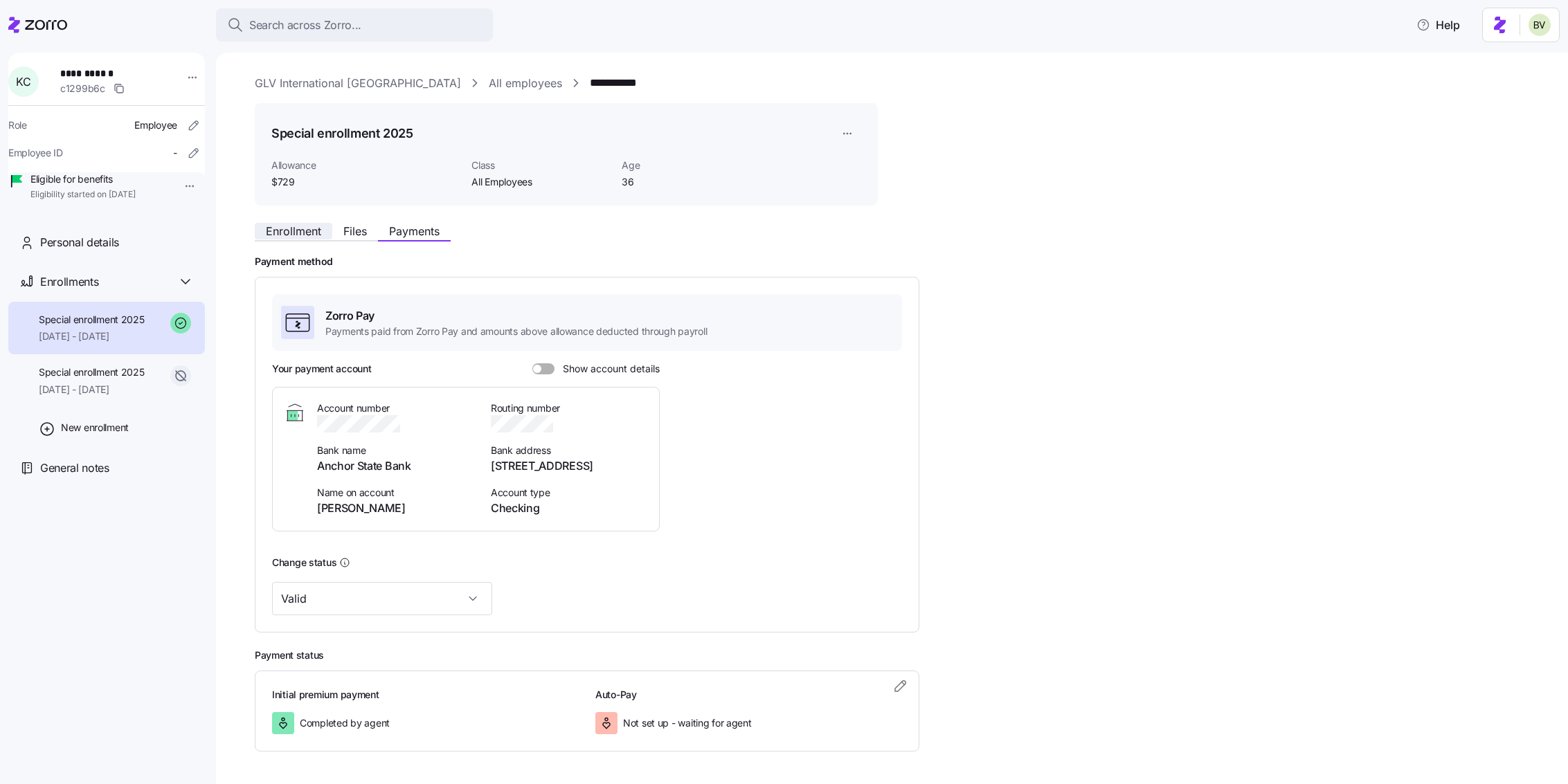
click at [304, 233] on span "Enrollment" at bounding box center [293, 231] width 55 height 11
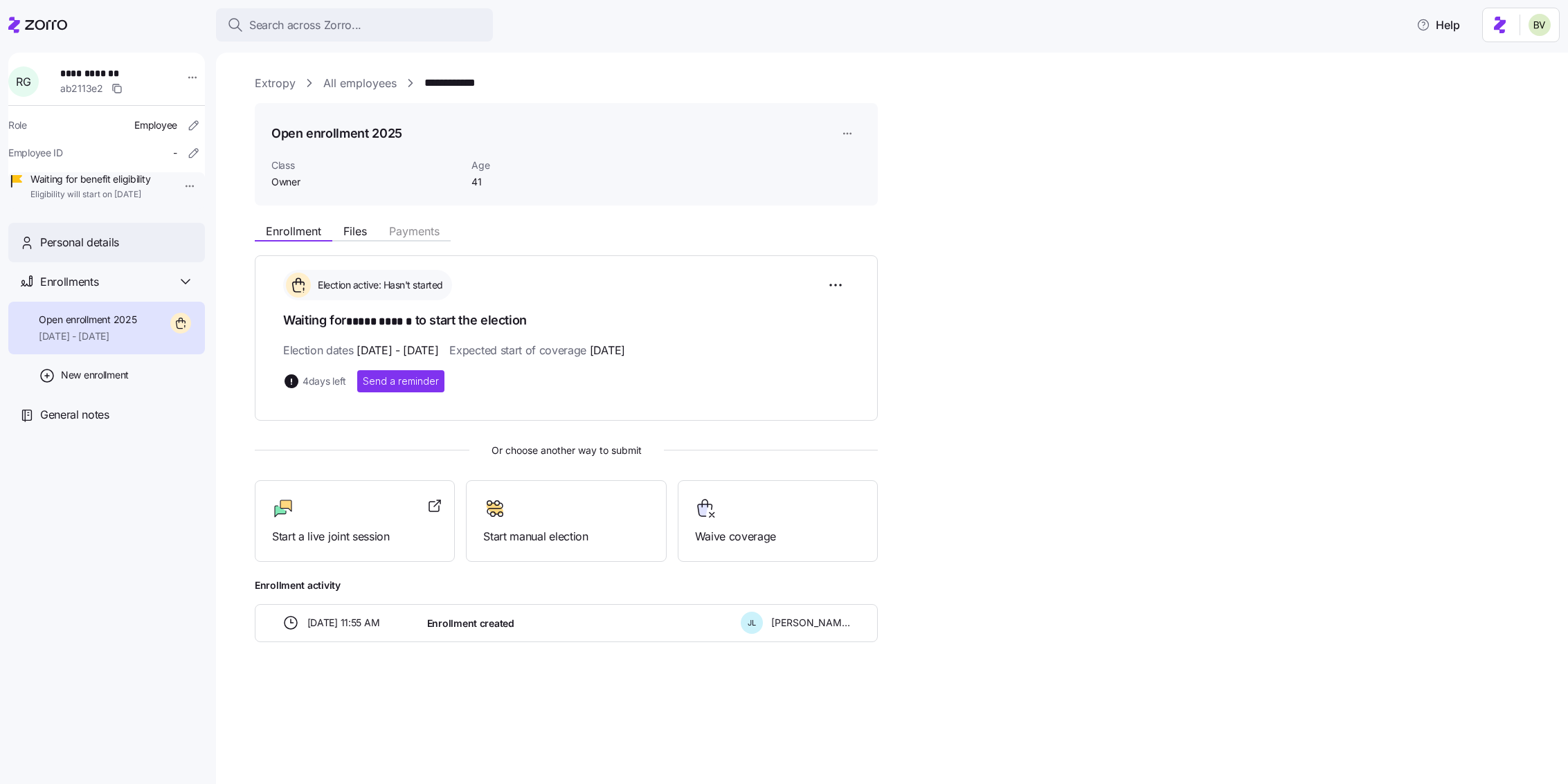
click at [160, 251] on div "Personal details" at bounding box center [116, 242] width 154 height 17
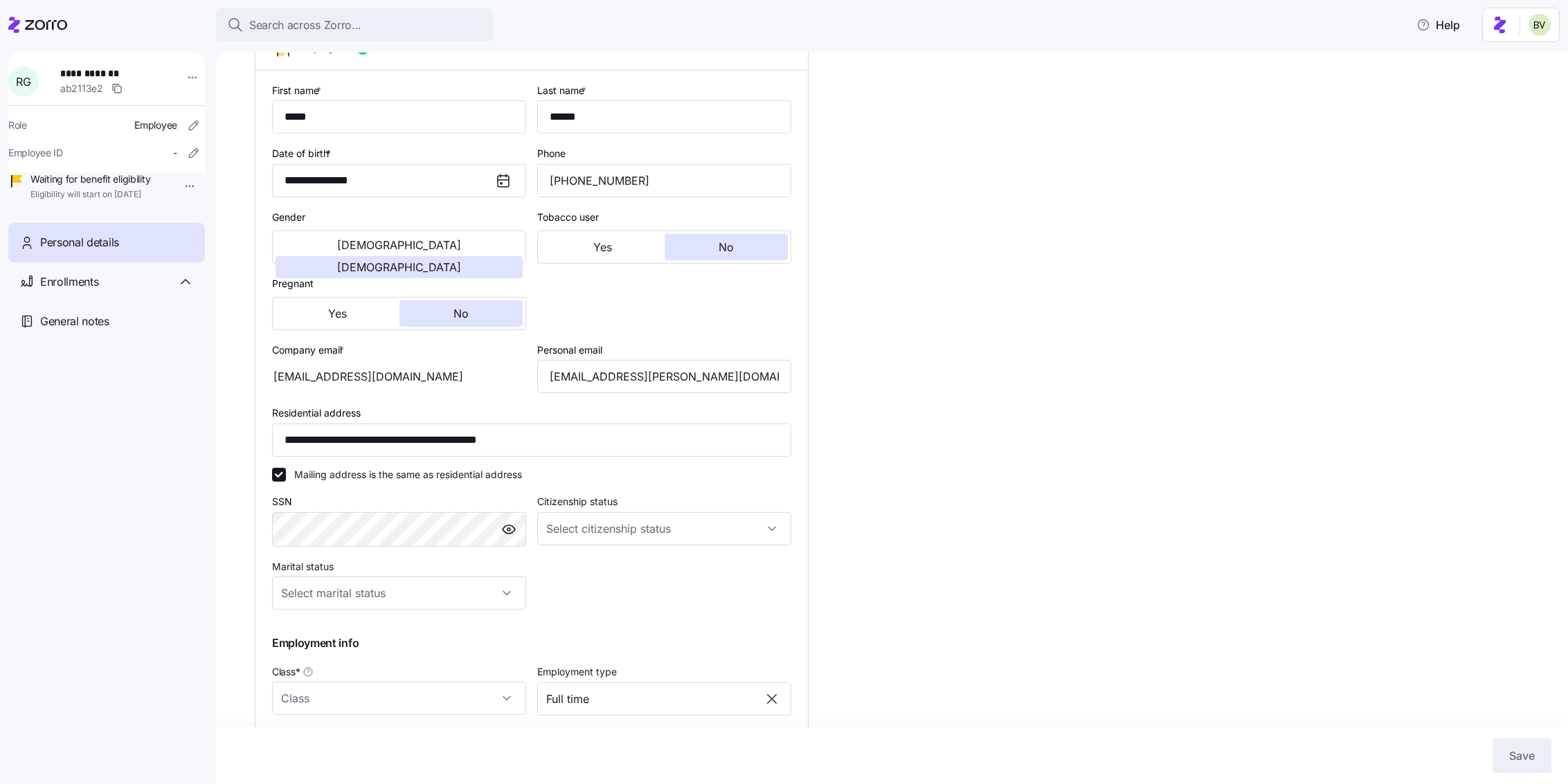
type input "Owner"
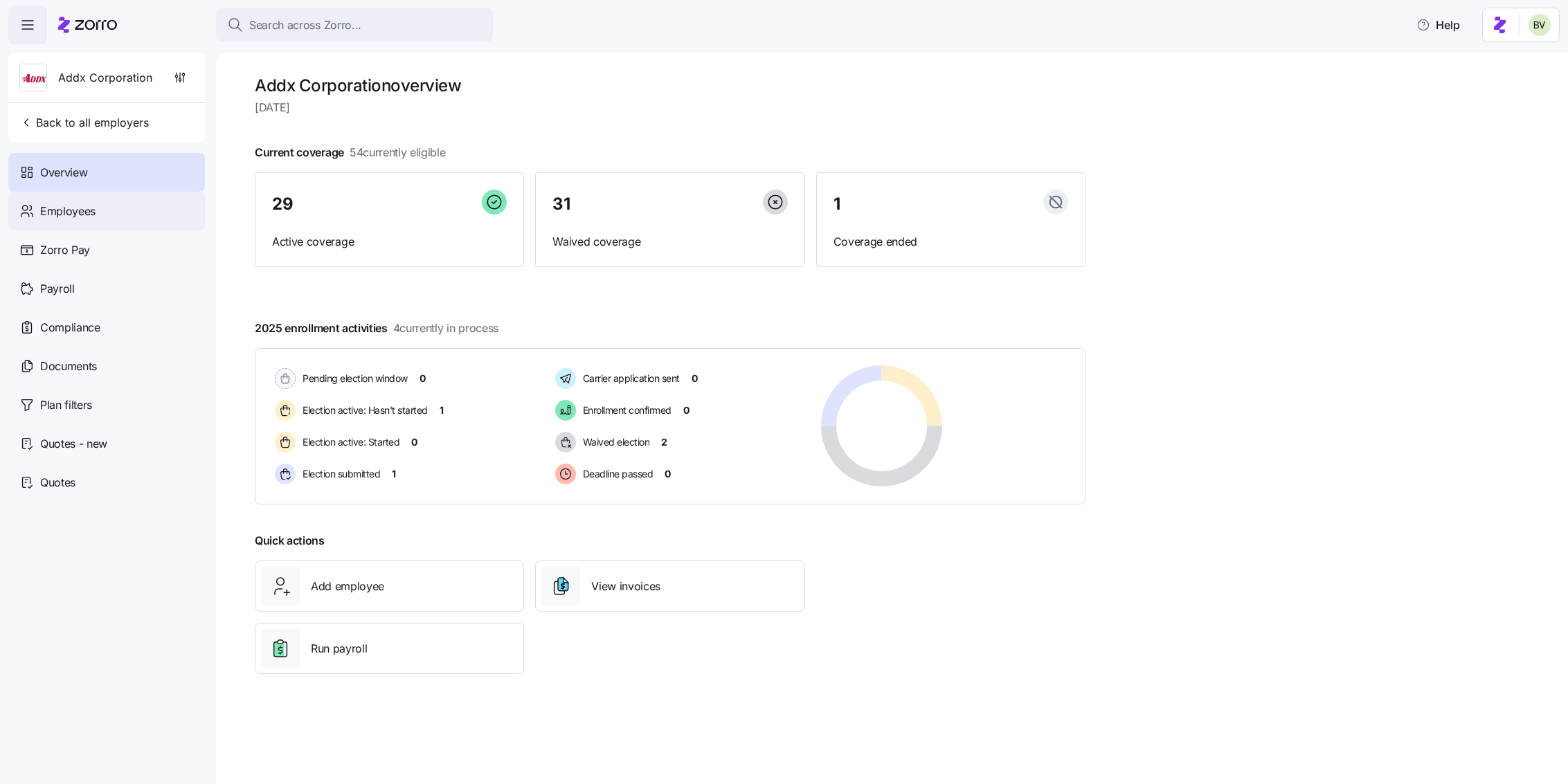
click at [151, 204] on div "Employees" at bounding box center [107, 211] width 197 height 39
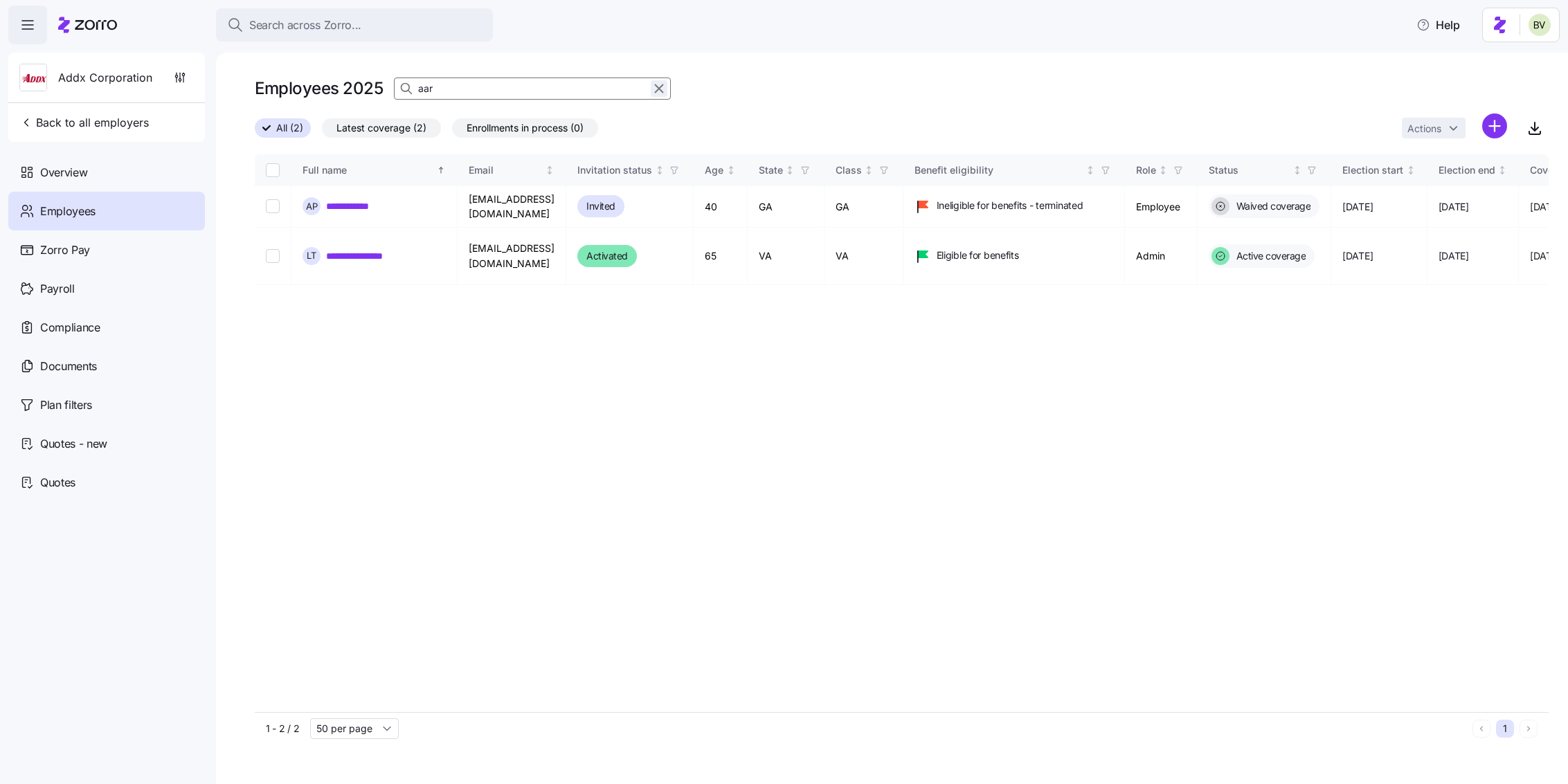
click at [656, 91] on icon "button" at bounding box center [660, 89] width 8 height 8
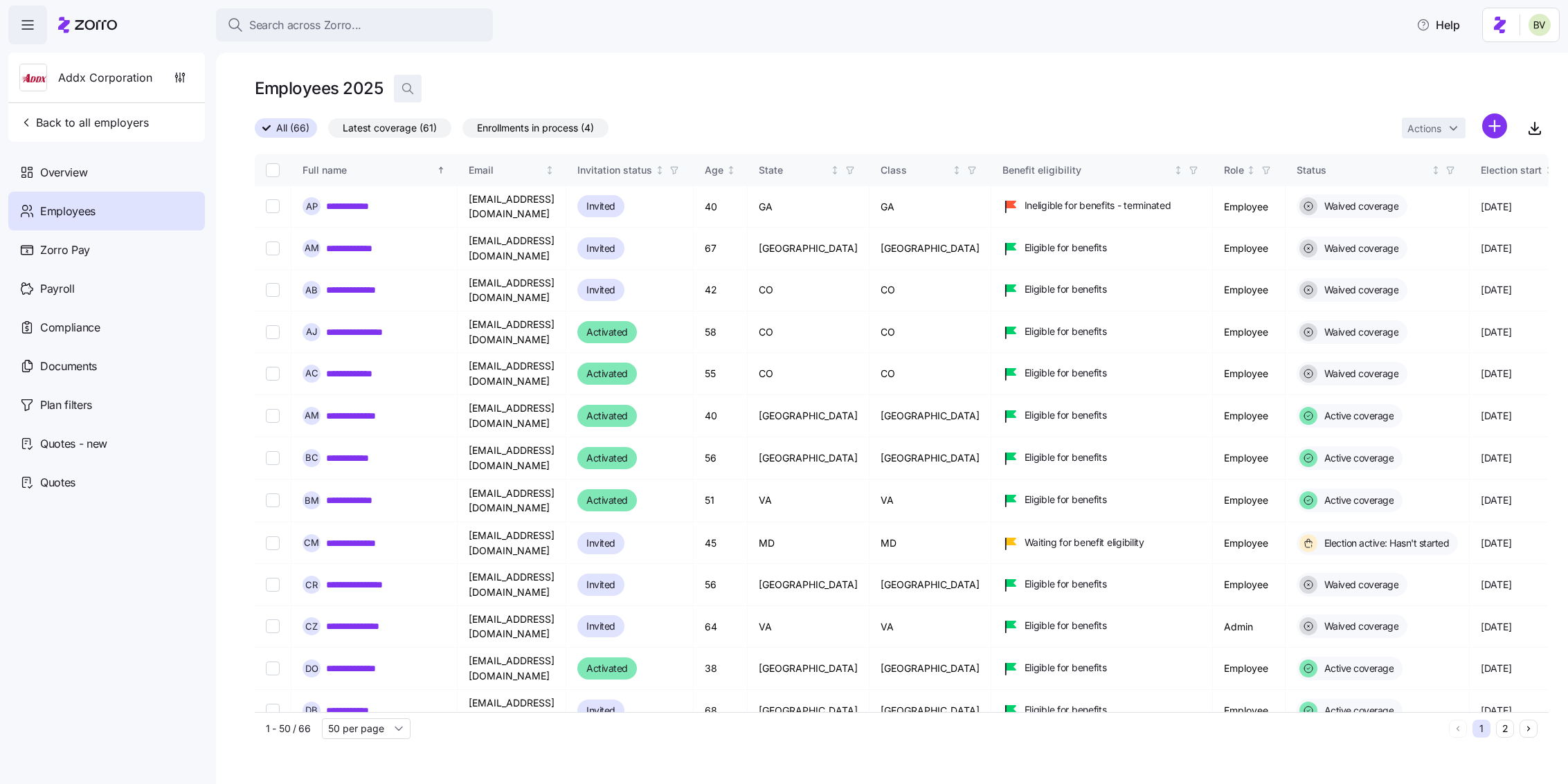
click at [409, 88] on icon "button" at bounding box center [408, 88] width 14 height 14
